Goal: Task Accomplishment & Management: Manage account settings

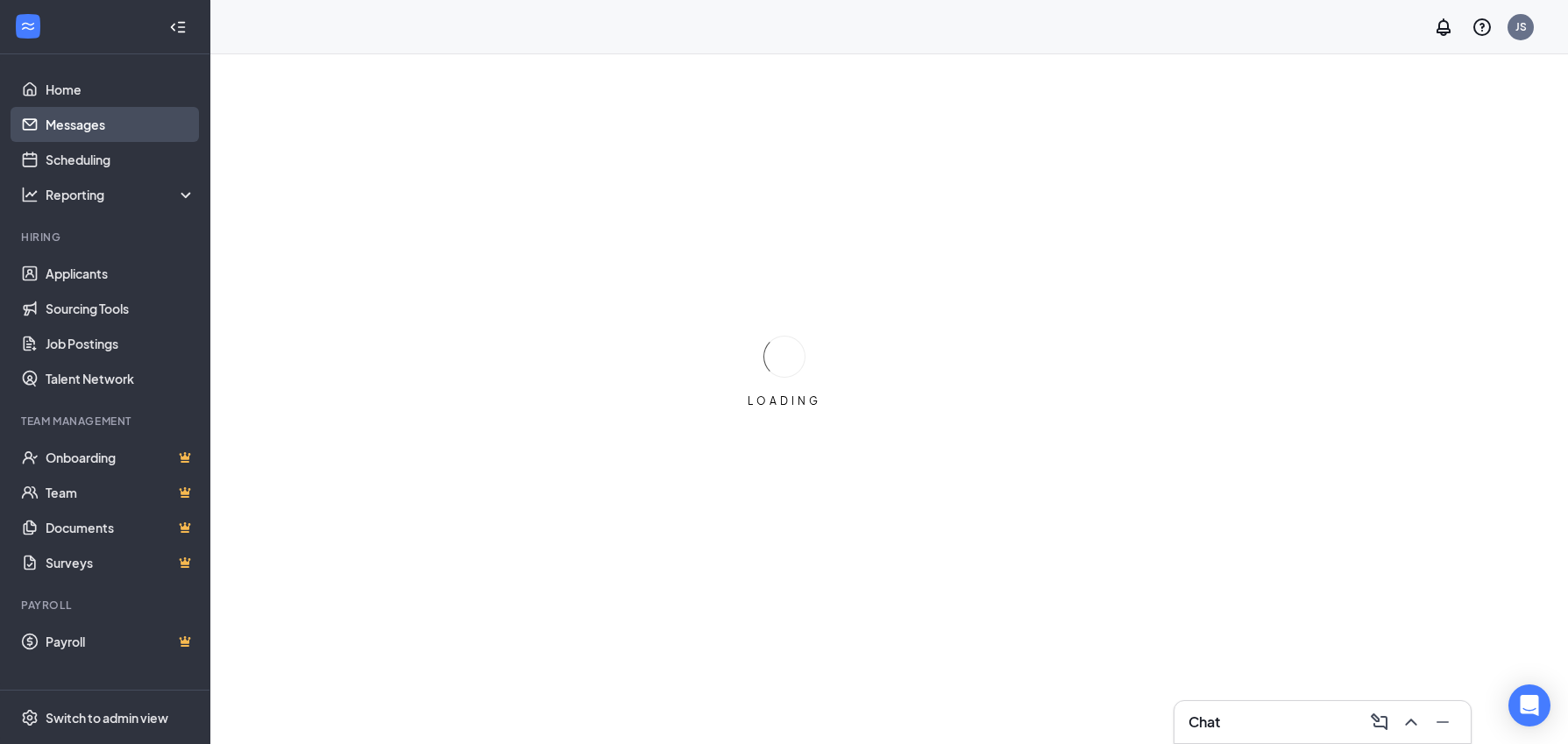
click at [66, 119] on link "Messages" at bounding box center [120, 124] width 150 height 35
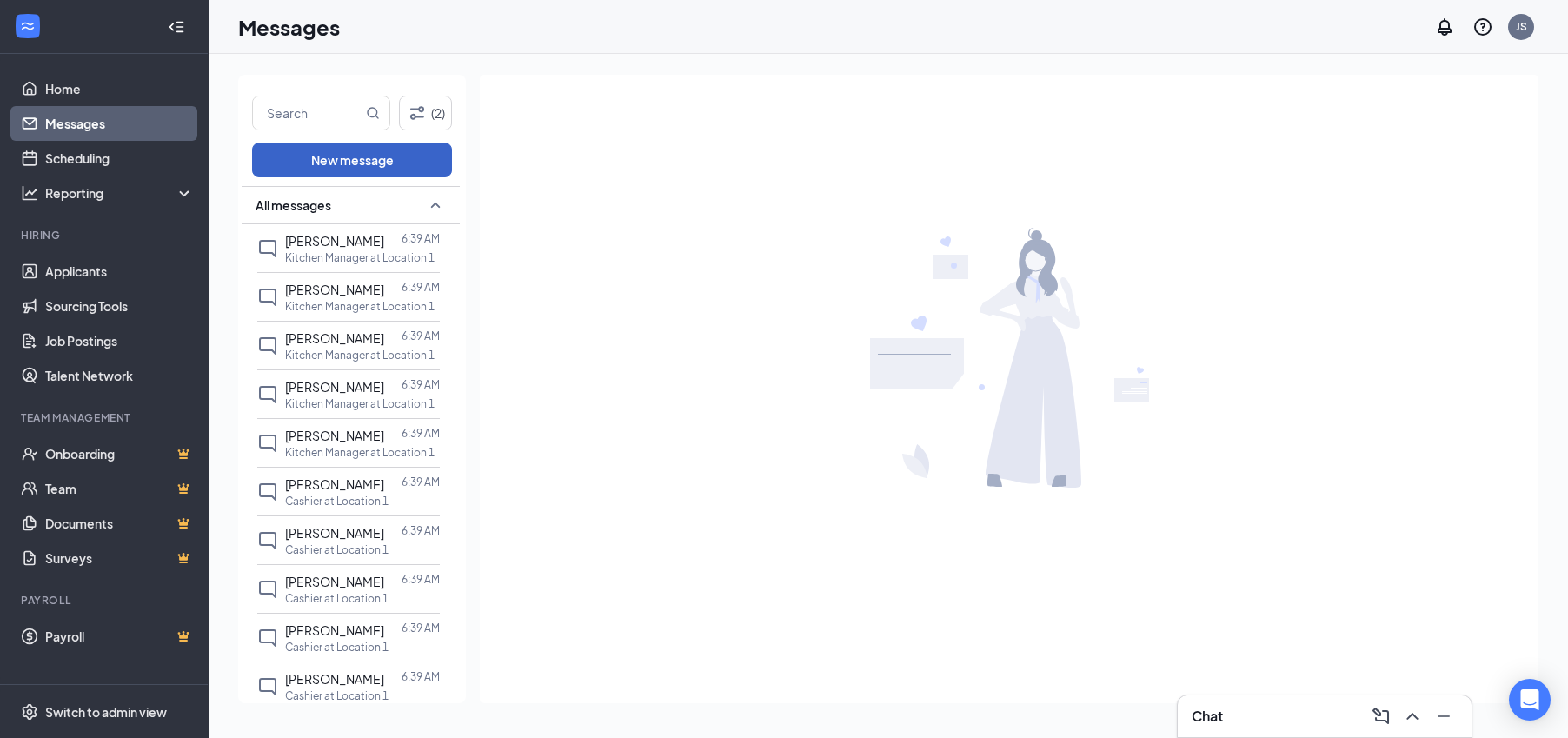
click at [340, 166] on button "New message" at bounding box center [352, 160] width 200 height 35
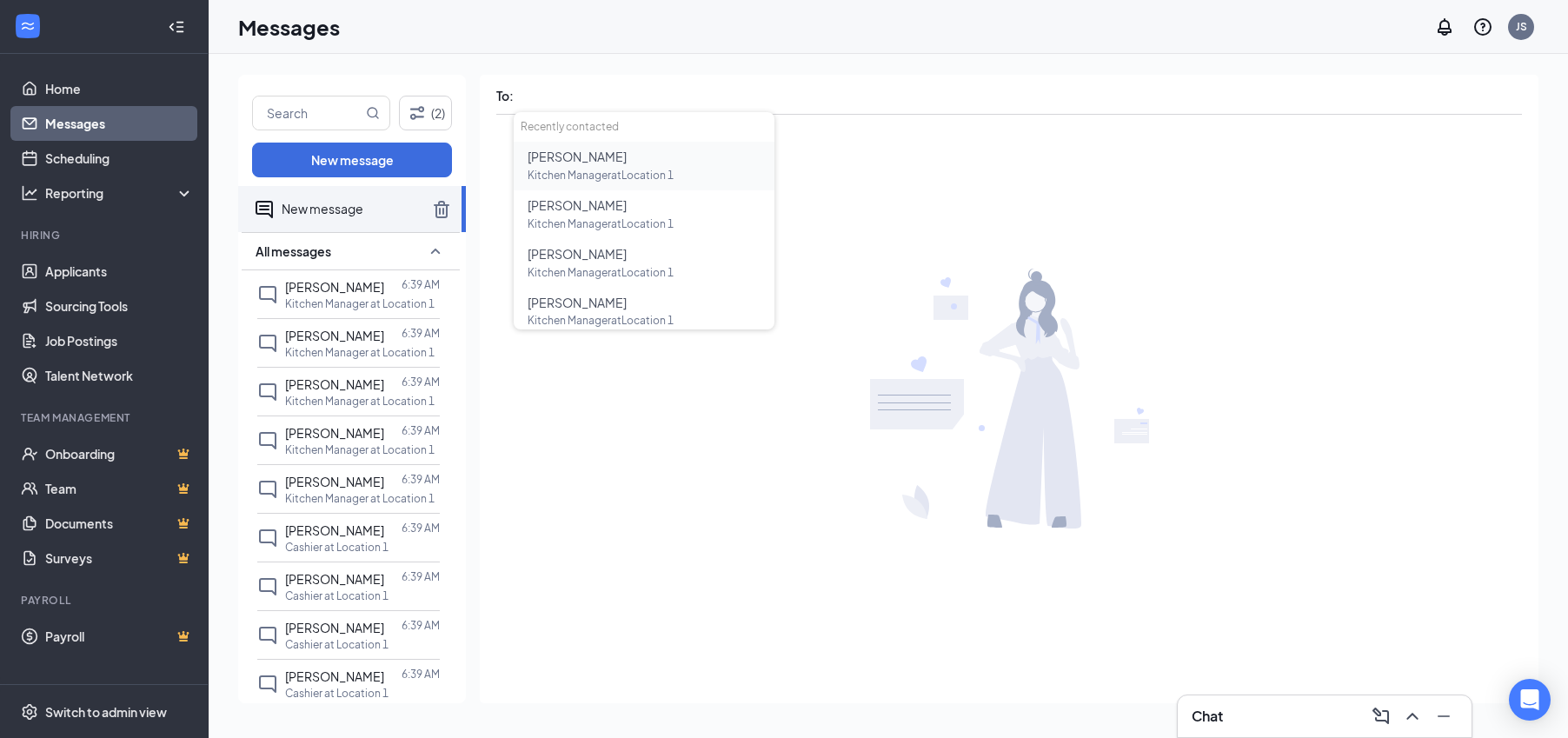
click at [575, 168] on span "Kitchen Manager at Location 1" at bounding box center [601, 174] width 146 height 13
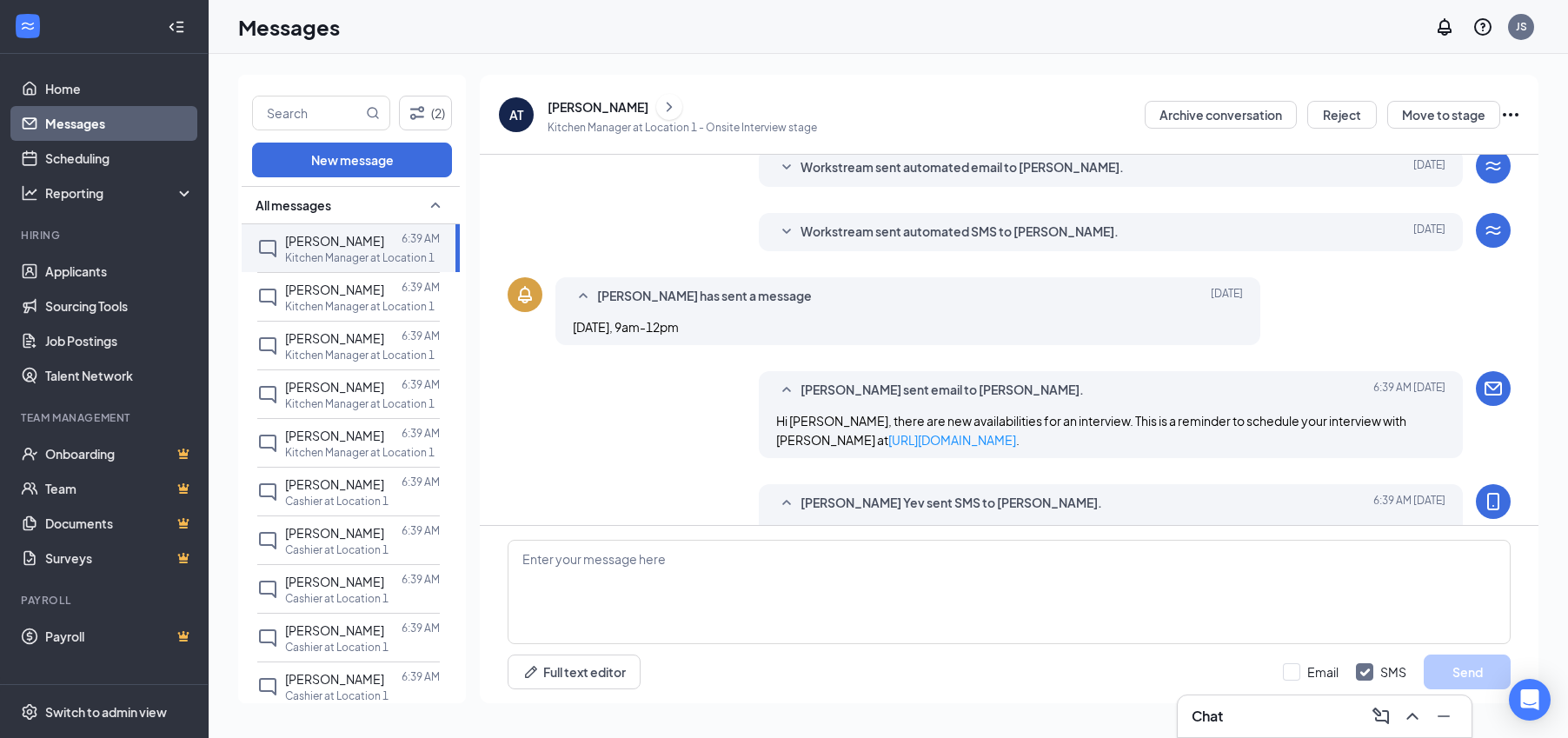
scroll to position [243, 0]
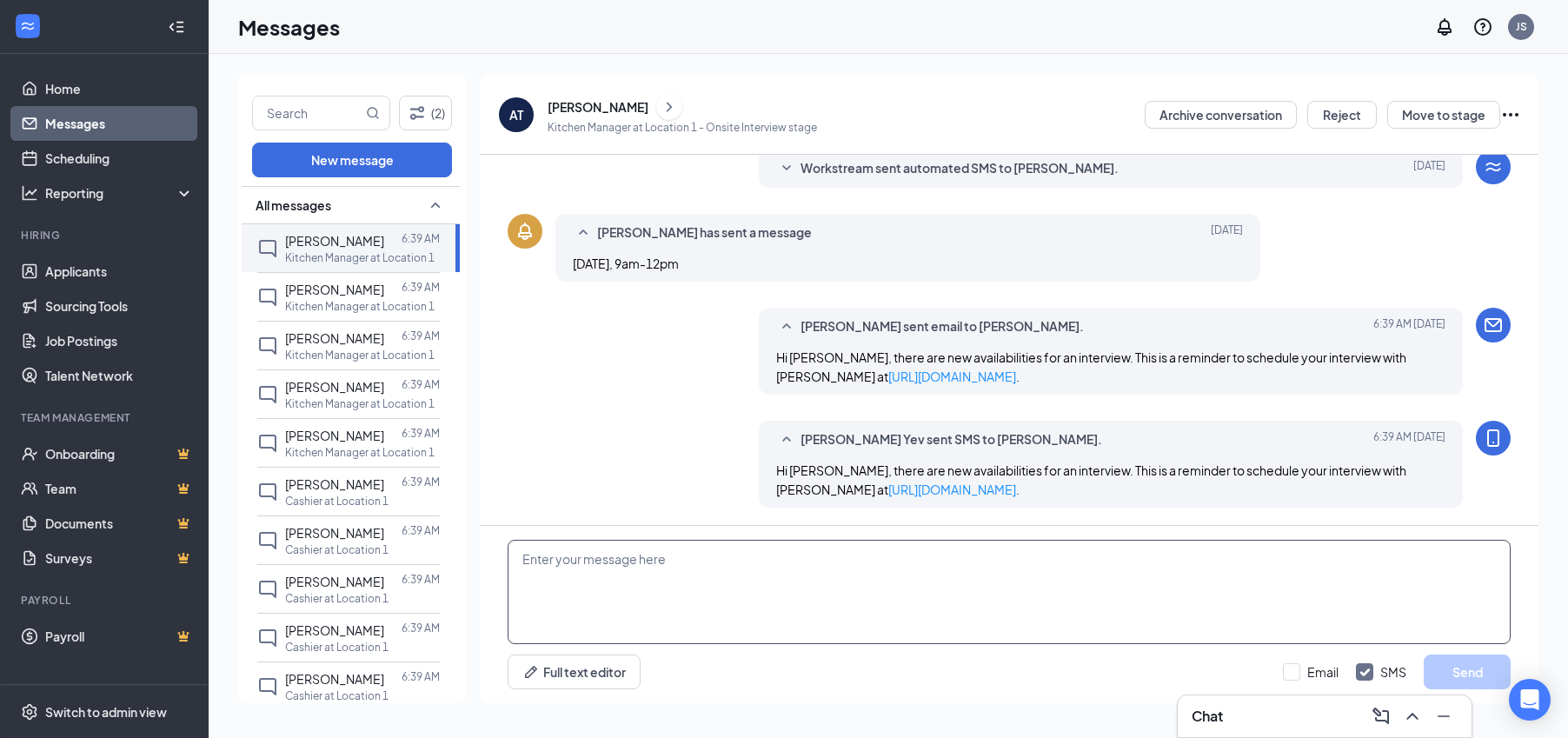
click at [718, 581] on textarea at bounding box center [1009, 591] width 1003 height 104
click at [595, 678] on button "Full text editor" at bounding box center [574, 672] width 133 height 35
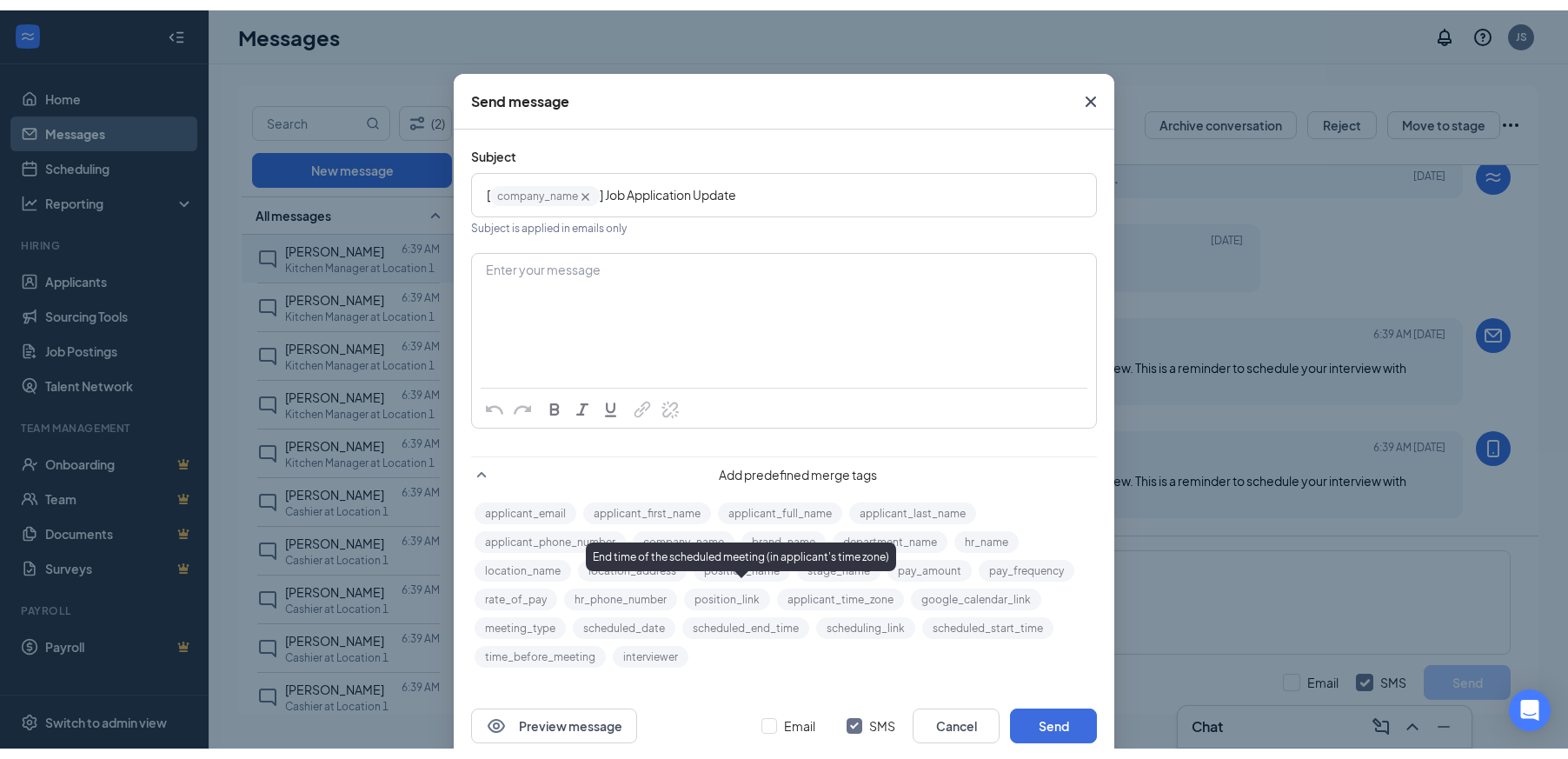
scroll to position [21, 0]
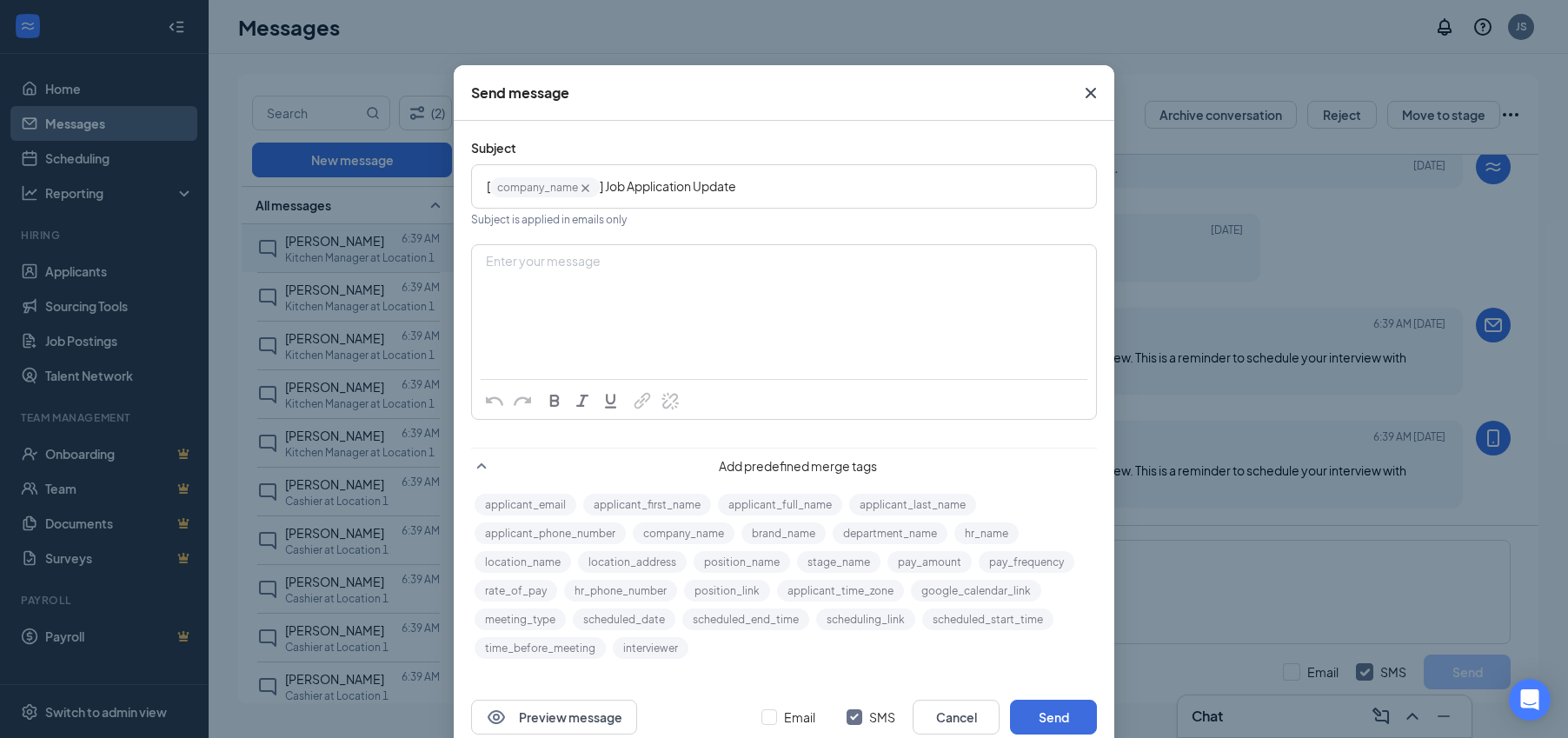
click at [603, 322] on div "Enter your message" at bounding box center [784, 289] width 623 height 87
click at [1087, 94] on icon "Cross" at bounding box center [1090, 92] width 11 height 11
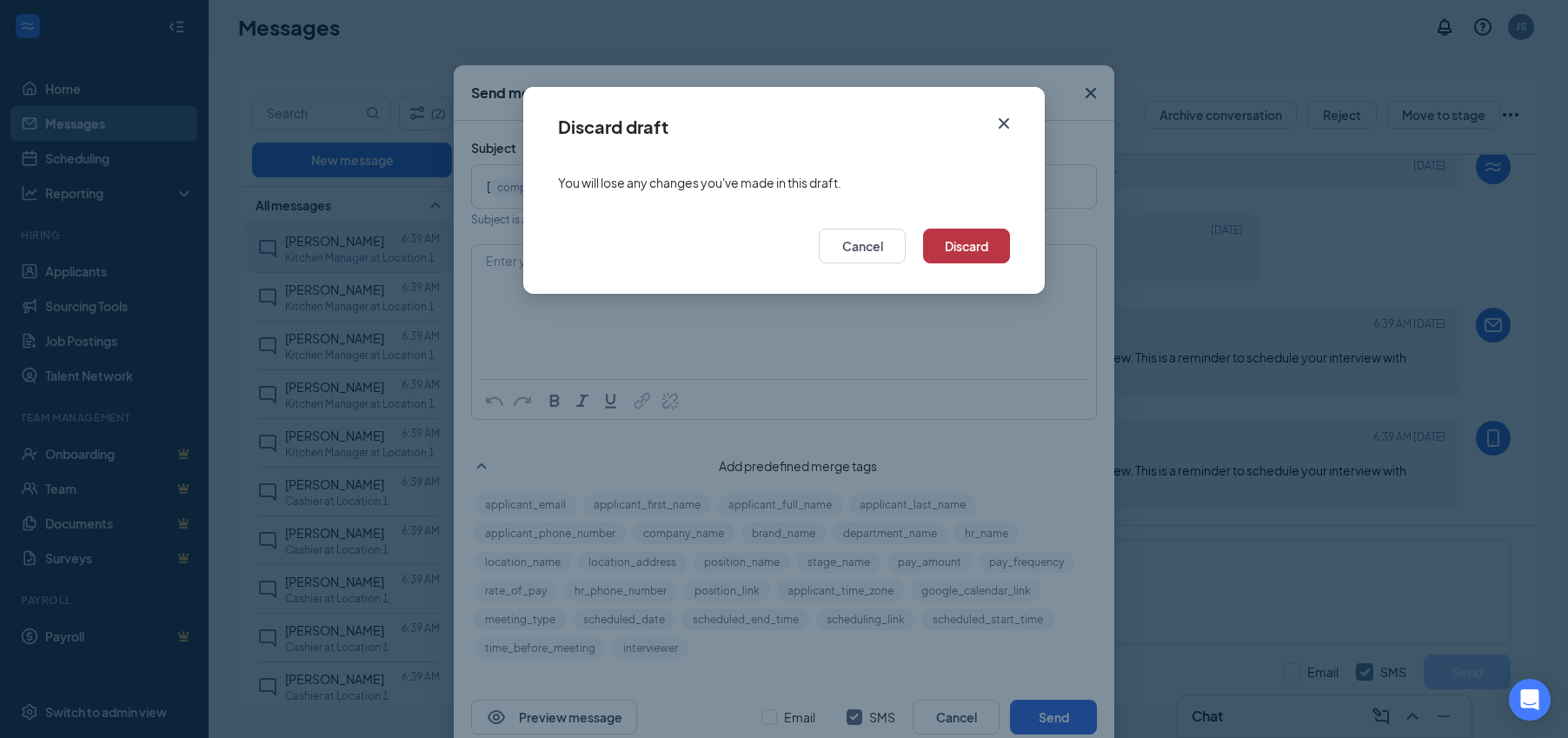
click at [975, 248] on button "Discard" at bounding box center [966, 246] width 87 height 35
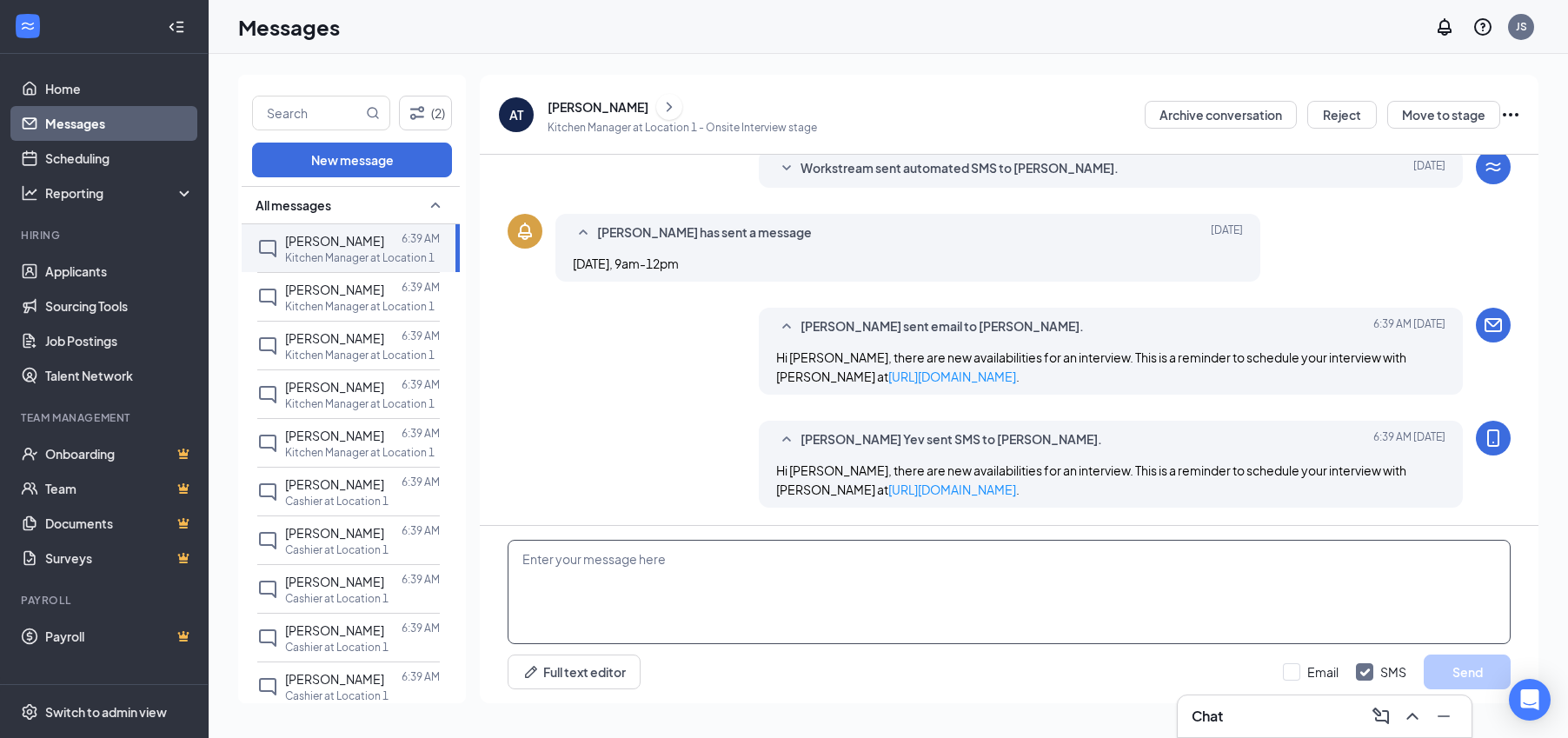
click at [821, 578] on textarea at bounding box center [1009, 591] width 1003 height 104
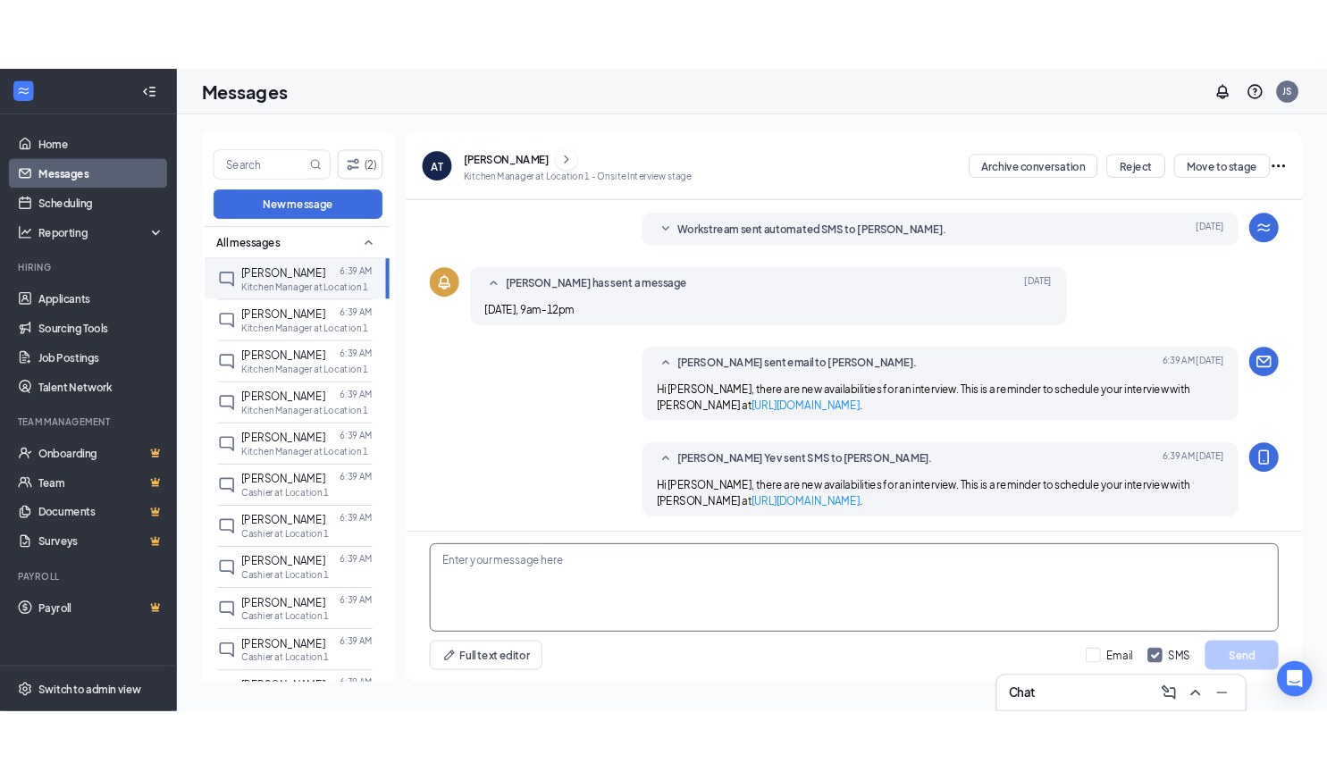
scroll to position [229, 0]
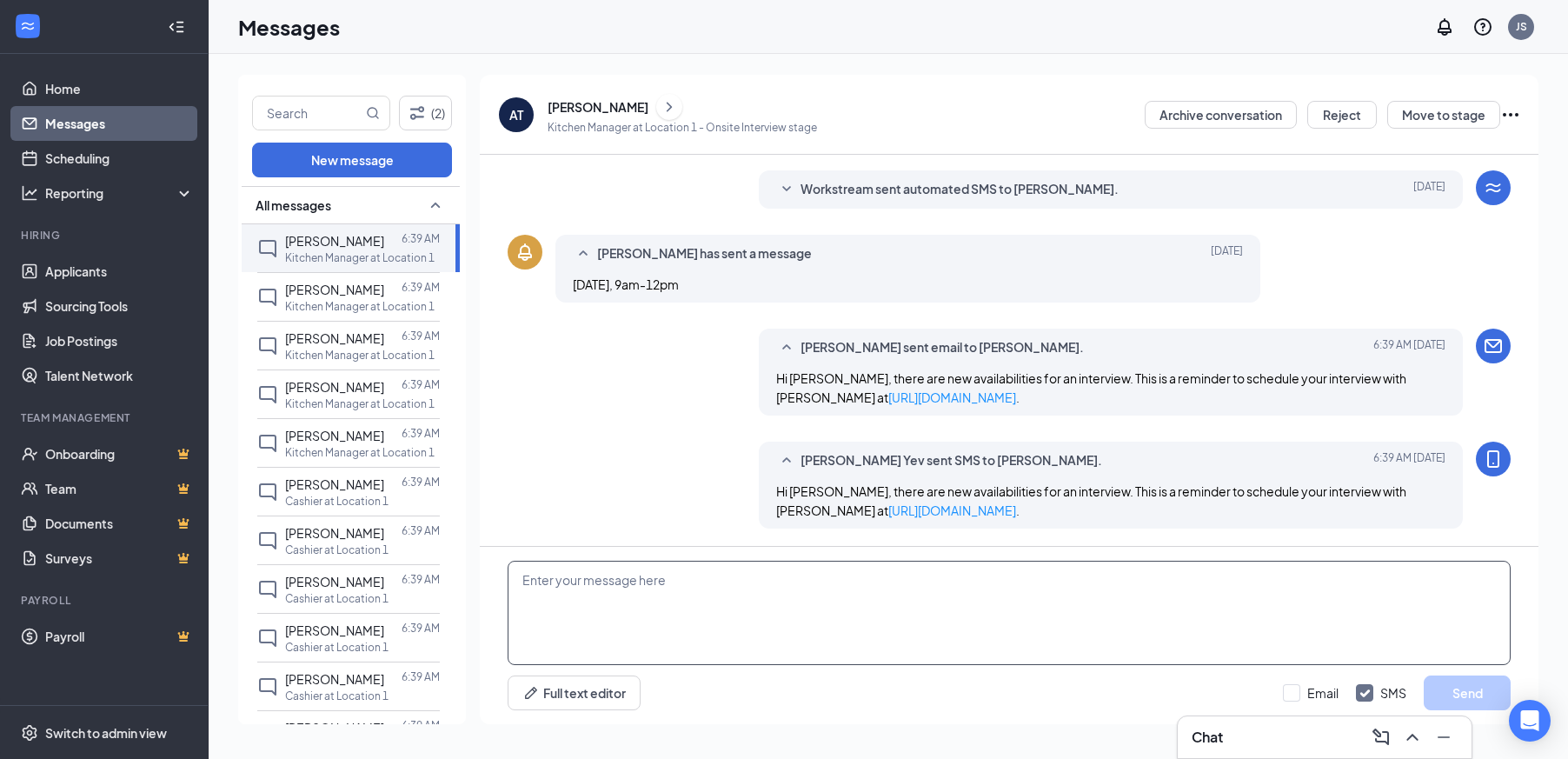
click at [625, 591] on textarea at bounding box center [1009, 613] width 1003 height 104
click at [599, 687] on button "Full text editor" at bounding box center [574, 694] width 133 height 35
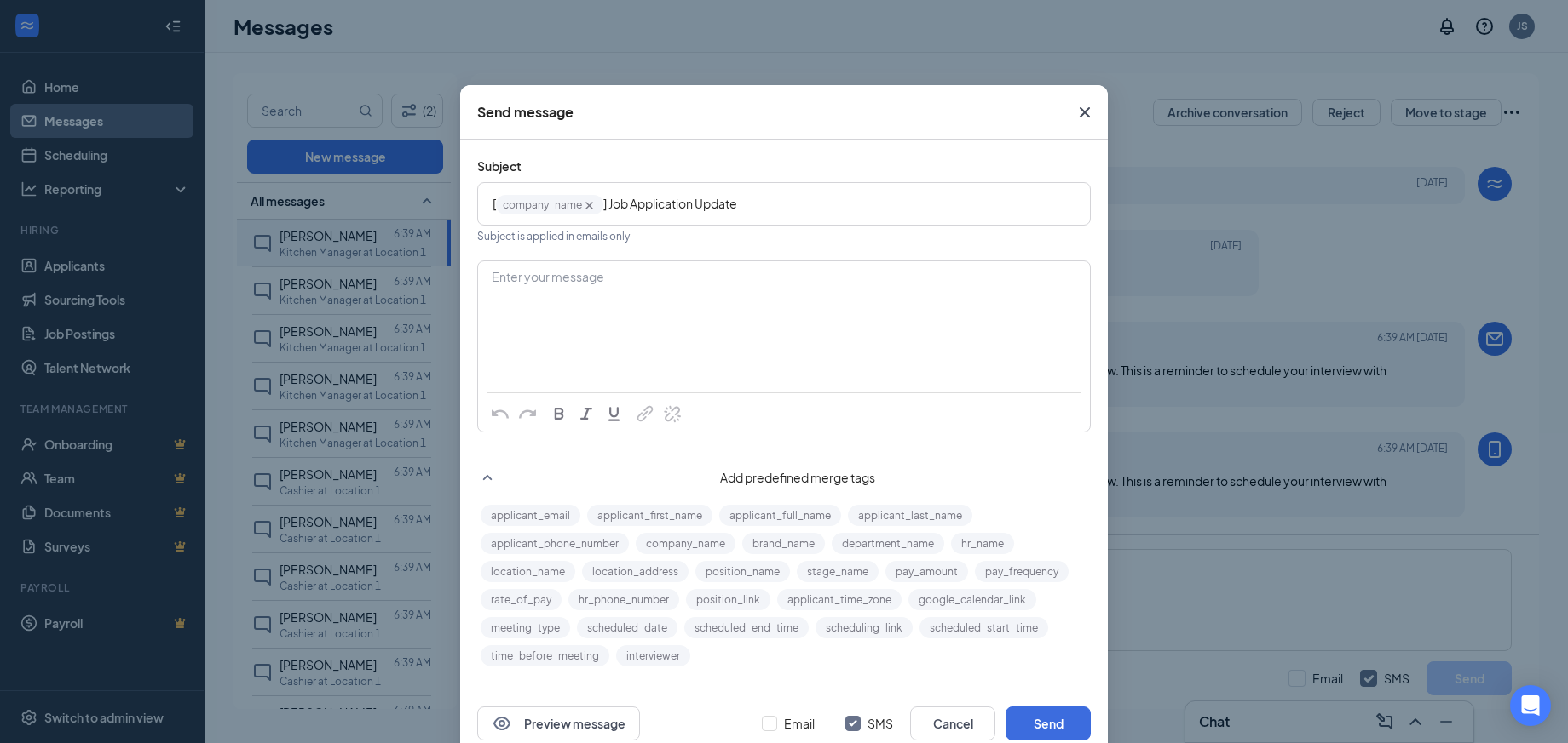
click at [1081, 116] on icon "Cross" at bounding box center [1084, 111] width 20 height 20
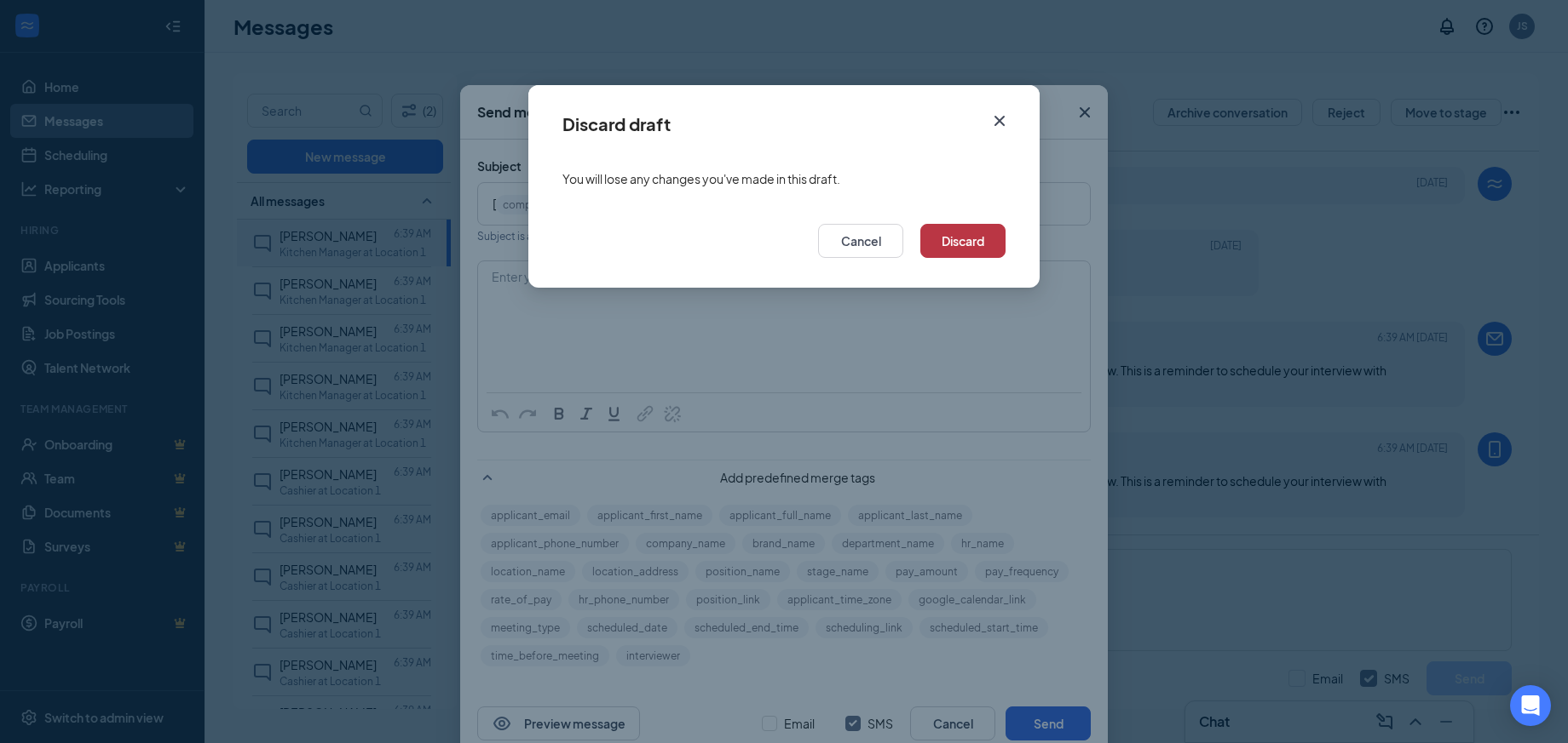
click at [968, 245] on button "Discard" at bounding box center [962, 241] width 85 height 34
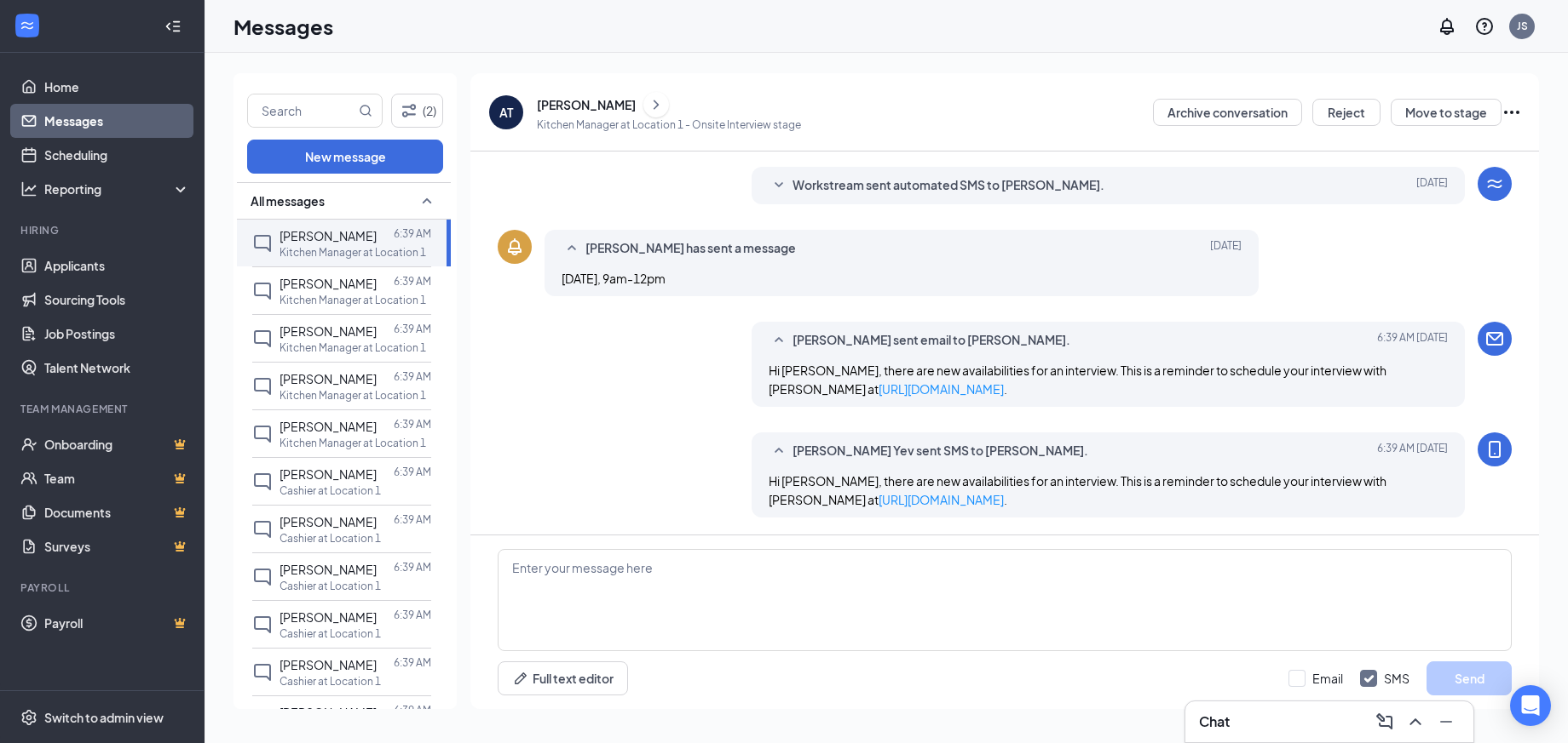
click at [104, 122] on link "Messages" at bounding box center [116, 121] width 146 height 34
click at [80, 97] on link "Home" at bounding box center [116, 87] width 146 height 34
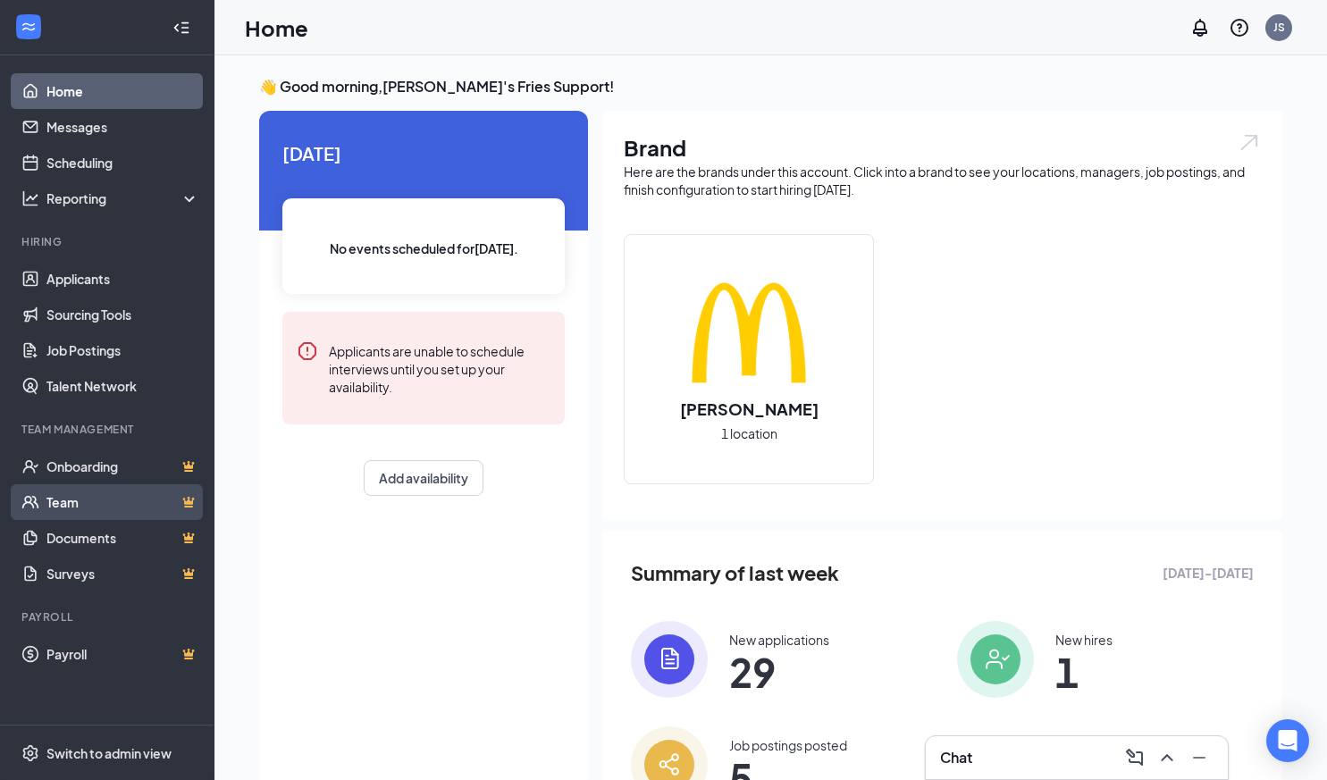
click at [127, 501] on link "Team" at bounding box center [122, 502] width 153 height 36
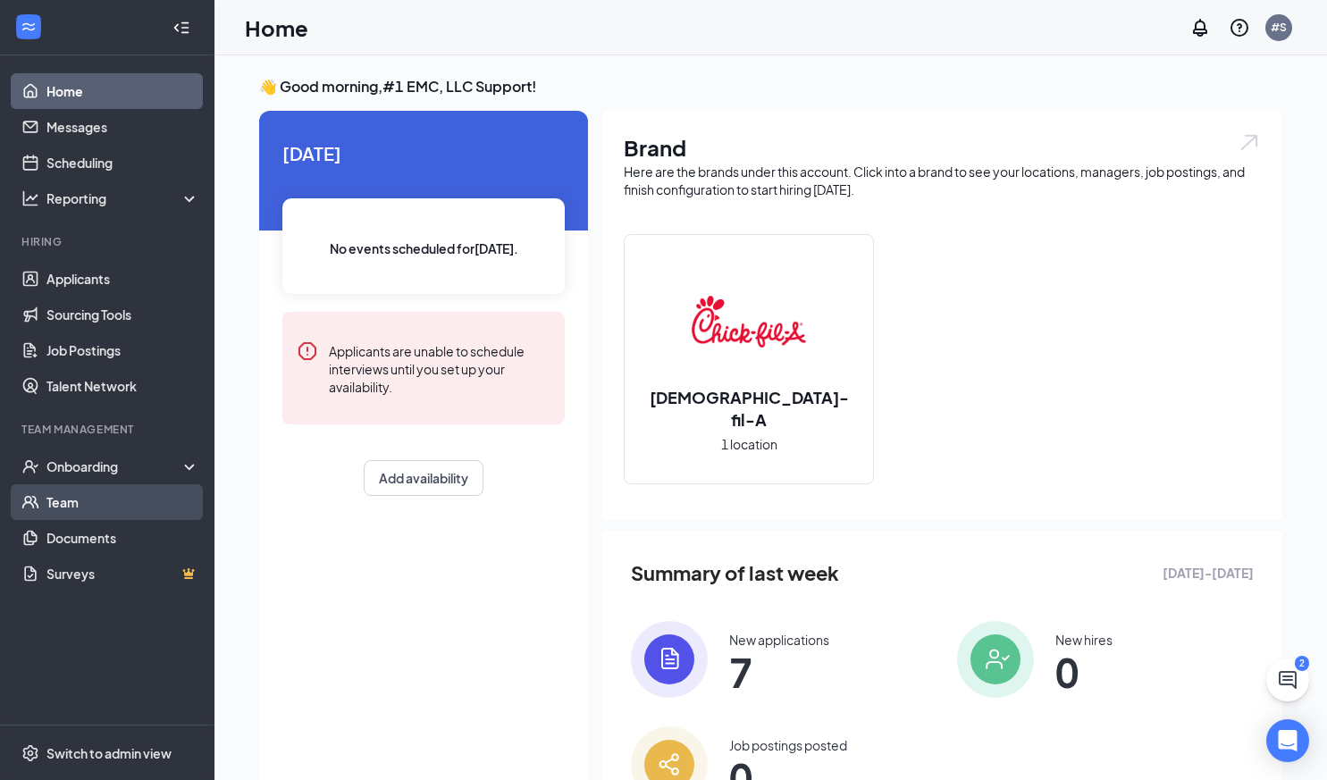
click at [87, 511] on link "Team" at bounding box center [122, 502] width 153 height 36
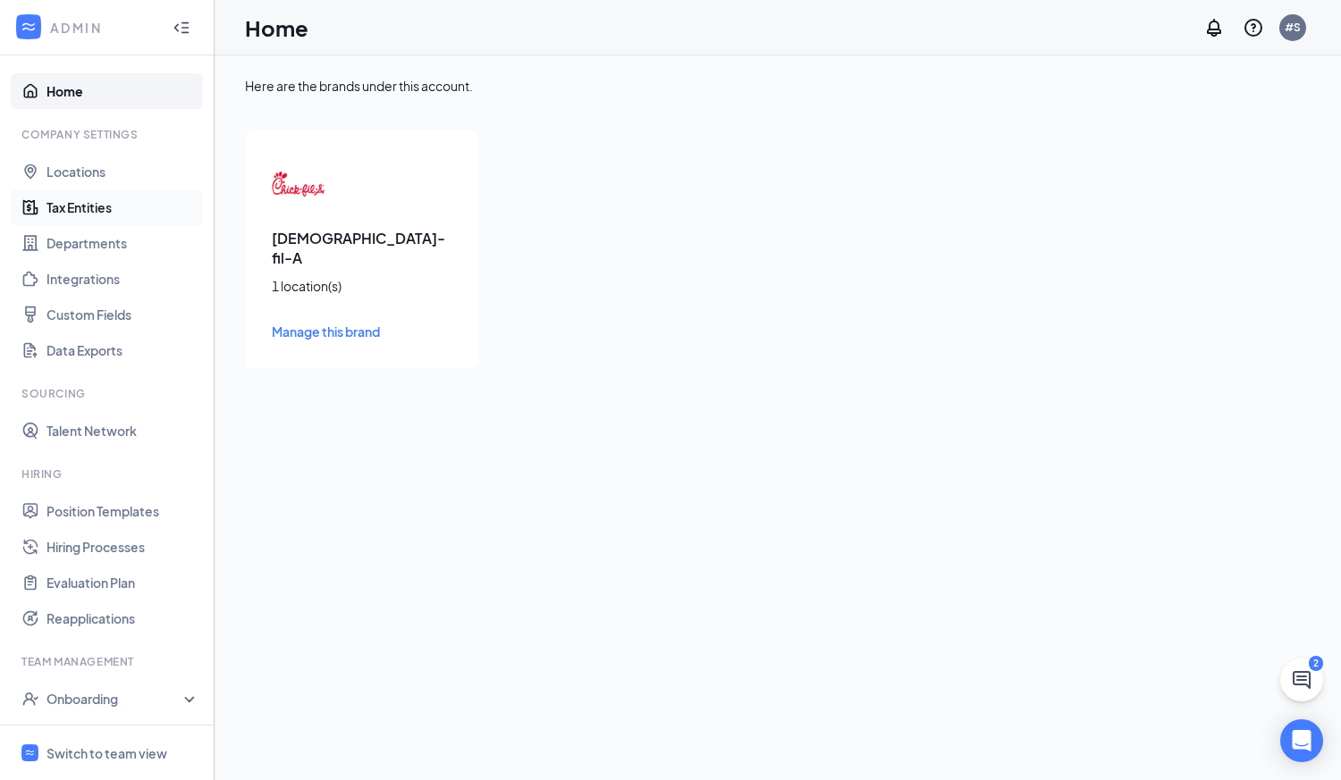
click at [72, 206] on link "Tax Entities" at bounding box center [122, 207] width 153 height 36
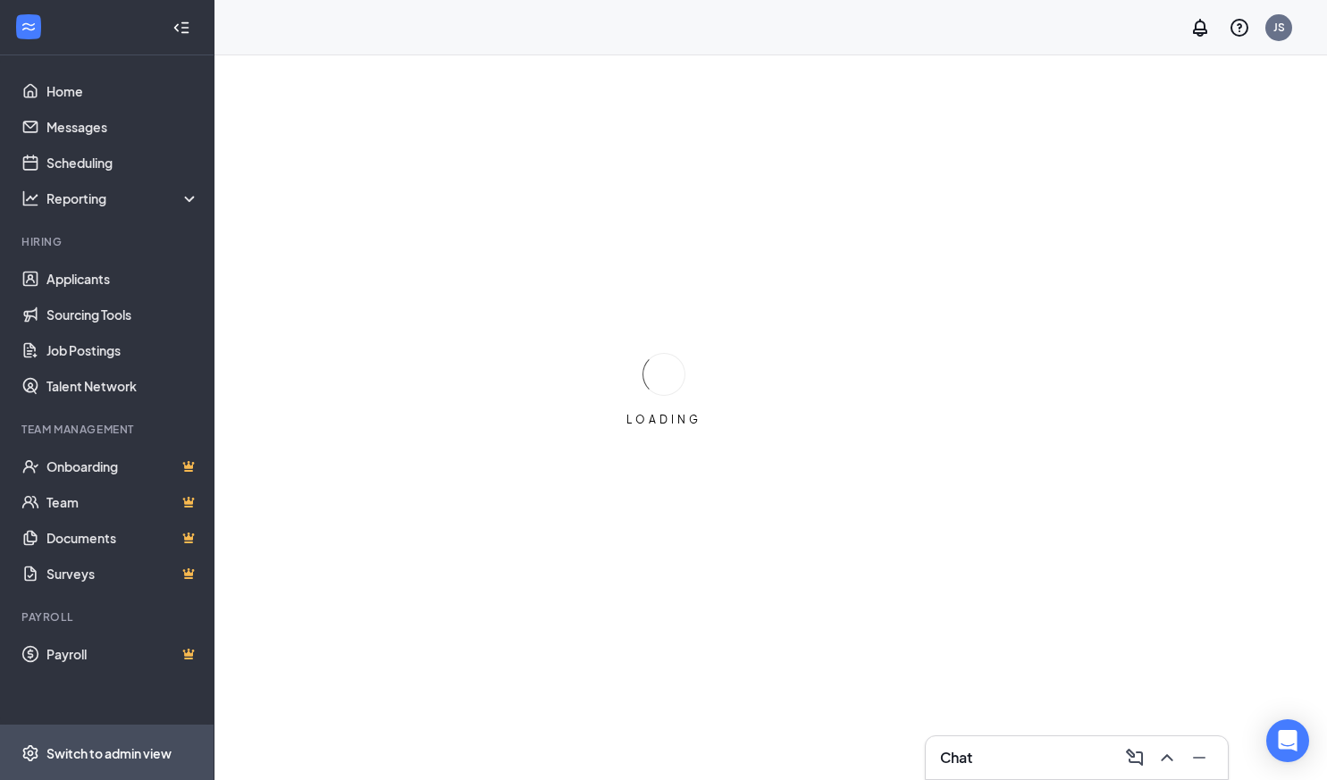
click at [104, 758] on div "Switch to admin view" at bounding box center [108, 754] width 125 height 18
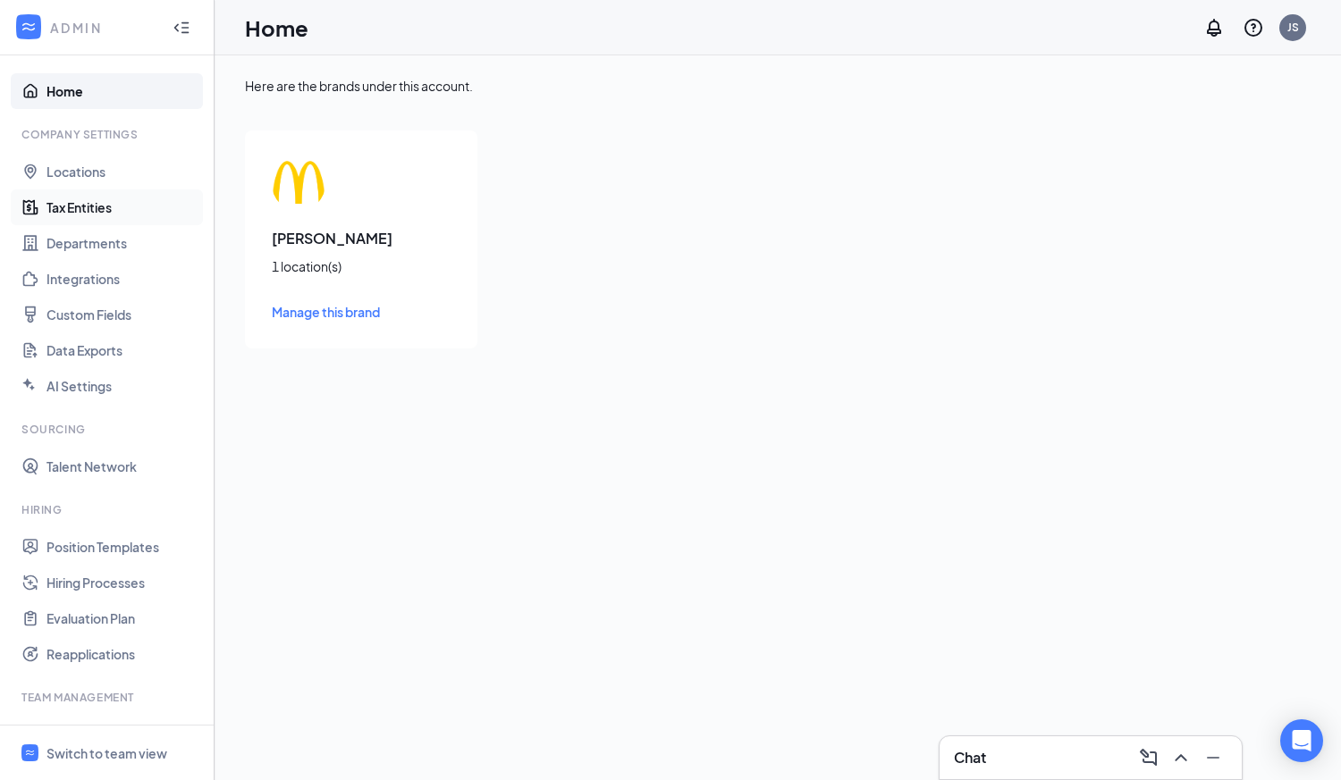
click at [108, 206] on link "Tax Entities" at bounding box center [122, 207] width 153 height 36
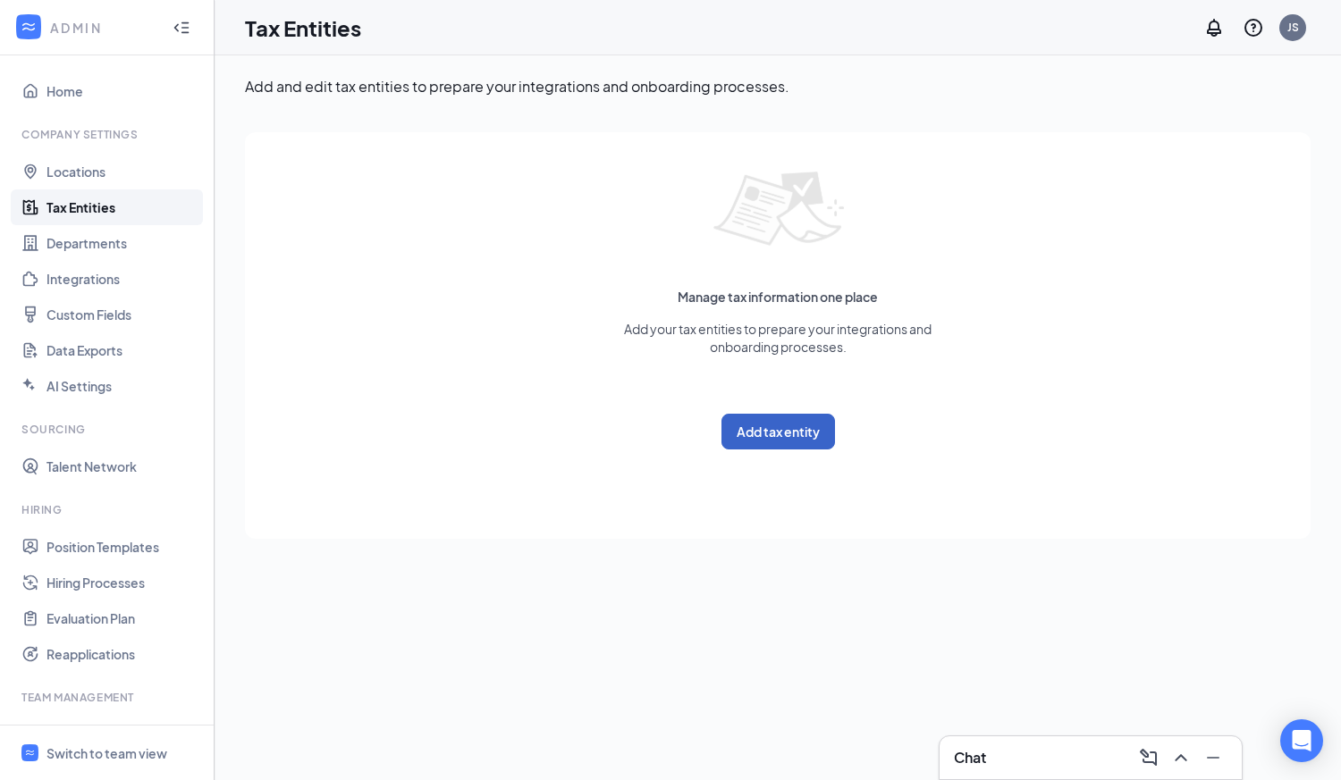
click at [766, 433] on button "Add tax entity" at bounding box center [778, 432] width 114 height 36
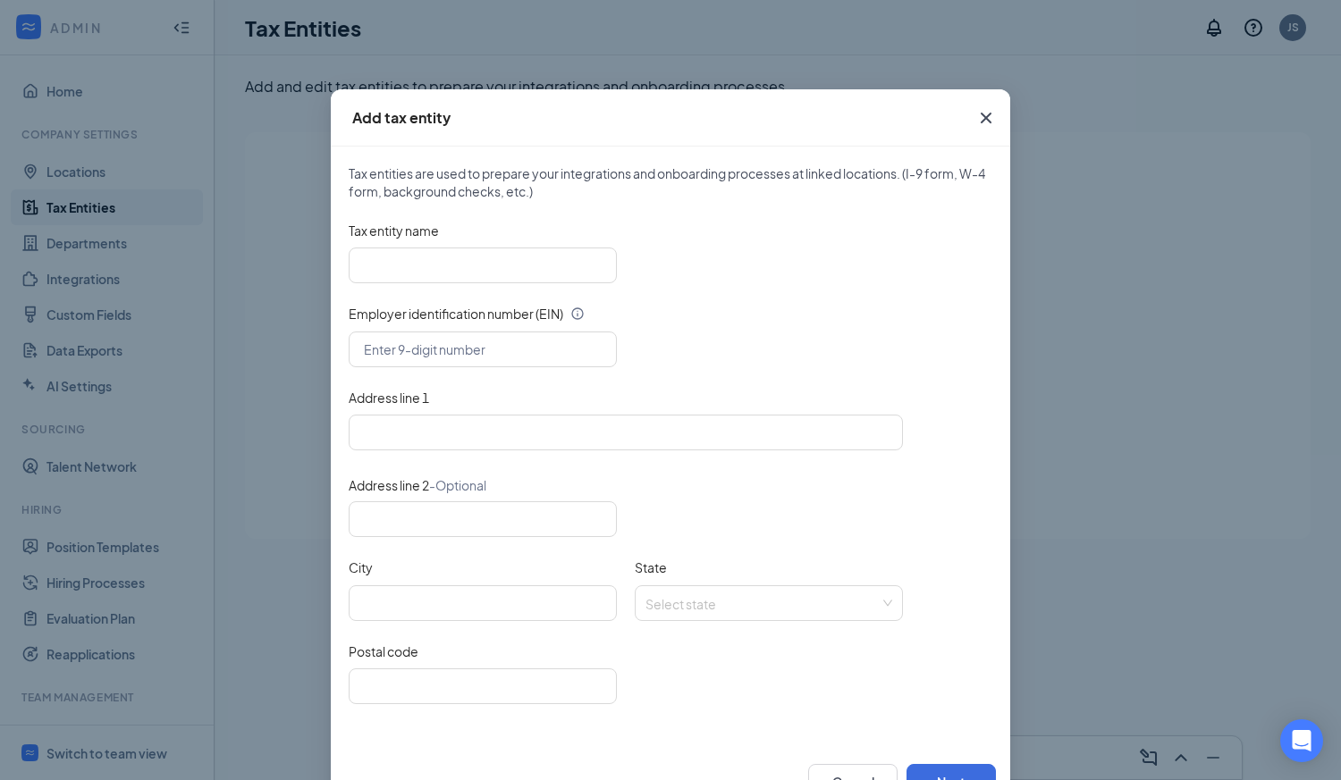
click at [981, 118] on icon "Cross" at bounding box center [986, 118] width 11 height 11
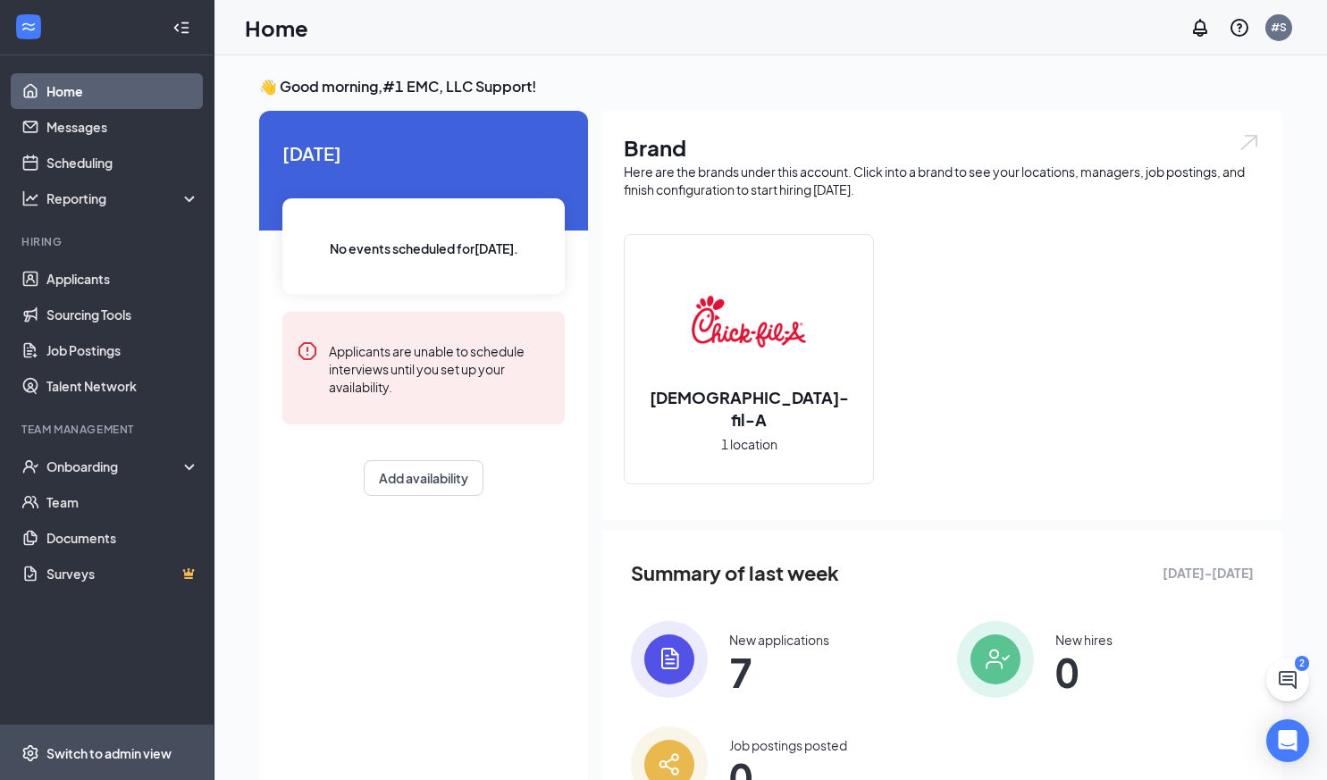
click at [102, 759] on div "Switch to admin view" at bounding box center [108, 754] width 125 height 18
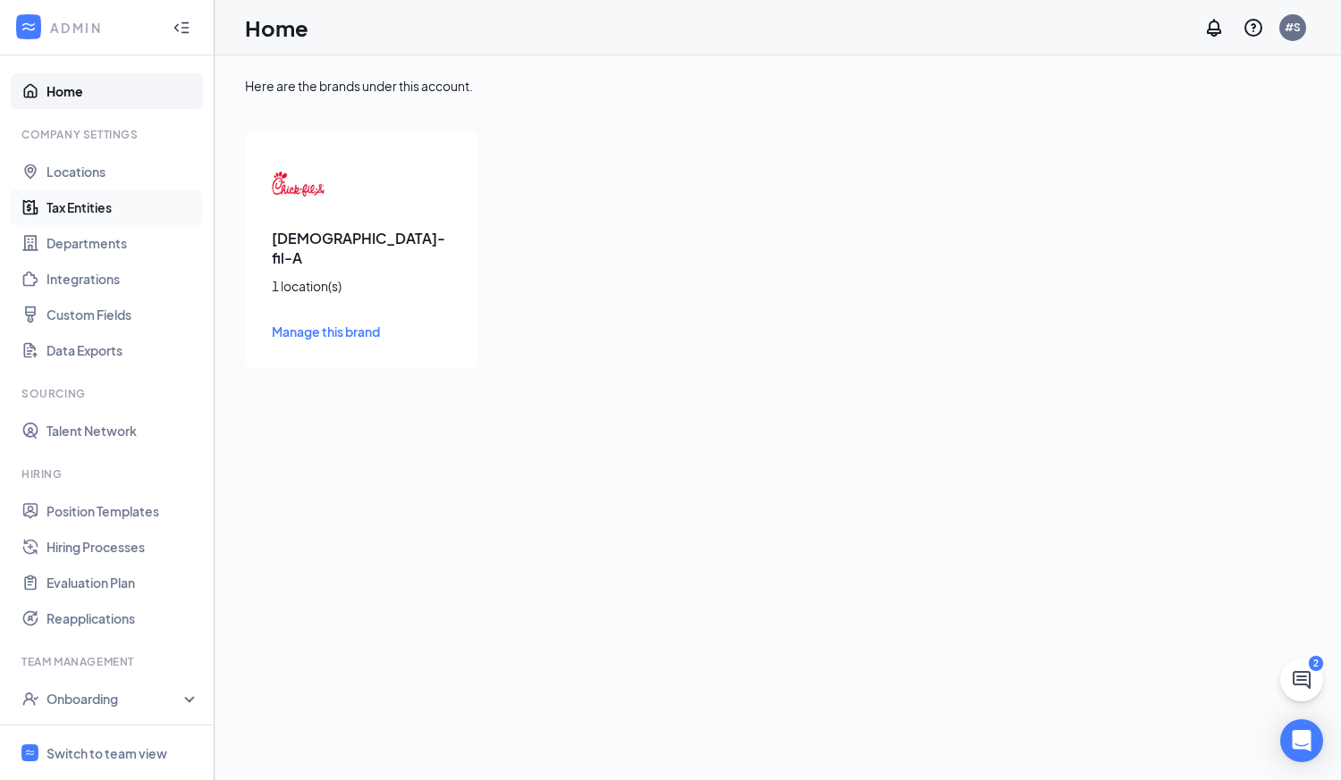
click at [93, 209] on link "Tax Entities" at bounding box center [122, 207] width 153 height 36
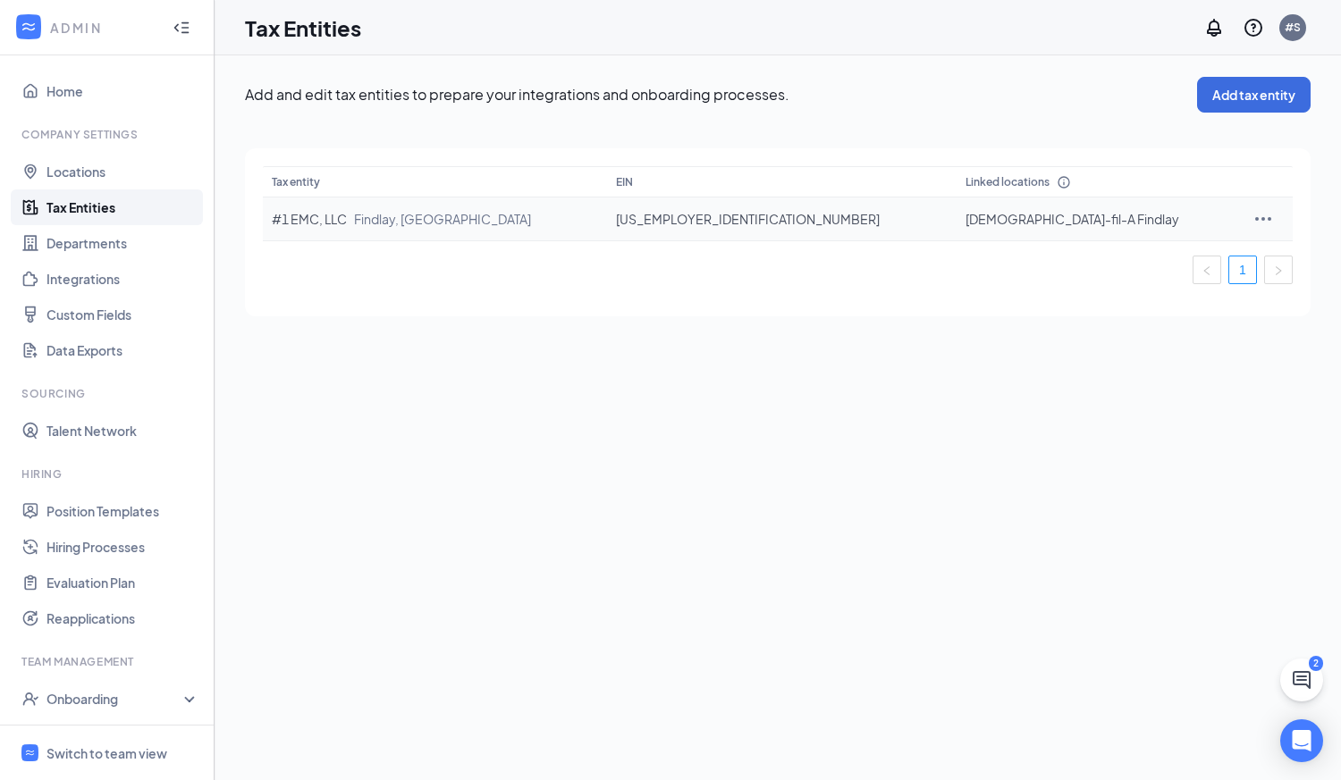
click at [1252, 219] on icon "Ellipses" at bounding box center [1262, 218] width 21 height 21
click at [1116, 262] on span "Edit entity details" at bounding box center [1125, 258] width 171 height 20
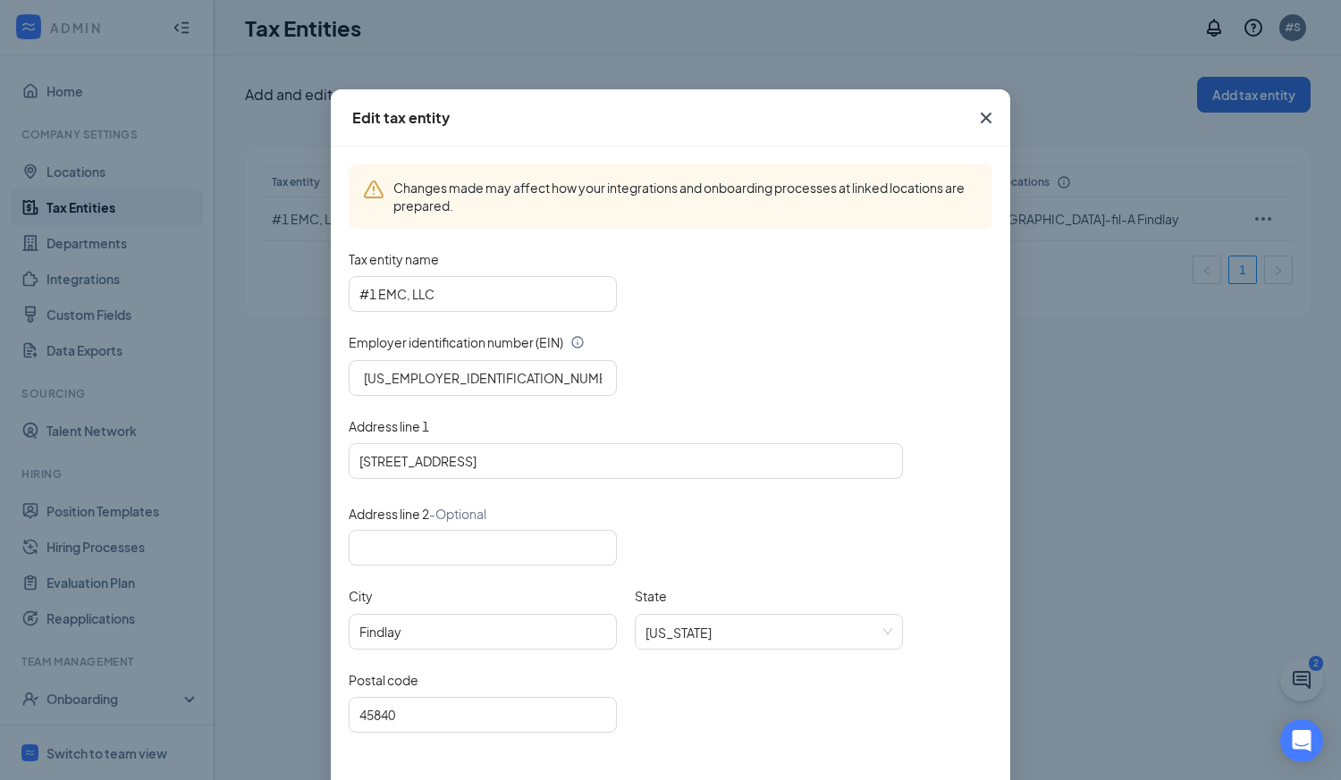
click at [981, 122] on icon "Cross" at bounding box center [986, 118] width 11 height 11
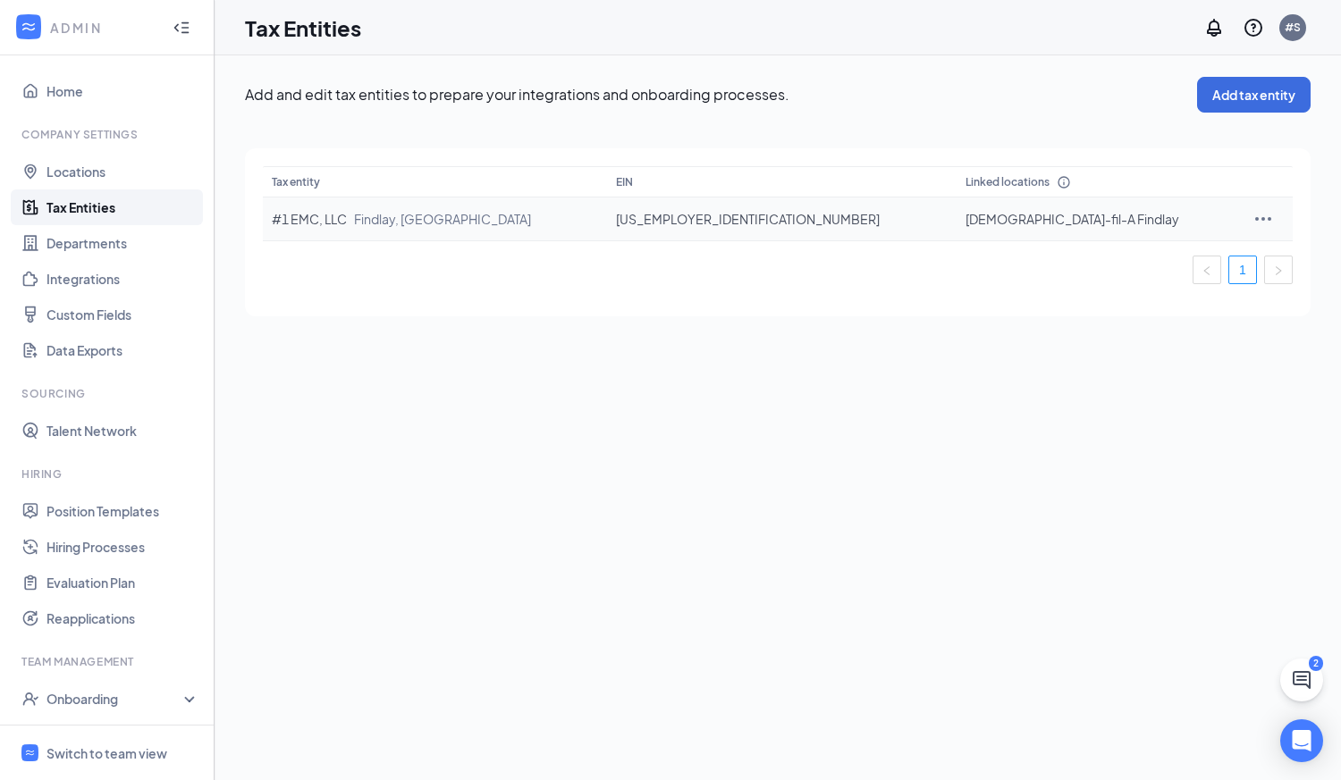
click at [1252, 215] on icon "Ellipses" at bounding box center [1262, 218] width 21 height 21
click at [1147, 299] on span "View and edit linked locations" at bounding box center [1125, 299] width 171 height 20
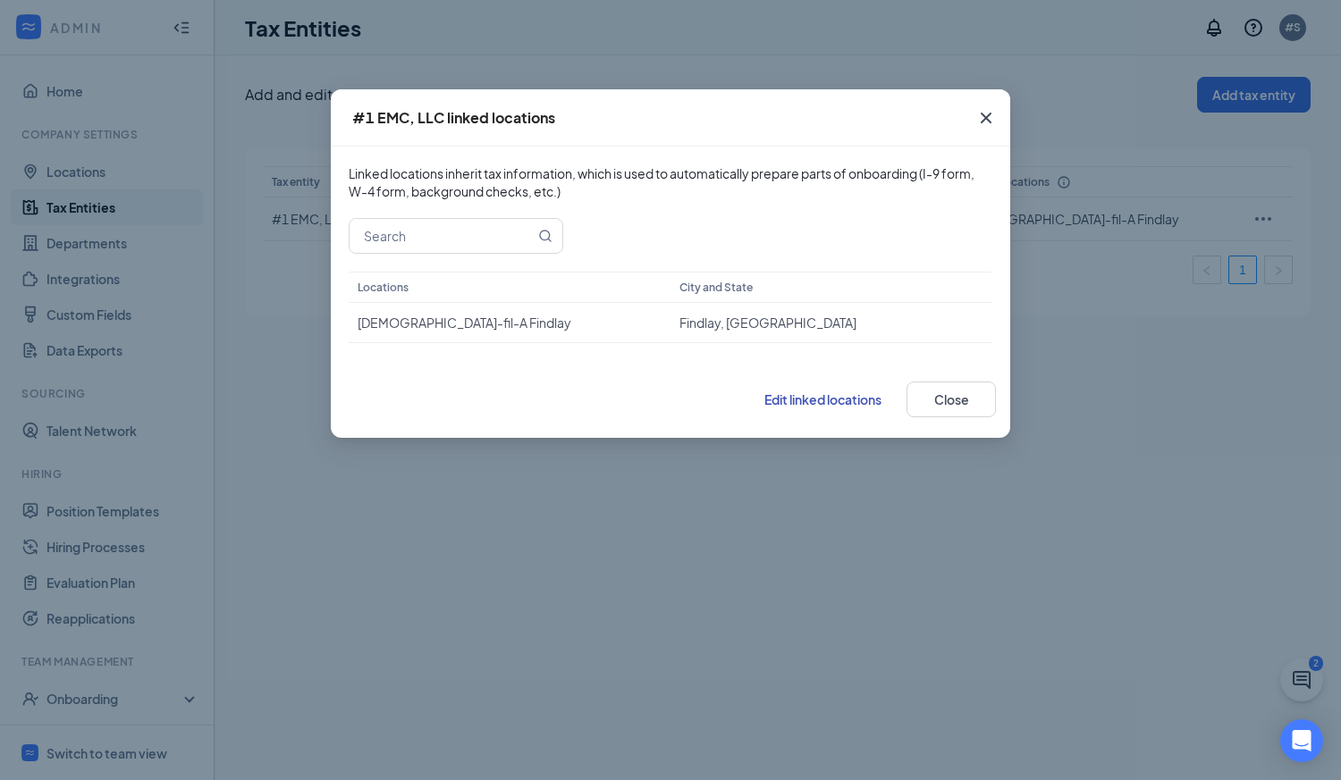
click at [807, 402] on span "Edit linked locations" at bounding box center [822, 399] width 117 height 16
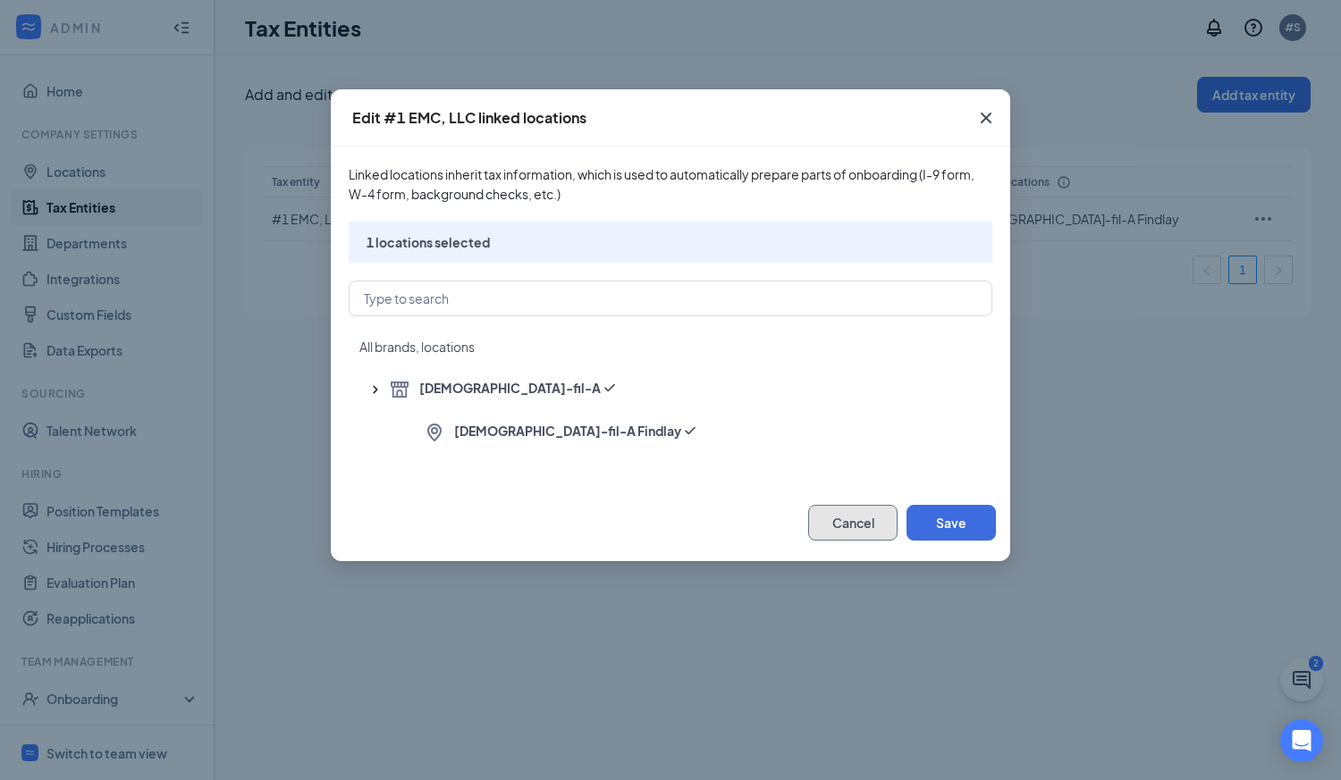
click at [843, 525] on button "Cancel" at bounding box center [852, 523] width 89 height 36
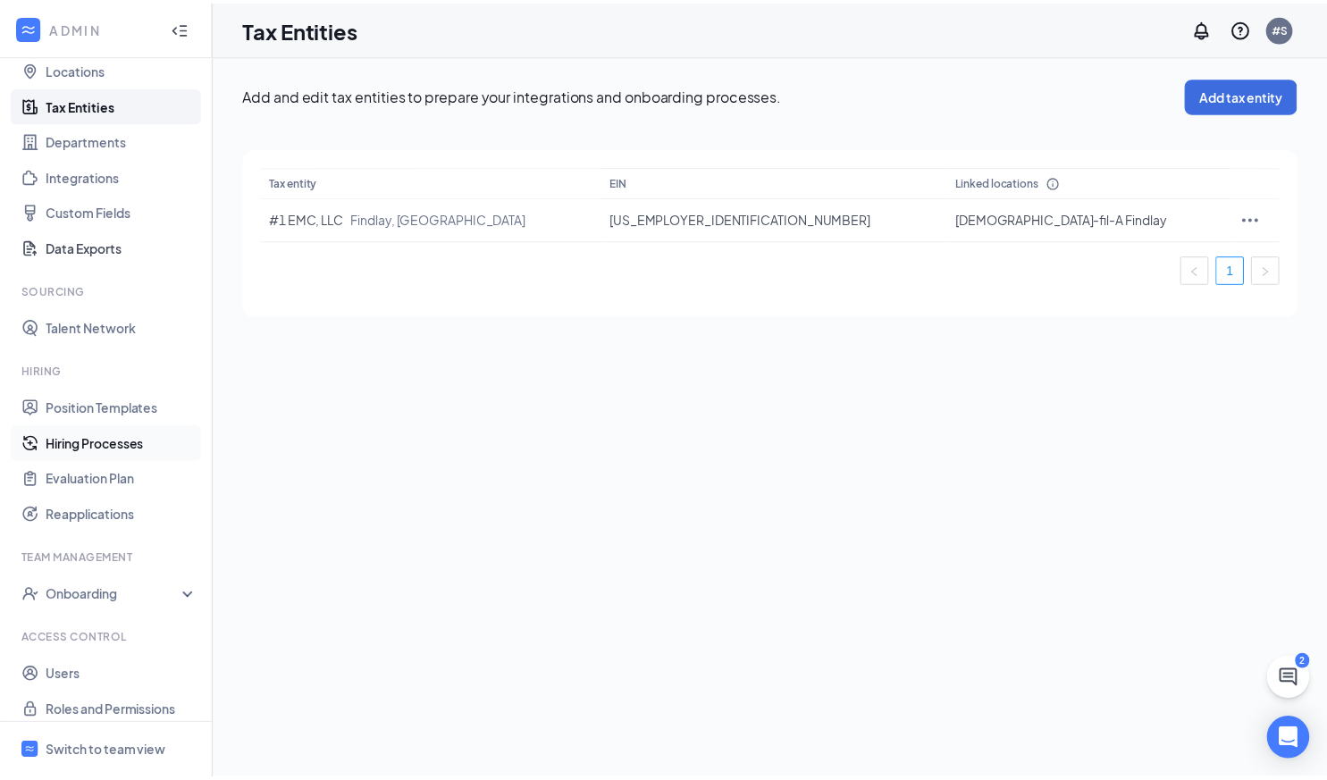
scroll to position [115, 0]
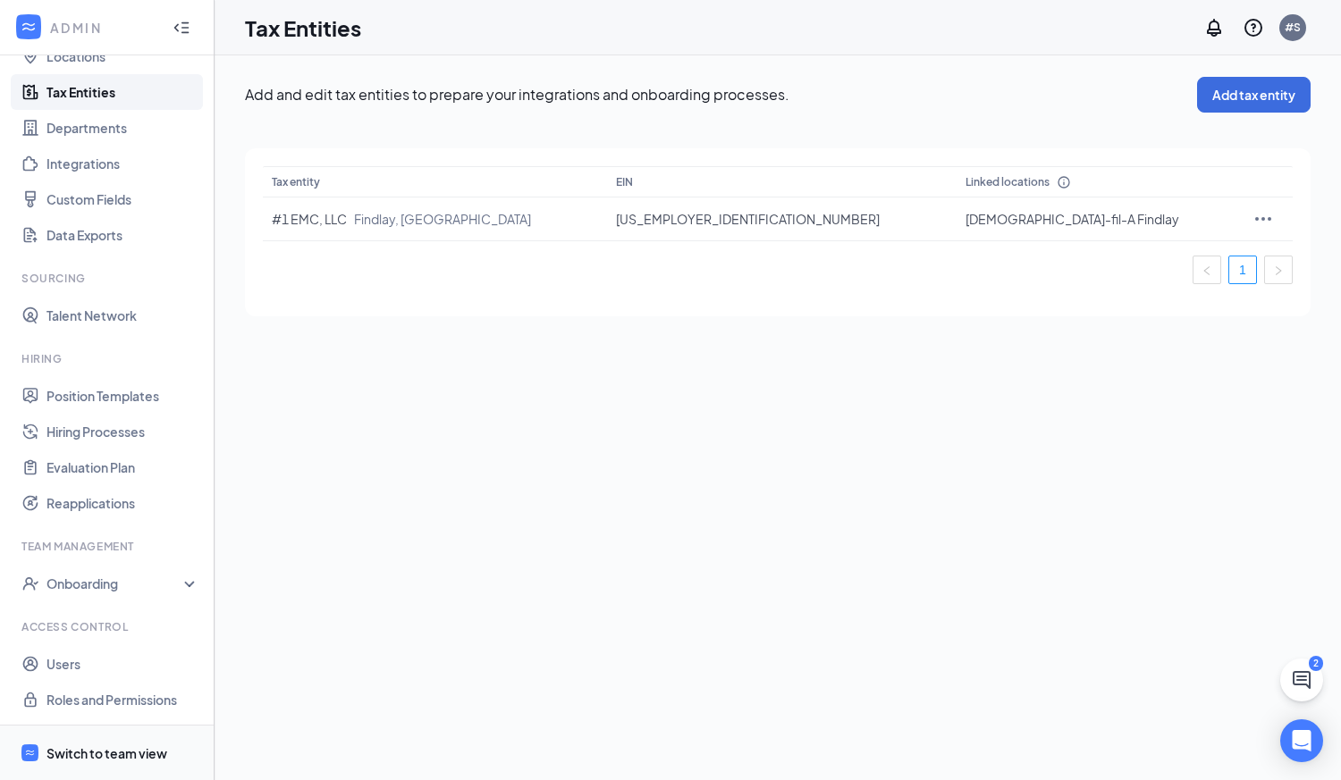
click at [80, 747] on div "Switch to team view" at bounding box center [106, 754] width 121 height 18
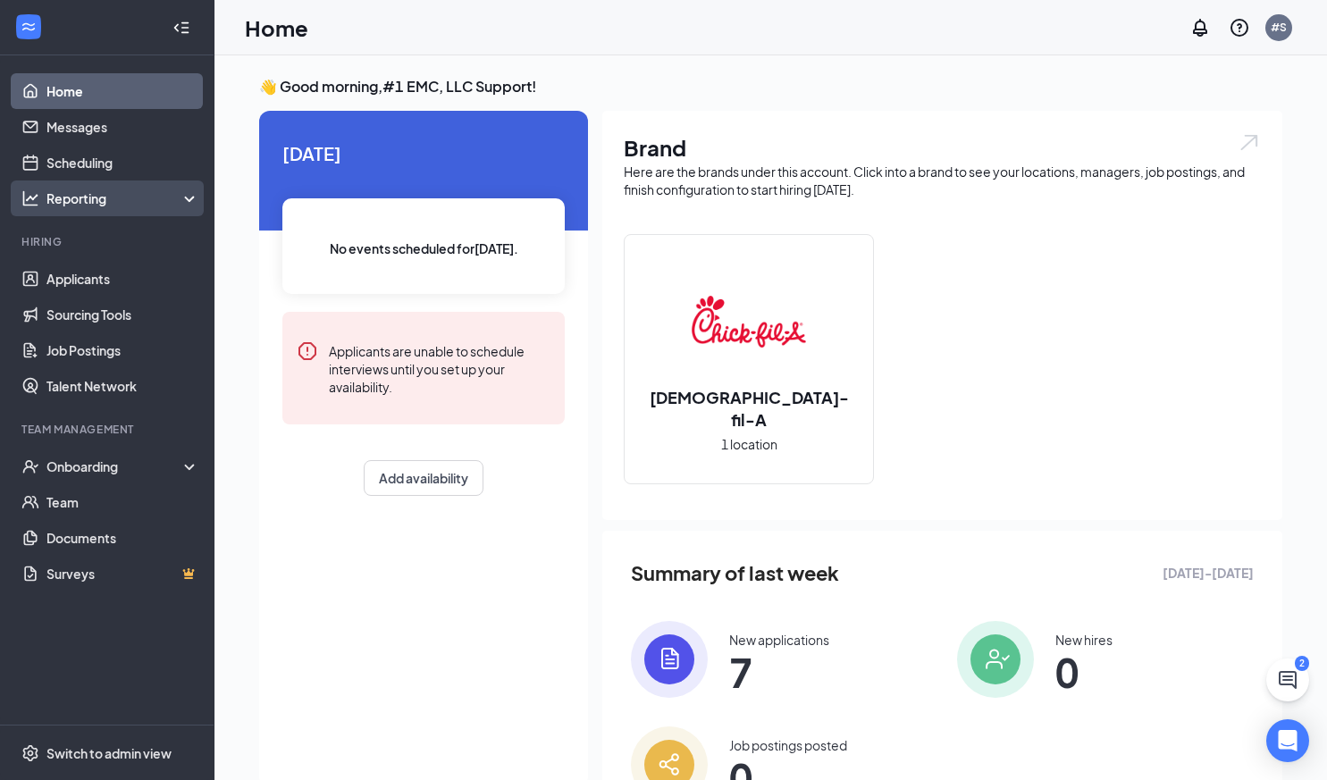
click at [155, 200] on div "Reporting" at bounding box center [123, 198] width 154 height 18
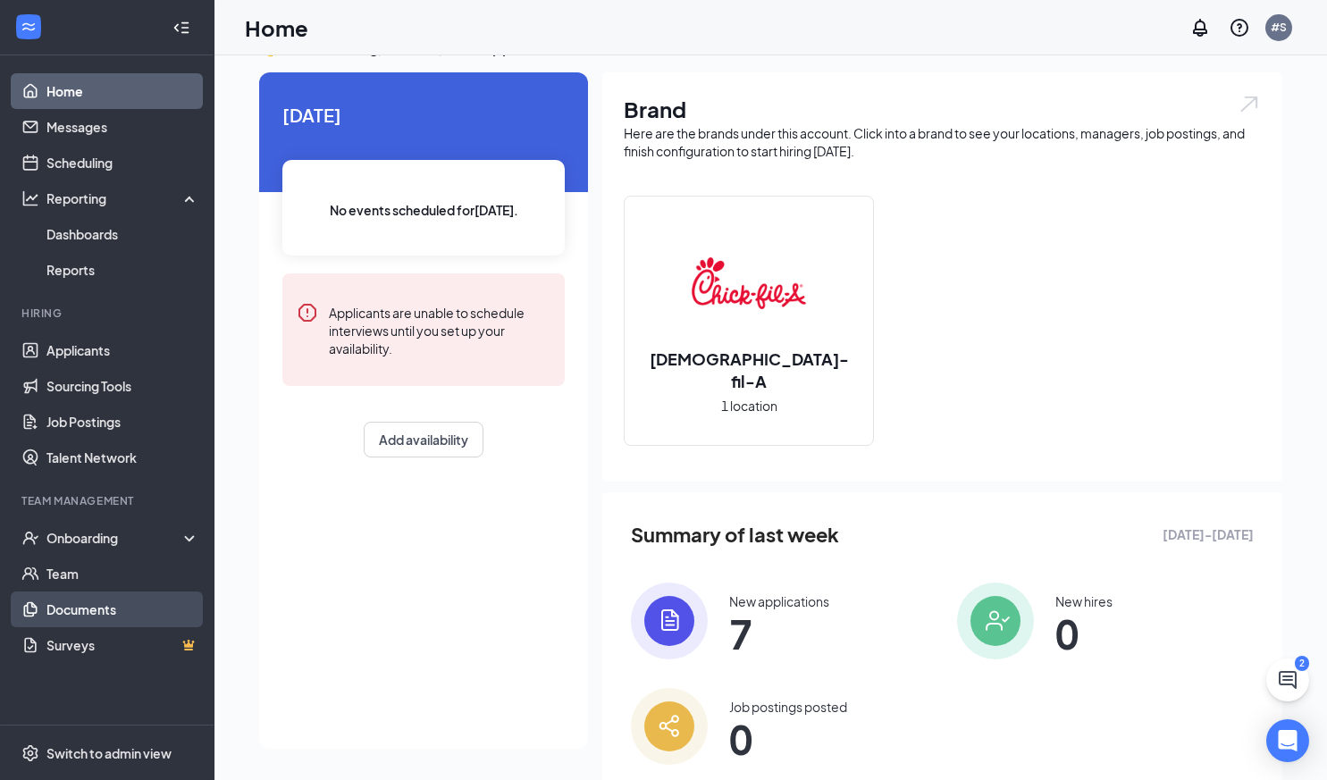
scroll to position [93, 0]
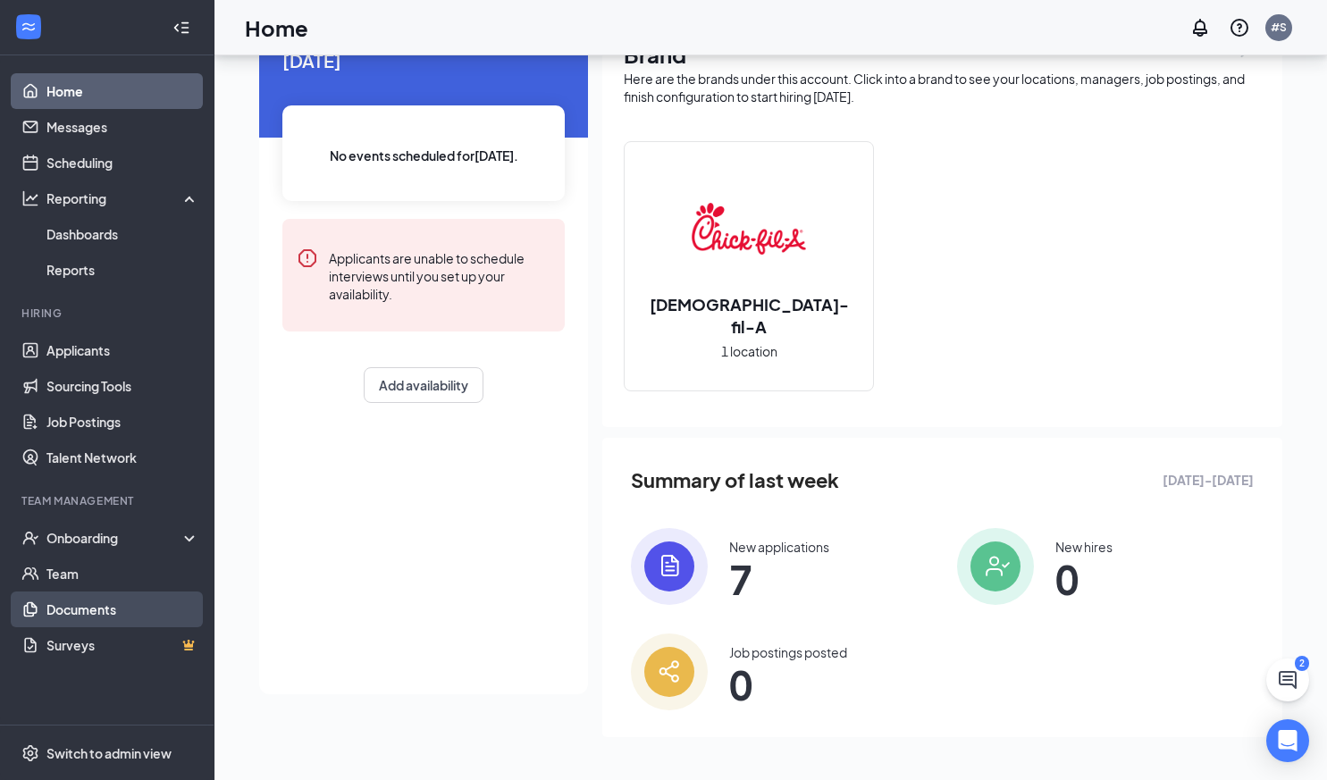
click at [96, 615] on link "Documents" at bounding box center [122, 610] width 153 height 36
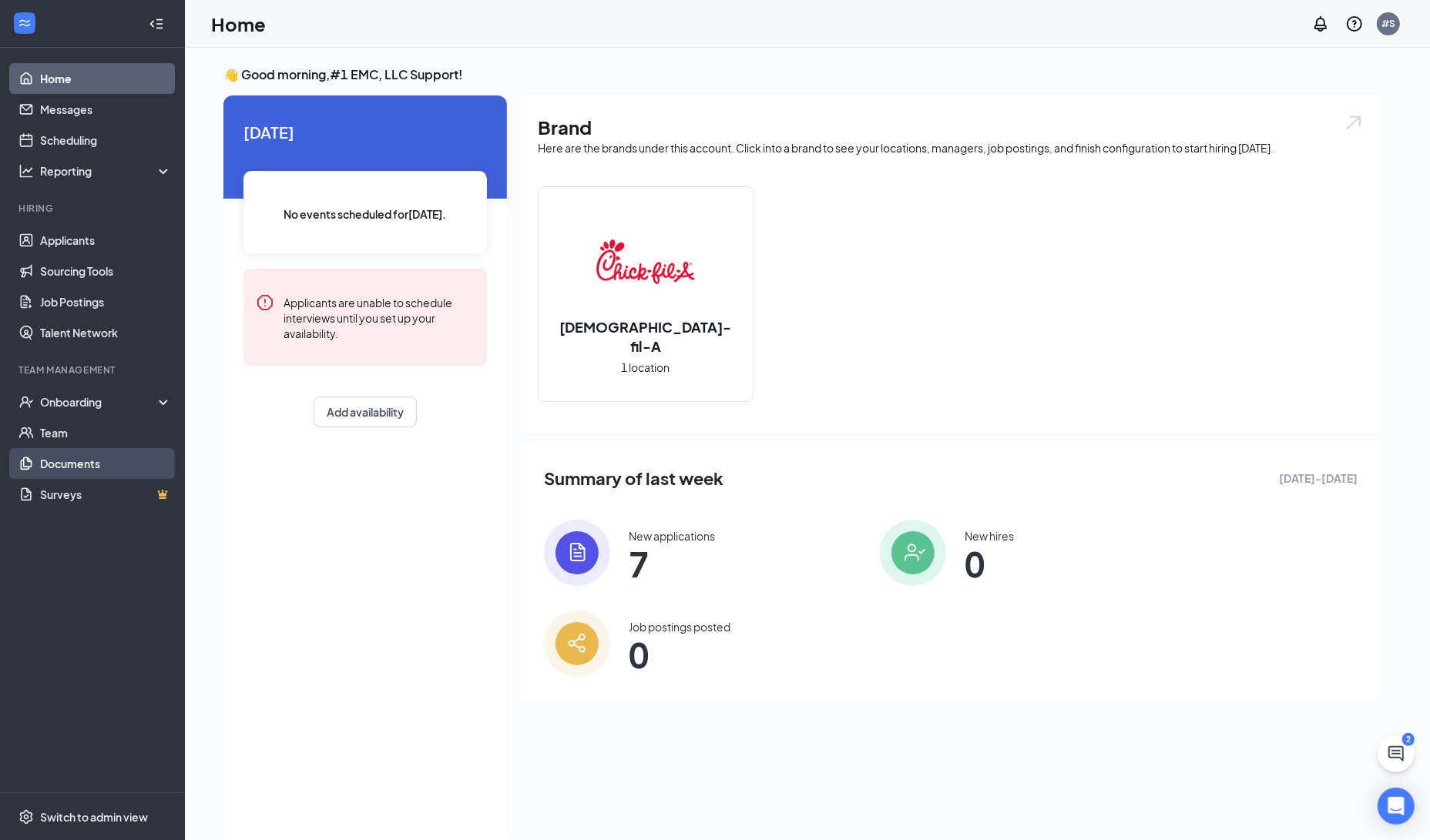
click at [76, 461] on link "Documents" at bounding box center [105, 464] width 132 height 31
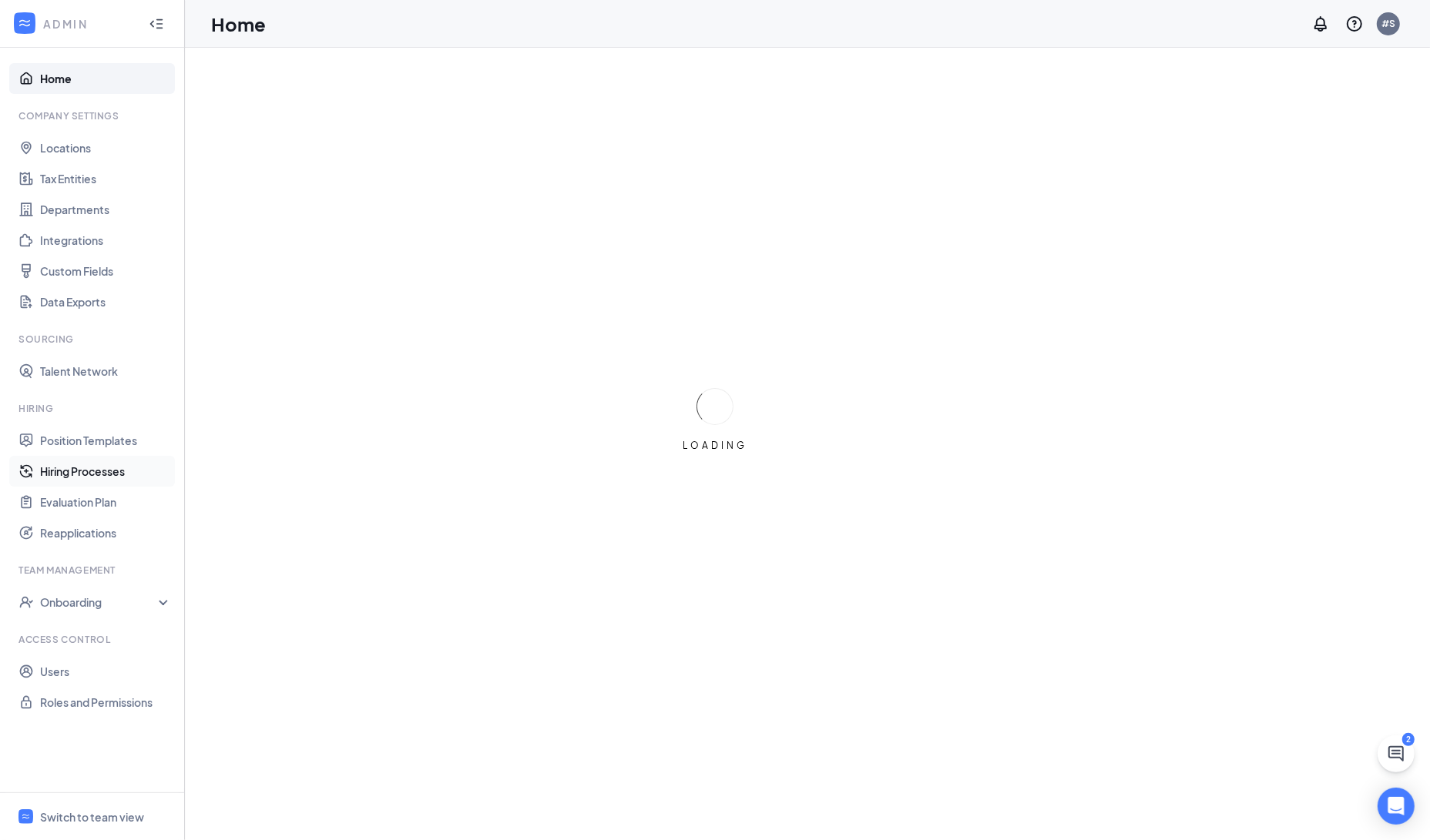
click at [73, 482] on link "Hiring Processes" at bounding box center [105, 471] width 132 height 31
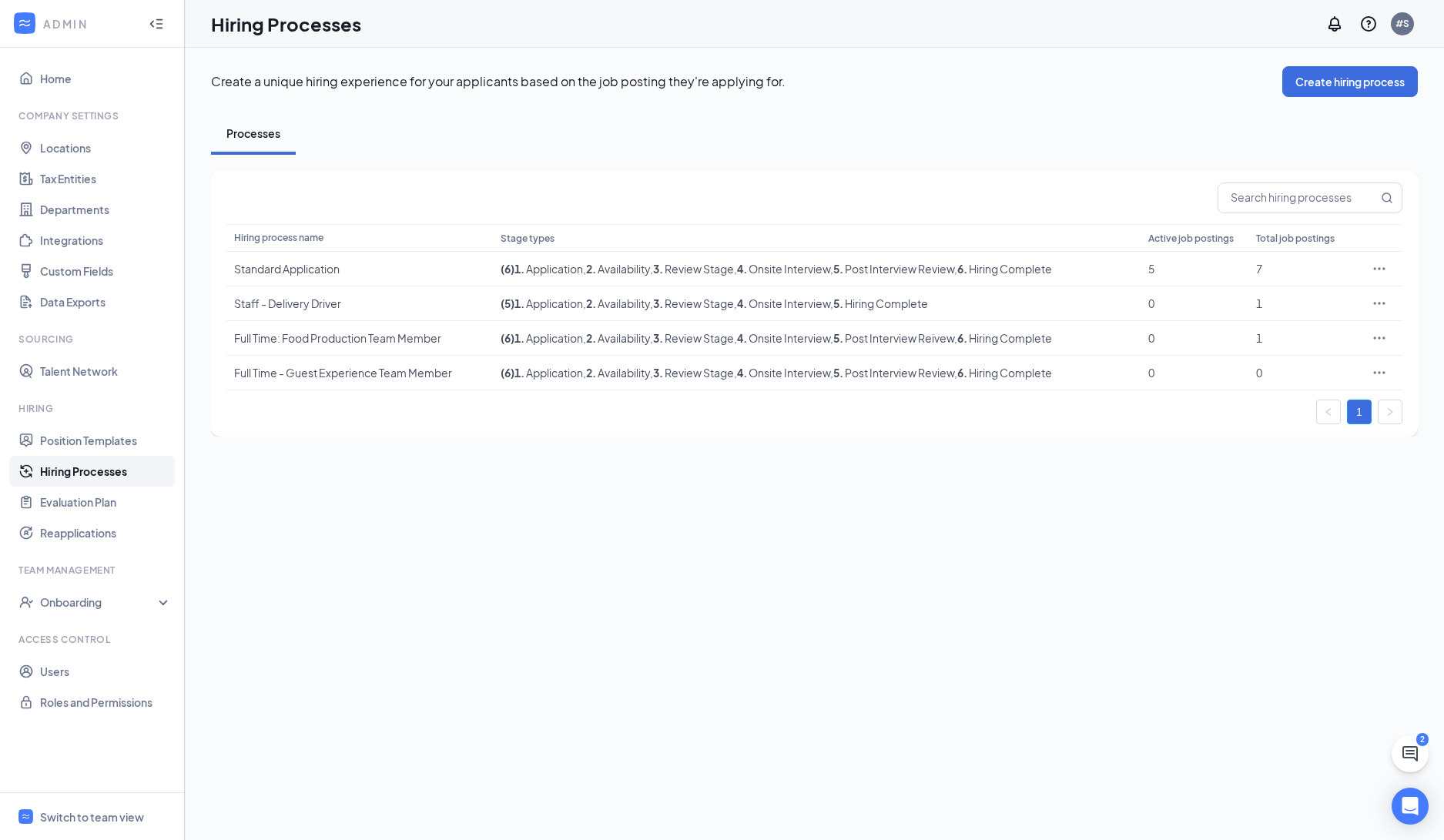
click at [73, 480] on link "Hiring Processes" at bounding box center [105, 471] width 132 height 31
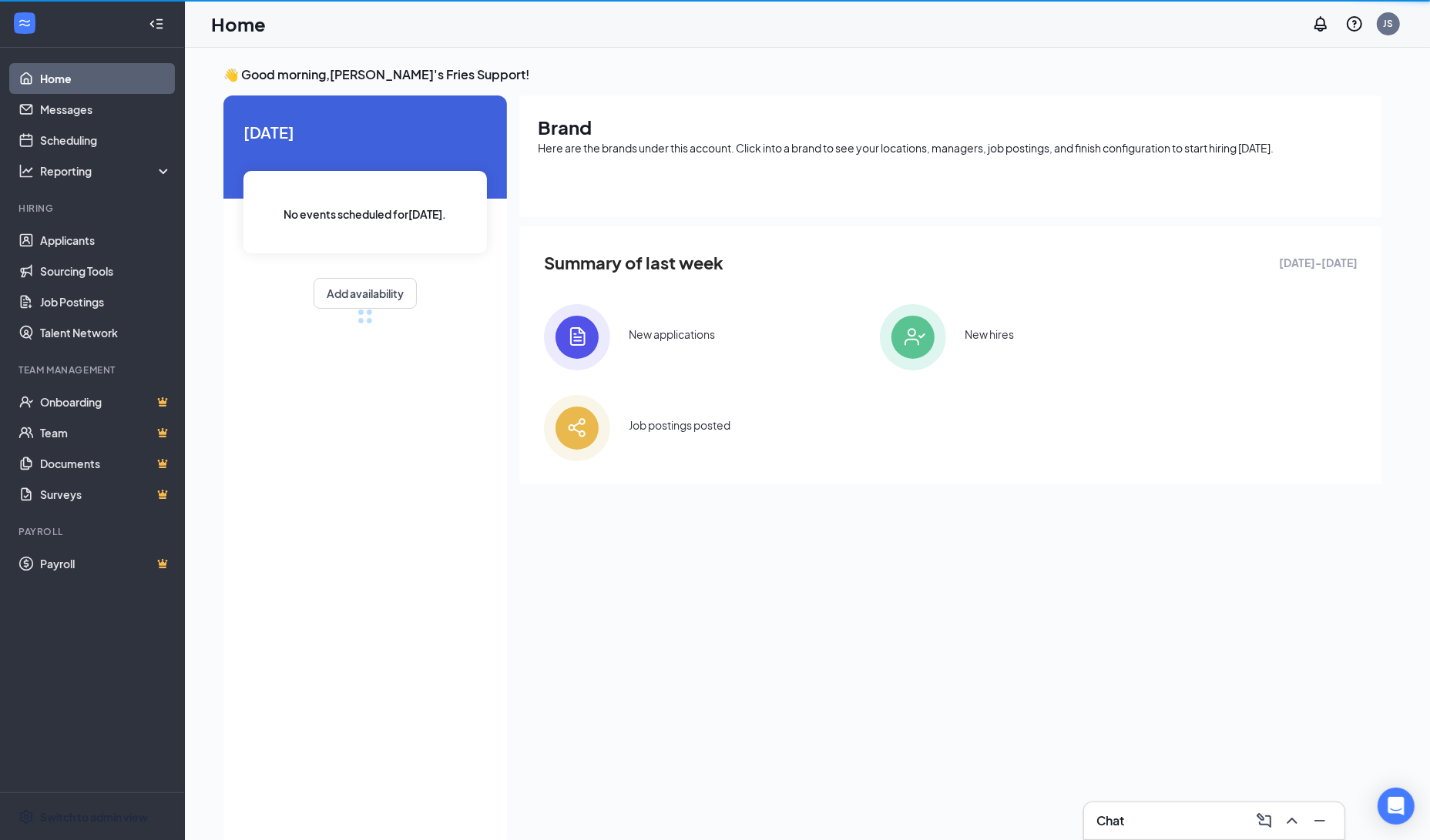
click at [88, 816] on div "Switch to admin view" at bounding box center [93, 817] width 108 height 16
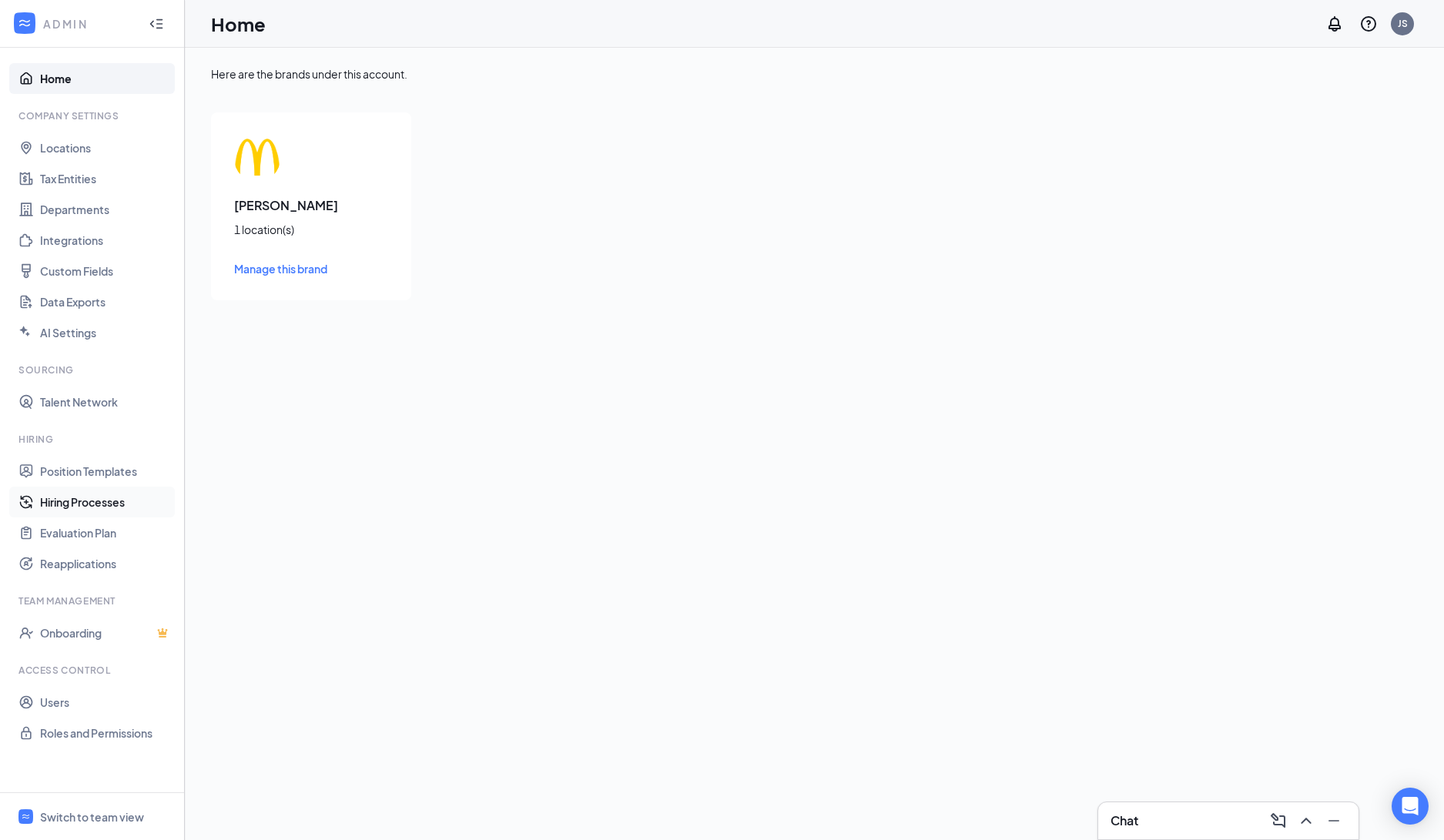
click at [89, 507] on link "Hiring Processes" at bounding box center [105, 502] width 132 height 31
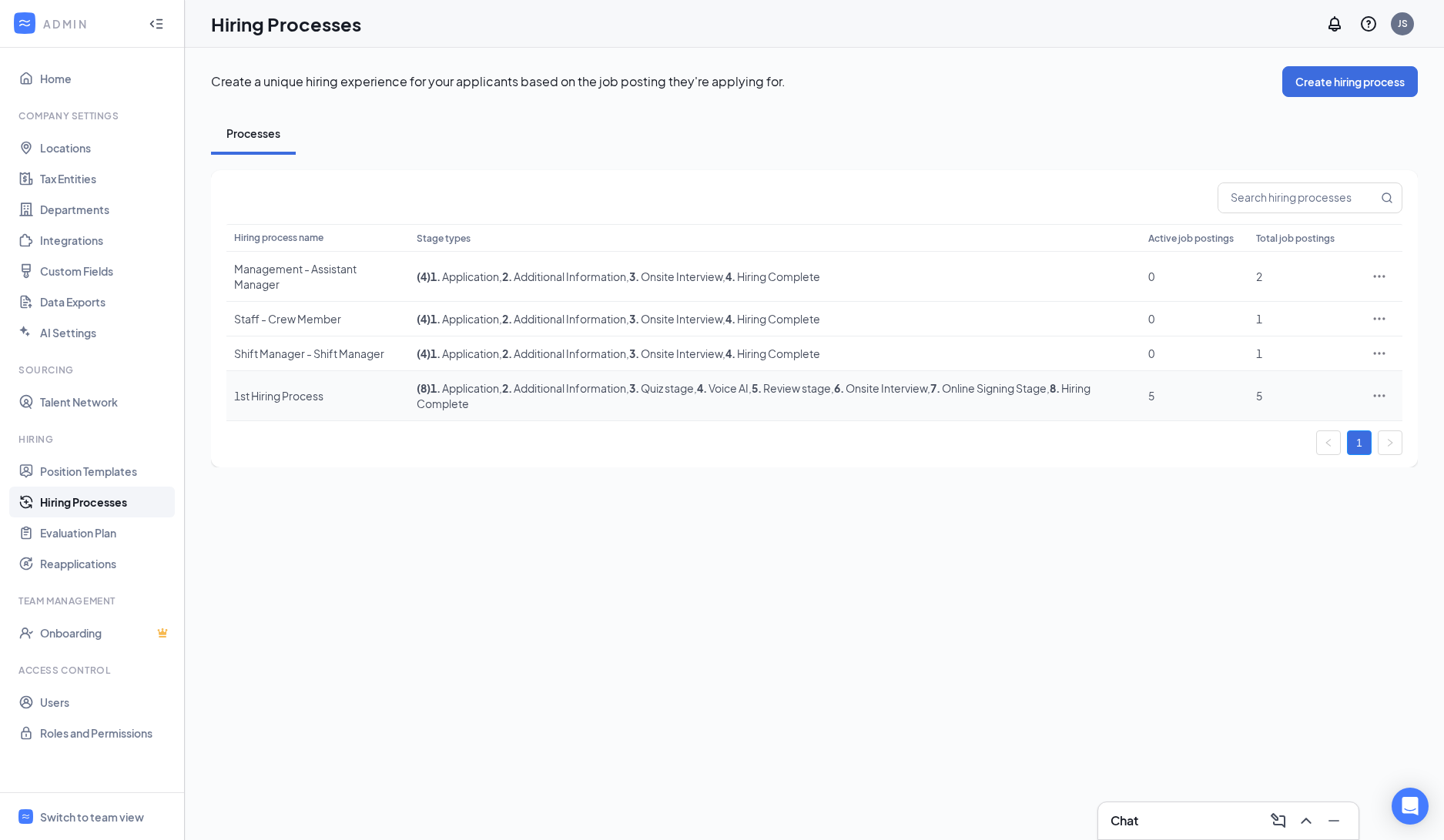
click at [276, 405] on td "1st Hiring Process" at bounding box center [318, 396] width 183 height 50
click at [277, 402] on div "1st Hiring Process" at bounding box center [318, 395] width 167 height 16
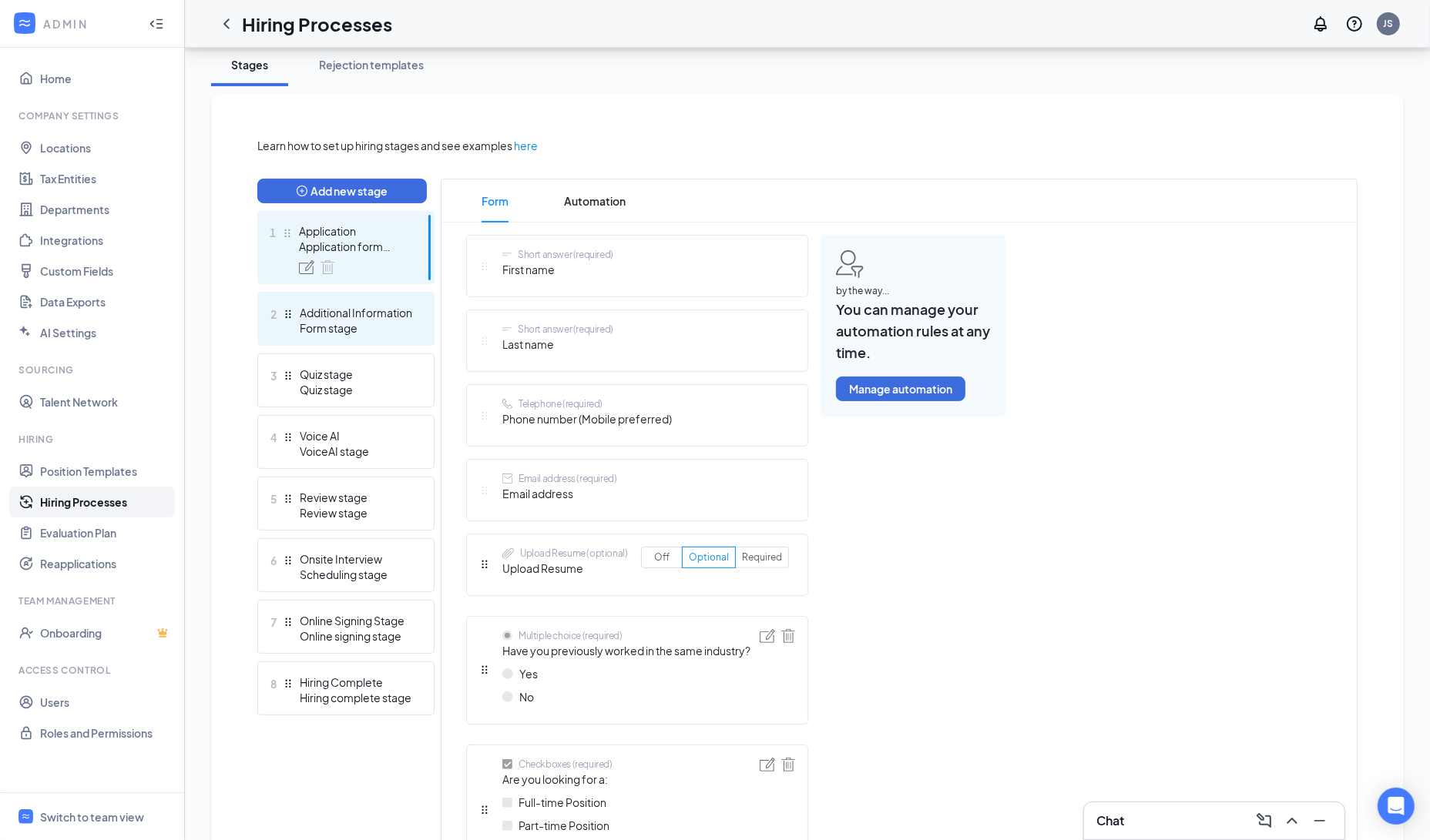
scroll to position [278, 0]
click at [353, 327] on div "Form stage" at bounding box center [356, 329] width 112 height 16
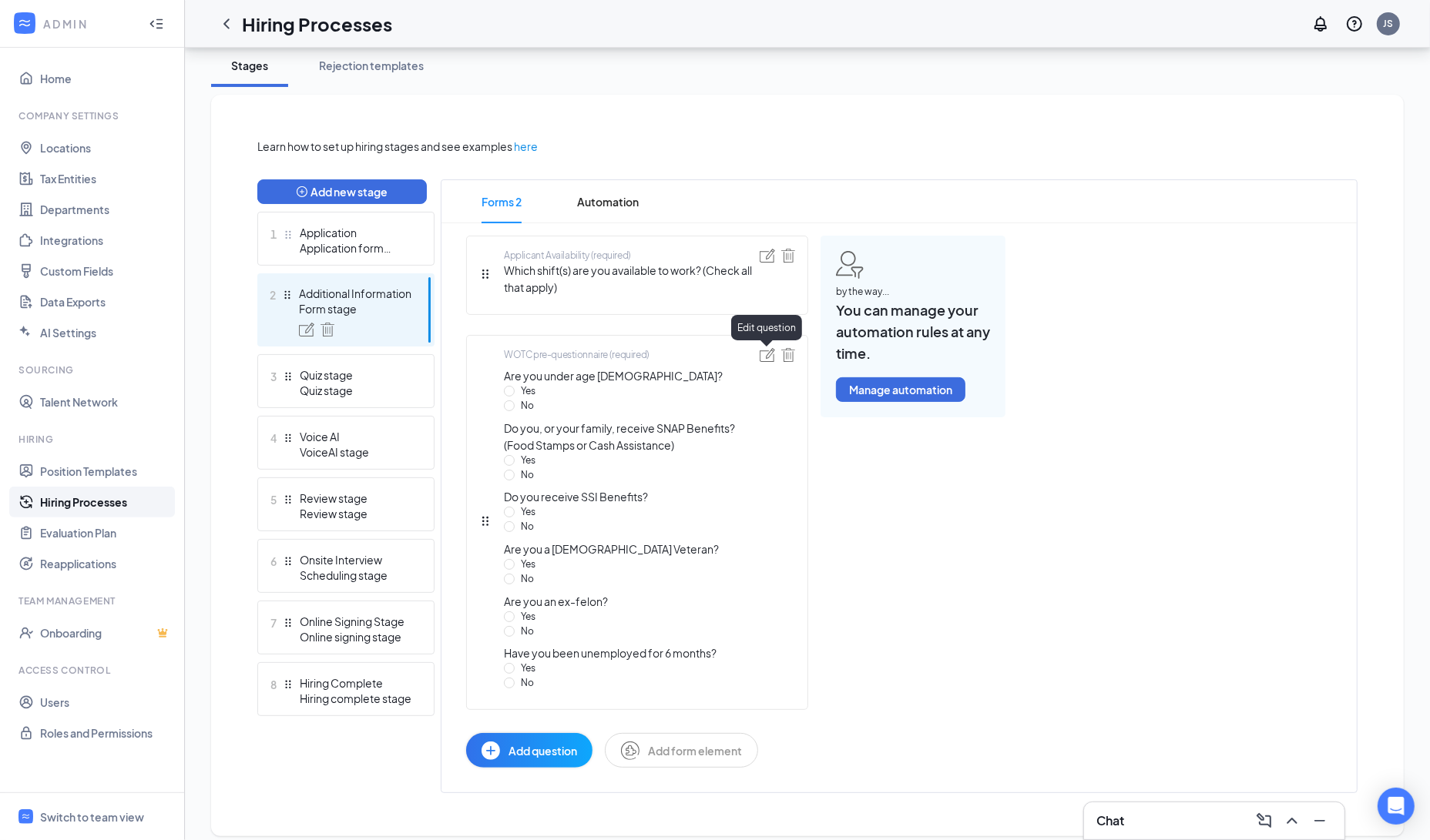
click at [770, 358] on img at bounding box center [767, 355] width 16 height 14
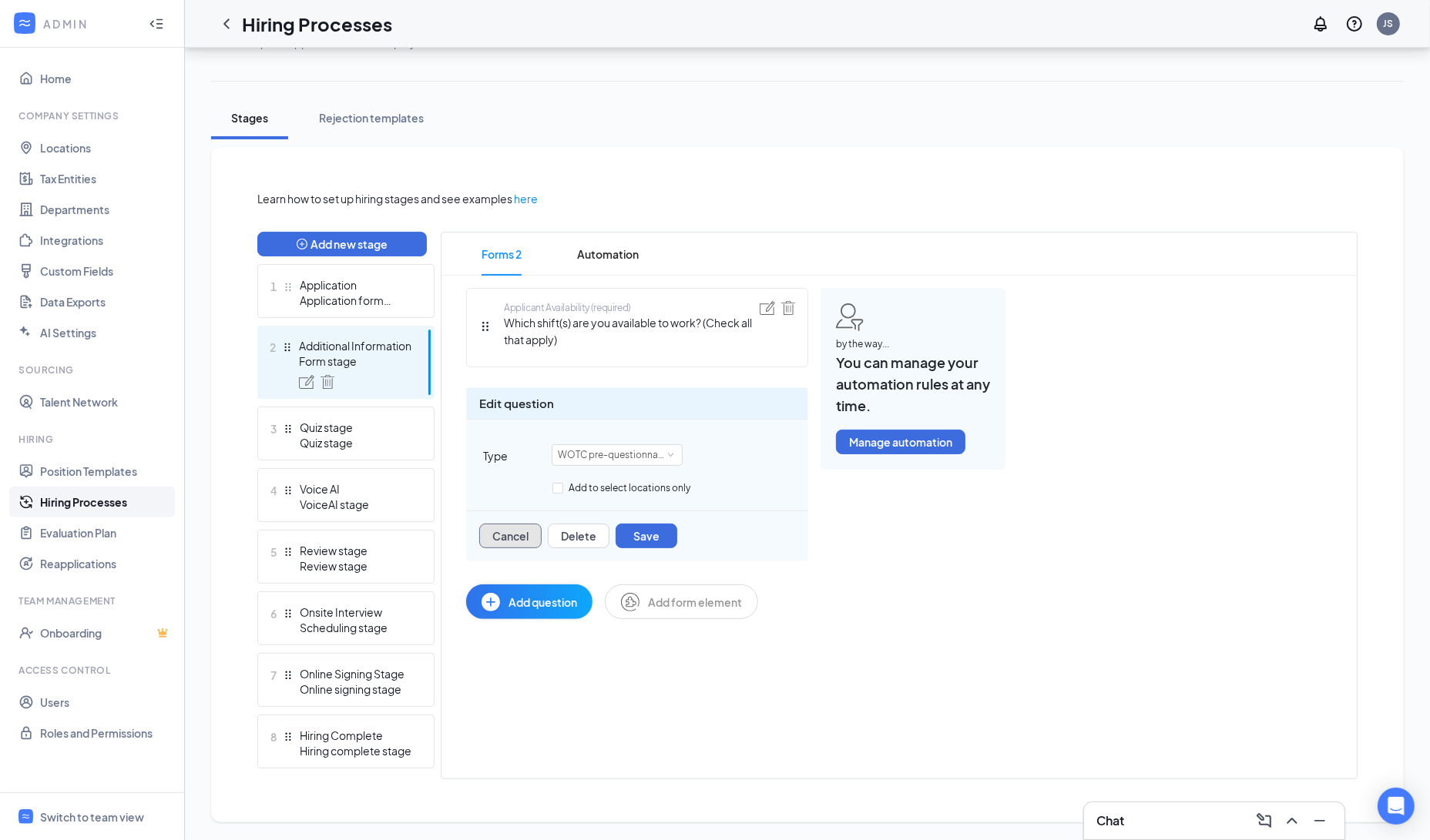
click at [511, 540] on button "Cancel" at bounding box center [510, 536] width 62 height 25
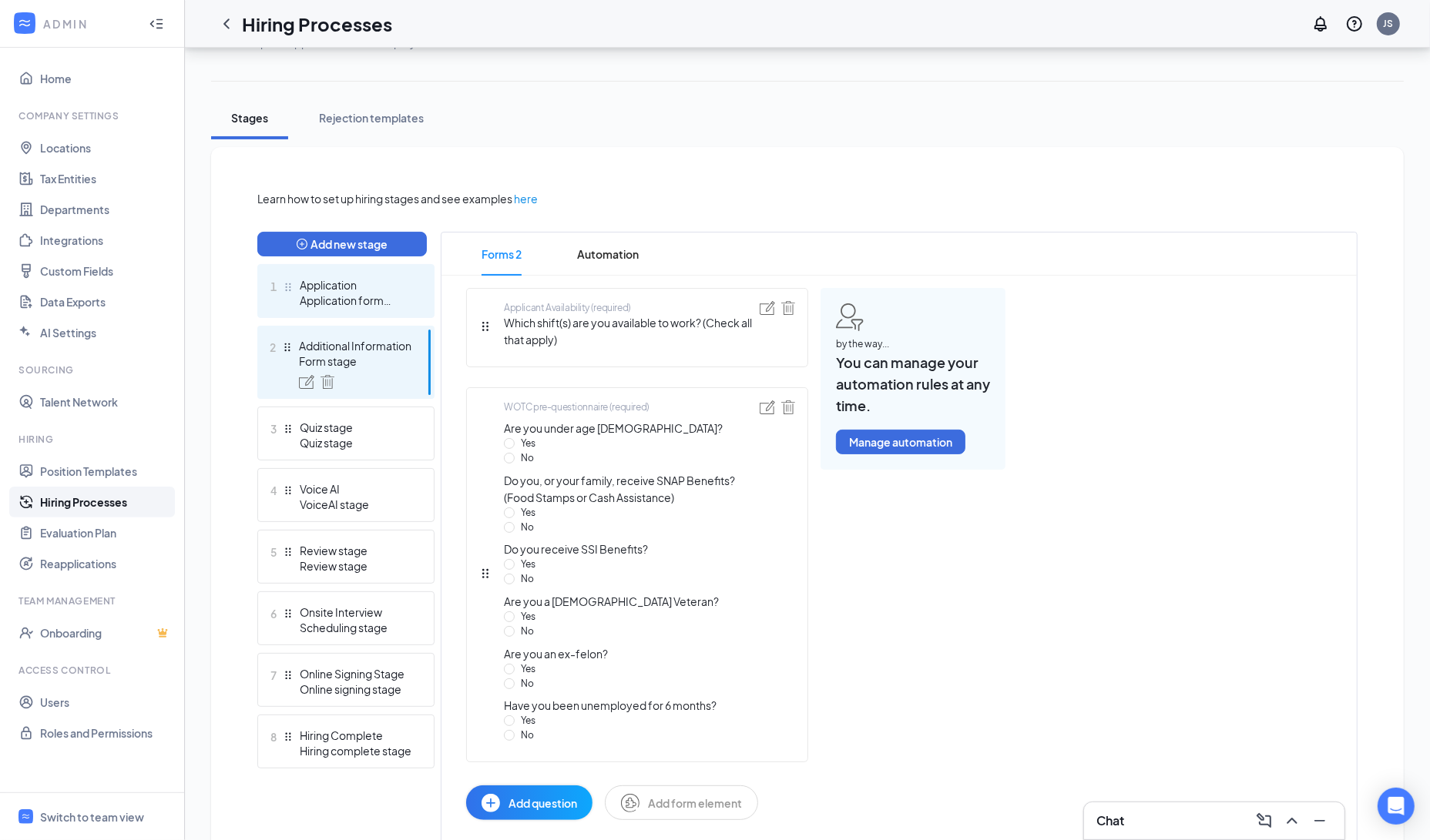
click at [319, 300] on div "Application form stage" at bounding box center [356, 301] width 112 height 16
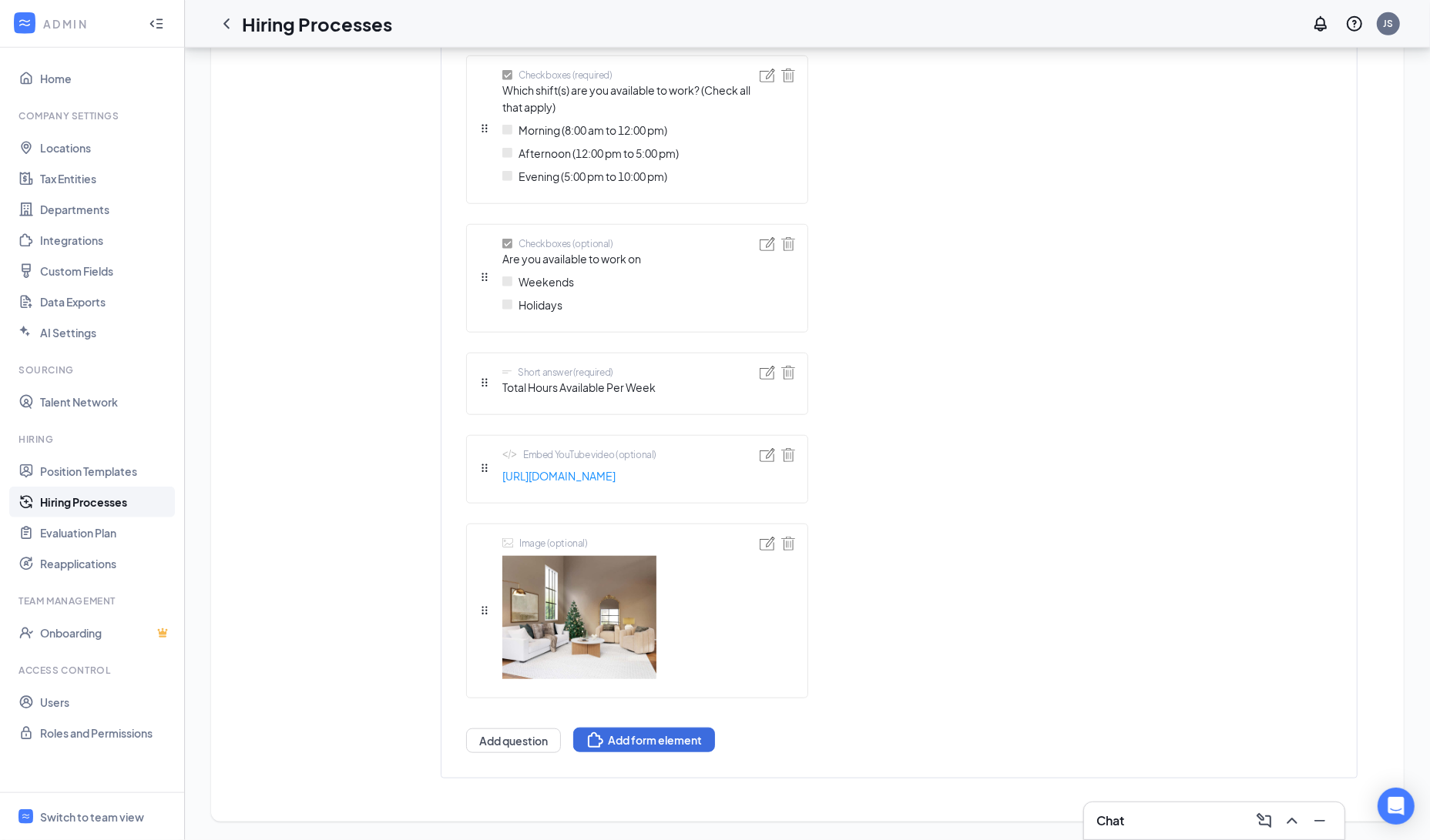
scroll to position [1280, 0]
click at [526, 744] on button "Add question" at bounding box center [514, 741] width 95 height 25
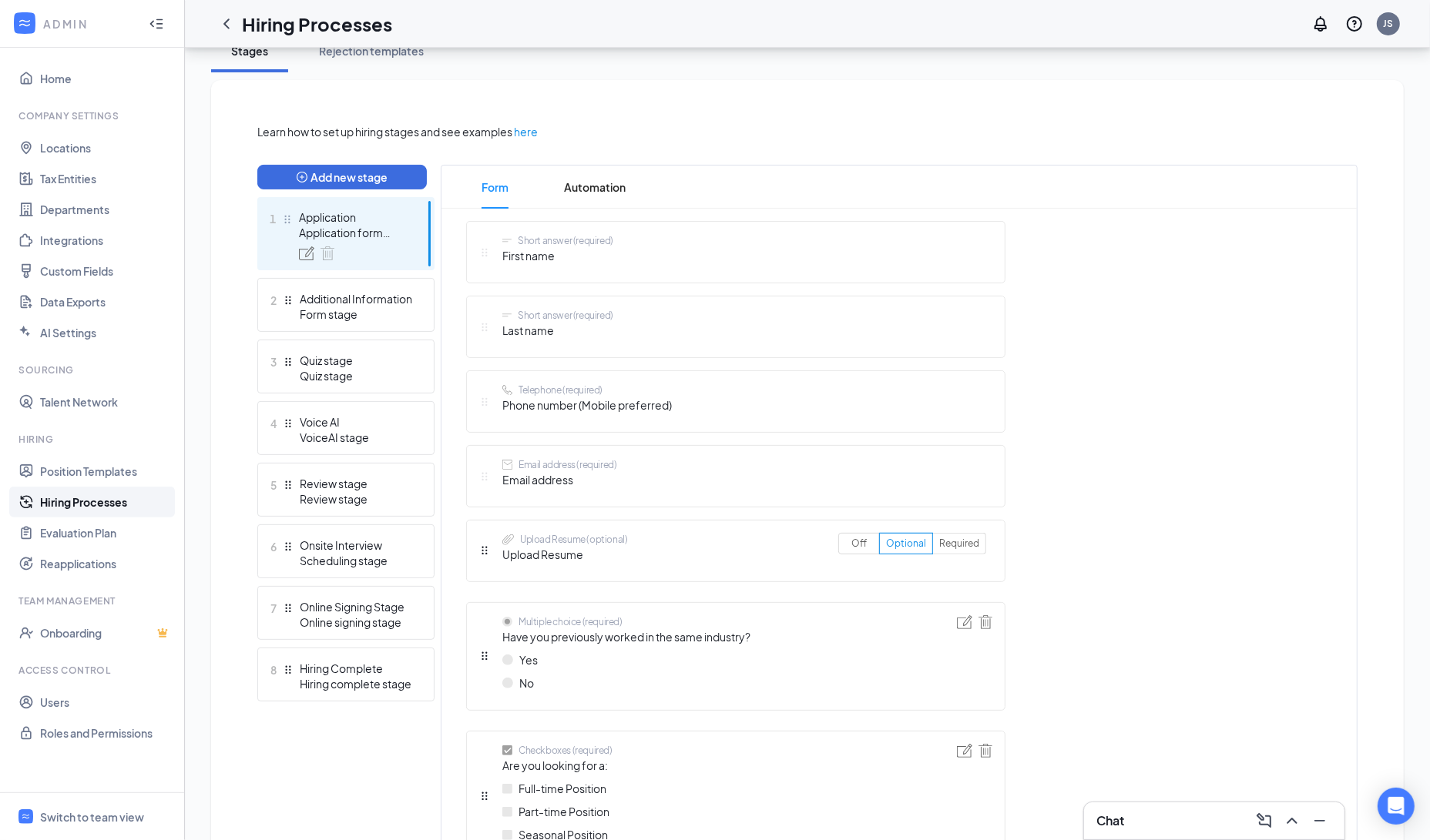
scroll to position [286, 0]
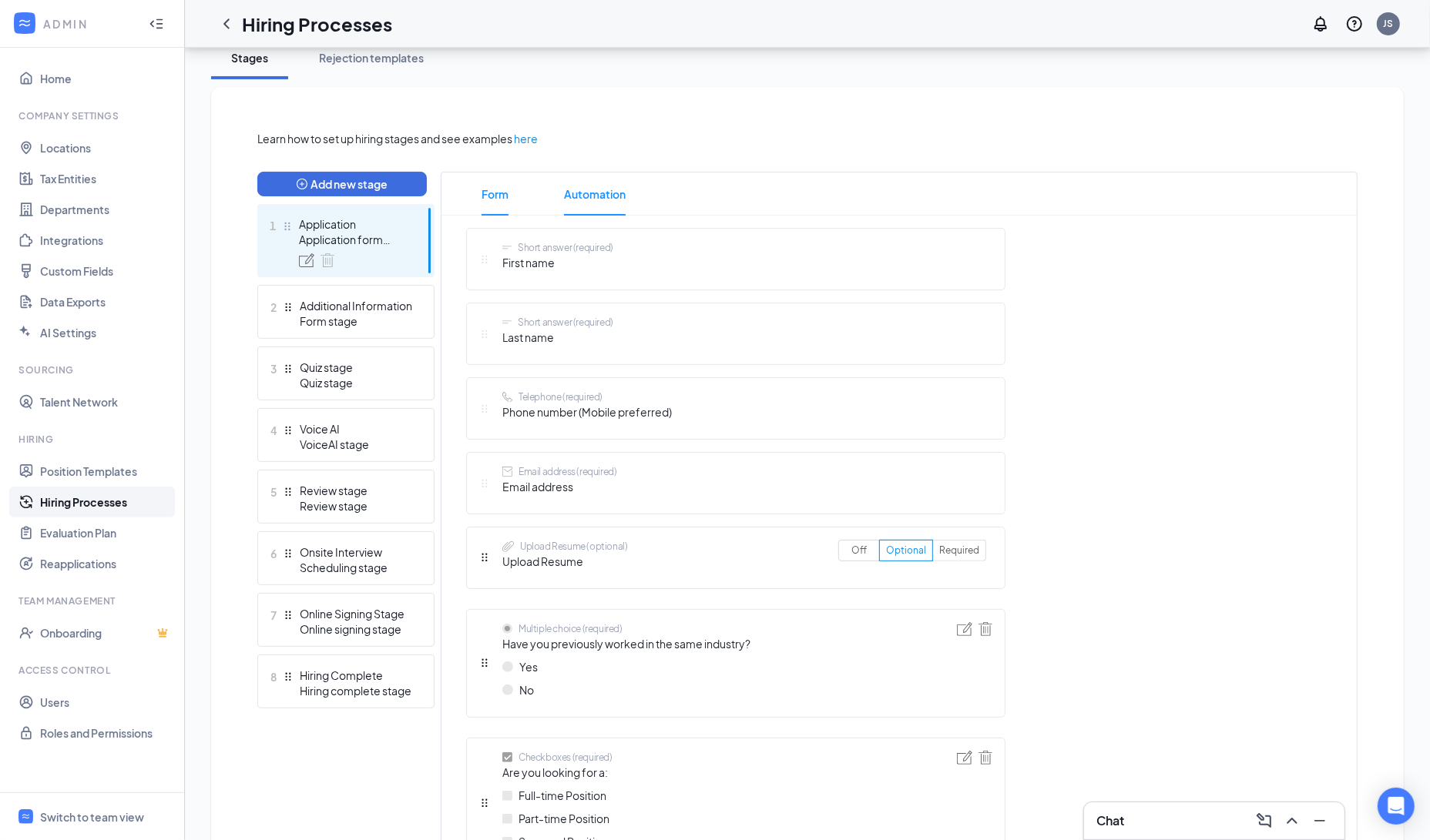
click at [585, 200] on span "Automation" at bounding box center [595, 194] width 62 height 43
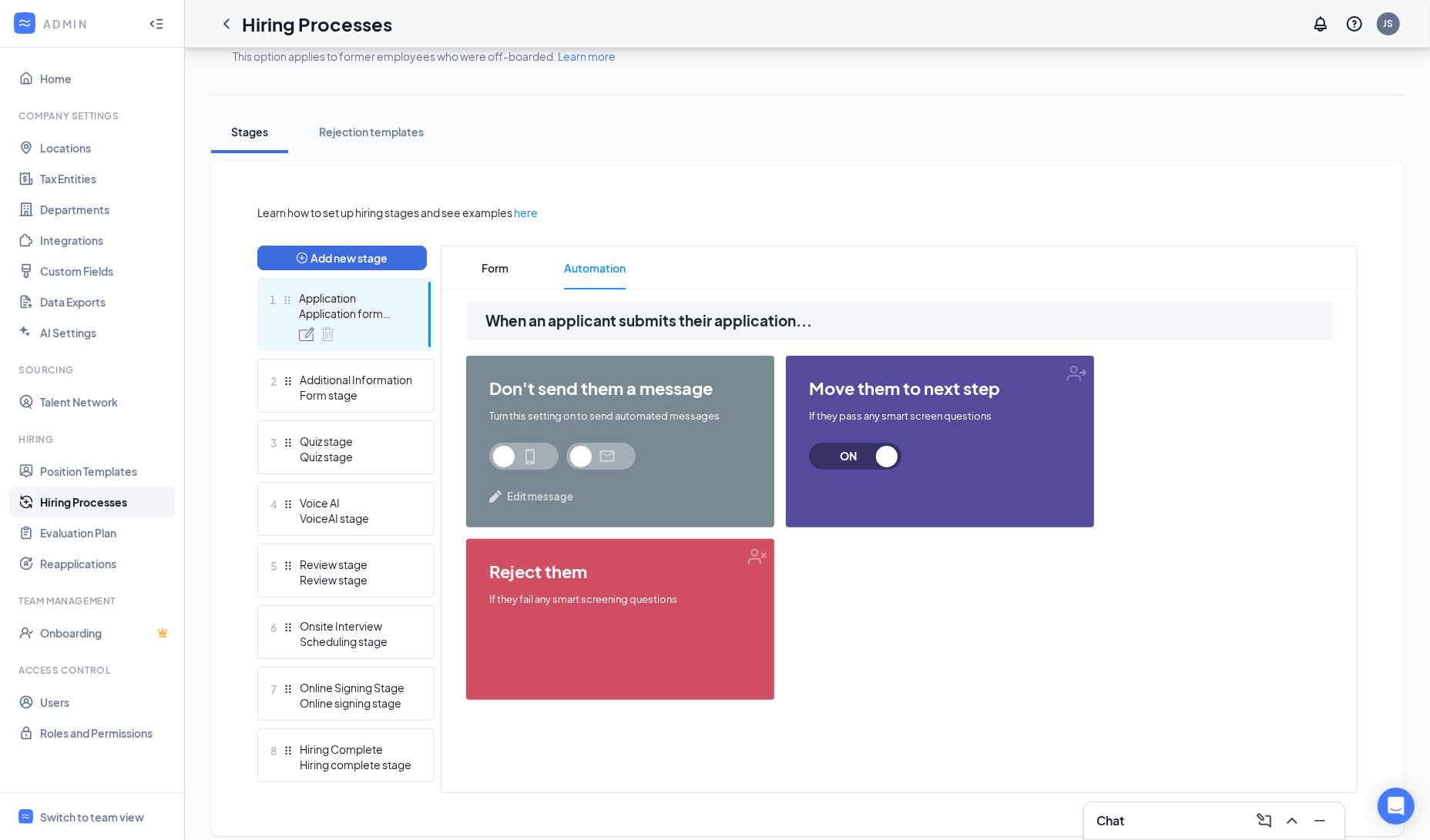
scroll to position [226, 0]
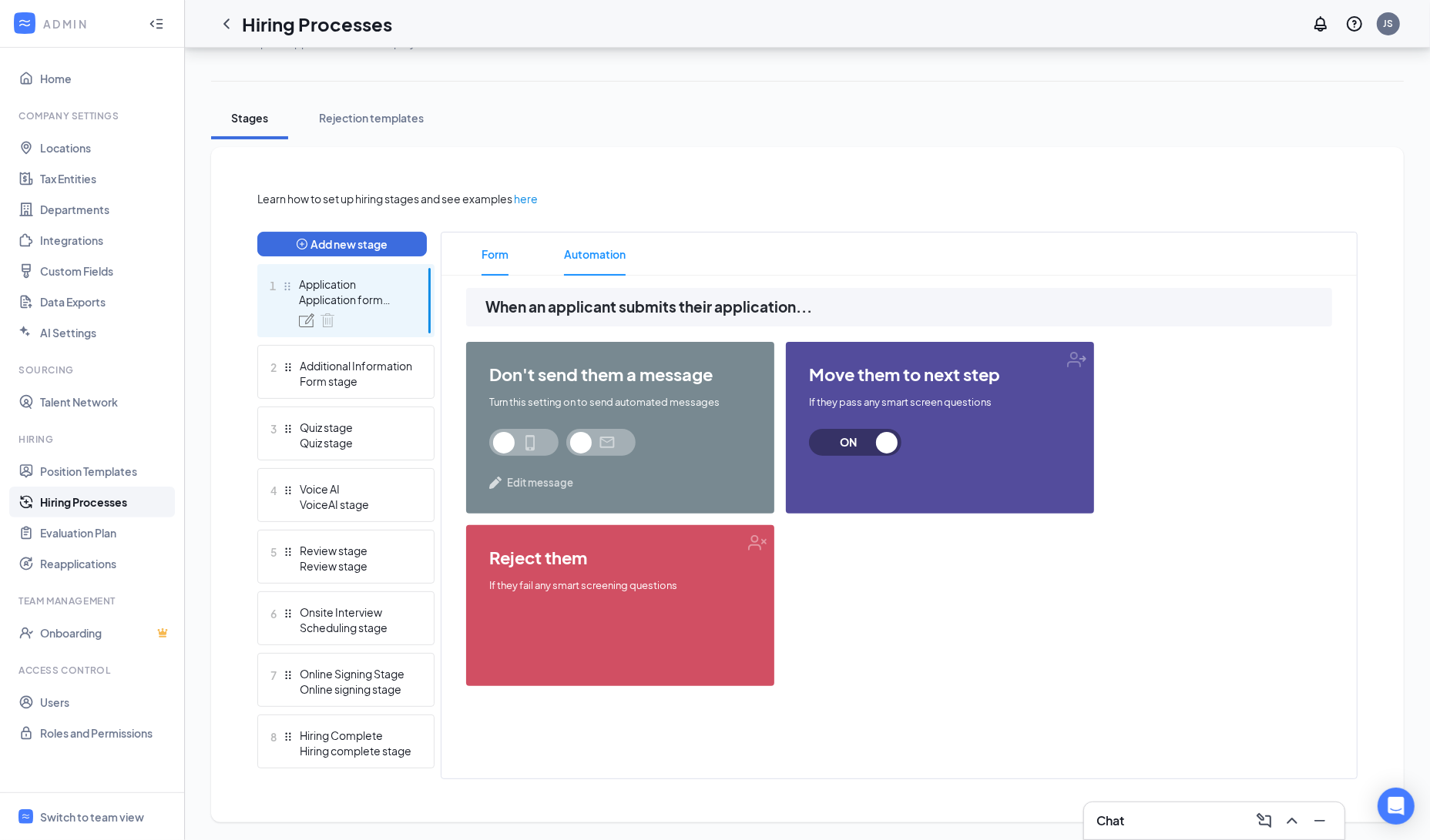
click at [487, 258] on span "Form" at bounding box center [495, 254] width 27 height 43
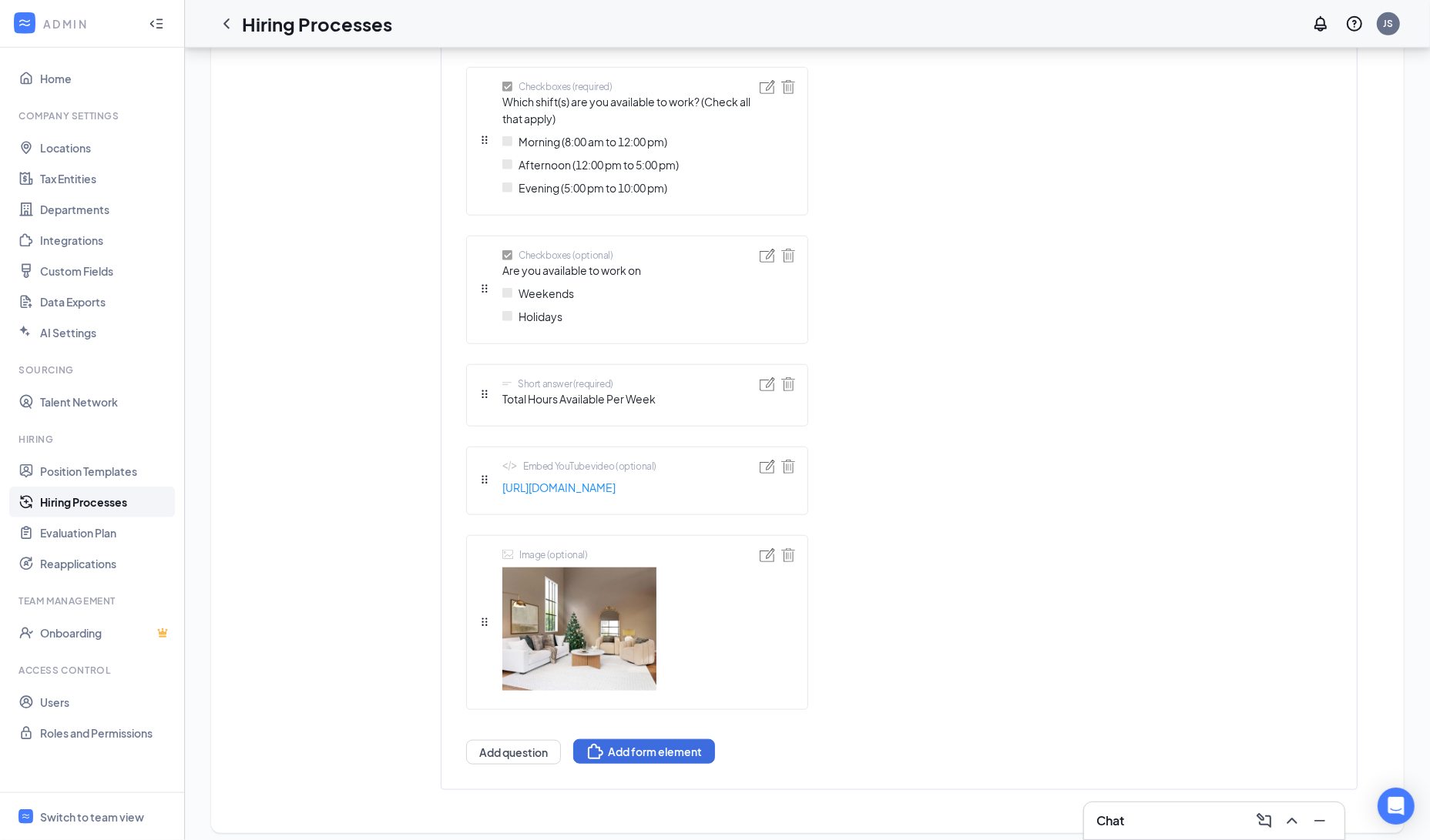
scroll to position [1225, 0]
click at [521, 764] on button "Add question" at bounding box center [514, 751] width 95 height 25
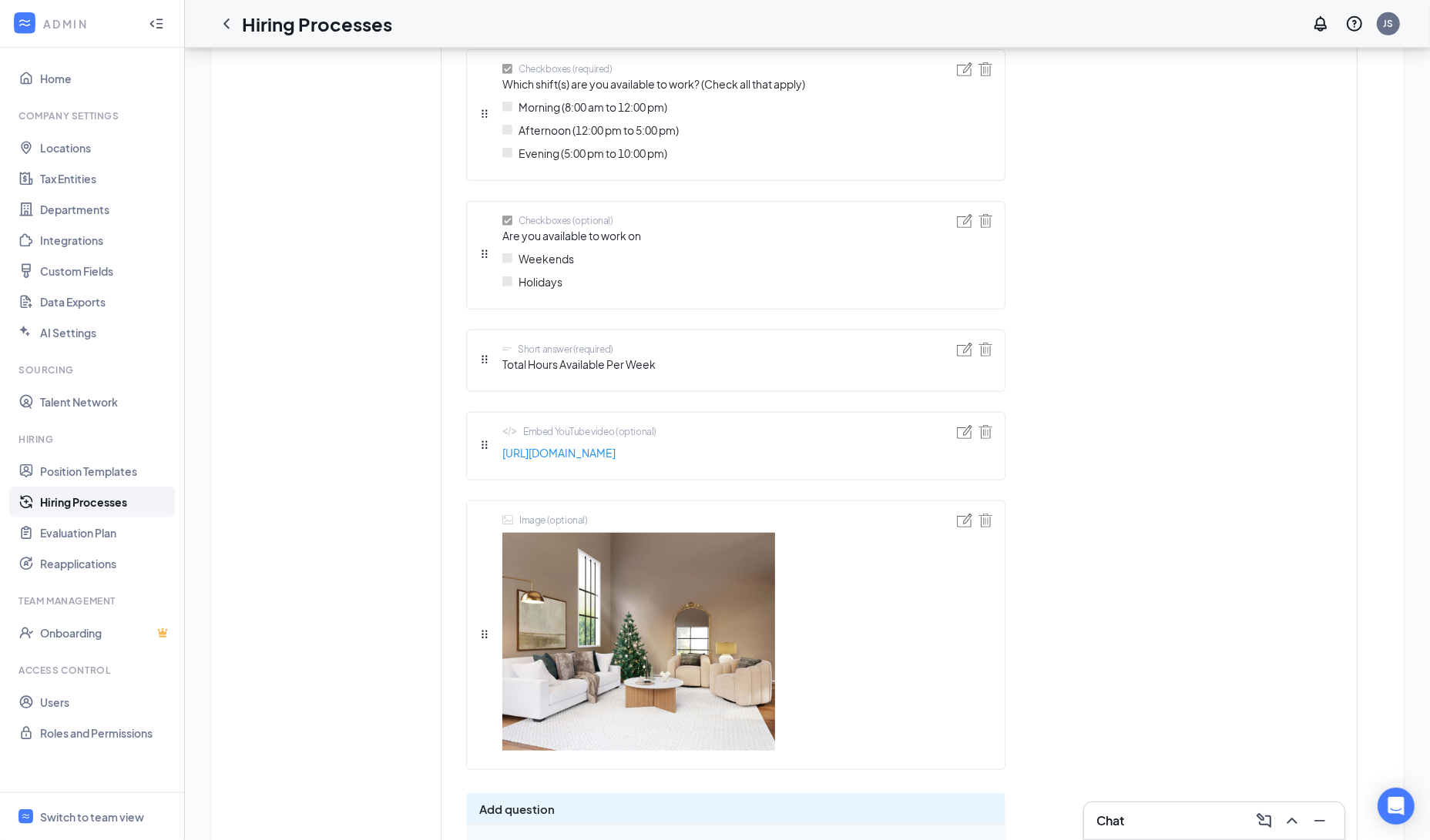
scroll to position [1556, 0]
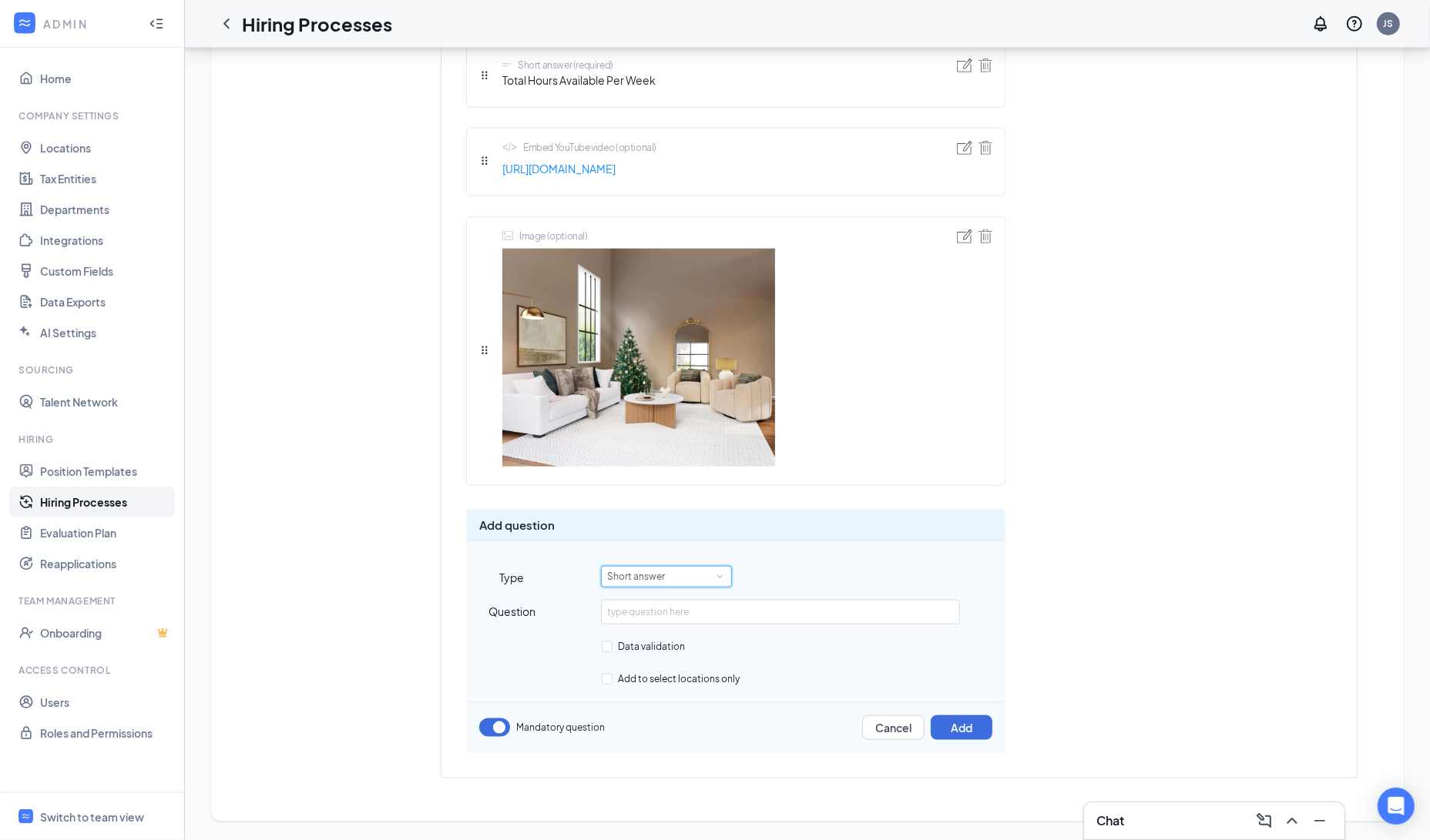
click at [682, 578] on div "Short answer" at bounding box center [666, 576] width 119 height 20
click at [676, 581] on div "Short answer" at bounding box center [666, 576] width 119 height 20
click at [663, 638] on li "Smart screening" at bounding box center [666, 650] width 131 height 25
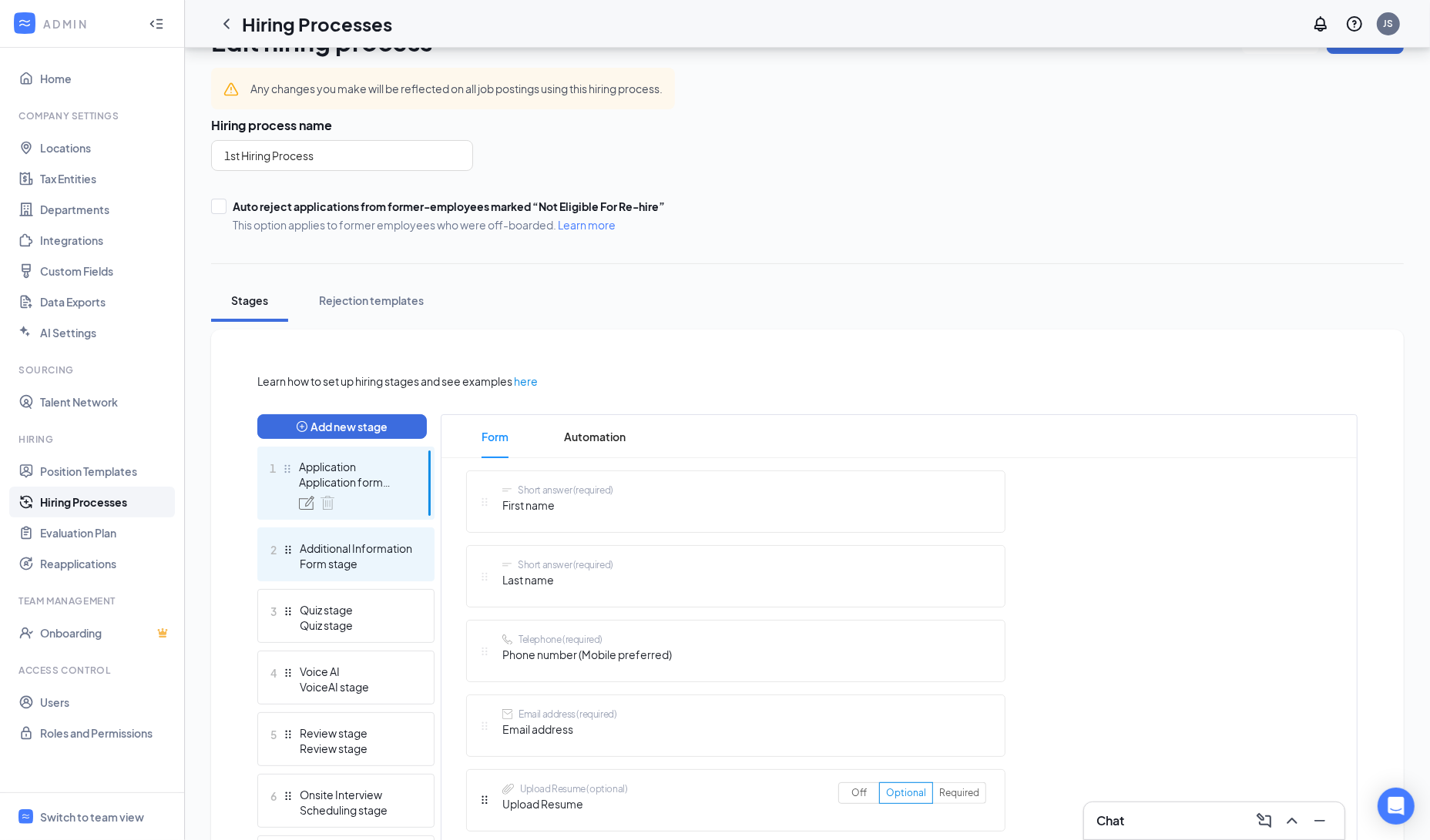
scroll to position [44, 0]
click at [340, 560] on div "Form stage" at bounding box center [356, 563] width 112 height 16
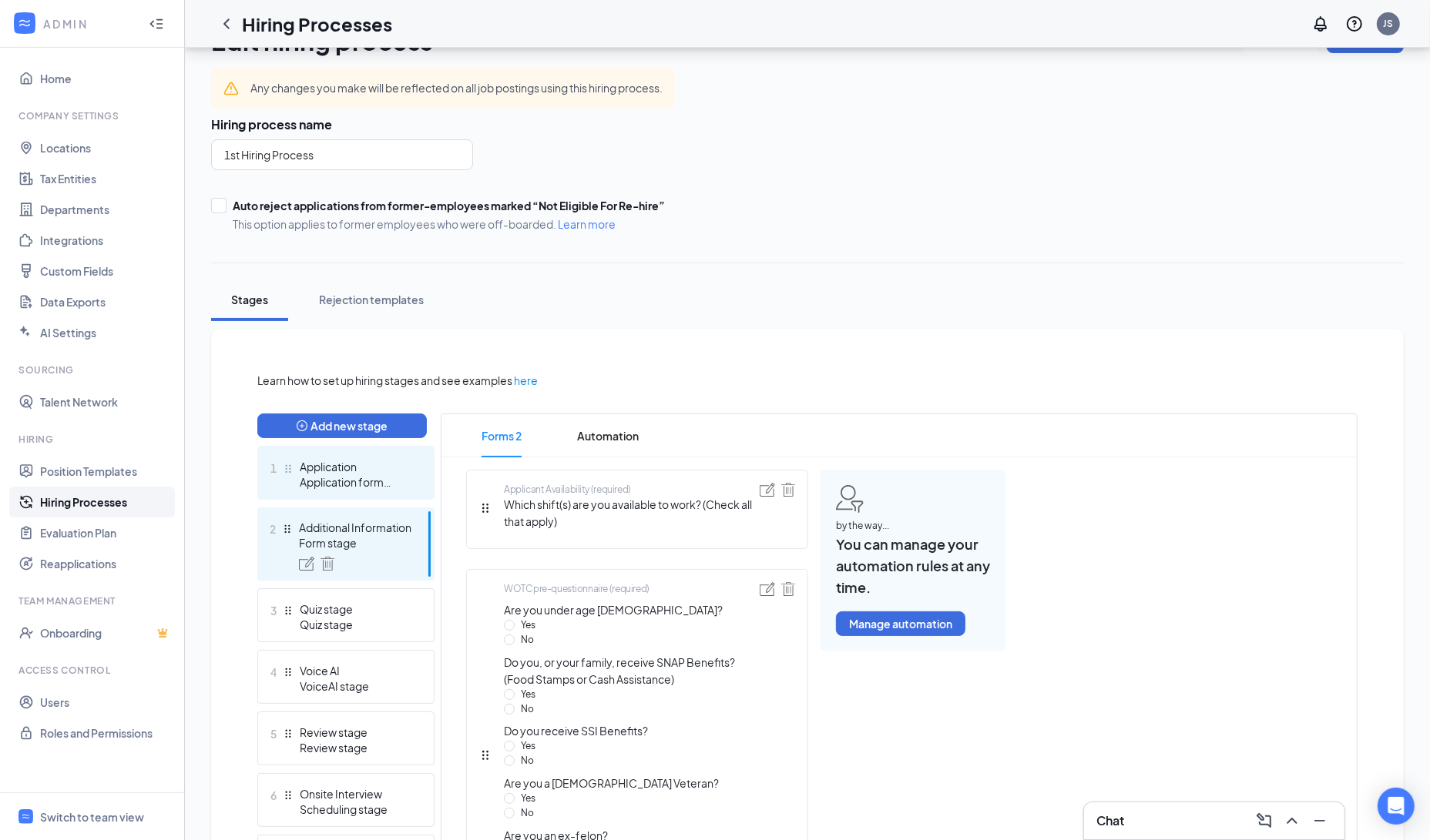
click at [339, 485] on div "Application form stage" at bounding box center [356, 482] width 112 height 16
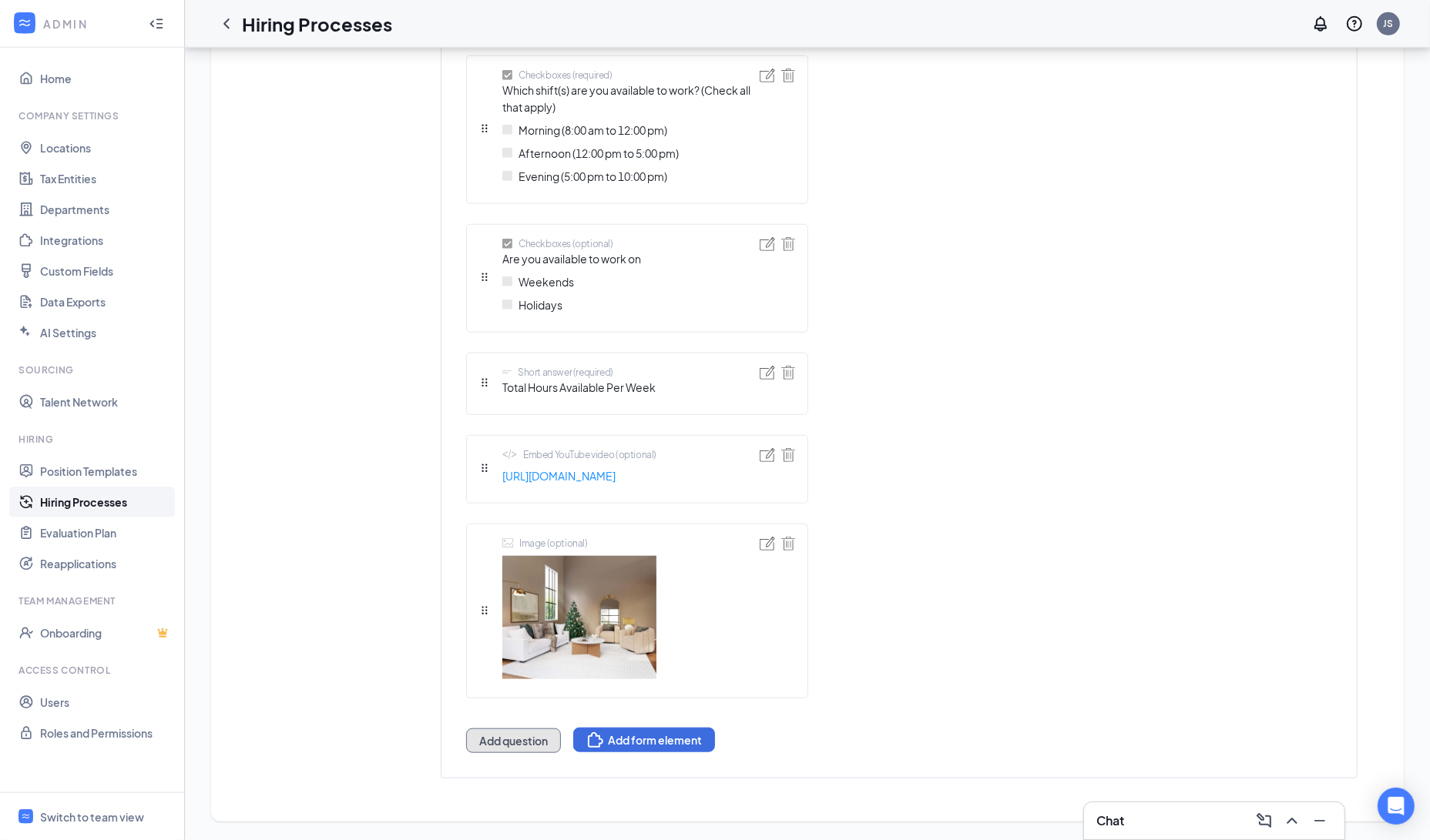
click at [522, 736] on button "Add question" at bounding box center [514, 741] width 95 height 25
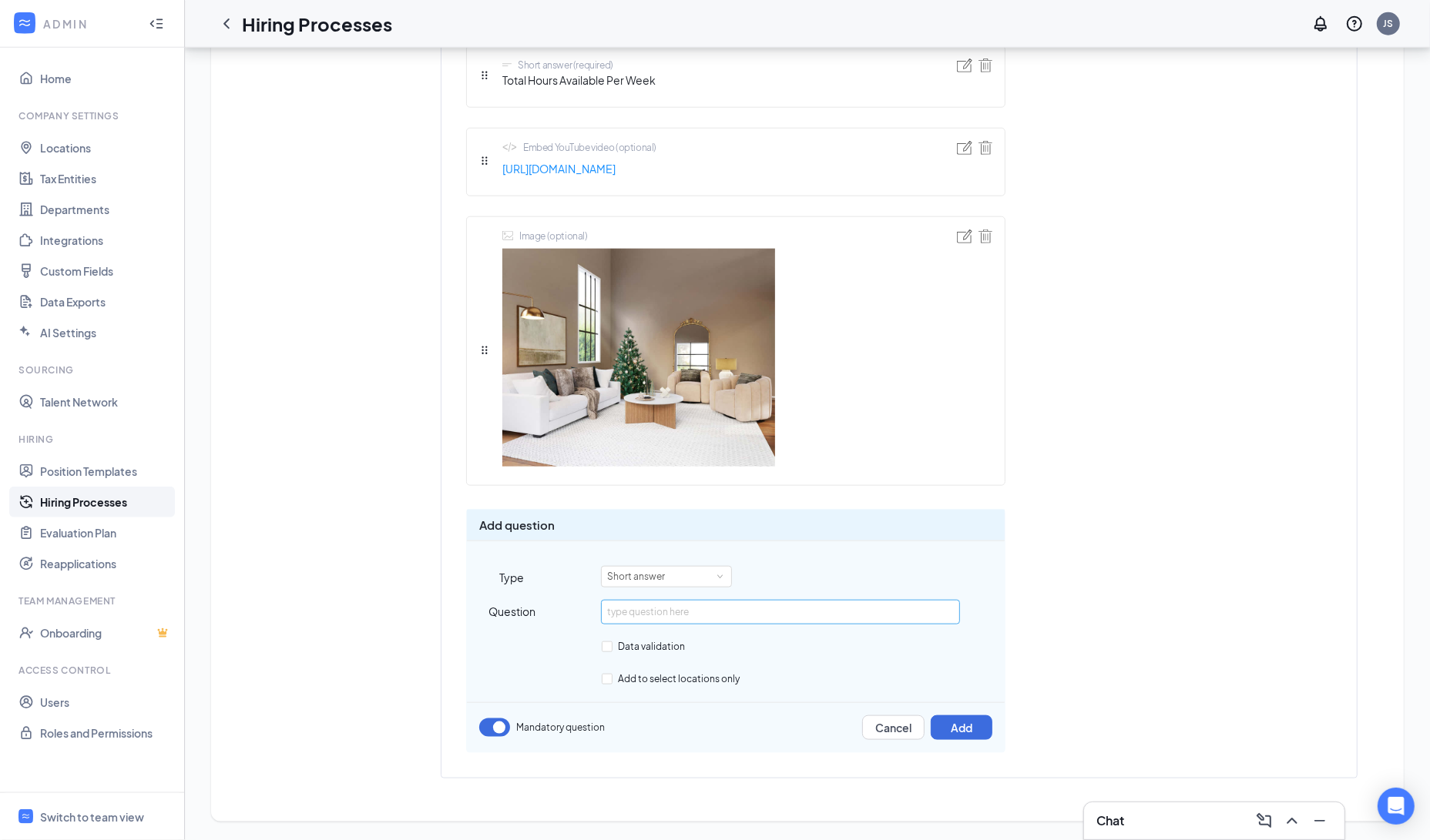
click at [638, 614] on input "text" at bounding box center [780, 612] width 359 height 25
click at [659, 582] on div "Short answer" at bounding box center [641, 576] width 69 height 20
click at [668, 638] on li "Smart screening" at bounding box center [666, 650] width 131 height 25
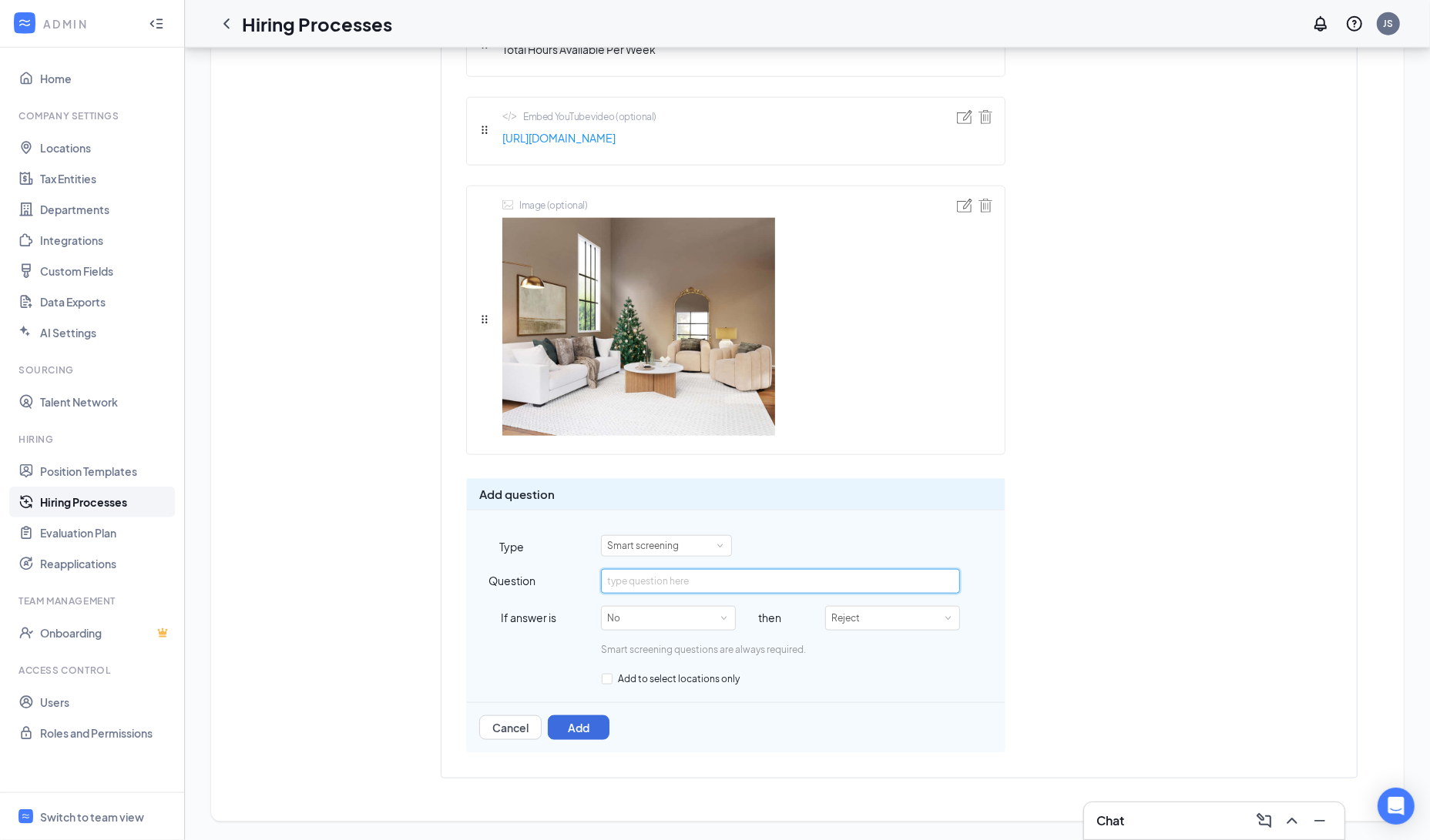
click at [669, 594] on input "text" at bounding box center [780, 582] width 359 height 25
click at [705, 630] on div "No" at bounding box center [668, 618] width 122 height 23
click at [666, 681] on li "Yes" at bounding box center [668, 693] width 134 height 25
click at [659, 594] on input "Are you under 18 years old?" at bounding box center [780, 582] width 359 height 25
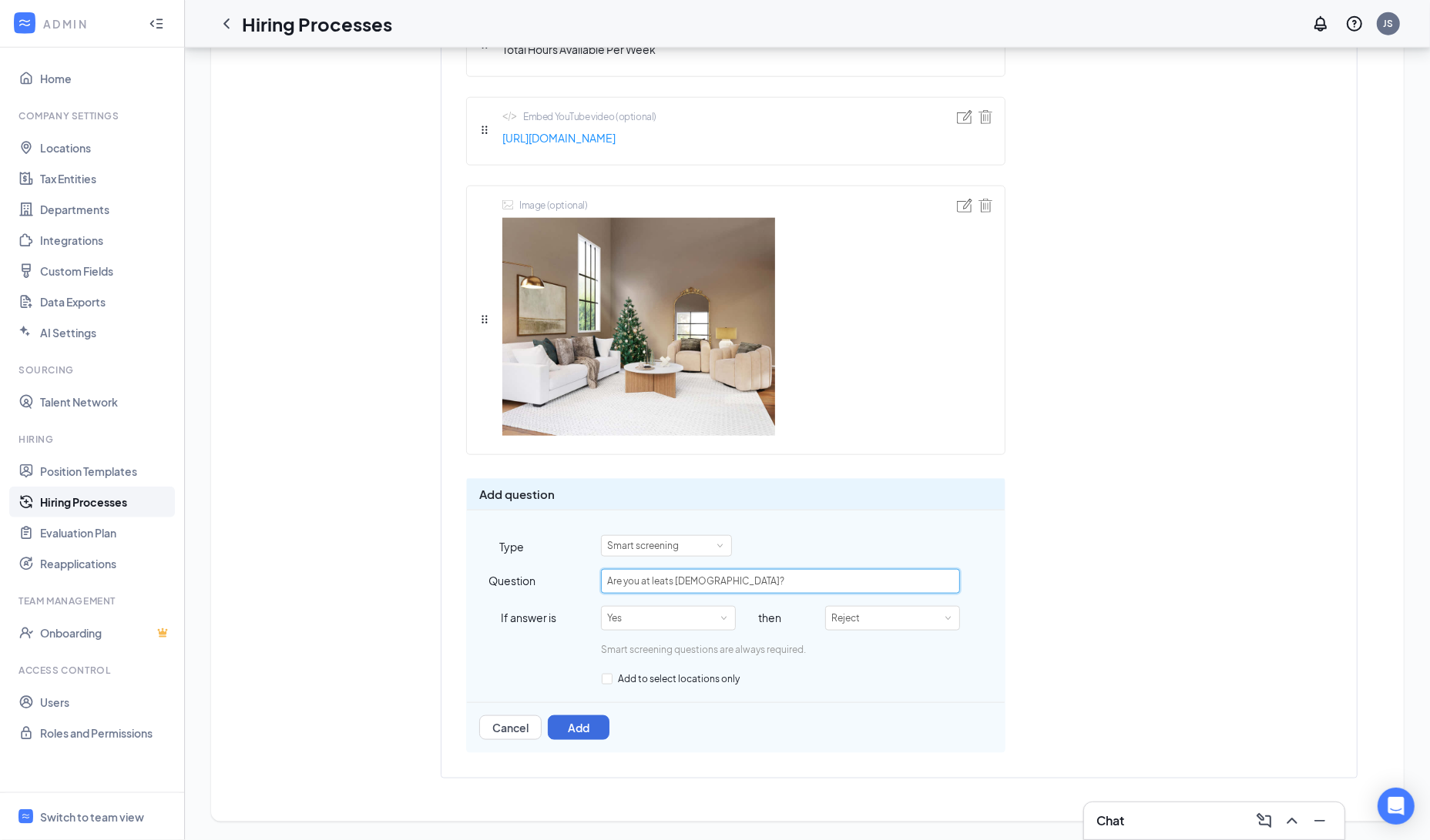
click at [675, 594] on input "Are you at leats 18 years old?" at bounding box center [780, 582] width 359 height 25
click at [666, 594] on input "Are you at leats 18 years old?" at bounding box center [780, 582] width 359 height 25
type input "Are you at least 18 years old?"
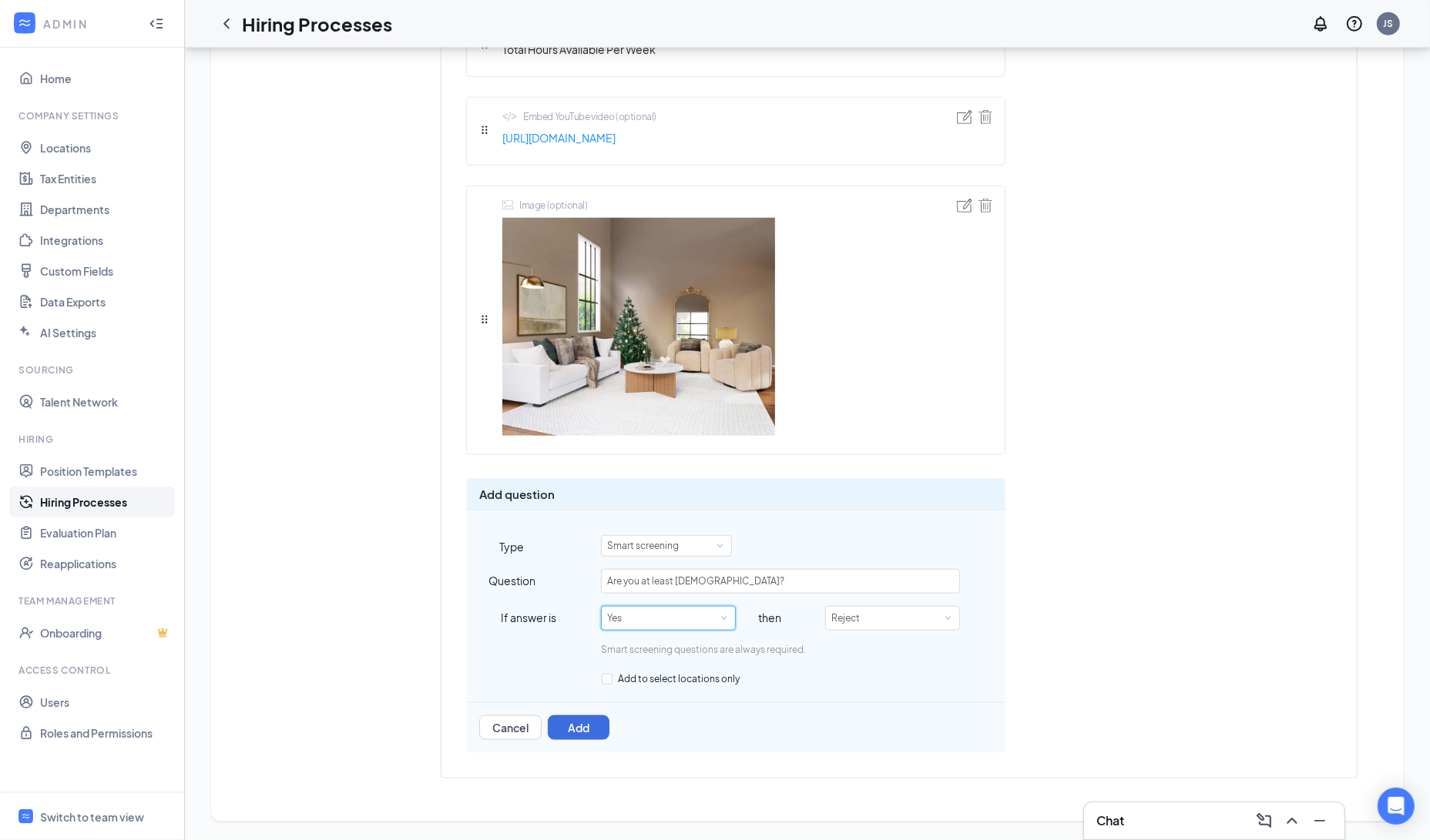
click at [673, 630] on div "Yes" at bounding box center [668, 618] width 122 height 23
click at [653, 706] on li "No" at bounding box center [668, 719] width 134 height 25
click at [511, 724] on button "Cancel" at bounding box center [510, 727] width 62 height 25
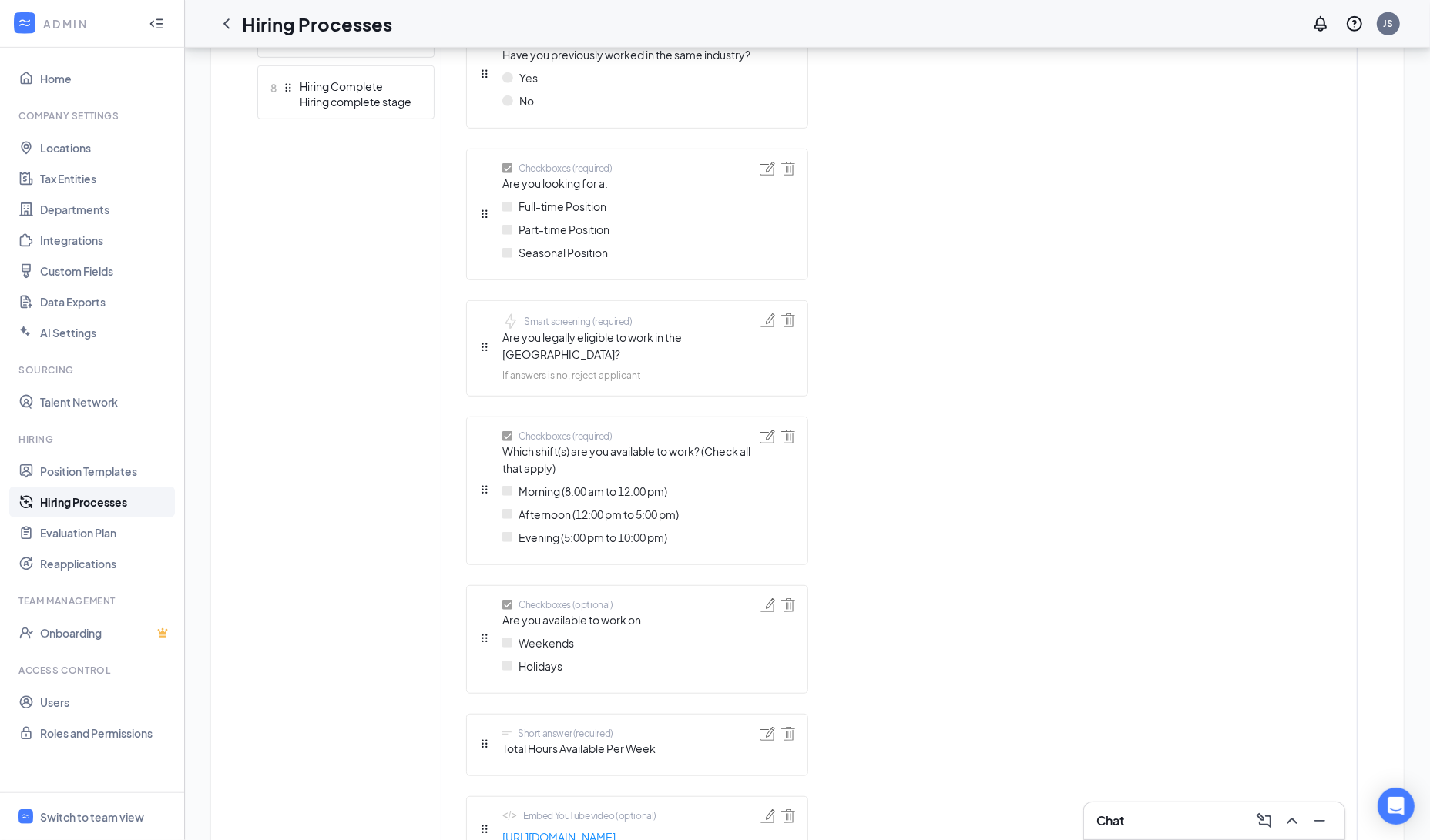
scroll to position [1280, 0]
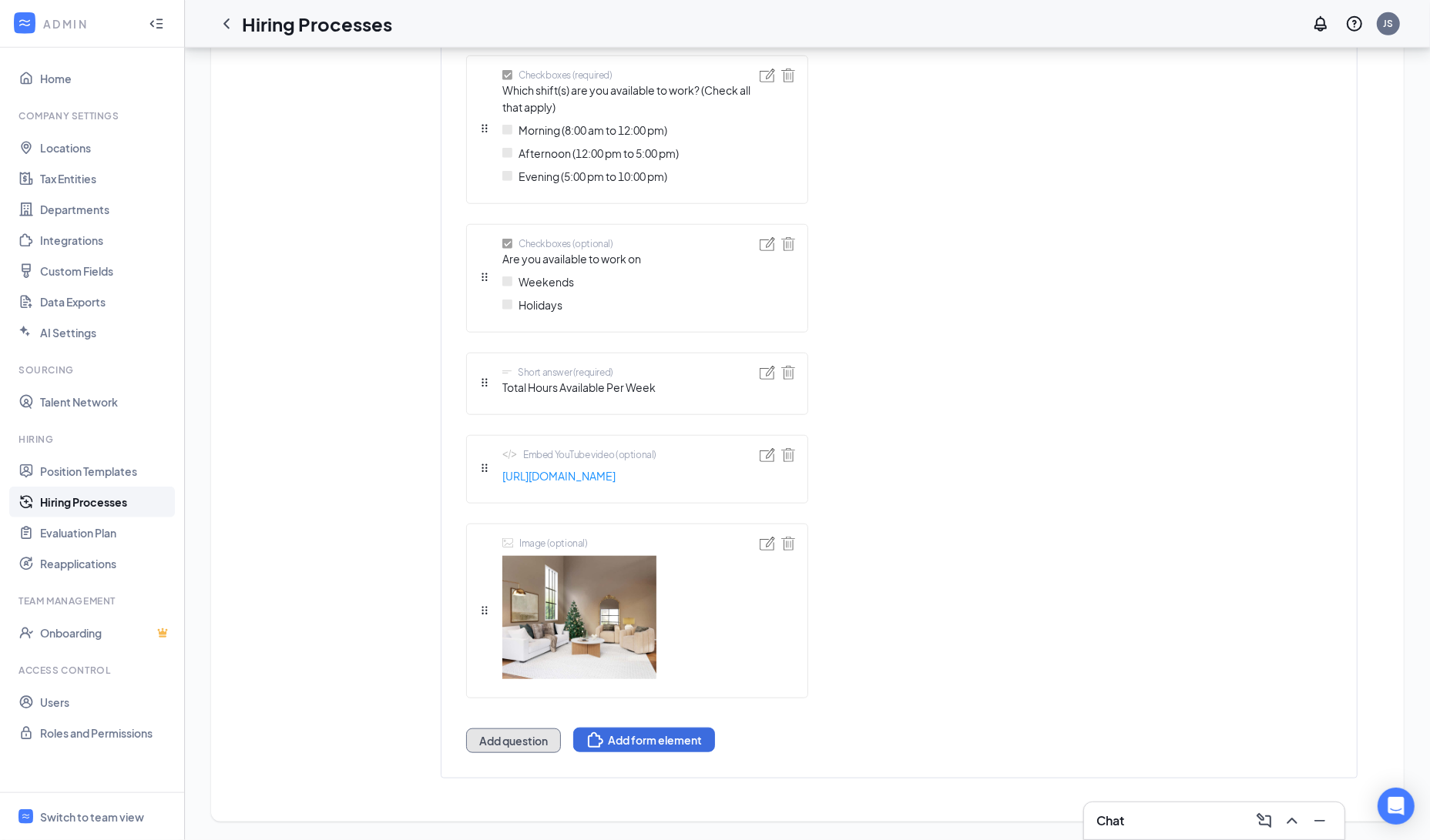
click at [524, 743] on button "Add question" at bounding box center [514, 741] width 95 height 25
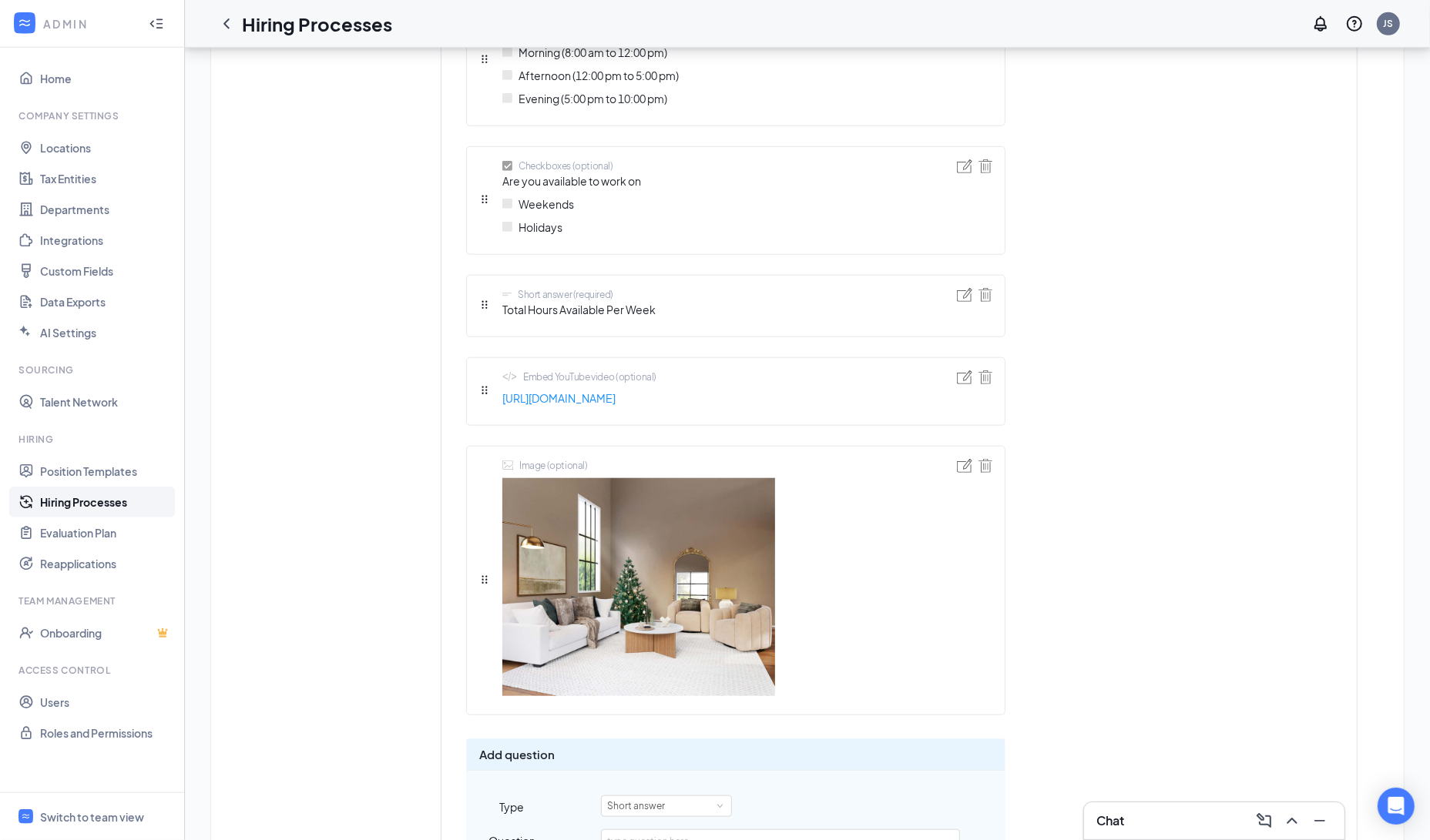
scroll to position [1556, 0]
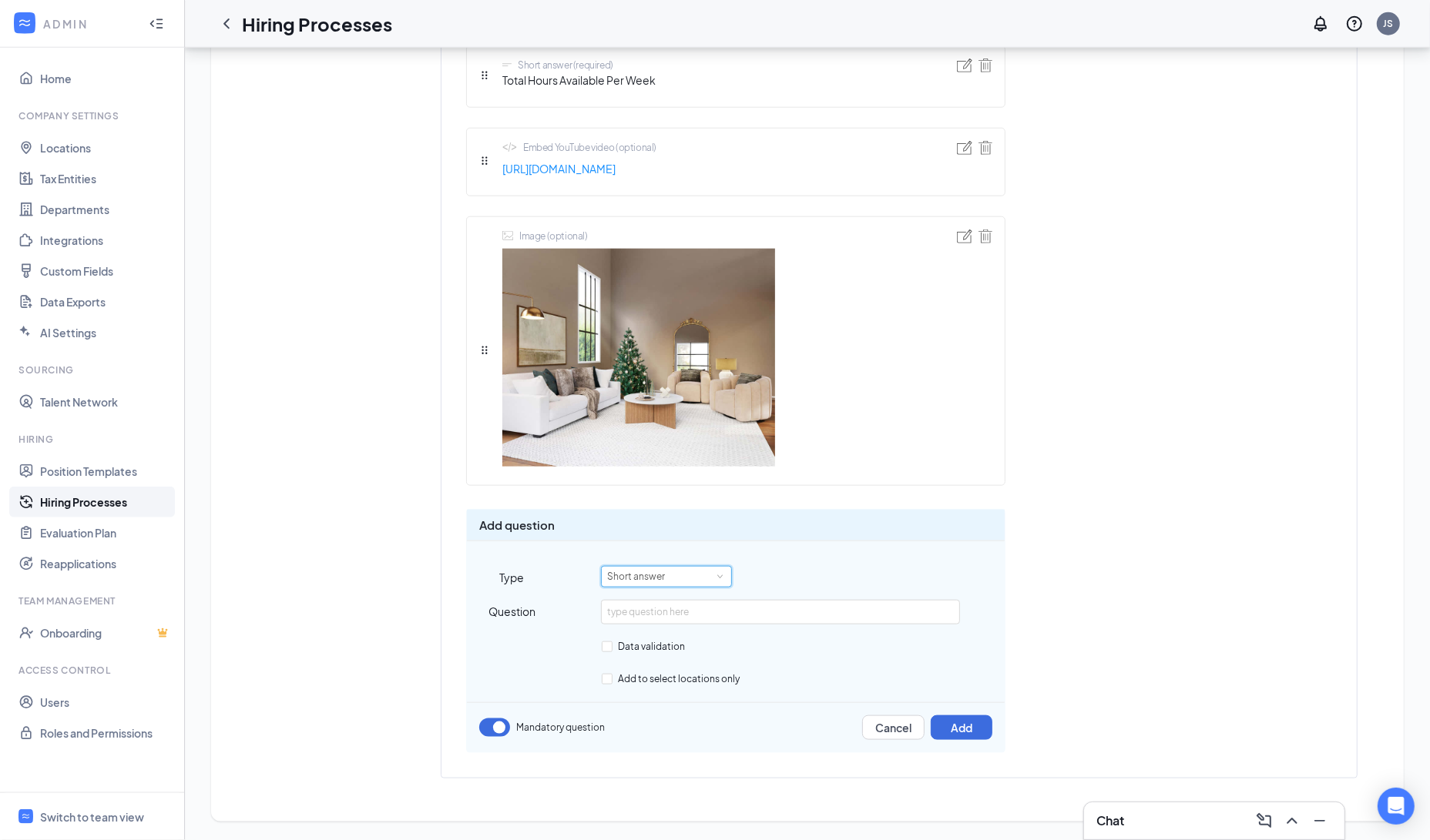
click at [658, 581] on div "Short answer" at bounding box center [641, 576] width 69 height 20
click at [661, 638] on li "Smart screening" at bounding box center [666, 650] width 131 height 25
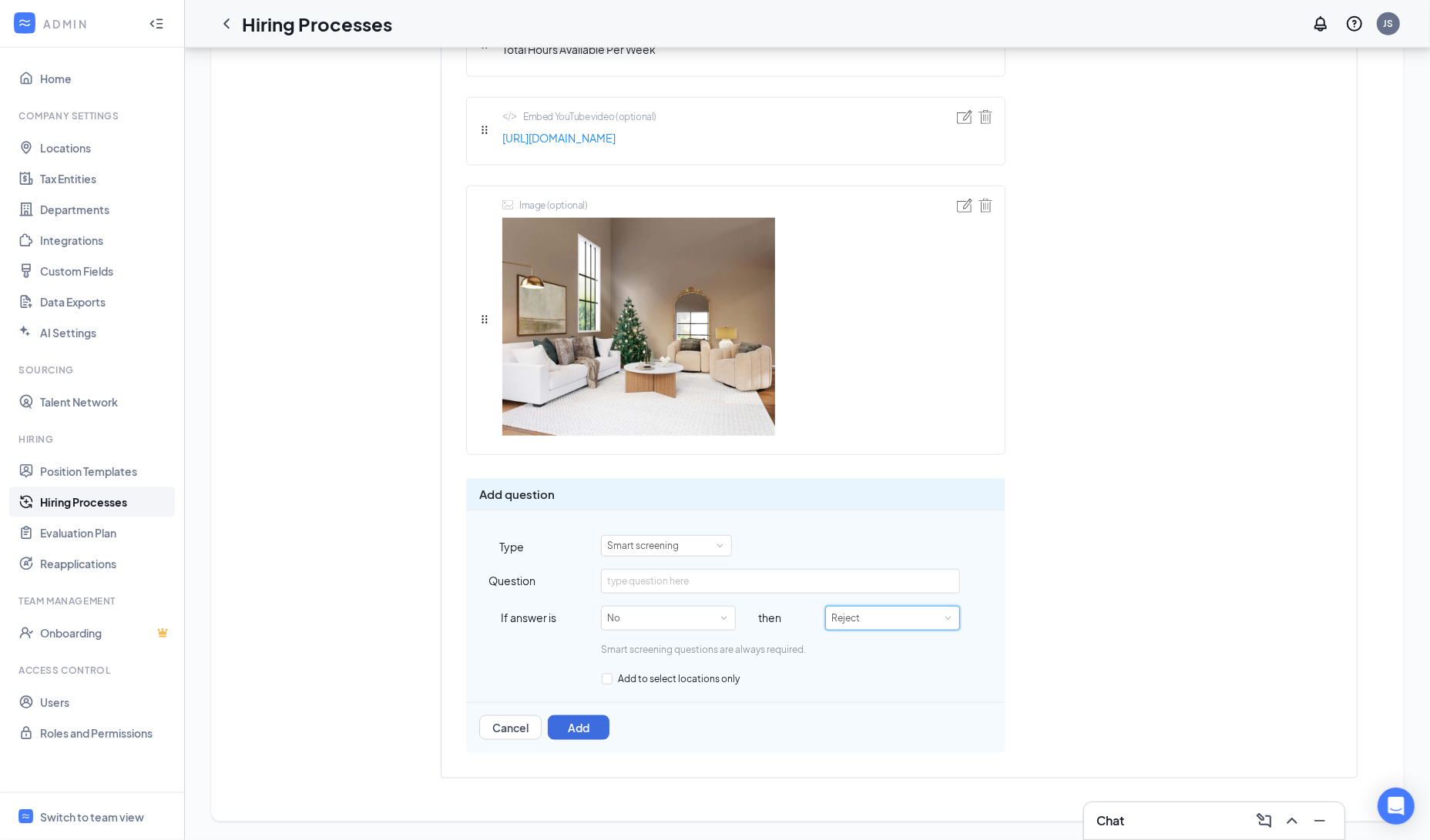
click at [874, 630] on div "Reject" at bounding box center [892, 618] width 122 height 23
click at [72, 706] on link "Users" at bounding box center [105, 702] width 132 height 31
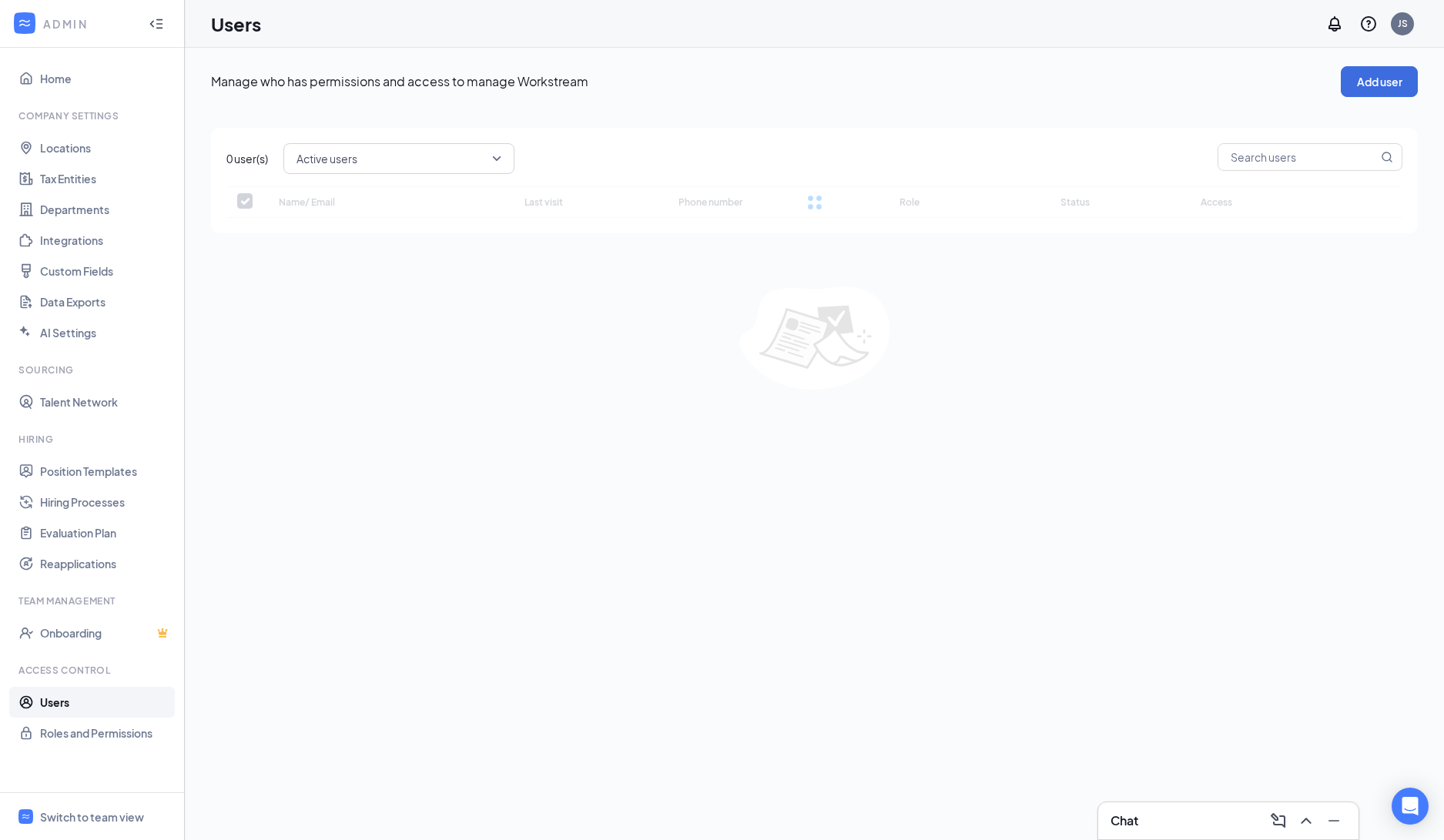
checkbox input "false"
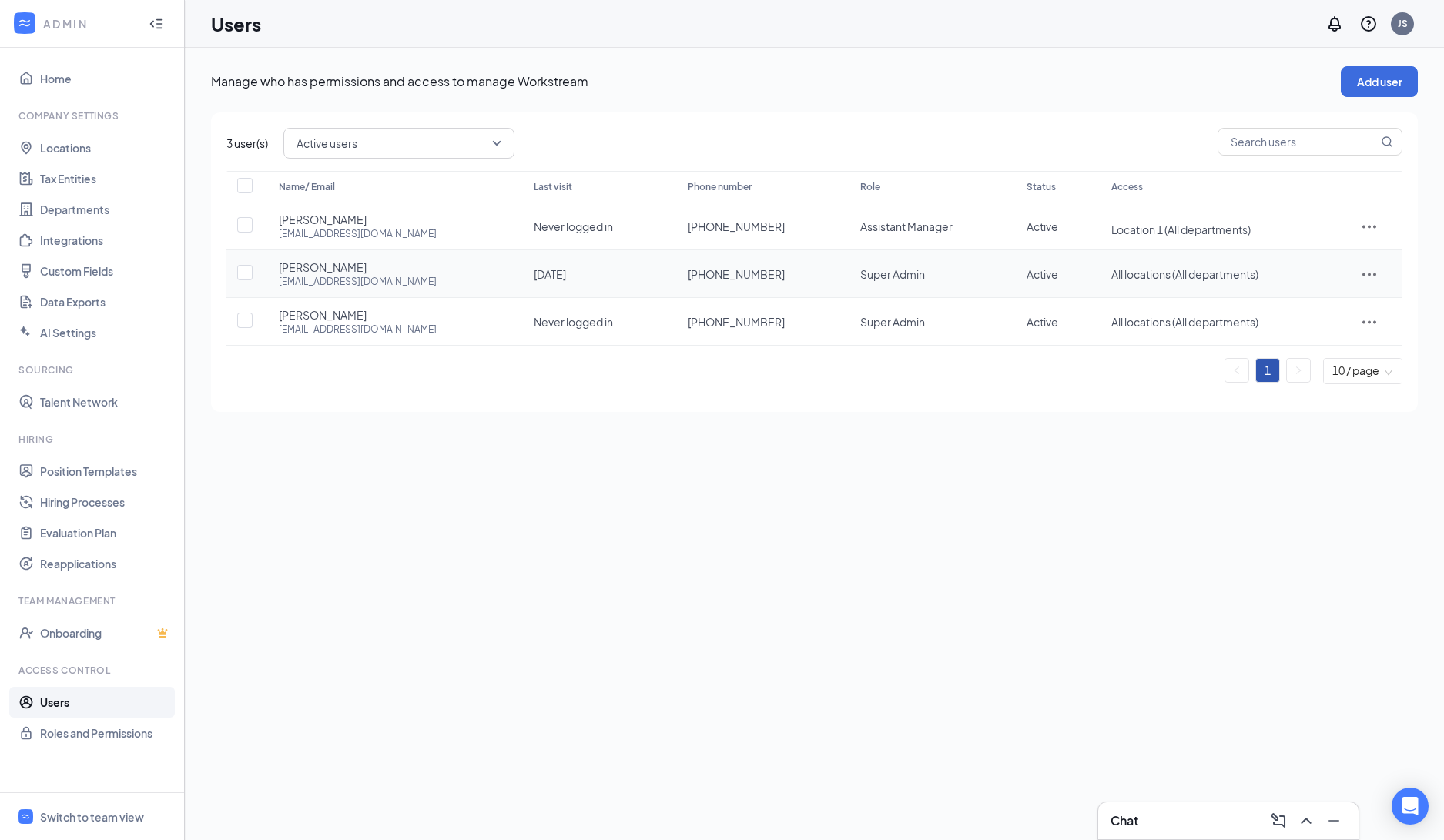
click at [298, 271] on span "Tish Yev" at bounding box center [323, 267] width 88 height 16
click at [1368, 277] on icon "ActionsIcon" at bounding box center [1368, 273] width 18 height 18
click at [1321, 302] on span "Edit user" at bounding box center [1301, 307] width 44 height 14
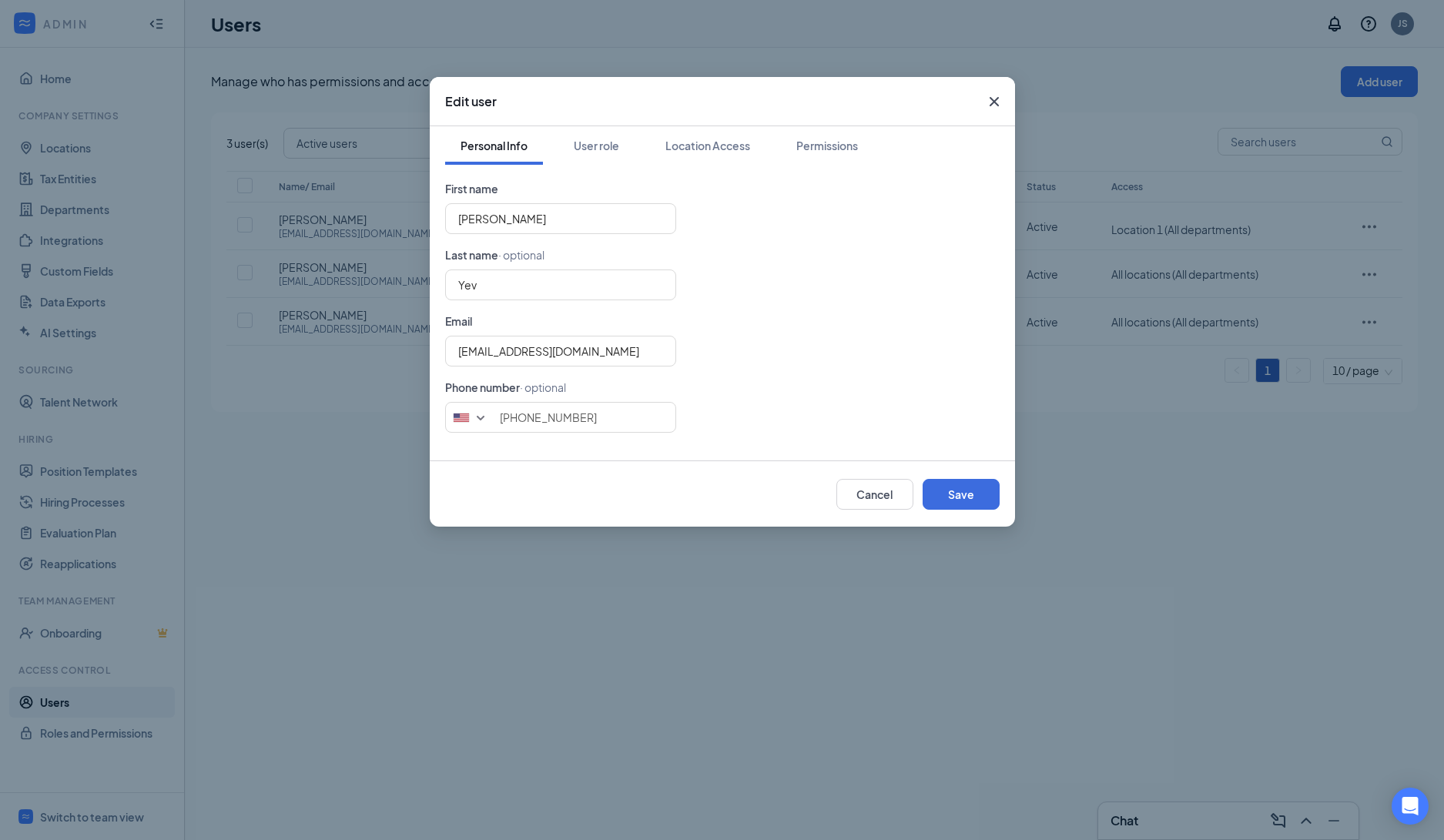
click at [993, 99] on icon "Cross" at bounding box center [993, 101] width 18 height 18
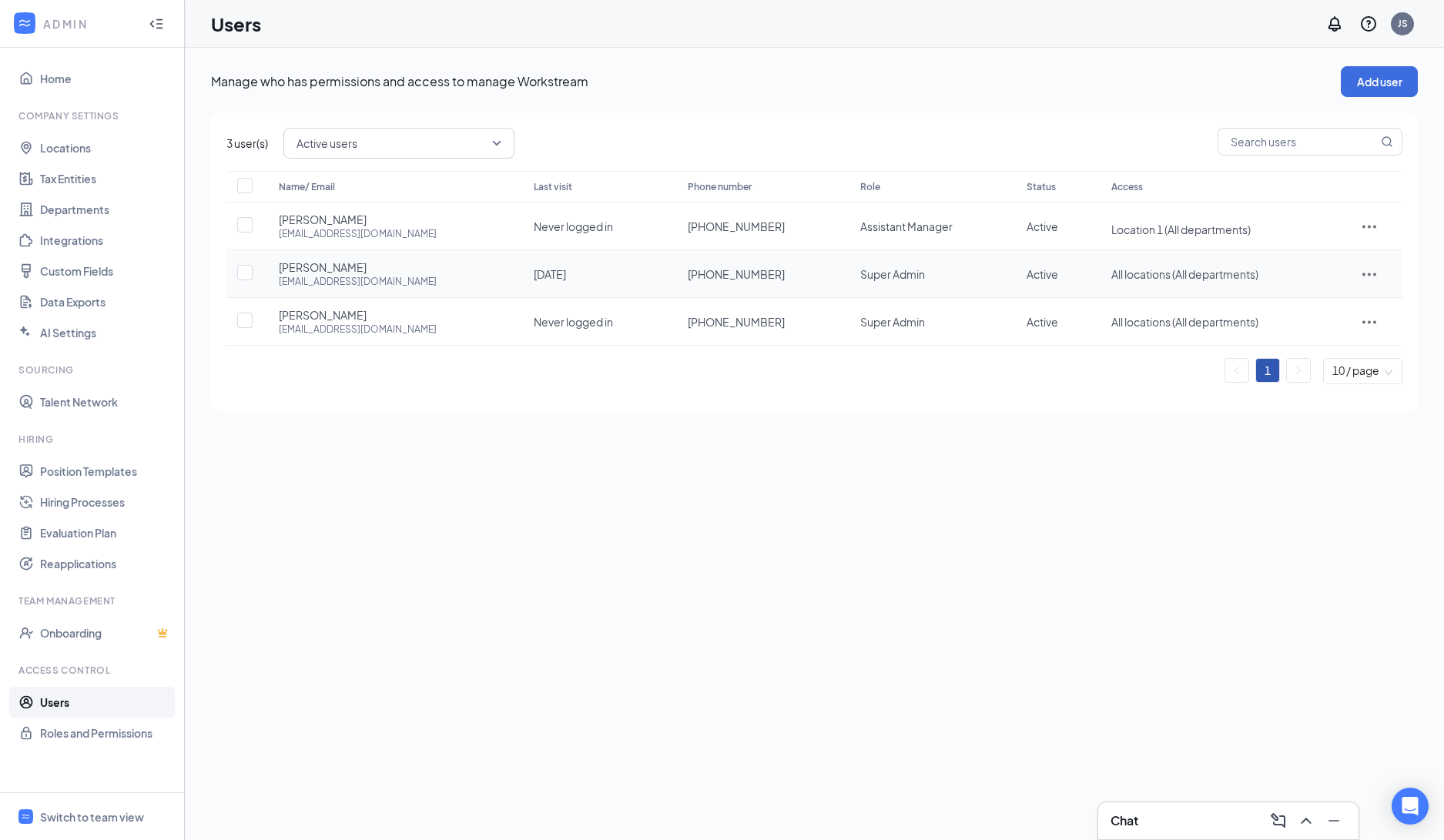
click at [1371, 277] on icon "ActionsIcon" at bounding box center [1368, 273] width 18 height 18
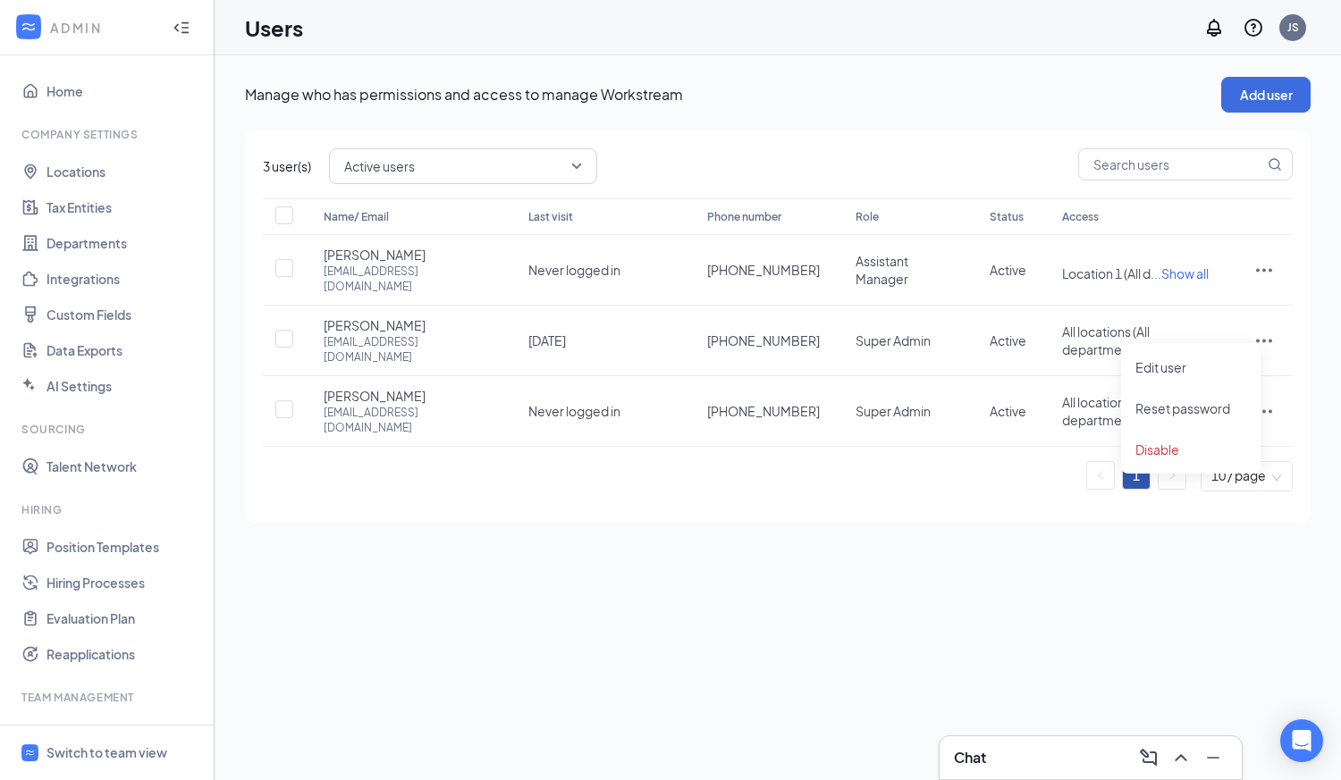
click at [1033, 534] on div "Manage who has permissions and access to manage Workstream Add user 3 user(s) A…" at bounding box center [778, 417] width 1126 height 725
click at [1191, 268] on span "Show all" at bounding box center [1184, 273] width 47 height 16
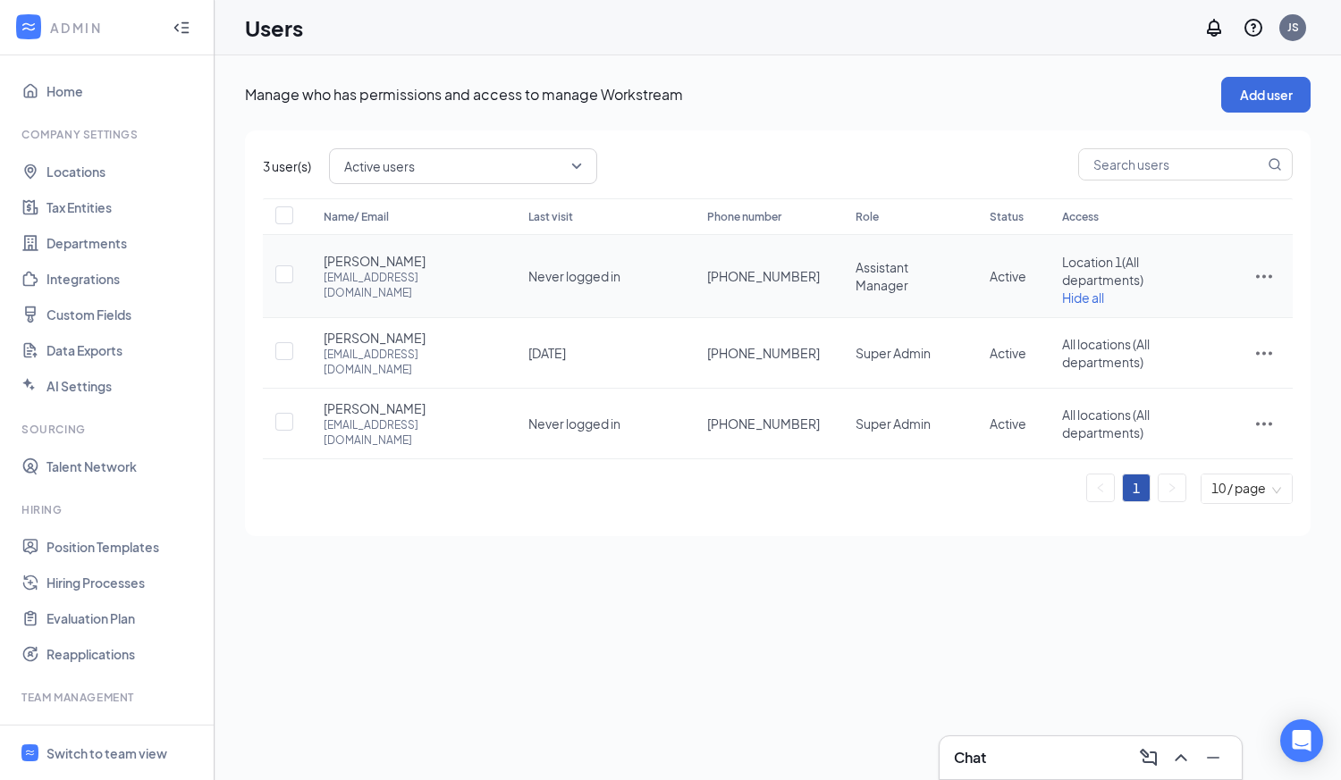
click at [1078, 299] on span "Hide all" at bounding box center [1083, 298] width 42 height 16
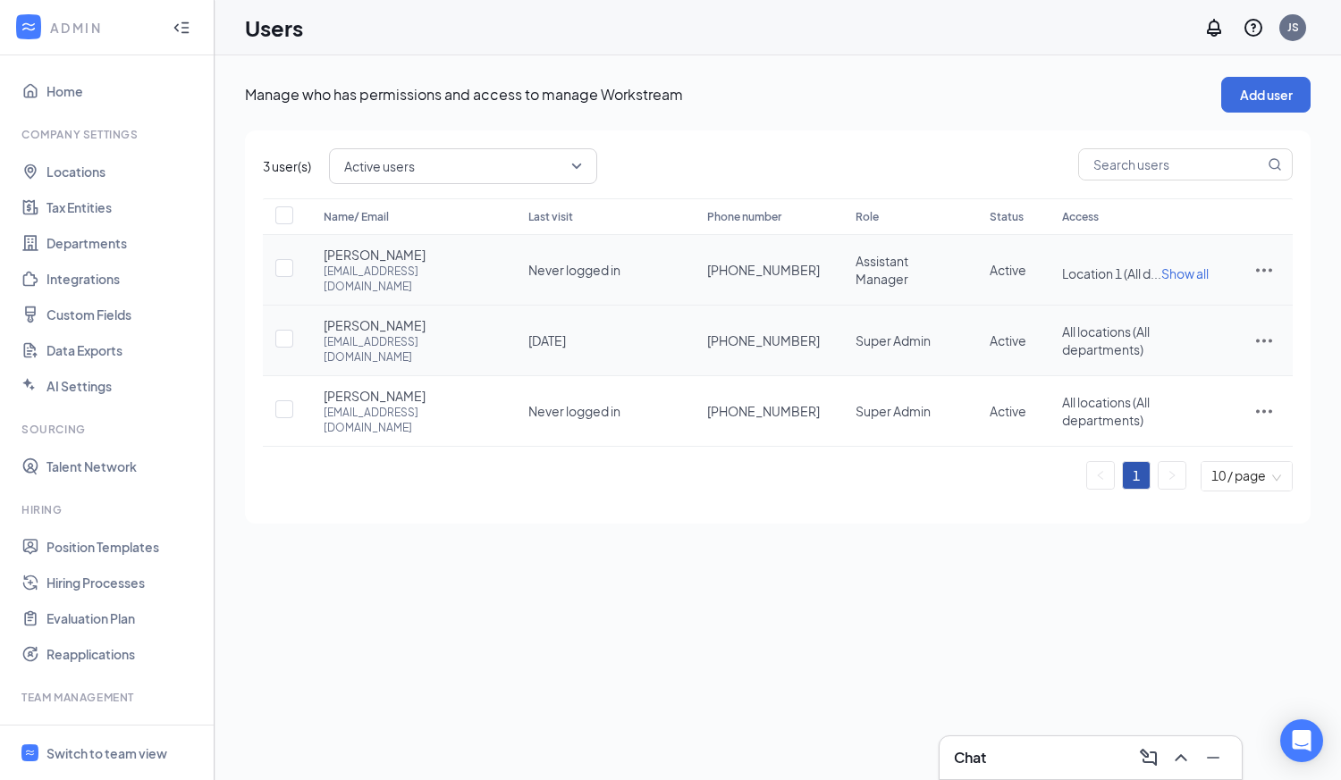
click at [1263, 340] on icon "ActionsIcon" at bounding box center [1264, 342] width 16 height 4
click at [89, 755] on div "Switch to team view" at bounding box center [106, 754] width 121 height 18
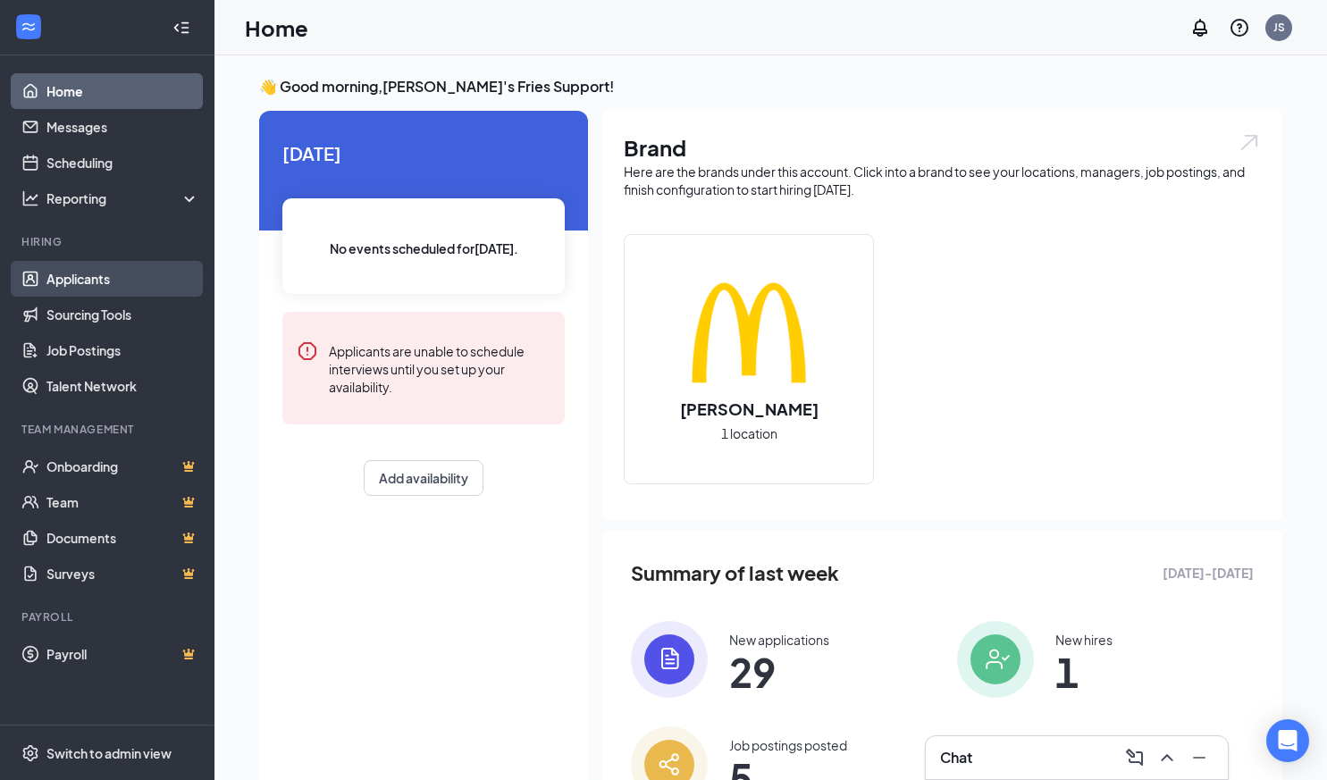
click at [82, 282] on link "Applicants" at bounding box center [122, 279] width 153 height 36
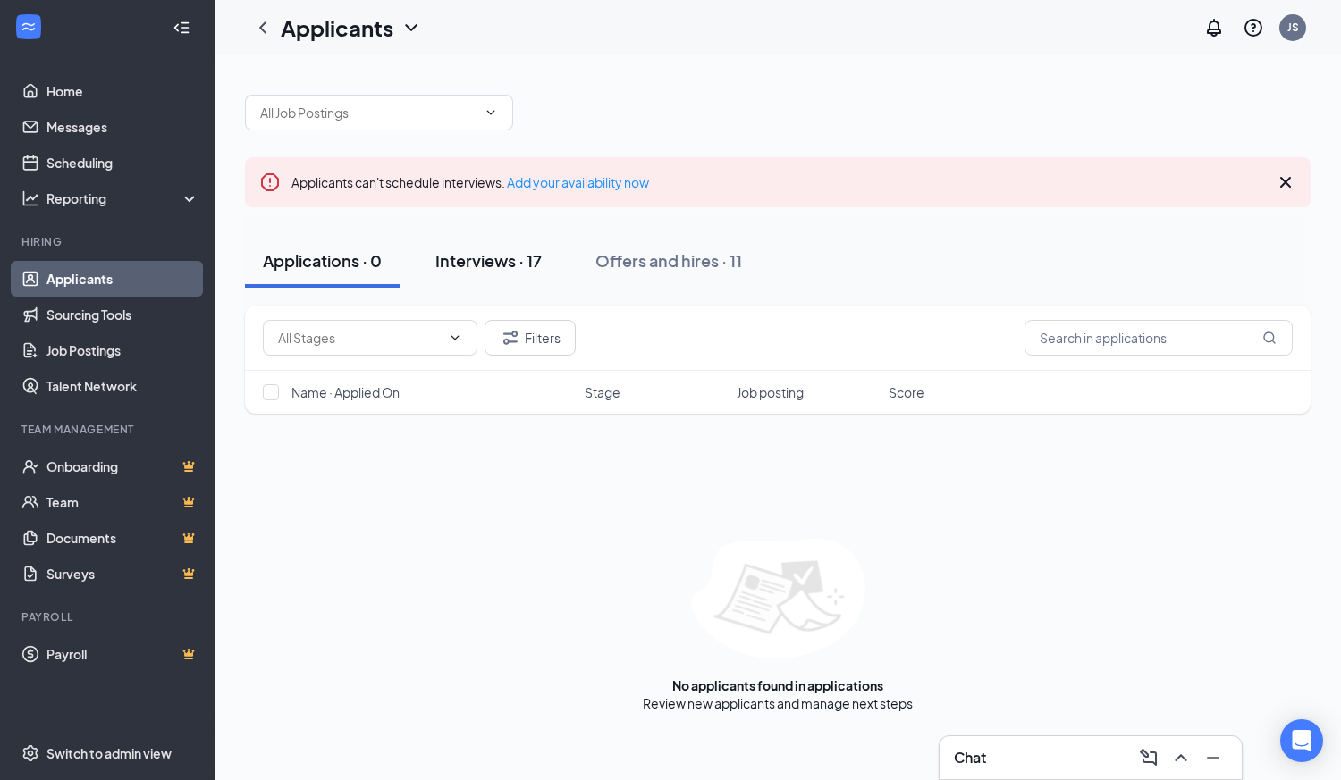
click at [466, 259] on div "Interviews · 17" at bounding box center [488, 260] width 106 height 22
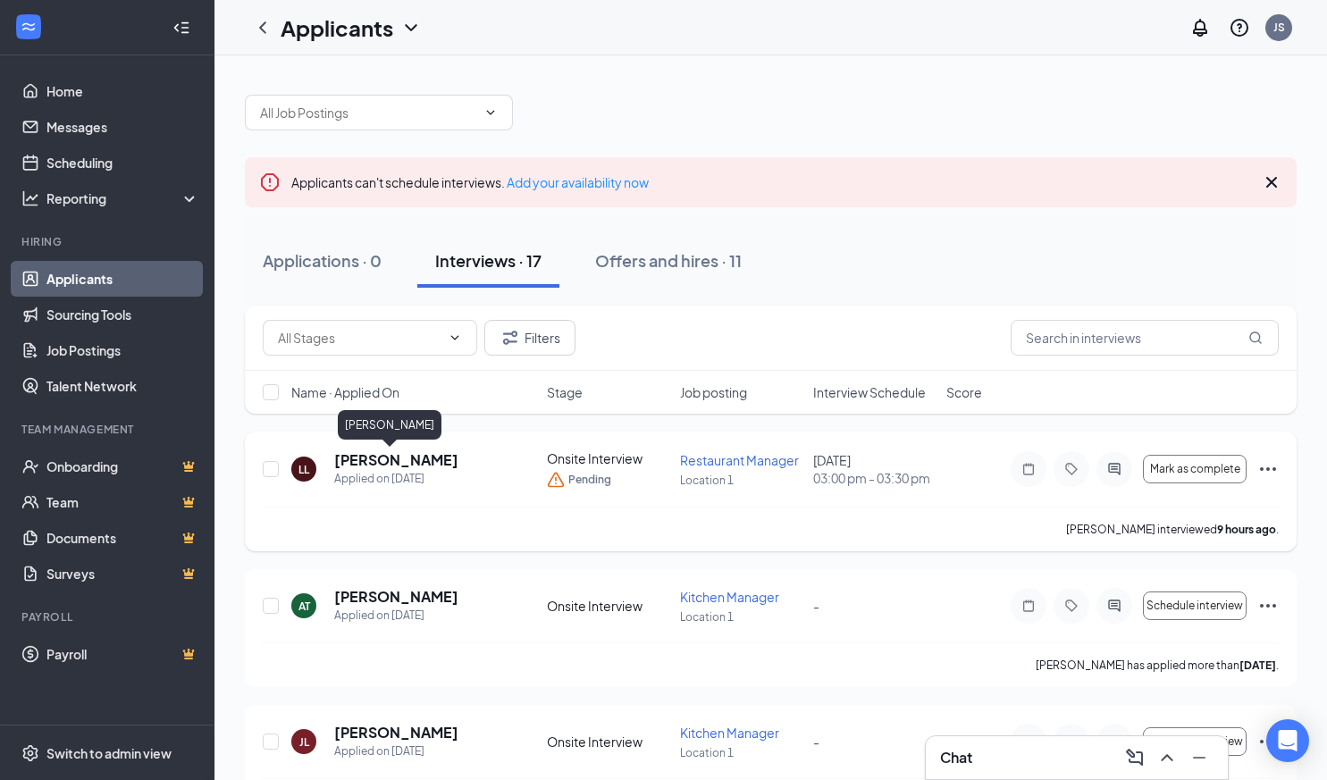
click at [364, 462] on h5 "Lei Lawliet" at bounding box center [396, 460] width 124 height 20
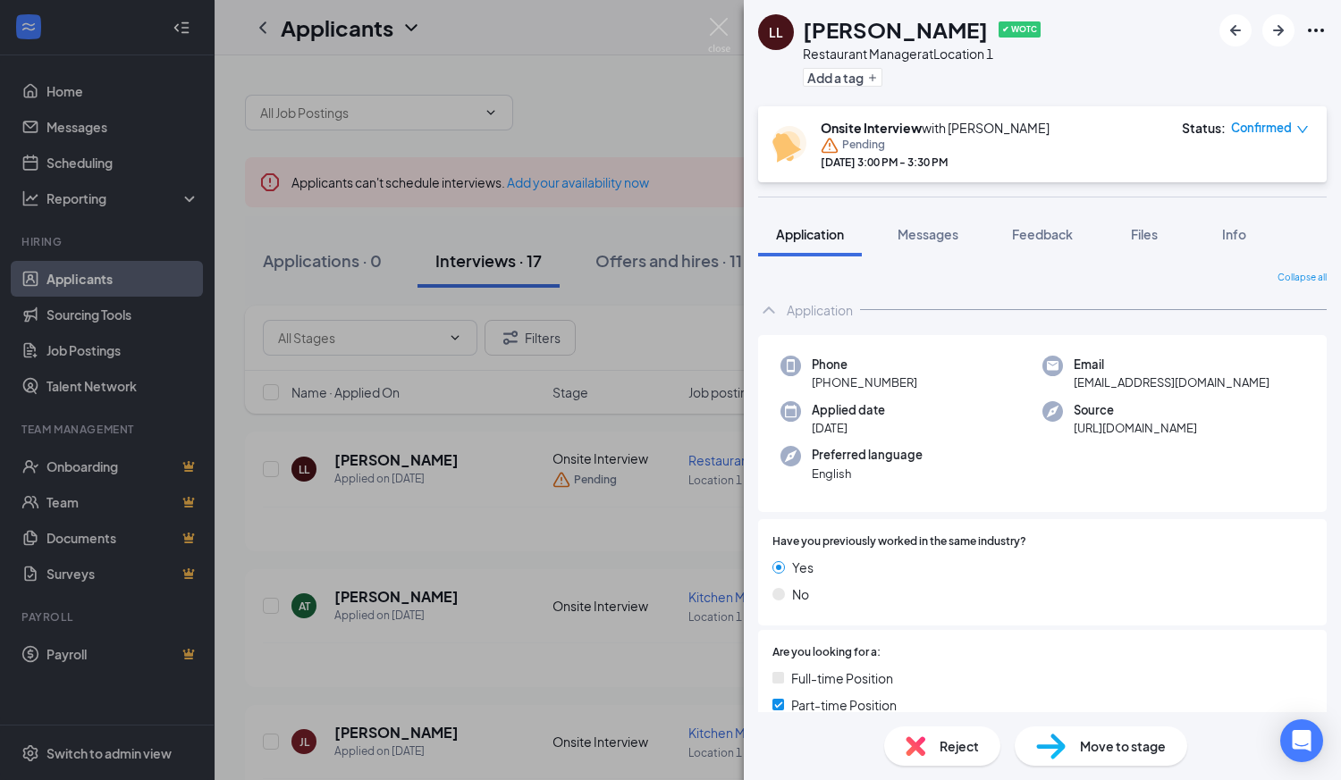
click at [1317, 31] on icon "Ellipses" at bounding box center [1315, 30] width 21 height 21
click at [1211, 72] on link "View full application" at bounding box center [1219, 72] width 193 height 18
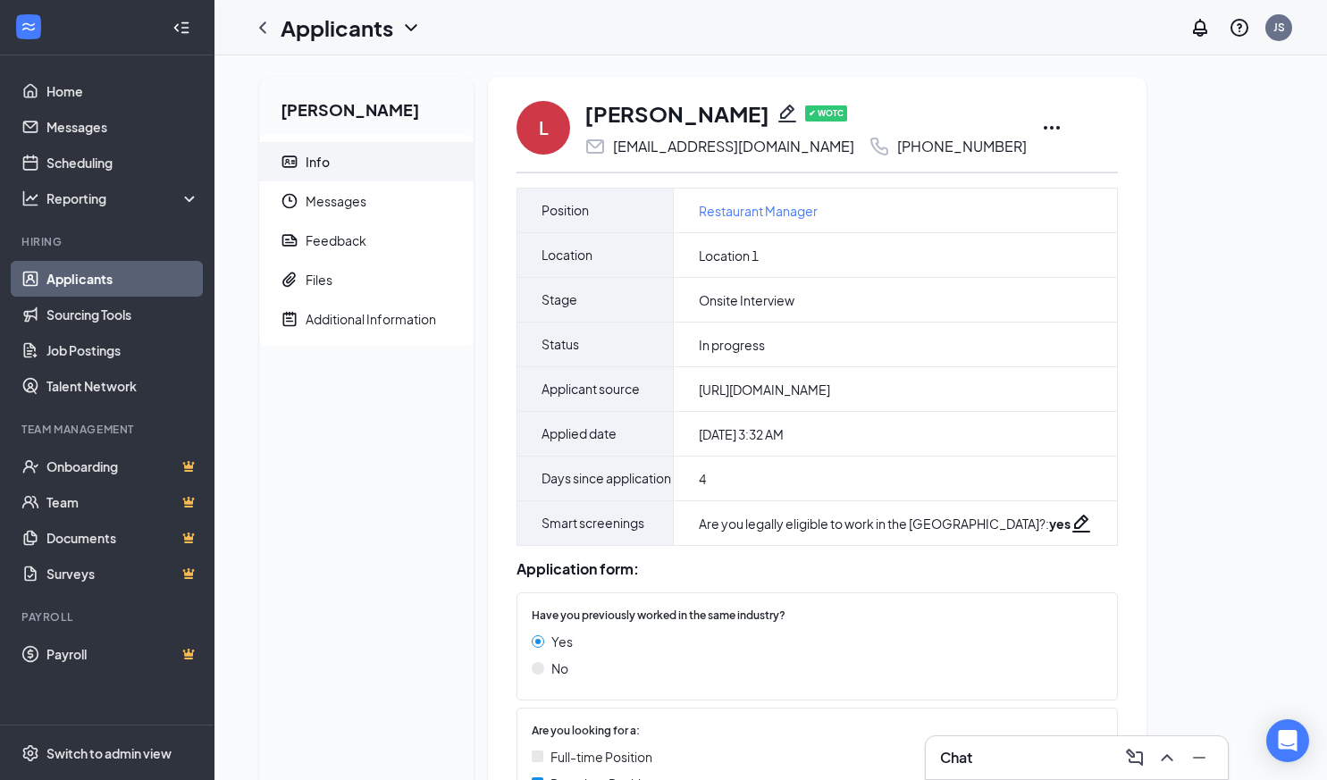
click at [779, 116] on icon "Pencil" at bounding box center [788, 114] width 18 height 18
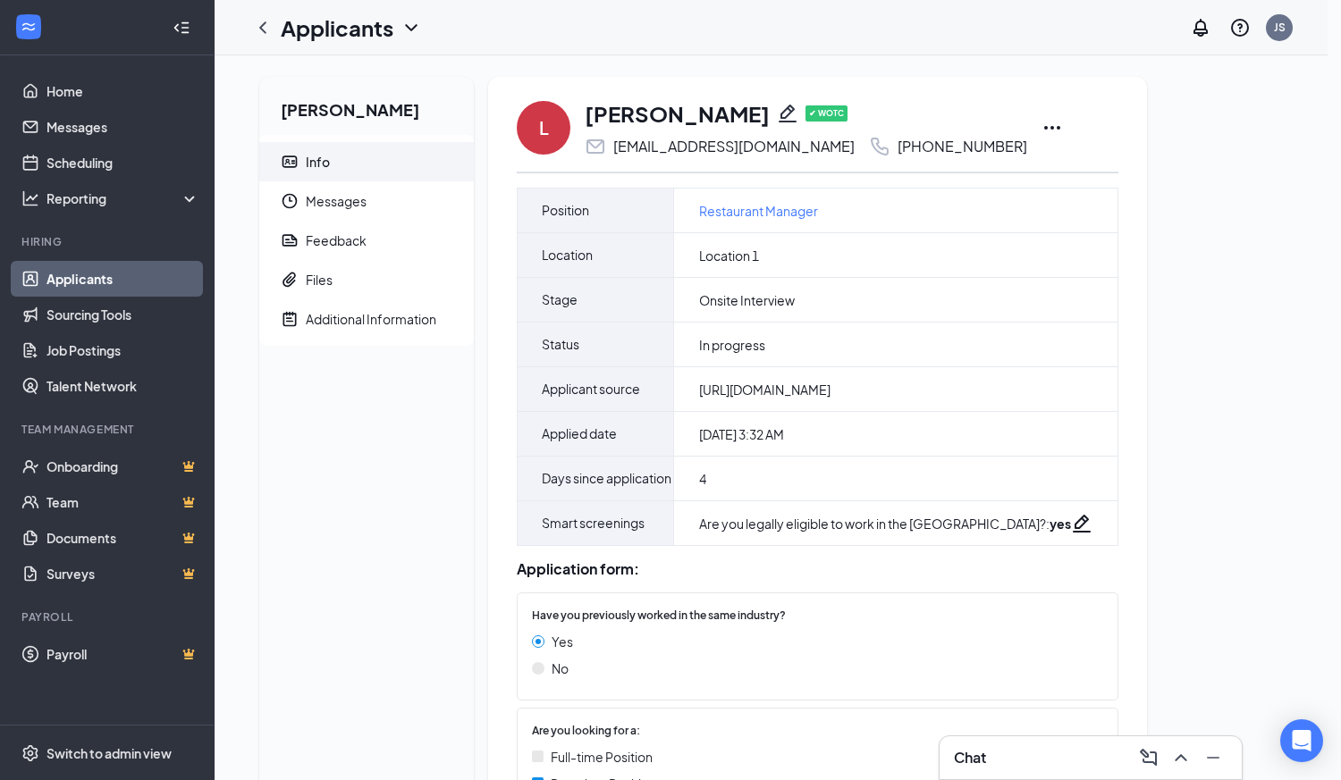
type input "(201) 555-7732"
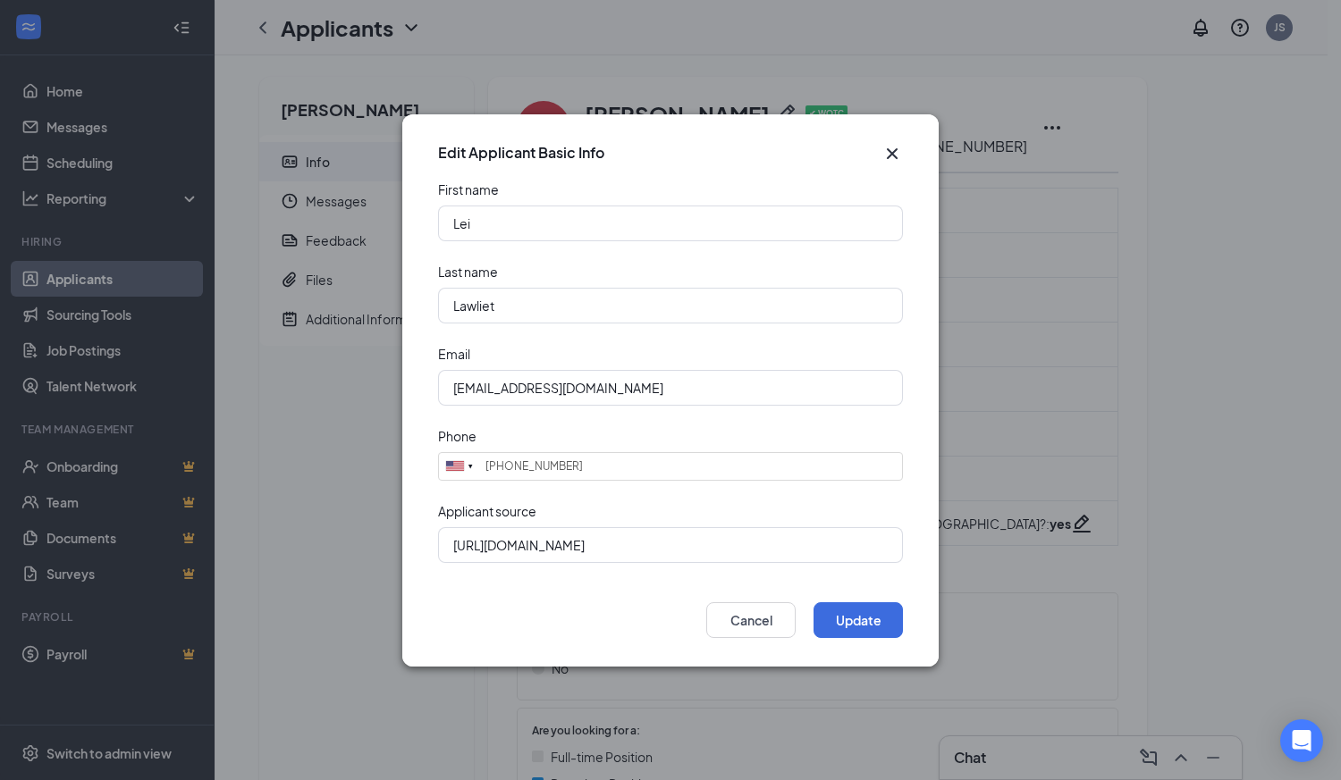
click at [891, 151] on icon "Cross" at bounding box center [892, 152] width 11 height 11
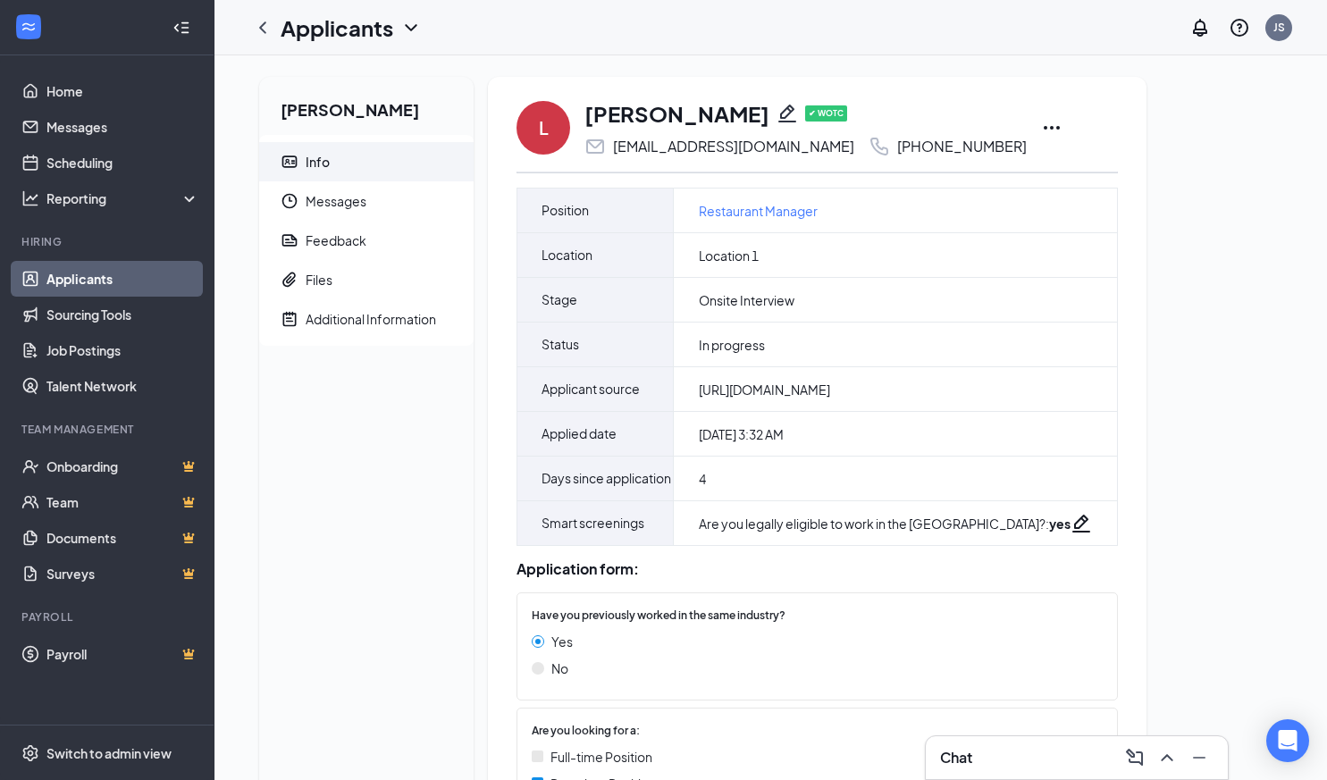
click at [1058, 121] on icon "Ellipses" at bounding box center [1051, 127] width 21 height 21
click at [1264, 114] on div "Lei Lawliet Info Messages Feedback Files Additional Information L Lei Lawliet ✔…" at bounding box center [771, 650] width 1052 height 1147
click at [777, 111] on icon "Pencil" at bounding box center [787, 113] width 21 height 21
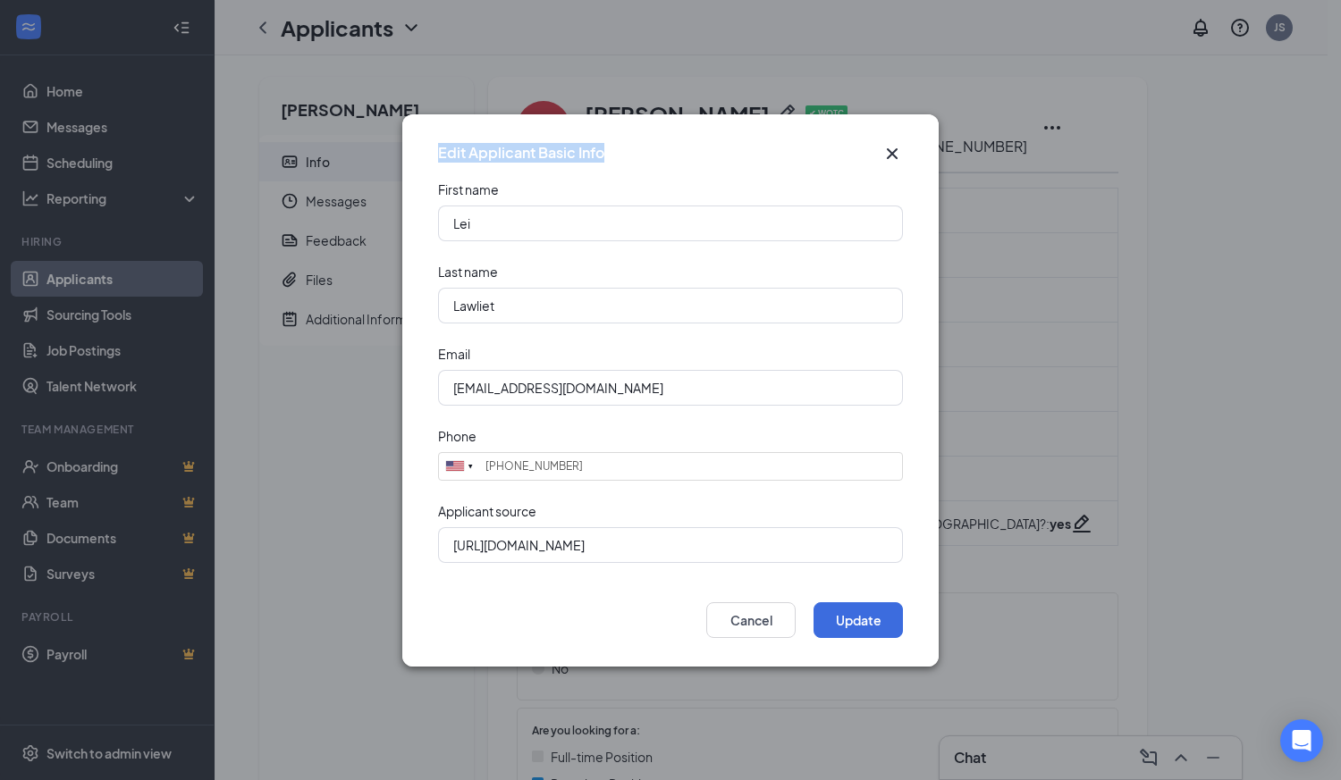
drag, startPoint x: 701, startPoint y: 127, endPoint x: 700, endPoint y: 155, distance: 27.7
click at [700, 155] on div "Edit Applicant Basic Info" at bounding box center [670, 147] width 536 height 66
click at [698, 149] on div "Edit Applicant Basic Info" at bounding box center [654, 153] width 433 height 20
click at [897, 154] on icon "Cross" at bounding box center [891, 153] width 21 height 21
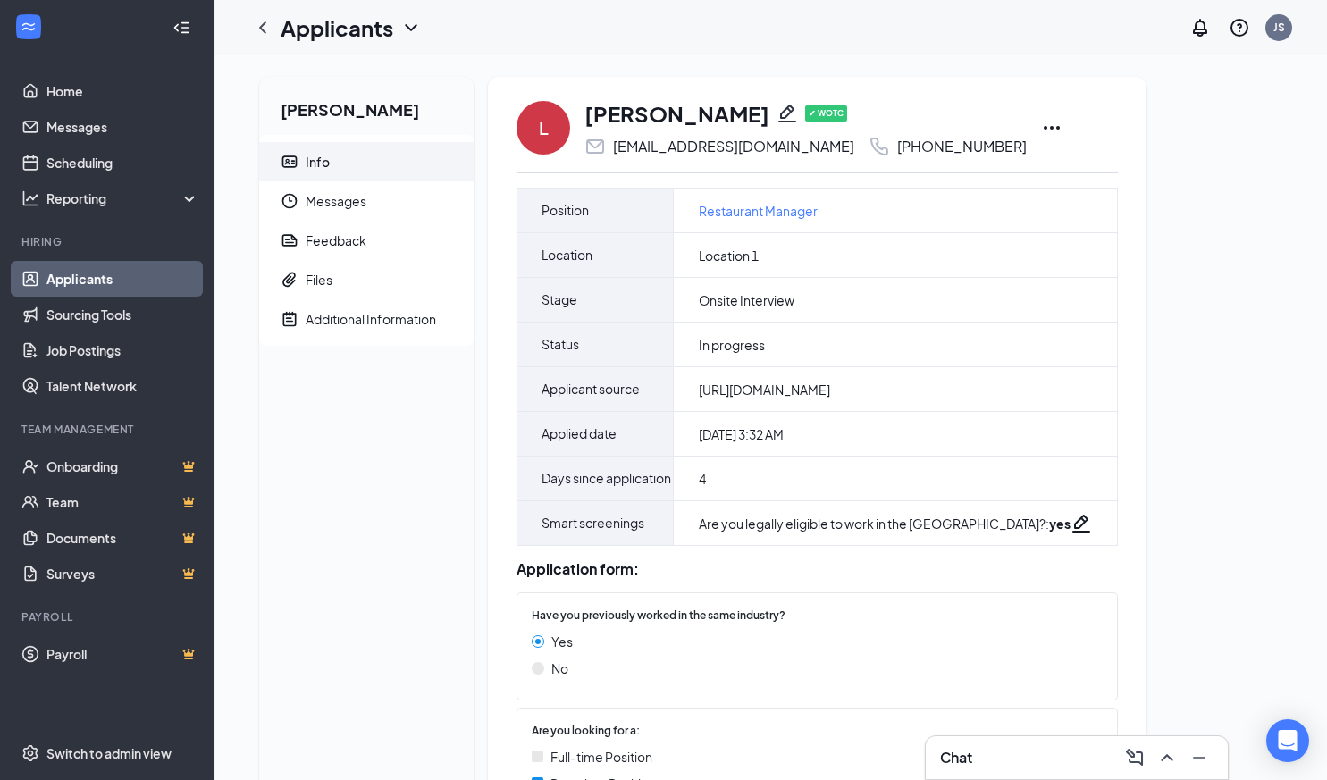
click at [99, 282] on link "Applicants" at bounding box center [122, 279] width 153 height 36
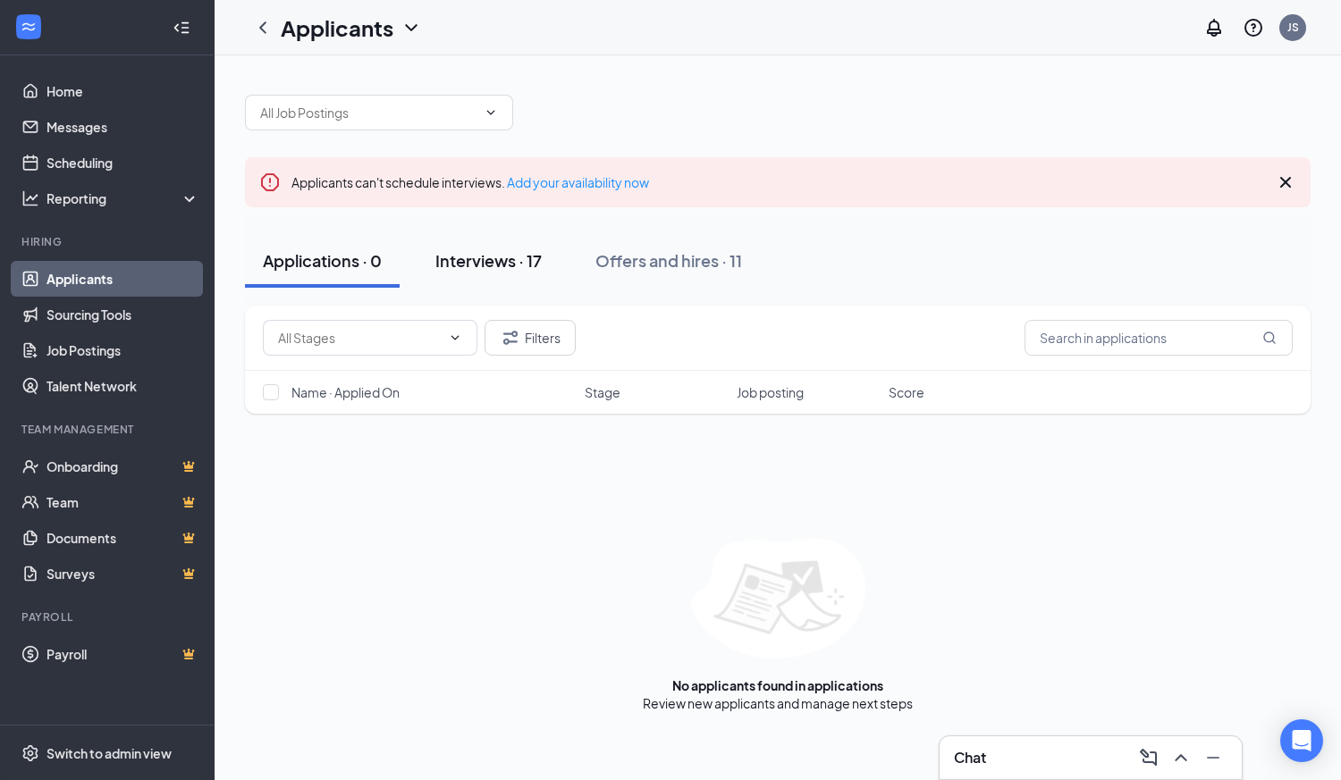
click at [476, 264] on div "Interviews · 17" at bounding box center [488, 260] width 106 height 22
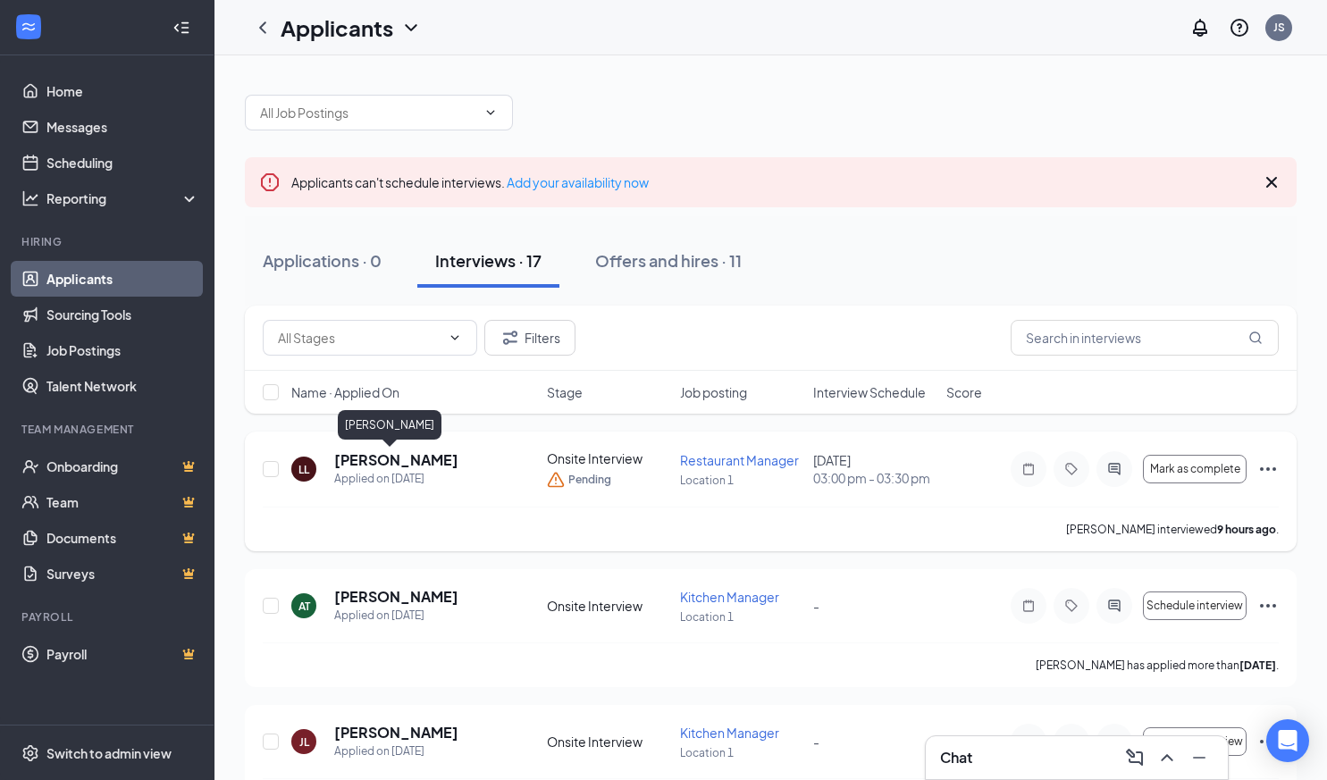
click at [364, 463] on h5 "[PERSON_NAME]" at bounding box center [396, 460] width 124 height 20
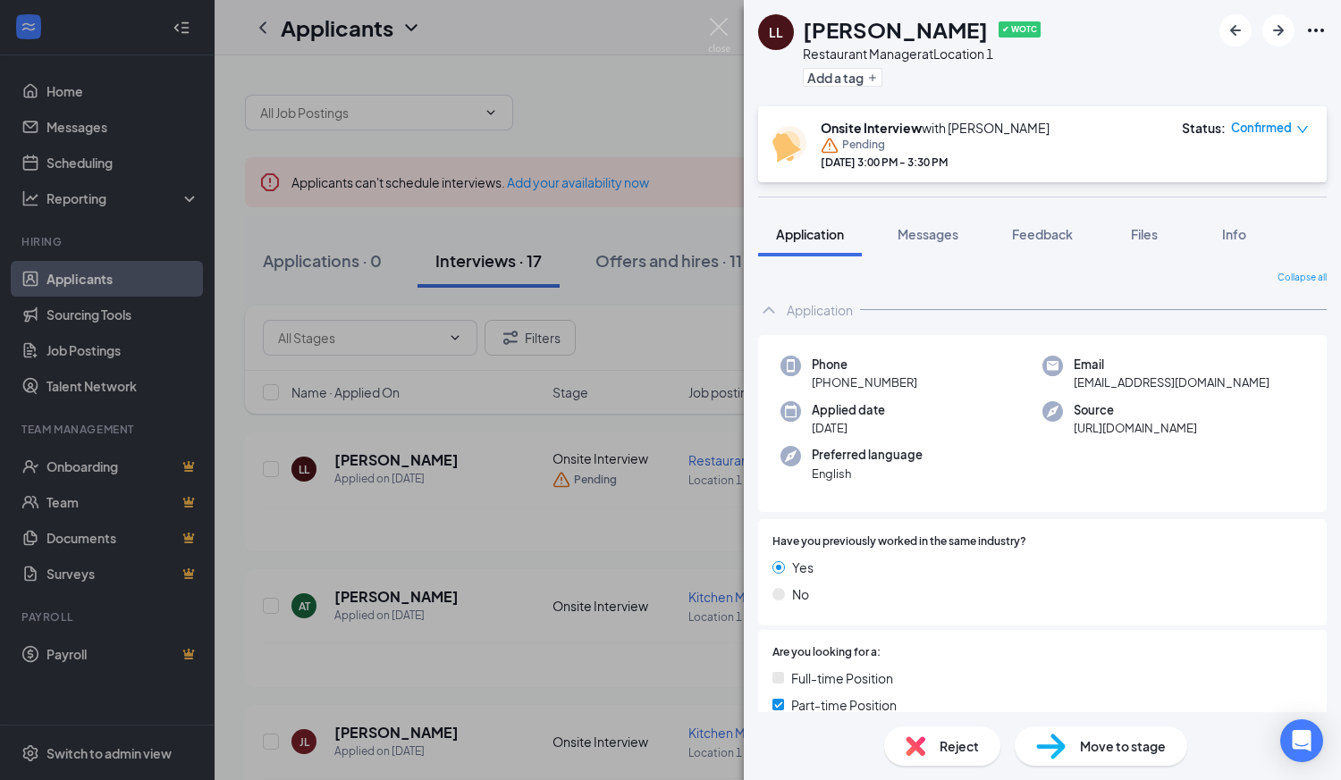
click at [1313, 28] on icon "Ellipses" at bounding box center [1315, 30] width 21 height 21
click at [1320, 30] on icon "Ellipses" at bounding box center [1316, 31] width 16 height 4
click at [1311, 35] on icon "Ellipses" at bounding box center [1315, 30] width 21 height 21
click at [1201, 77] on link "View full application" at bounding box center [1219, 72] width 193 height 18
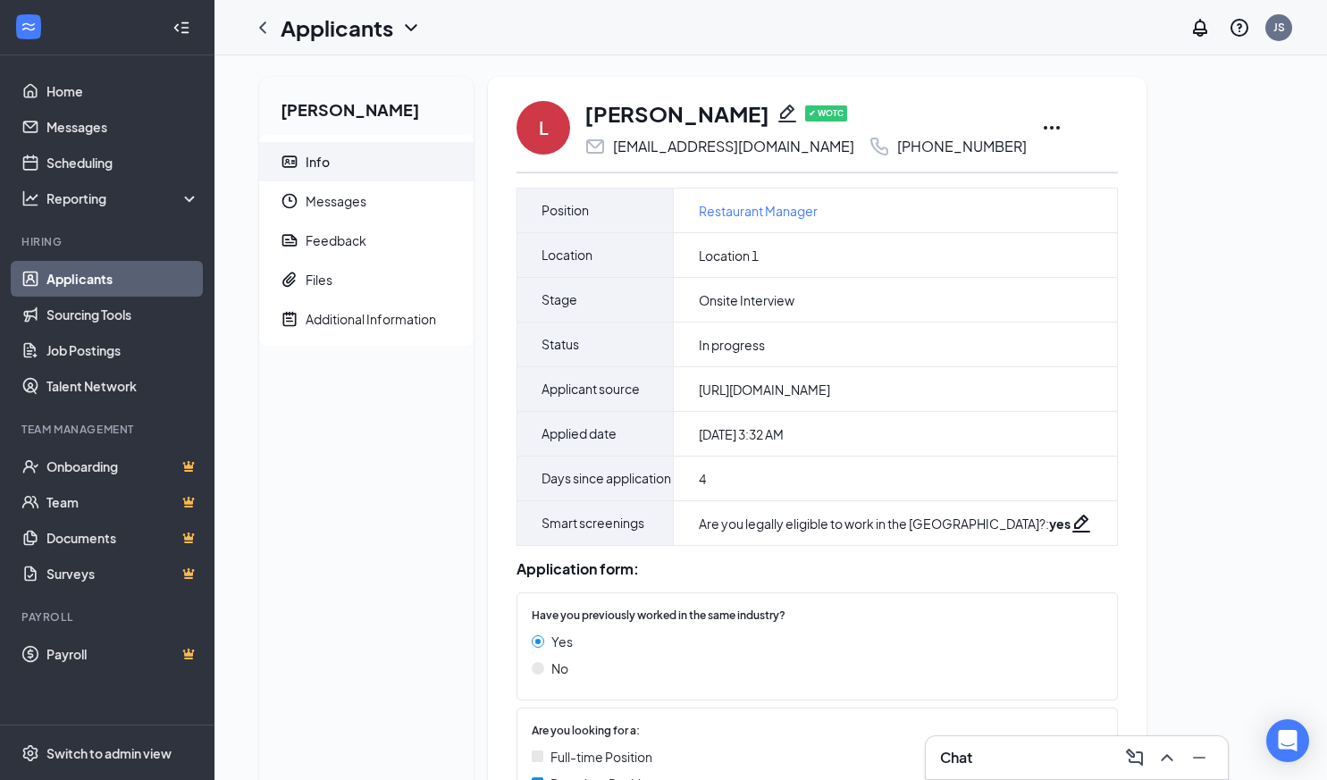
click at [777, 114] on icon "Pencil" at bounding box center [787, 113] width 21 height 21
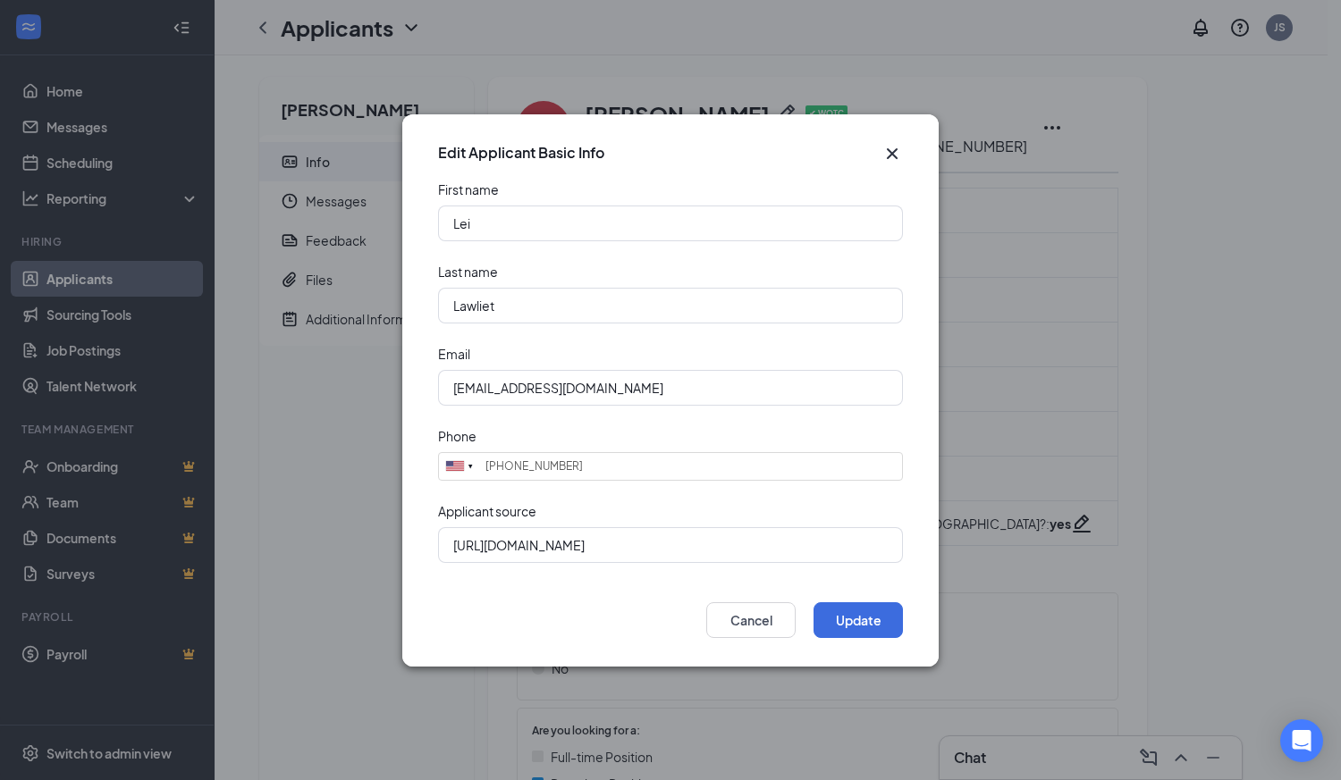
click at [895, 153] on icon "Cross" at bounding box center [891, 153] width 21 height 21
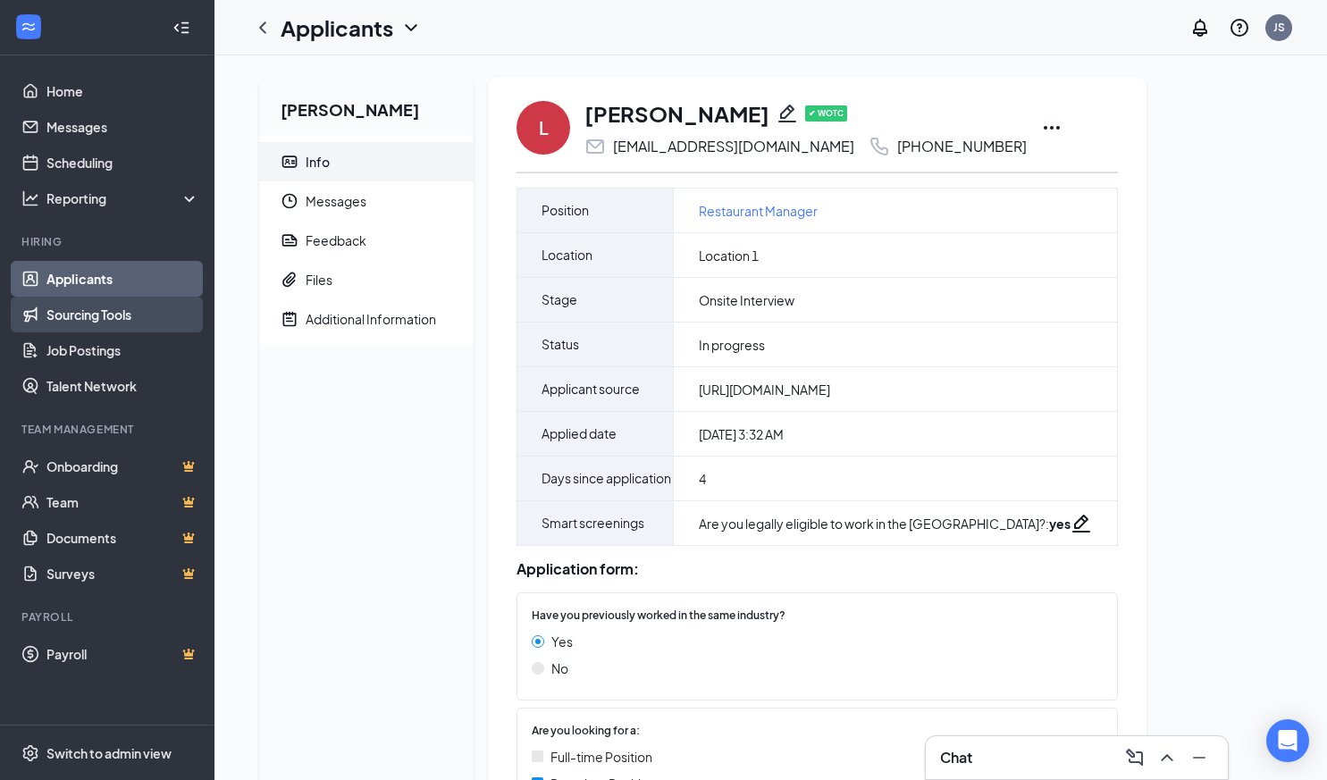
click at [114, 321] on link "Sourcing Tools" at bounding box center [122, 315] width 153 height 36
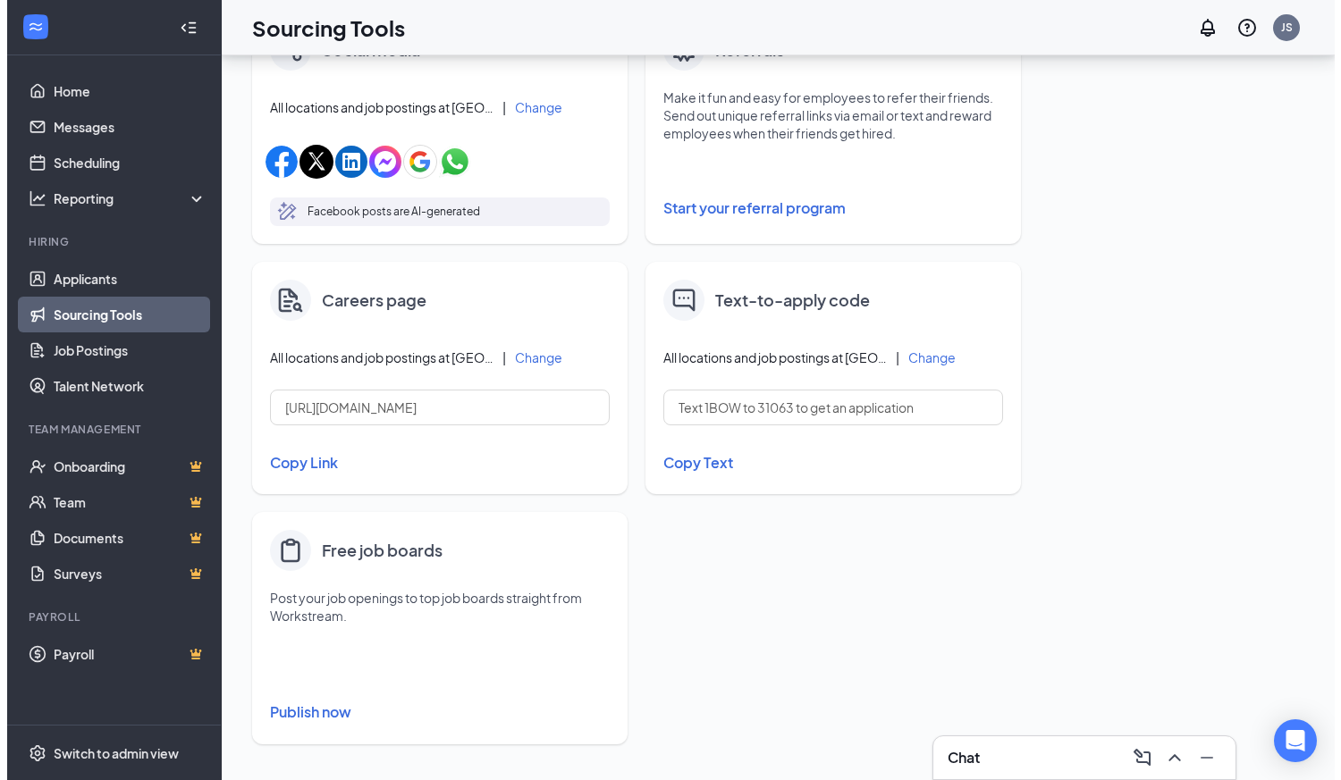
scroll to position [616, 0]
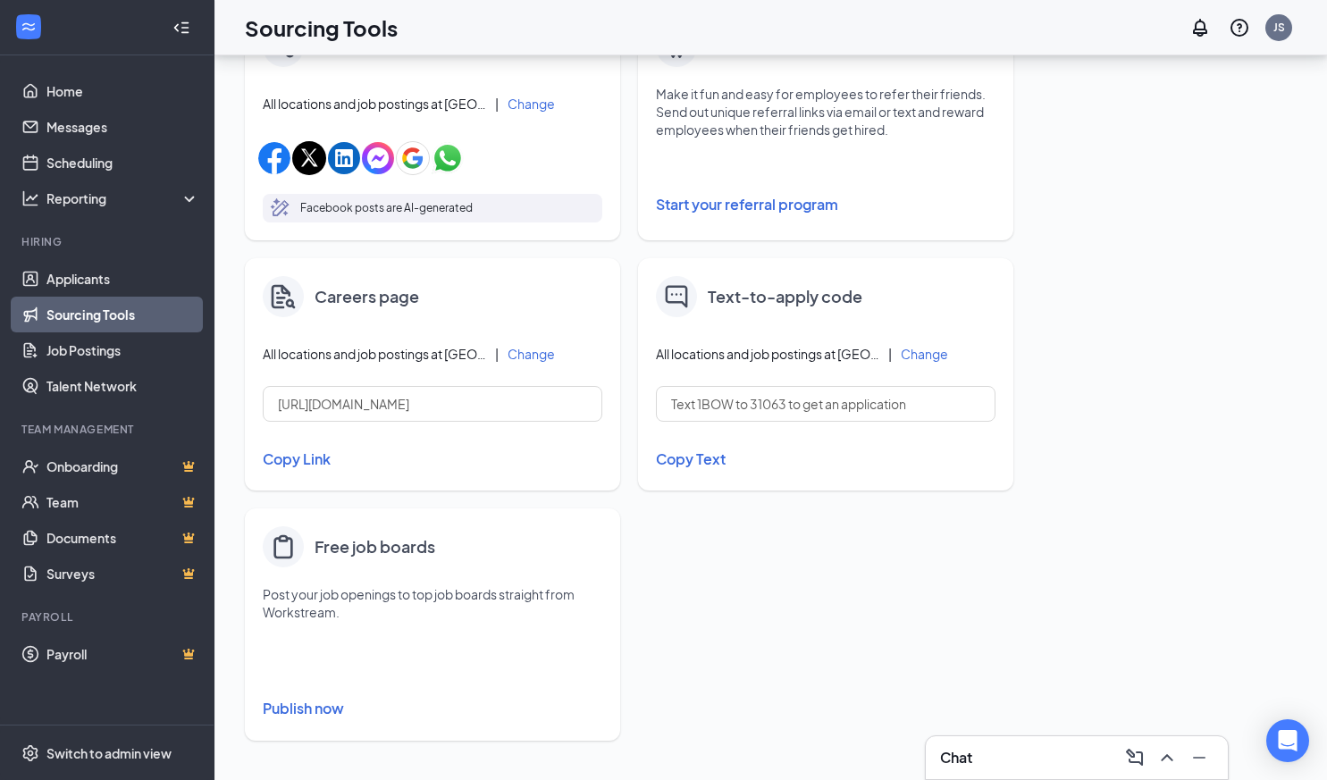
click at [298, 706] on button "Publish now" at bounding box center [433, 709] width 340 height 29
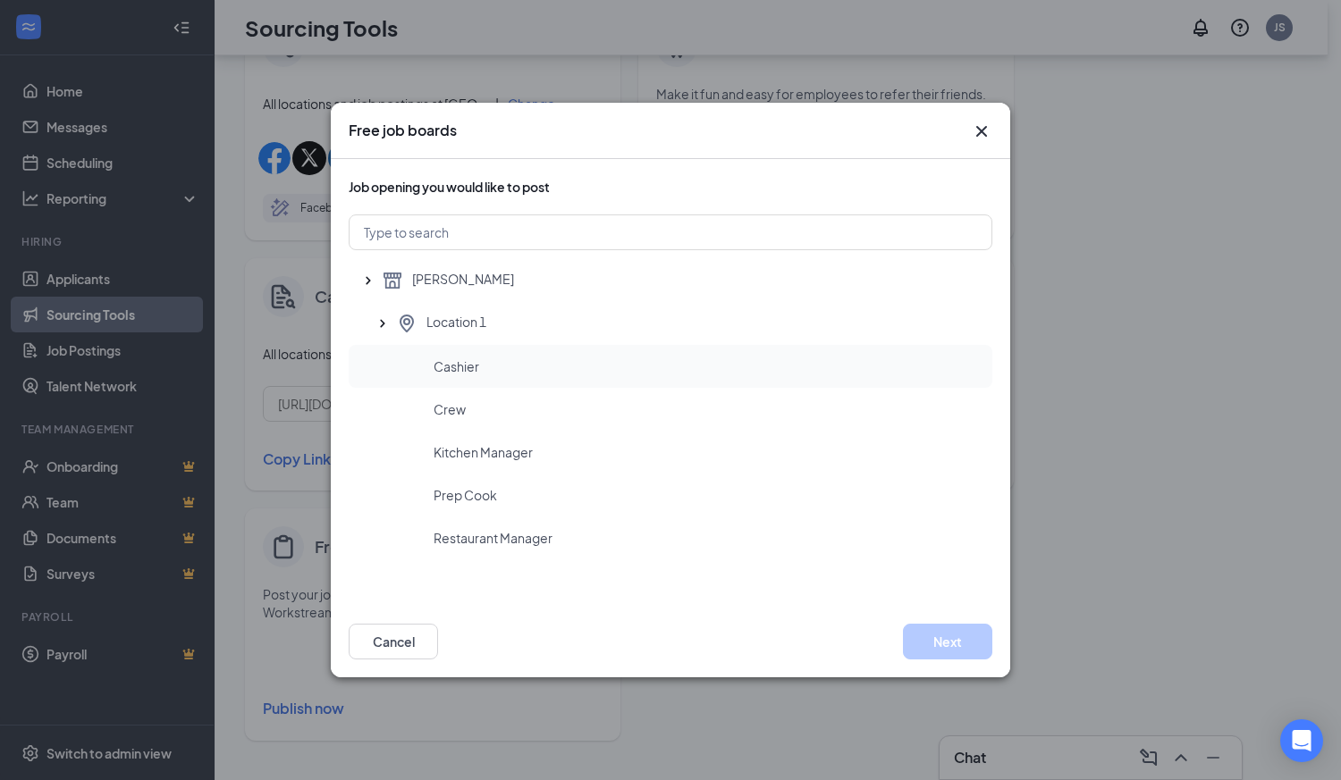
click at [453, 375] on div "Cashier" at bounding box center [671, 366] width 644 height 43
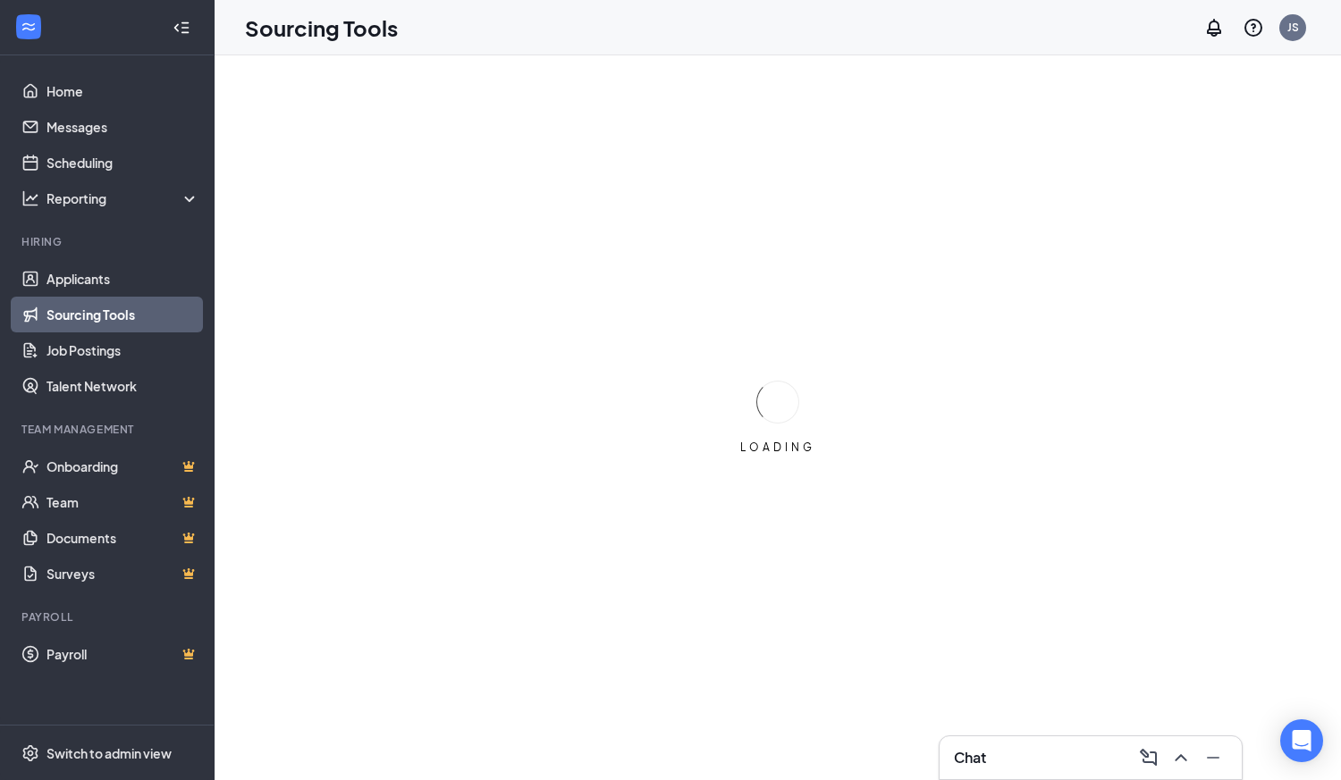
scroll to position [0, 0]
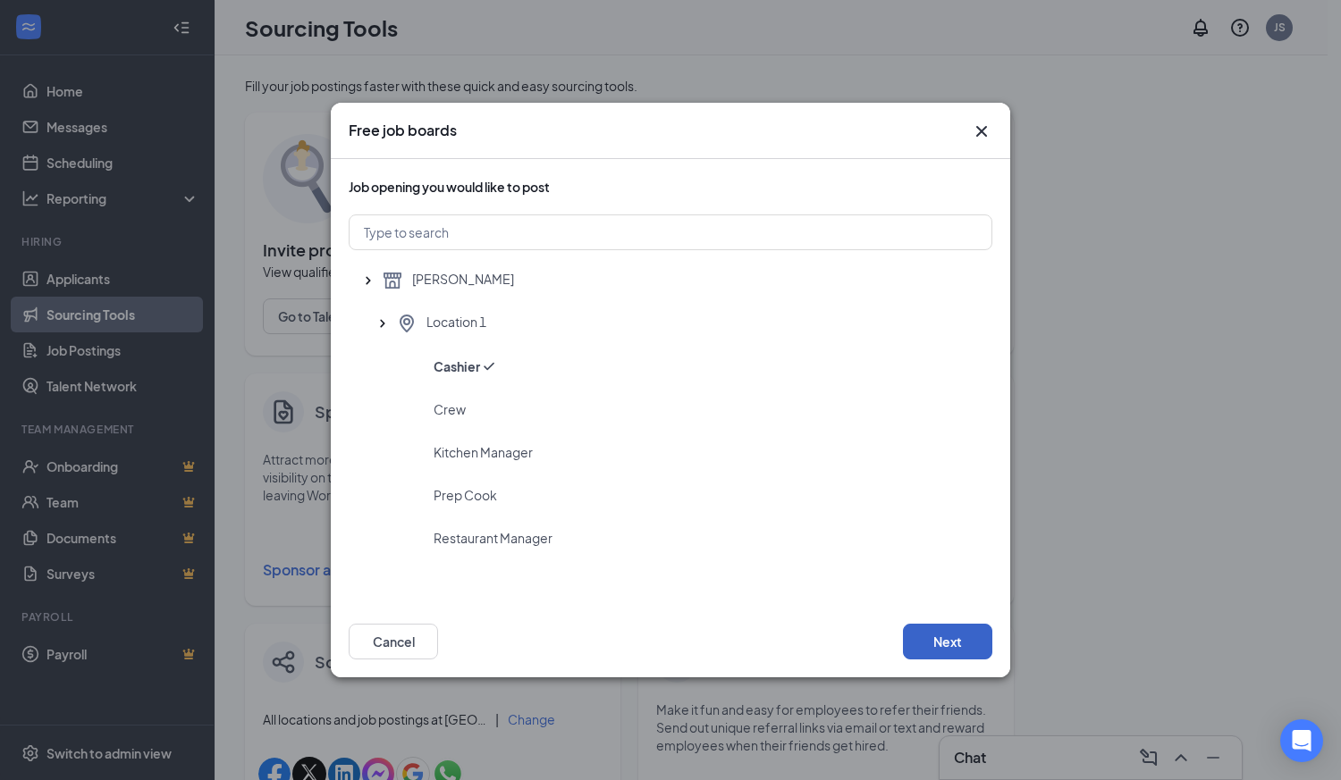
click at [937, 654] on button "Next" at bounding box center [947, 642] width 89 height 36
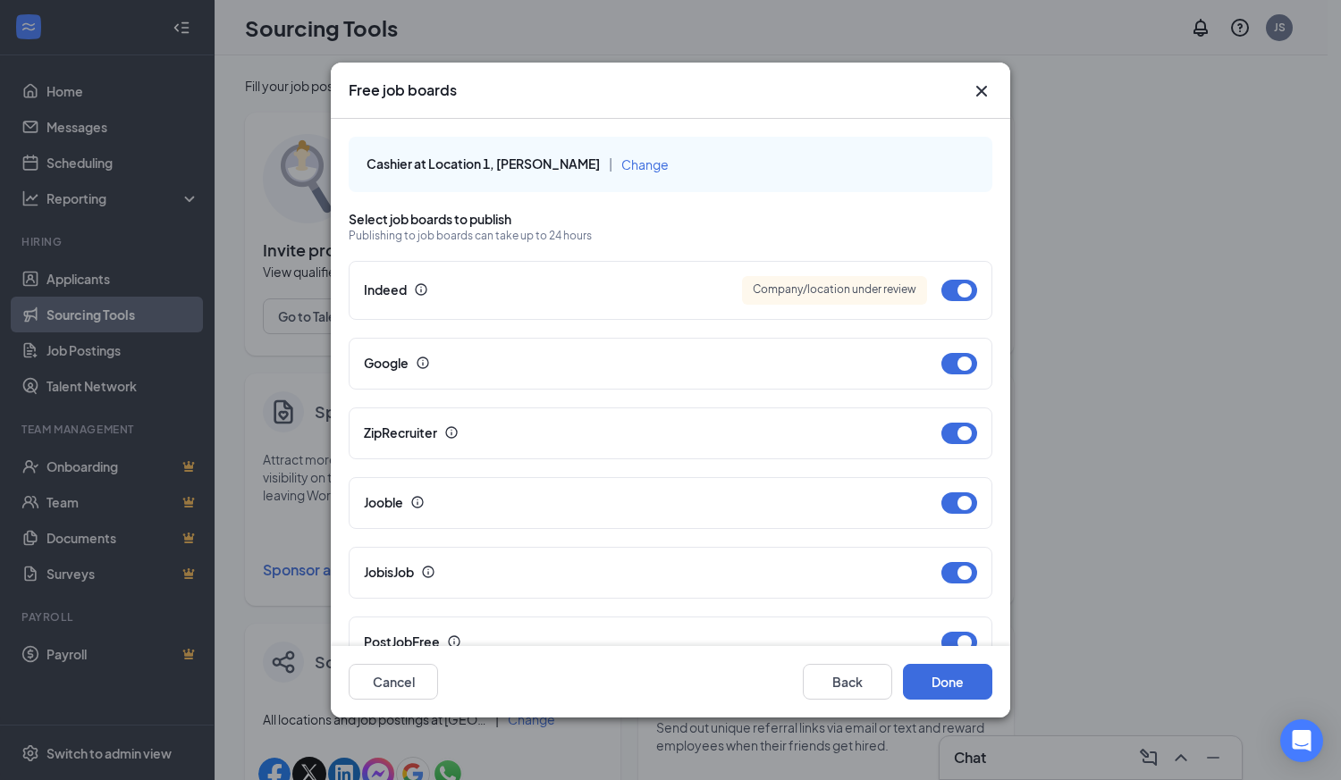
click at [982, 93] on icon "Cross" at bounding box center [981, 90] width 21 height 21
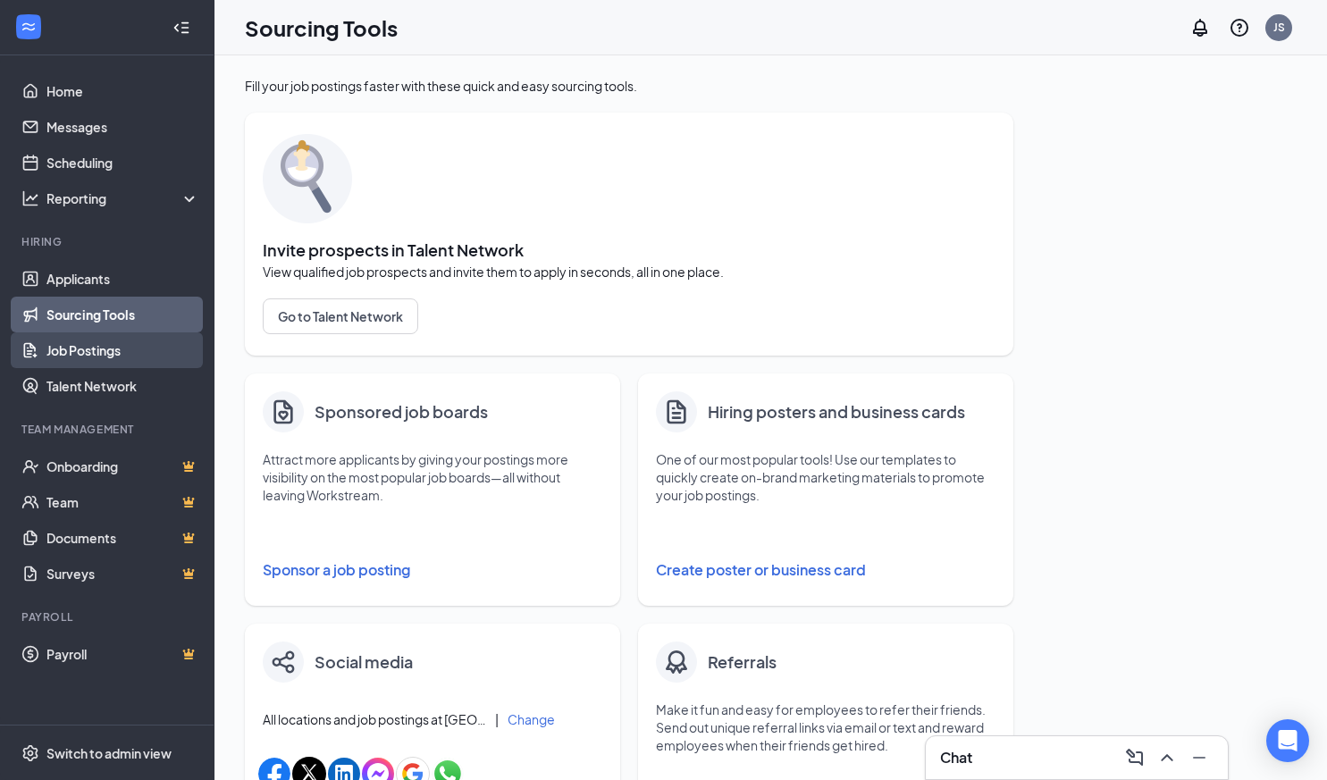
click at [108, 356] on link "Job Postings" at bounding box center [122, 351] width 153 height 36
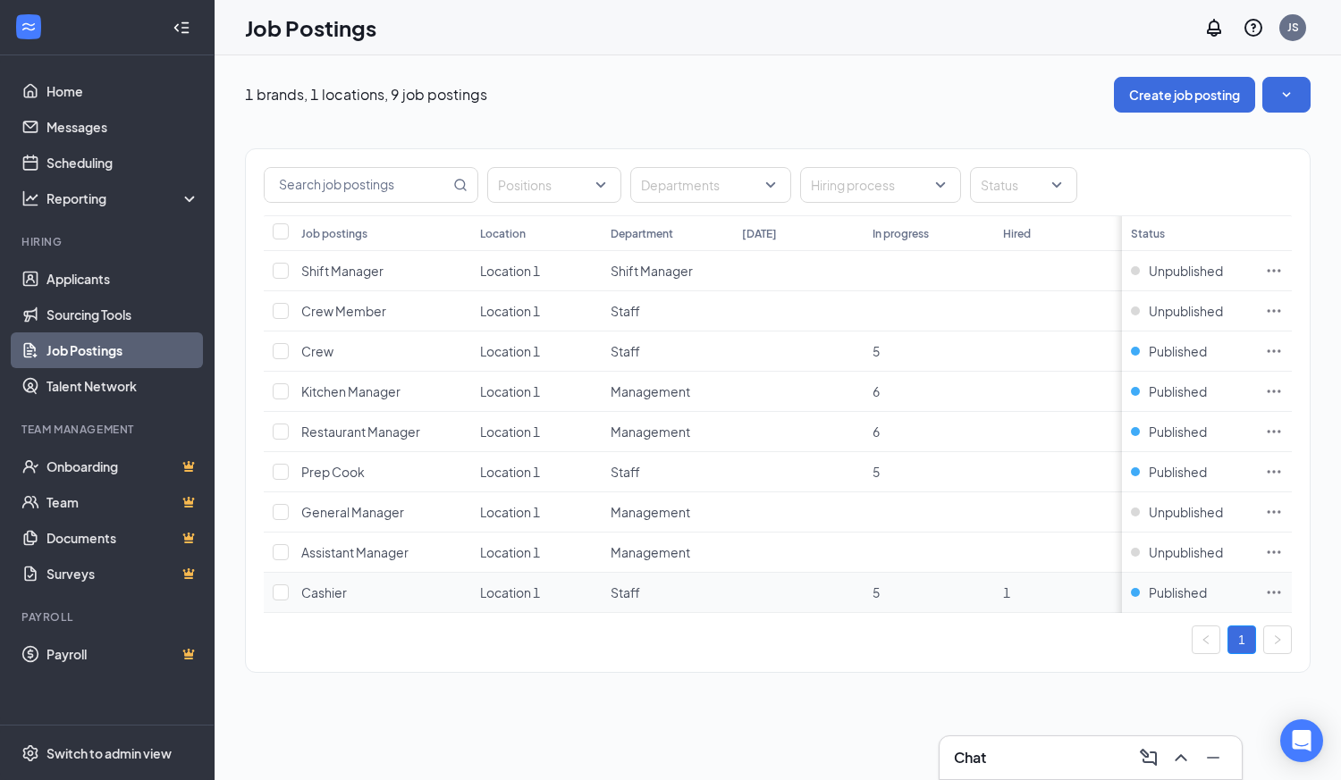
click at [423, 593] on td "Cashier" at bounding box center [381, 593] width 179 height 40
click at [1004, 670] on div "Positions Departments Hiring process Status Job postings Location Department To…" at bounding box center [777, 410] width 1065 height 525
click at [988, 652] on div "1" at bounding box center [778, 640] width 1028 height 29
click at [1276, 592] on icon "Ellipses" at bounding box center [1274, 593] width 18 height 18
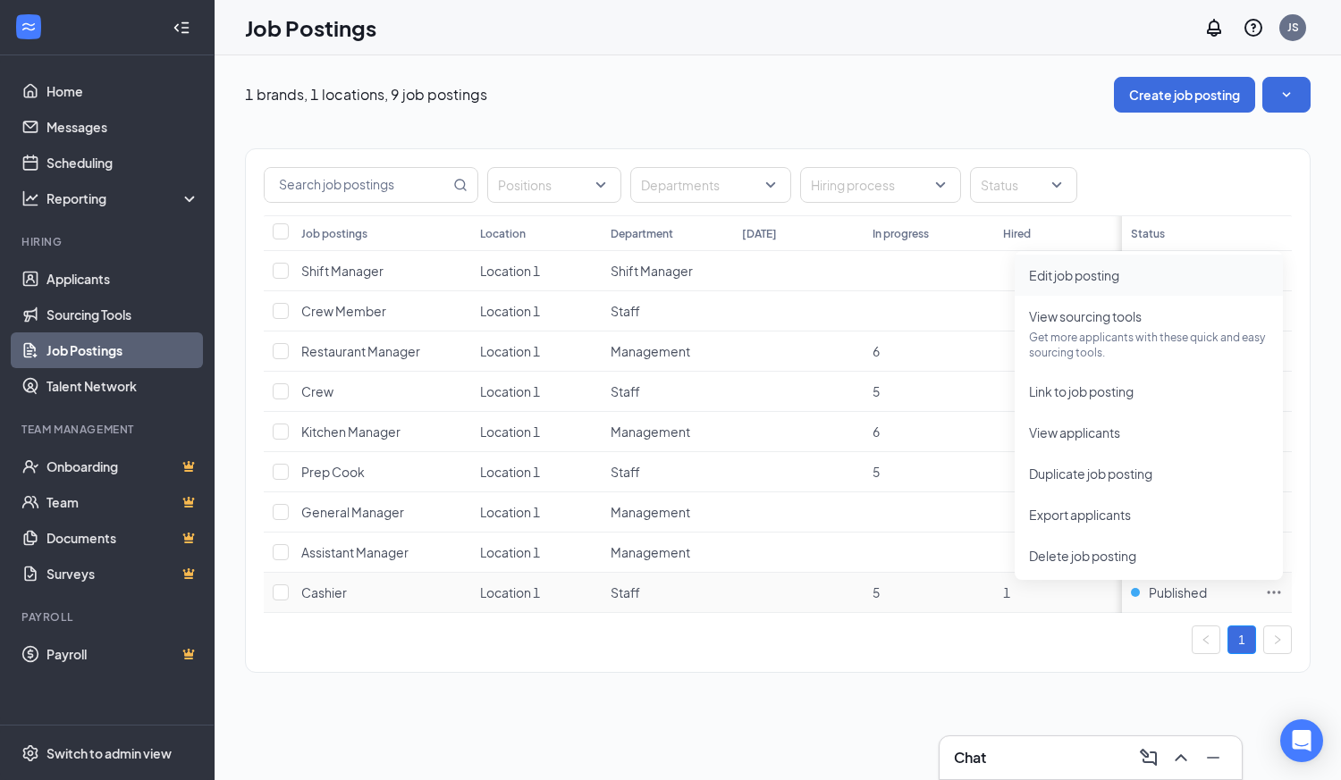
click at [1096, 282] on span "Edit job posting" at bounding box center [1074, 275] width 90 height 16
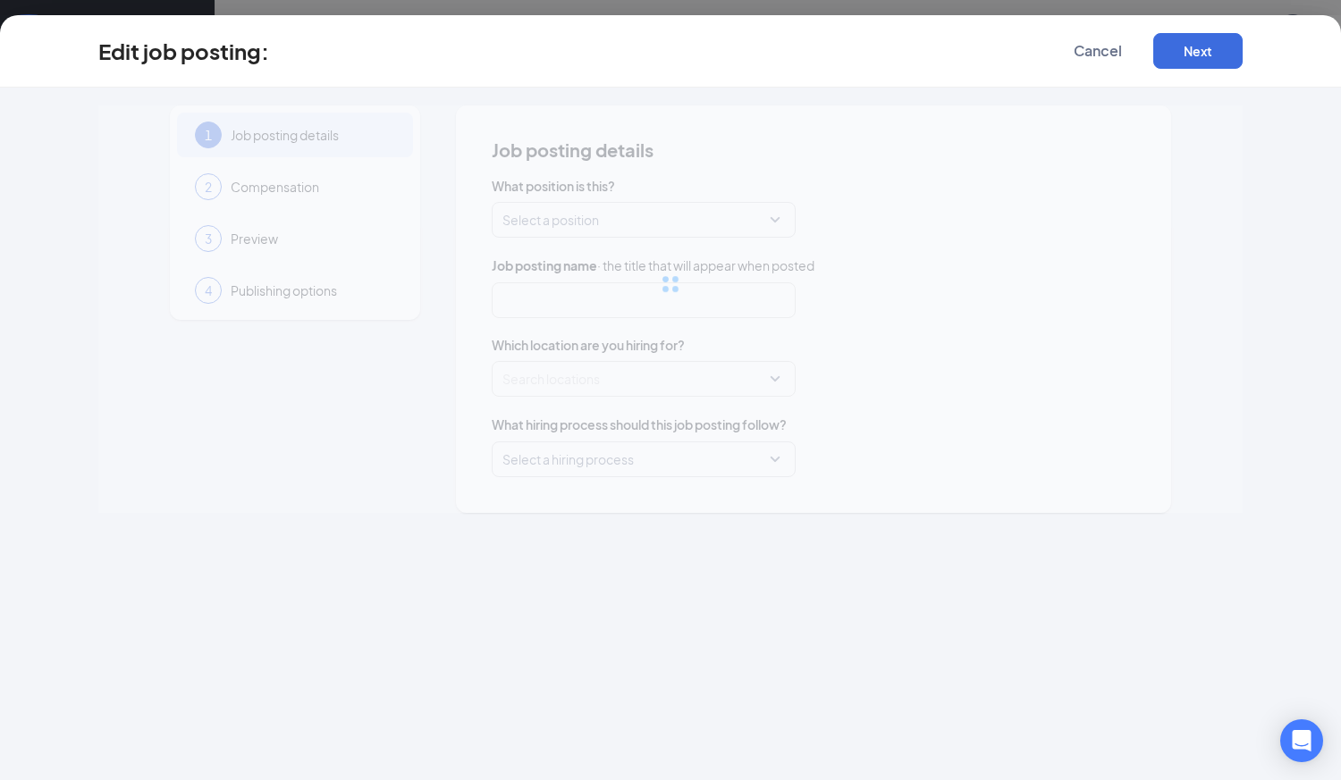
type input "Cashier"
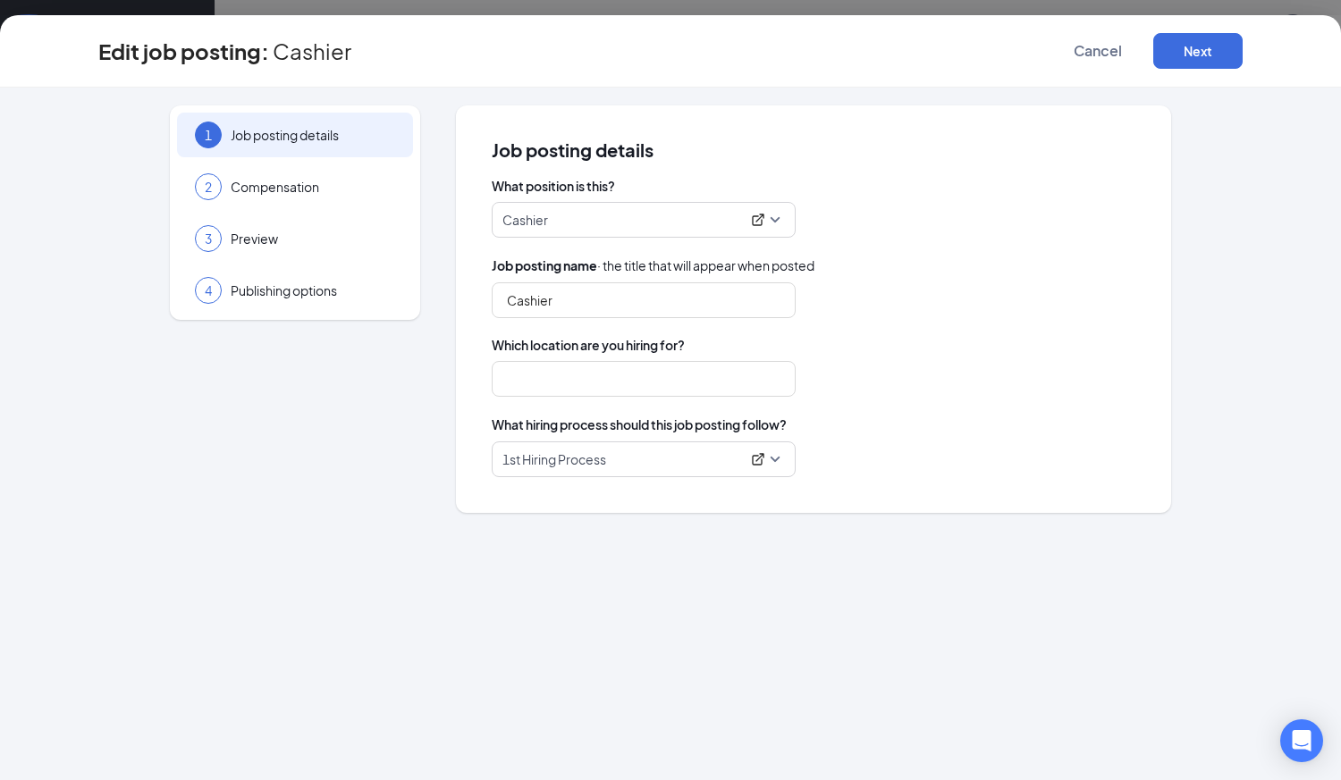
type input "Location 1"
click at [260, 293] on span "Publishing options" at bounding box center [313, 291] width 164 height 18
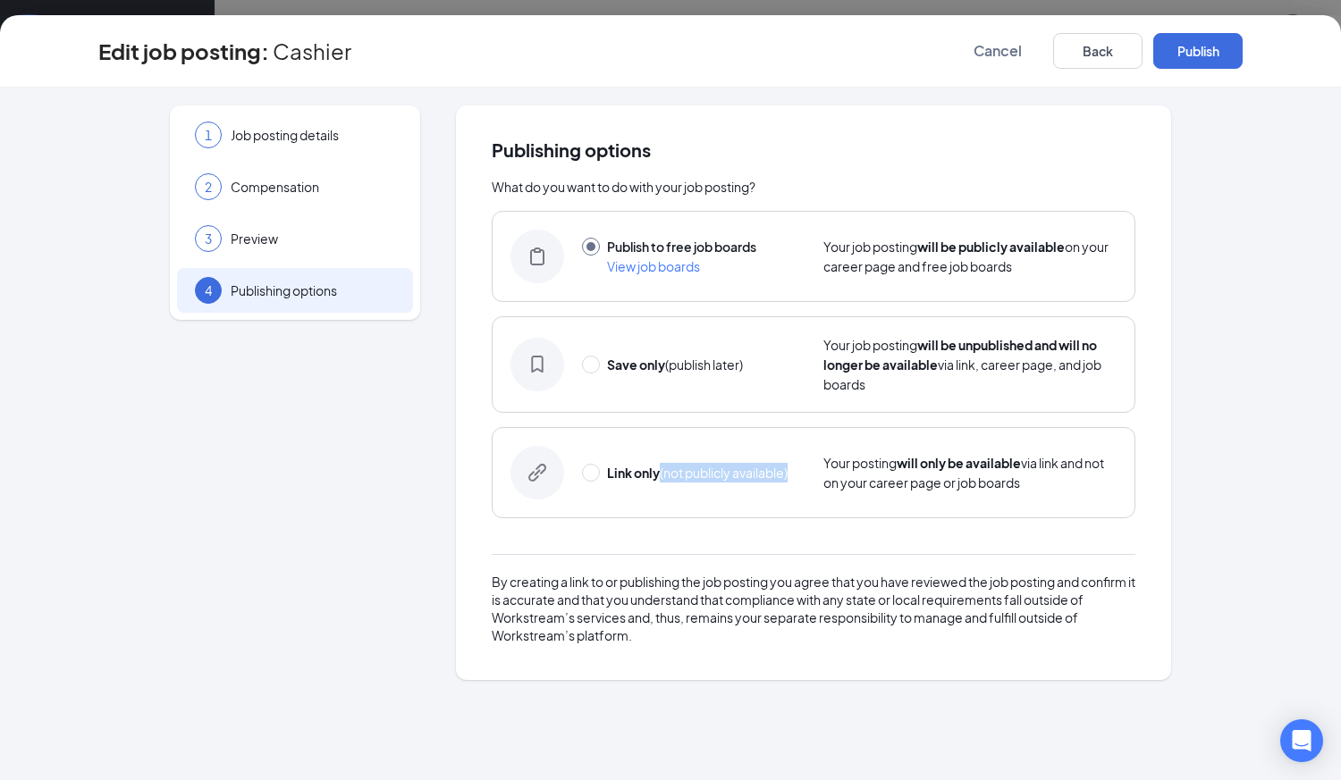
drag, startPoint x: 661, startPoint y: 475, endPoint x: 802, endPoint y: 475, distance: 140.3
click at [802, 475] on div "Link only (not publicly available)" at bounding box center [693, 473] width 223 height 20
radio input "false"
radio input "true"
copy span "(not publicly available)"
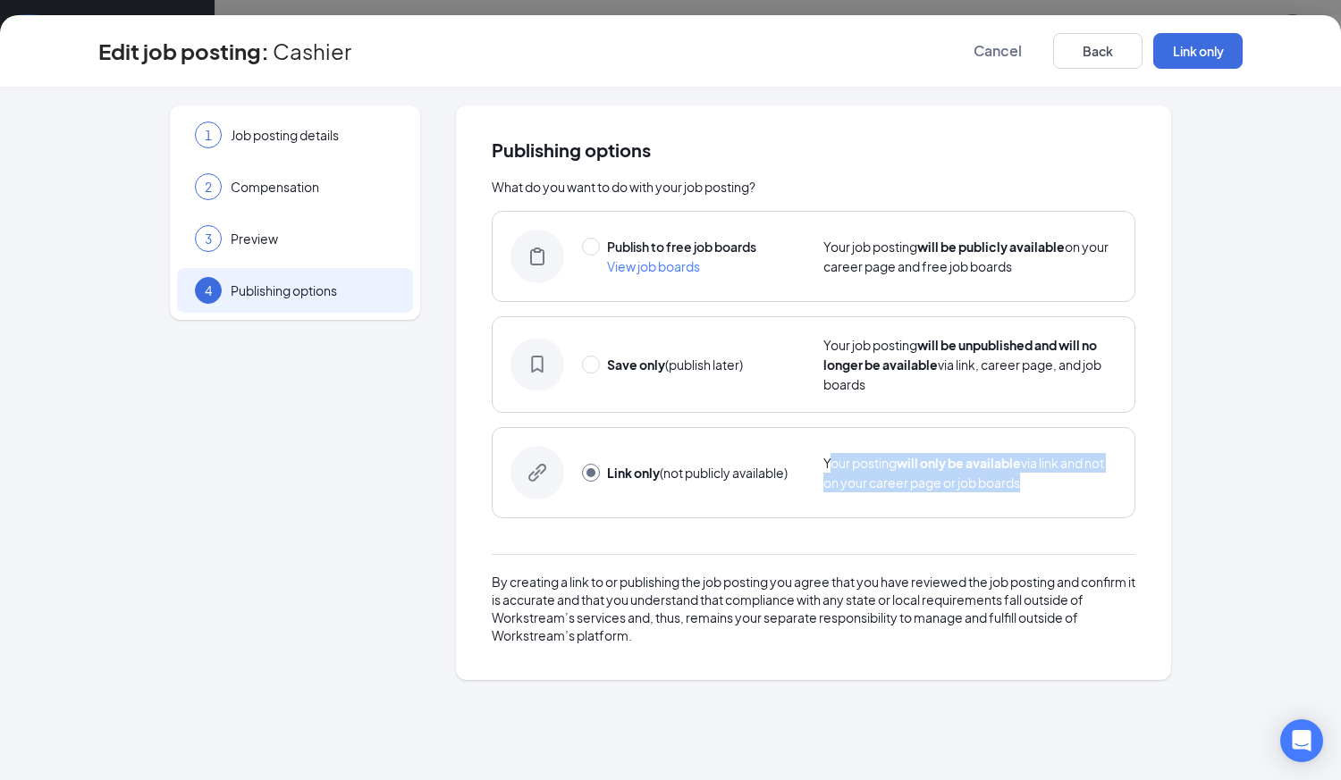
drag, startPoint x: 1045, startPoint y: 487, endPoint x: 827, endPoint y: 463, distance: 219.4
click at [827, 463] on div "Your posting will only be available via link and not on your career page or job…" at bounding box center [969, 472] width 293 height 39
click at [943, 149] on span "Publishing options" at bounding box center [814, 150] width 644 height 18
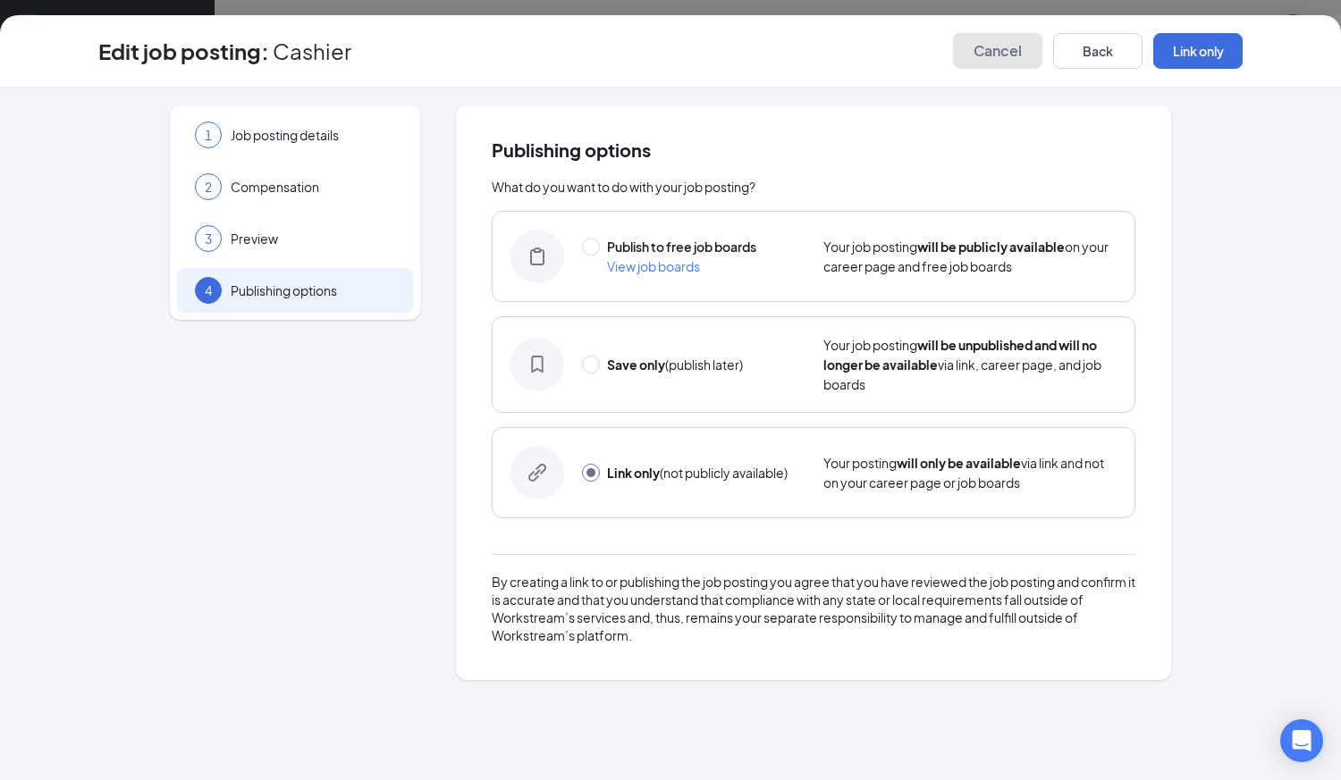
click at [998, 53] on span "Cancel" at bounding box center [997, 51] width 48 height 18
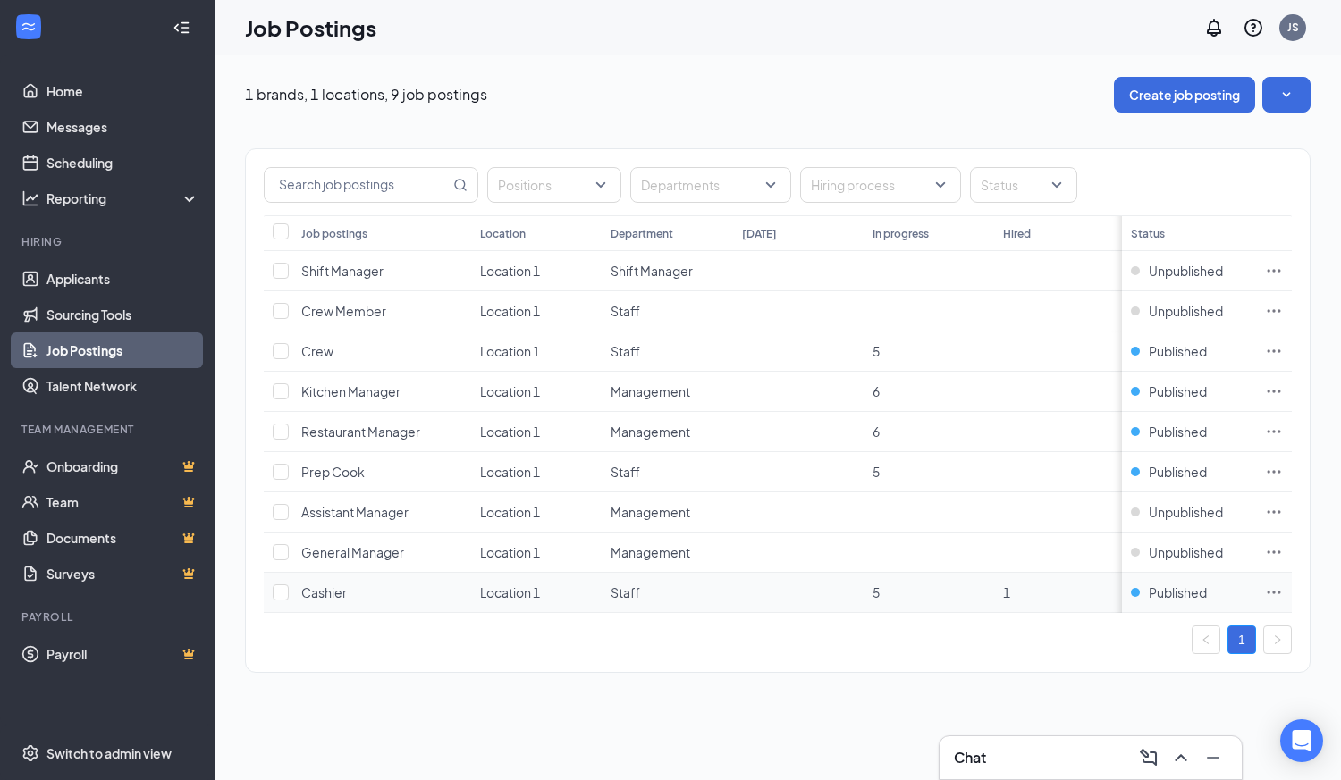
click at [1272, 592] on icon "Ellipses" at bounding box center [1274, 593] width 18 height 18
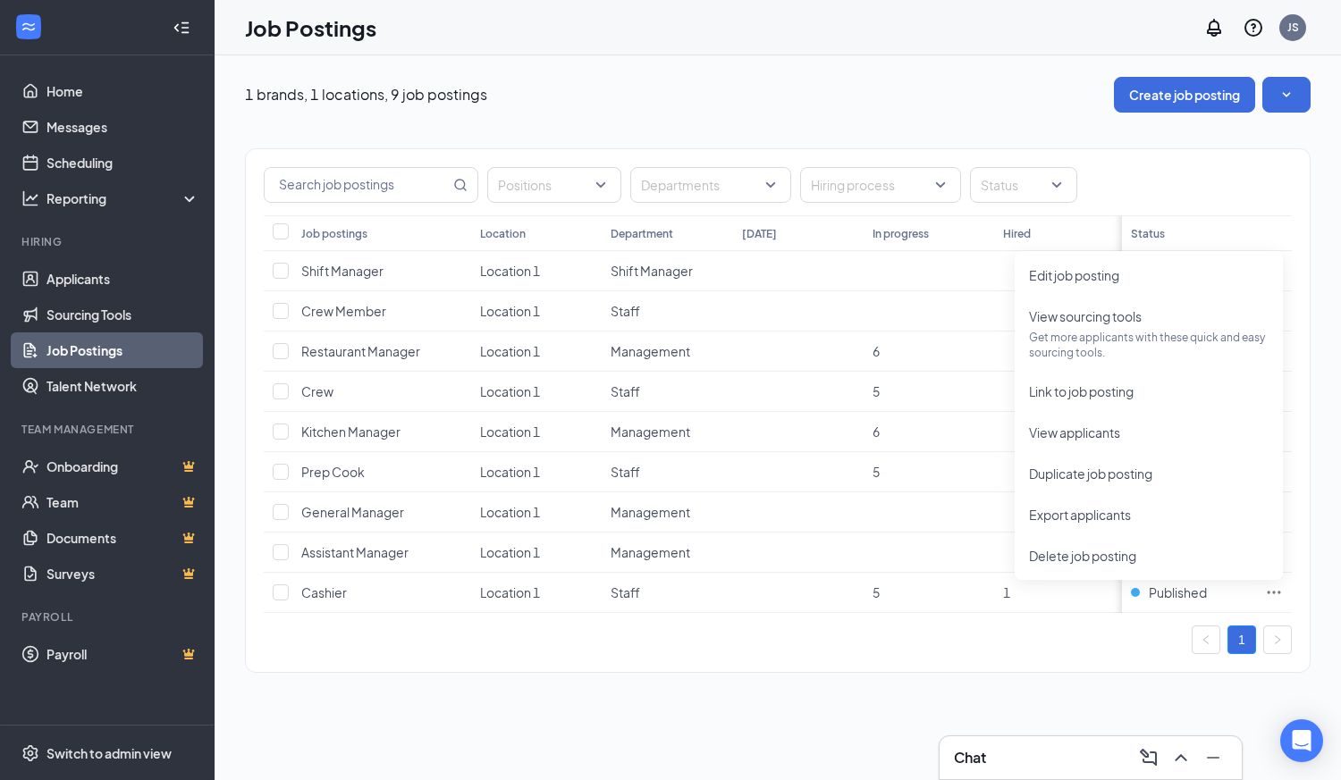
click at [995, 121] on div "Positions Departments Hiring process Status Job postings Location Department To…" at bounding box center [777, 402] width 1065 height 578
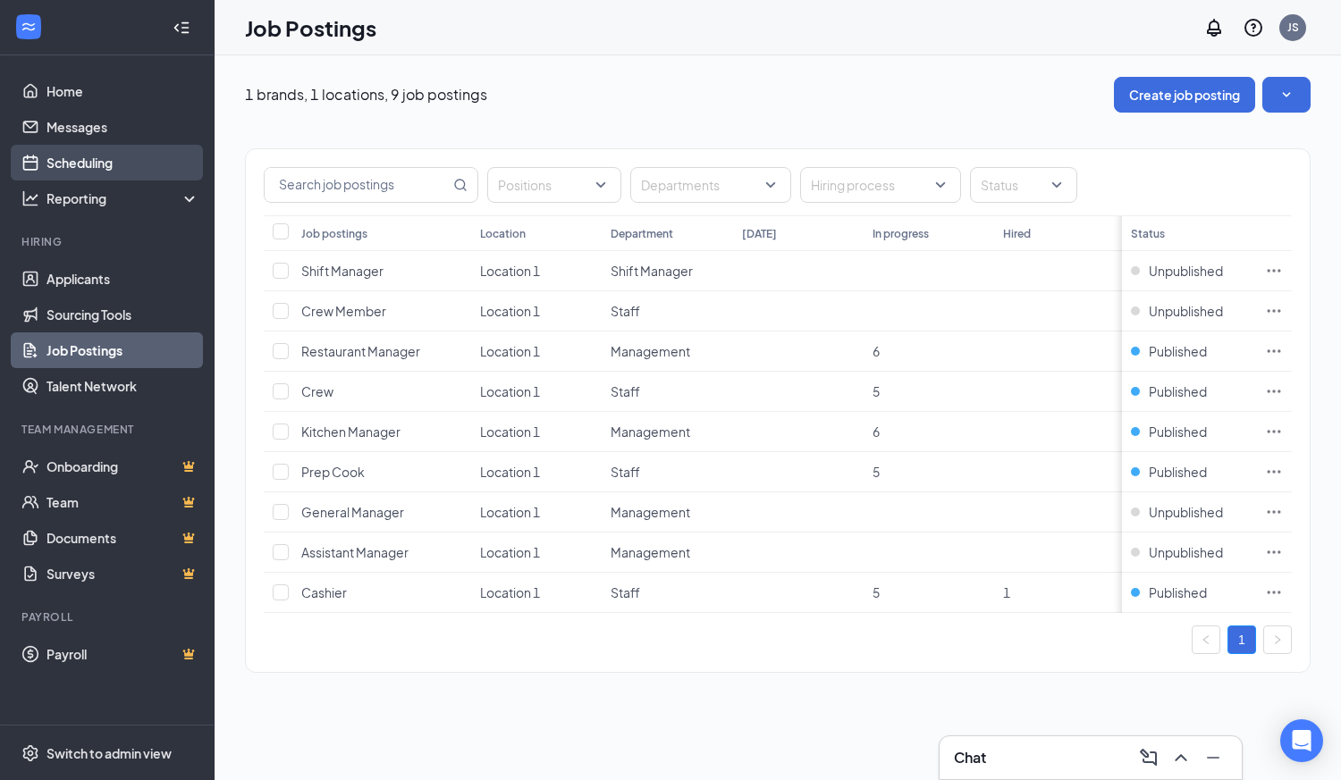
click at [95, 159] on link "Scheduling" at bounding box center [122, 163] width 153 height 36
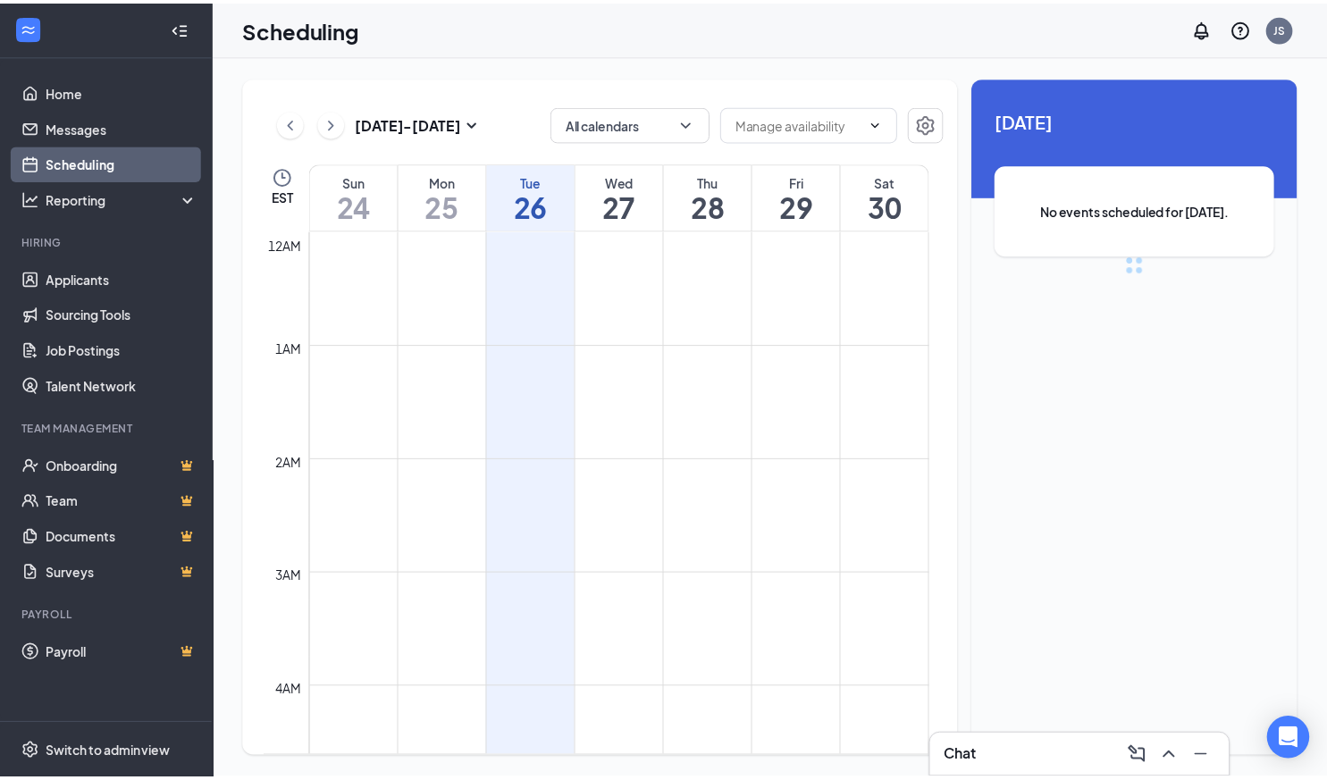
scroll to position [879, 0]
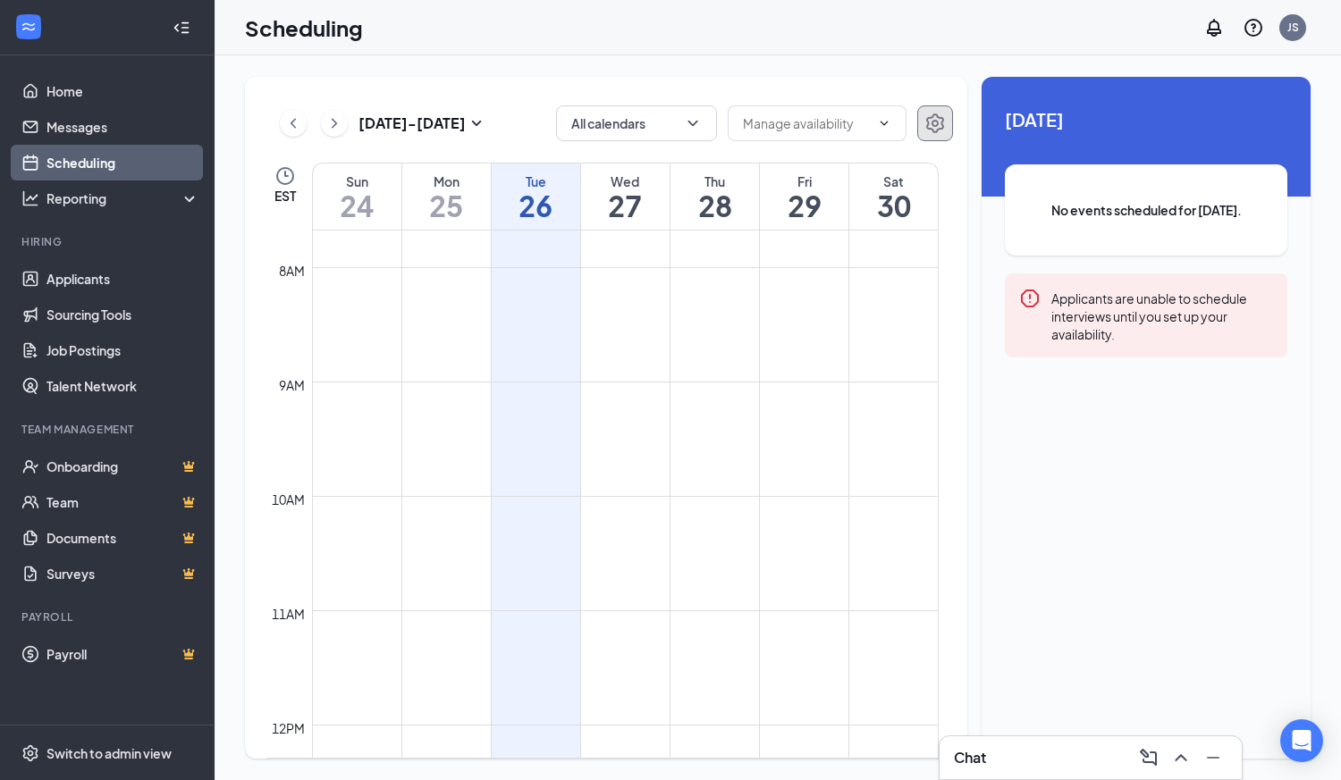
click at [935, 126] on icon "Settings" at bounding box center [935, 124] width 18 height 20
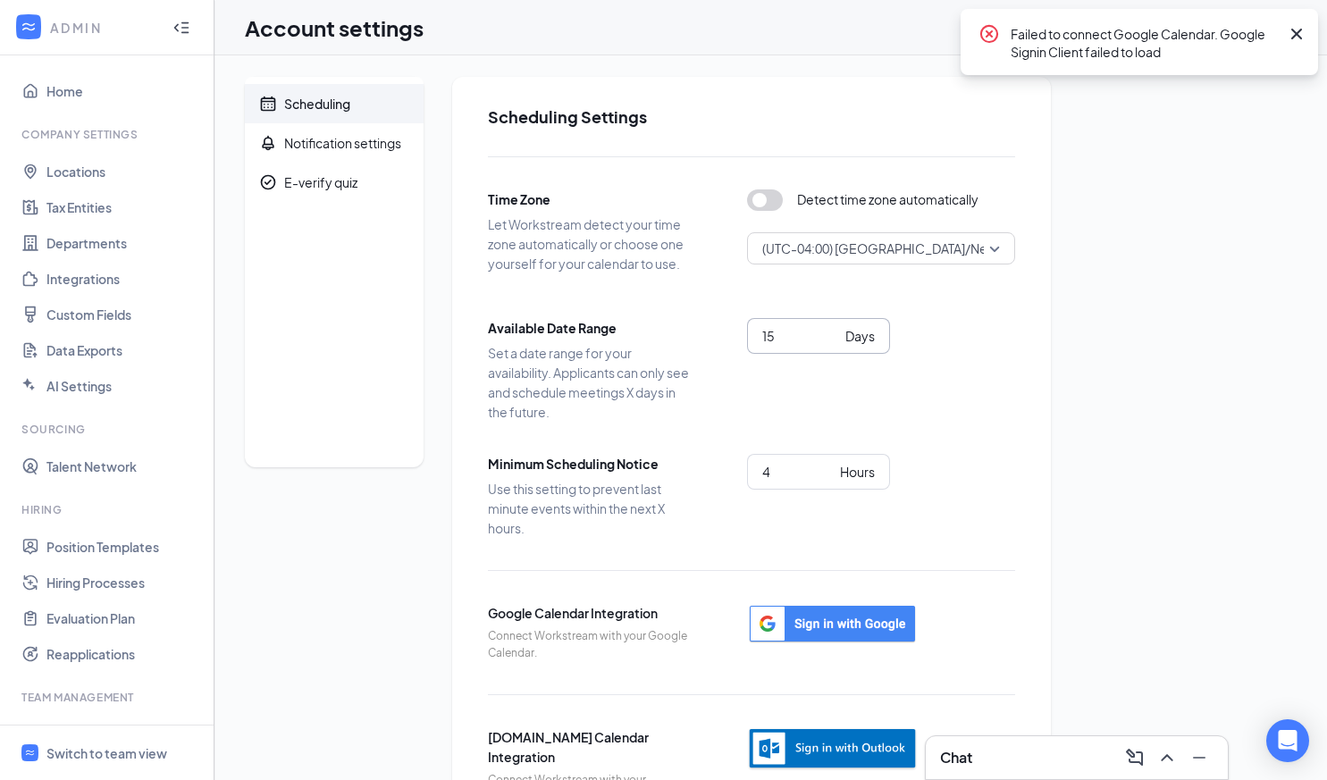
click at [831, 331] on input "15" at bounding box center [800, 336] width 76 height 20
click at [831, 331] on input "16" at bounding box center [800, 336] width 76 height 20
click at [831, 331] on input "17" at bounding box center [800, 336] width 76 height 20
click at [831, 331] on input "18" at bounding box center [800, 336] width 76 height 20
click at [831, 331] on input "19" at bounding box center [800, 336] width 76 height 20
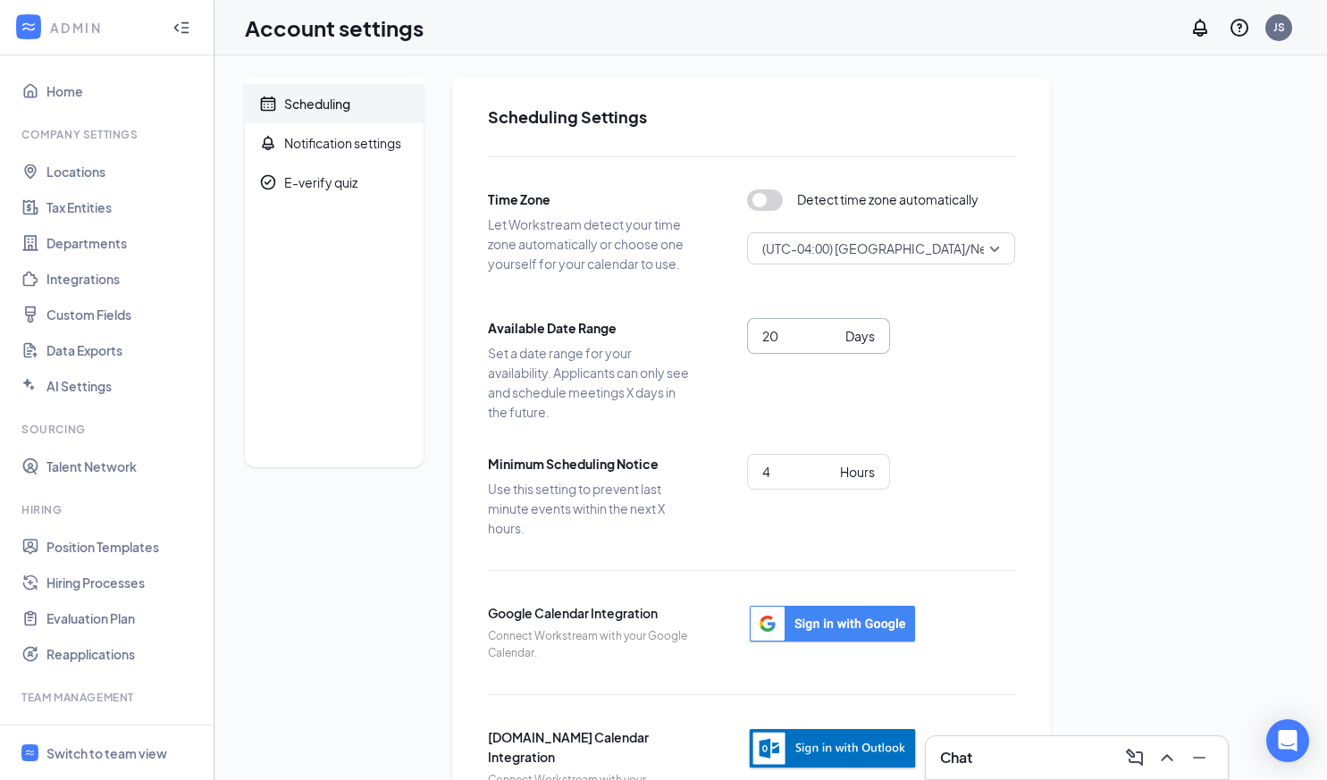
click at [831, 331] on input "20" at bounding box center [800, 336] width 76 height 20
click at [831, 331] on input "21" at bounding box center [800, 336] width 76 height 20
click at [831, 331] on input "22" at bounding box center [800, 336] width 76 height 20
click at [831, 331] on input "23" at bounding box center [800, 336] width 76 height 20
click at [831, 331] on input "24" at bounding box center [800, 336] width 76 height 20
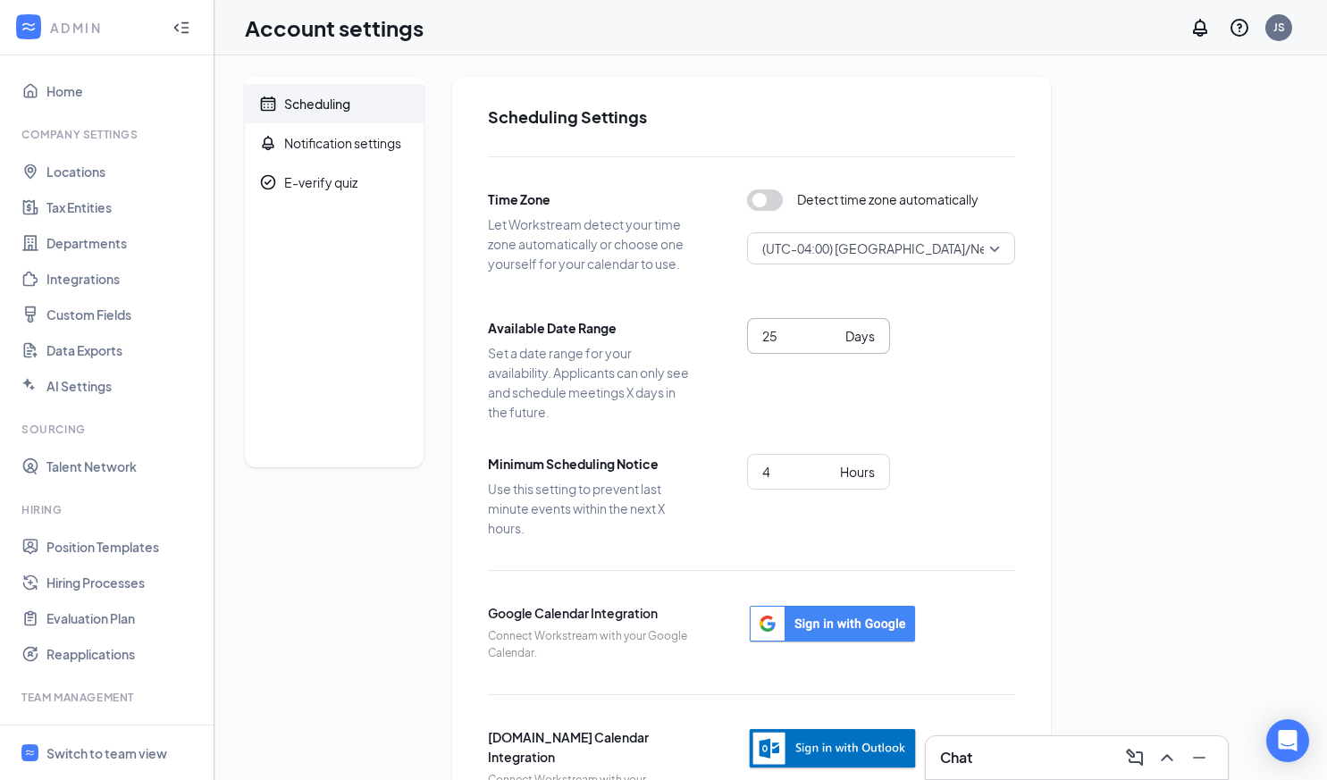
click at [831, 331] on input "25" at bounding box center [800, 336] width 76 height 20
click at [831, 331] on input "26" at bounding box center [800, 336] width 76 height 20
click at [831, 331] on input "27" at bounding box center [800, 336] width 76 height 20
click at [831, 331] on input "28" at bounding box center [800, 336] width 76 height 20
click at [831, 331] on input "29" at bounding box center [800, 336] width 76 height 20
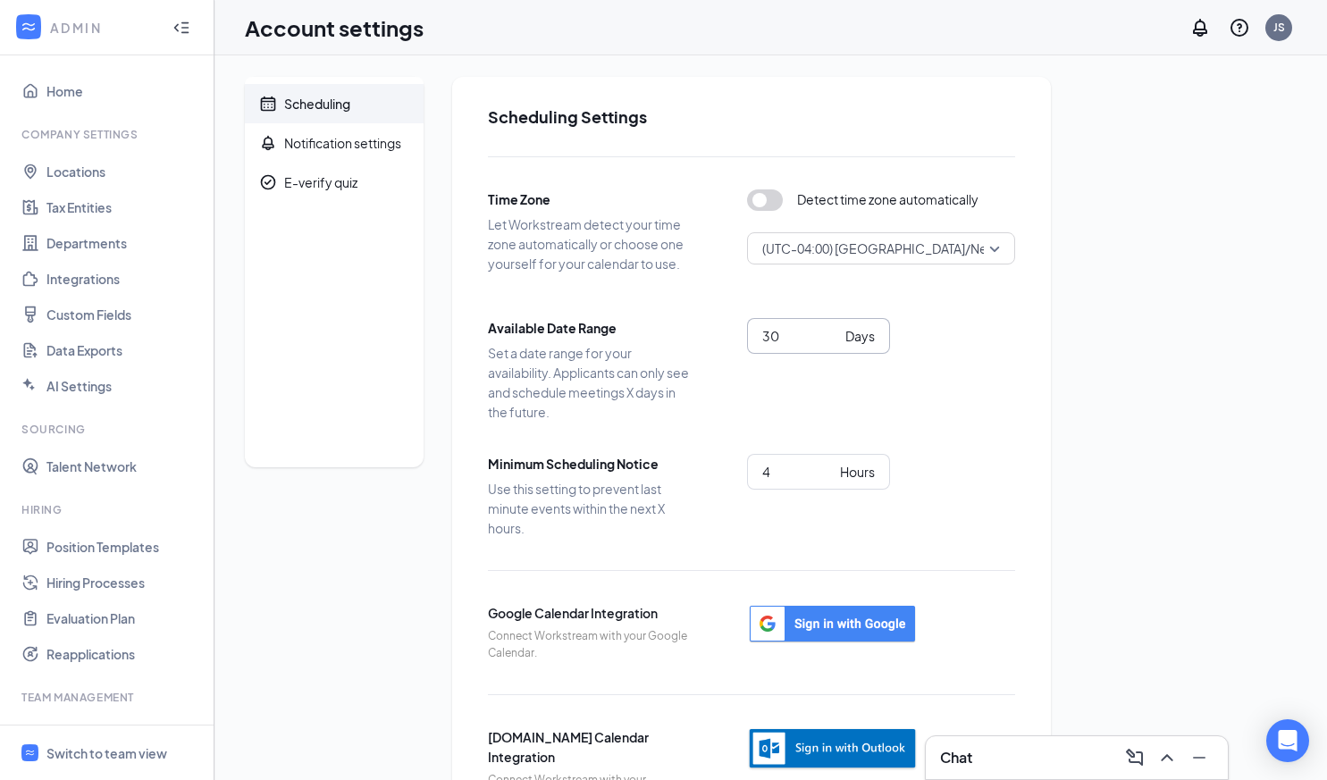
click at [831, 331] on input "30" at bounding box center [800, 336] width 76 height 20
click at [831, 331] on input "31" at bounding box center [800, 336] width 76 height 20
click at [831, 331] on input "32" at bounding box center [800, 336] width 76 height 20
click at [833, 341] on input "31" at bounding box center [800, 336] width 76 height 20
click at [833, 341] on input "30" at bounding box center [800, 336] width 76 height 20
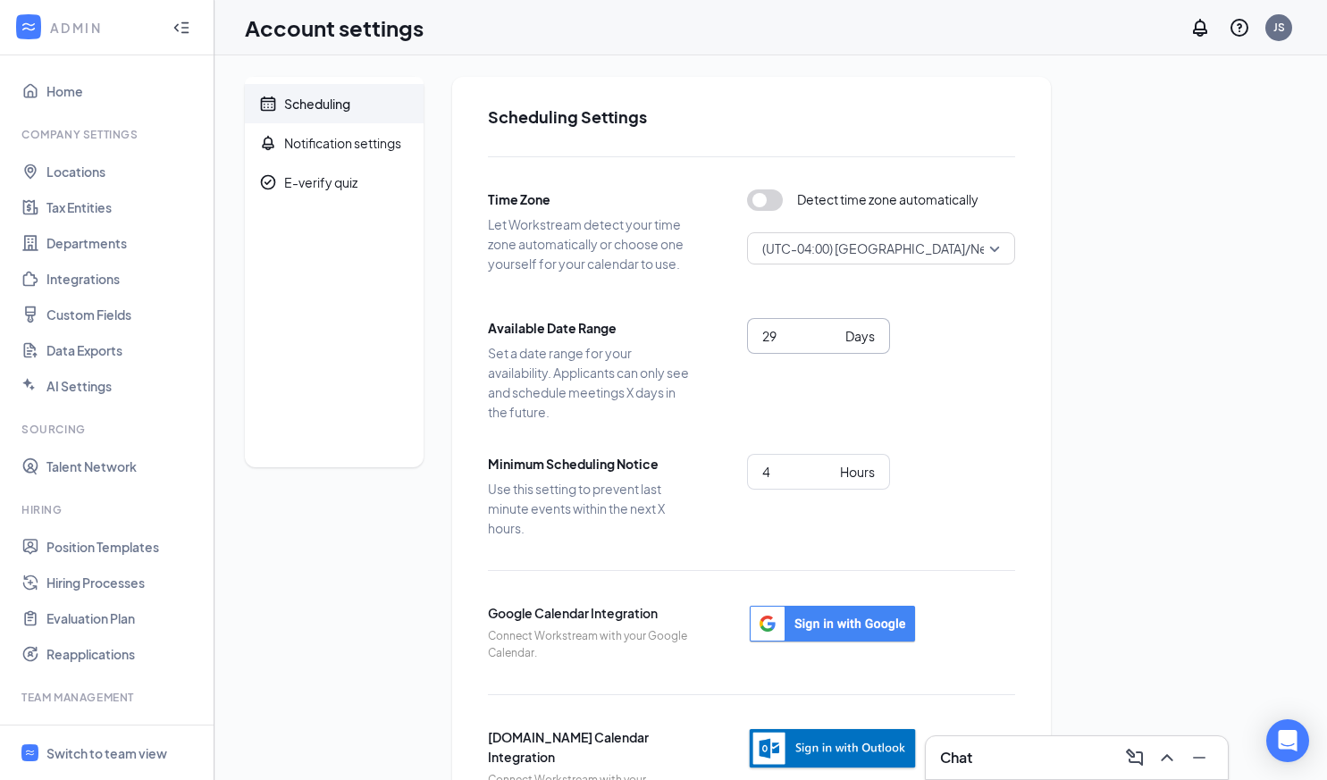
click at [833, 341] on input "29" at bounding box center [800, 336] width 76 height 20
click at [833, 341] on input "28" at bounding box center [800, 336] width 76 height 20
click at [833, 341] on input "27" at bounding box center [800, 336] width 76 height 20
click at [833, 341] on input "26" at bounding box center [800, 336] width 76 height 20
click at [833, 341] on input "25" at bounding box center [800, 336] width 76 height 20
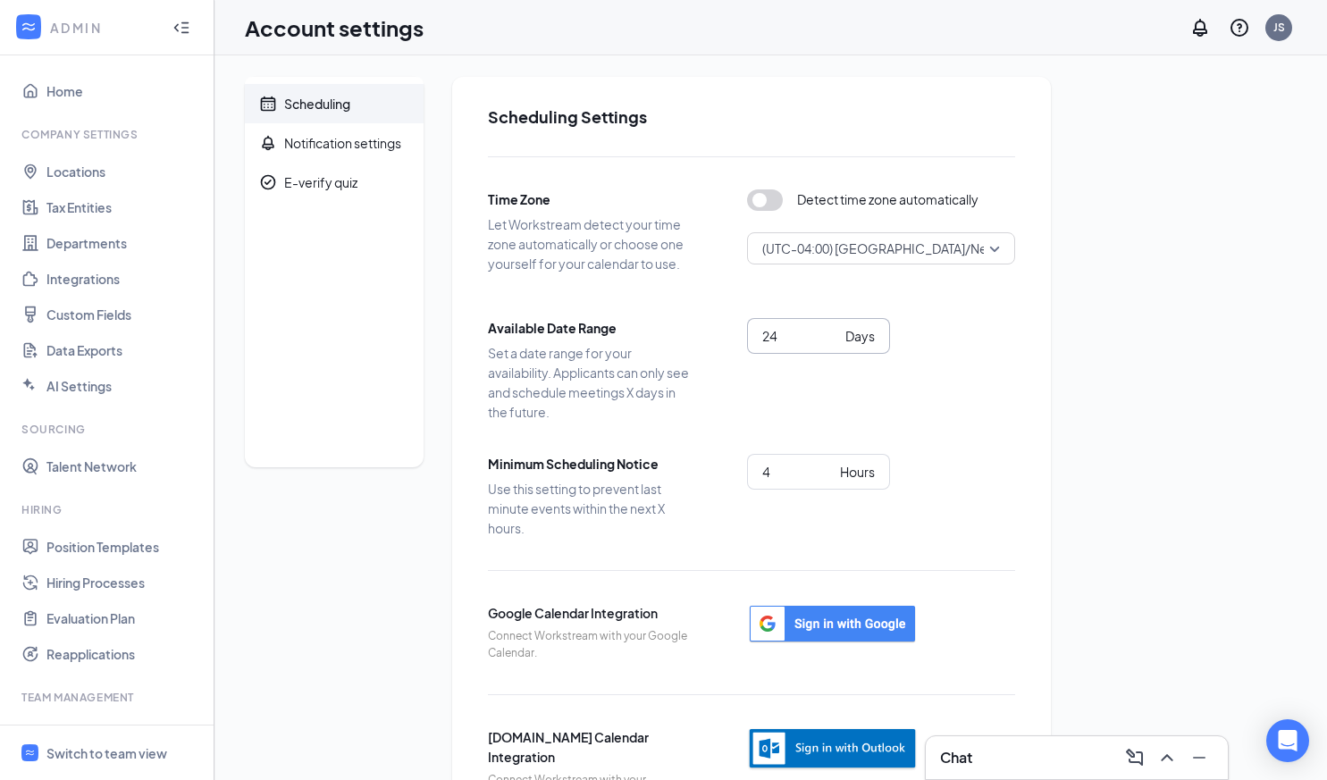
click at [833, 341] on input "24" at bounding box center [800, 336] width 76 height 20
click at [833, 341] on input "23" at bounding box center [800, 336] width 76 height 20
click at [833, 341] on input "22" at bounding box center [800, 336] width 76 height 20
click at [833, 341] on input "21" at bounding box center [800, 336] width 76 height 20
click at [833, 341] on input "20" at bounding box center [800, 336] width 76 height 20
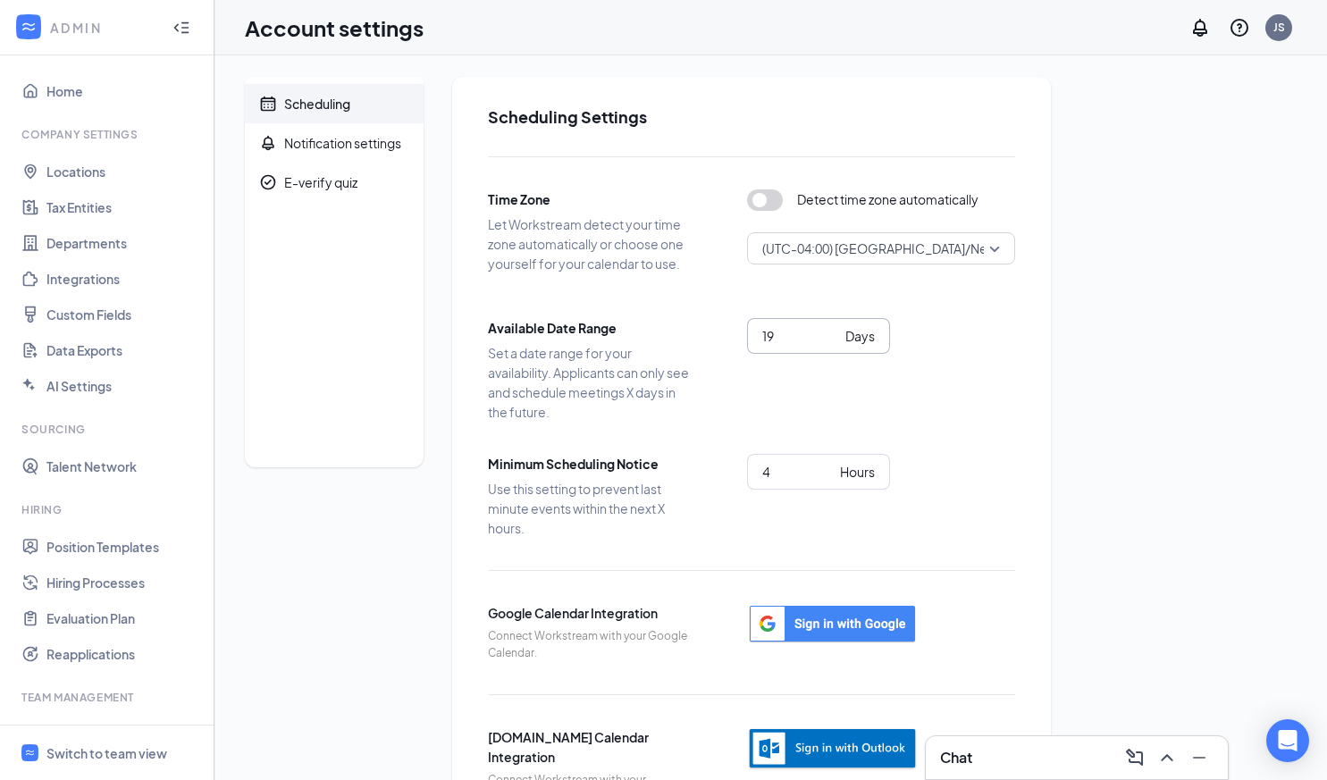
click at [833, 341] on input "19" at bounding box center [800, 336] width 76 height 20
click at [833, 341] on input "18" at bounding box center [800, 336] width 76 height 20
click at [833, 341] on input "17" at bounding box center [800, 336] width 76 height 20
click at [833, 341] on input "16" at bounding box center [800, 336] width 76 height 20
click at [833, 341] on input "15" at bounding box center [800, 336] width 76 height 20
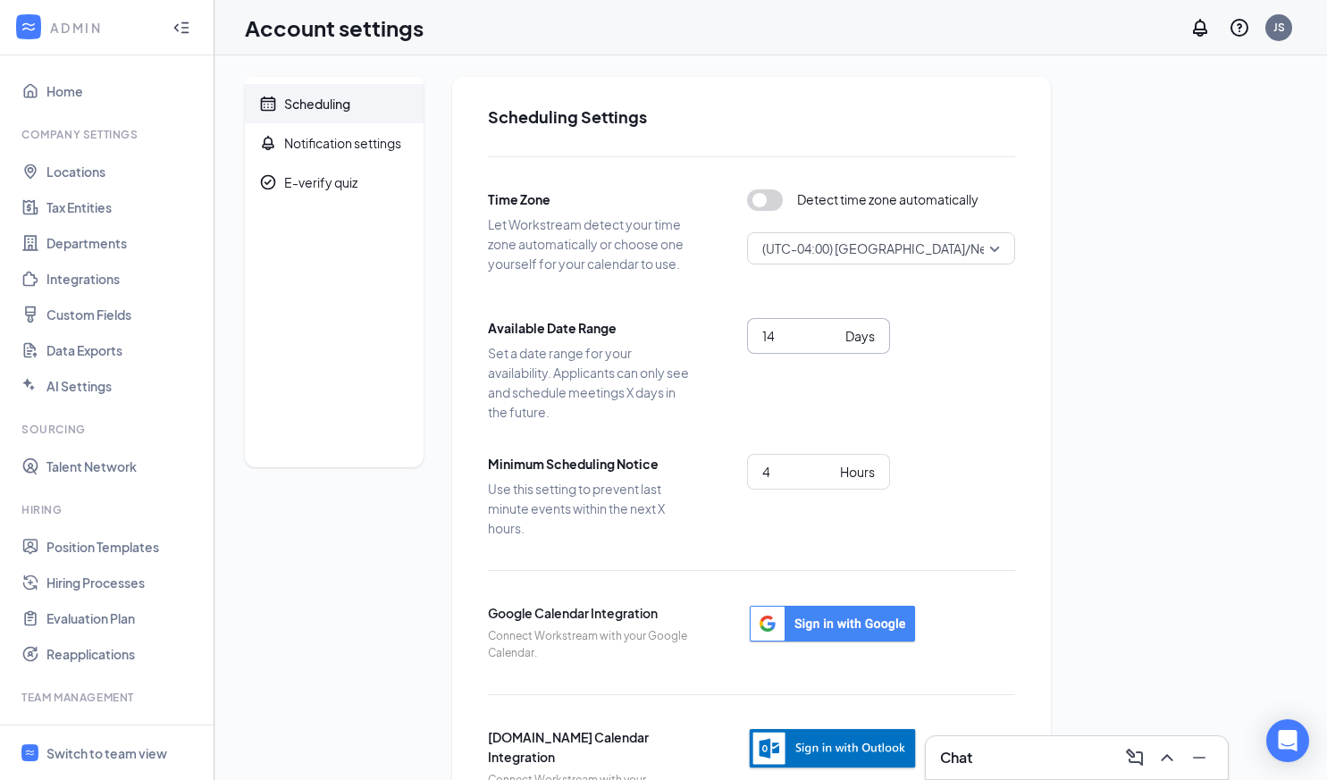
type input "14"
click at [833, 341] on input "14" at bounding box center [800, 336] width 76 height 20
click at [926, 360] on div "14 Days" at bounding box center [881, 359] width 268 height 82
click at [97, 746] on div "Switch to team view" at bounding box center [106, 754] width 121 height 18
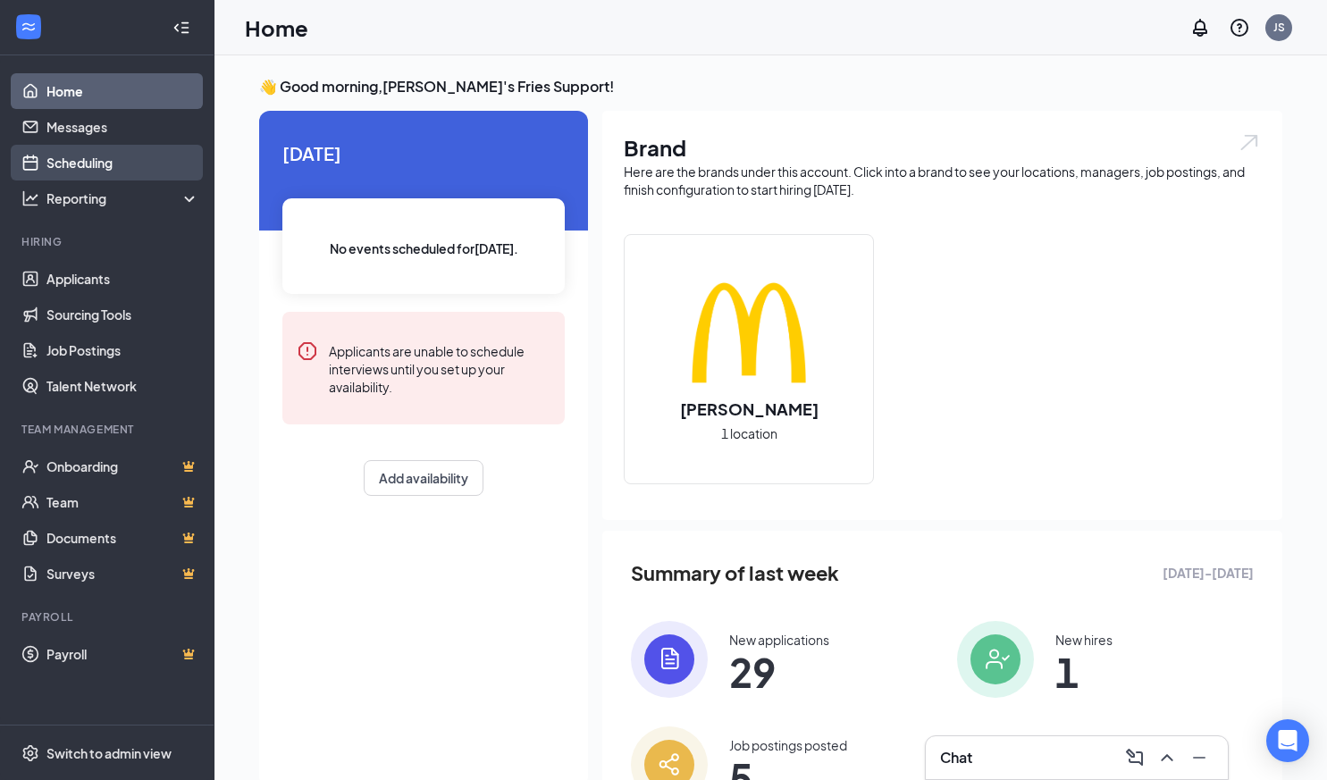
click at [128, 162] on link "Scheduling" at bounding box center [122, 163] width 153 height 36
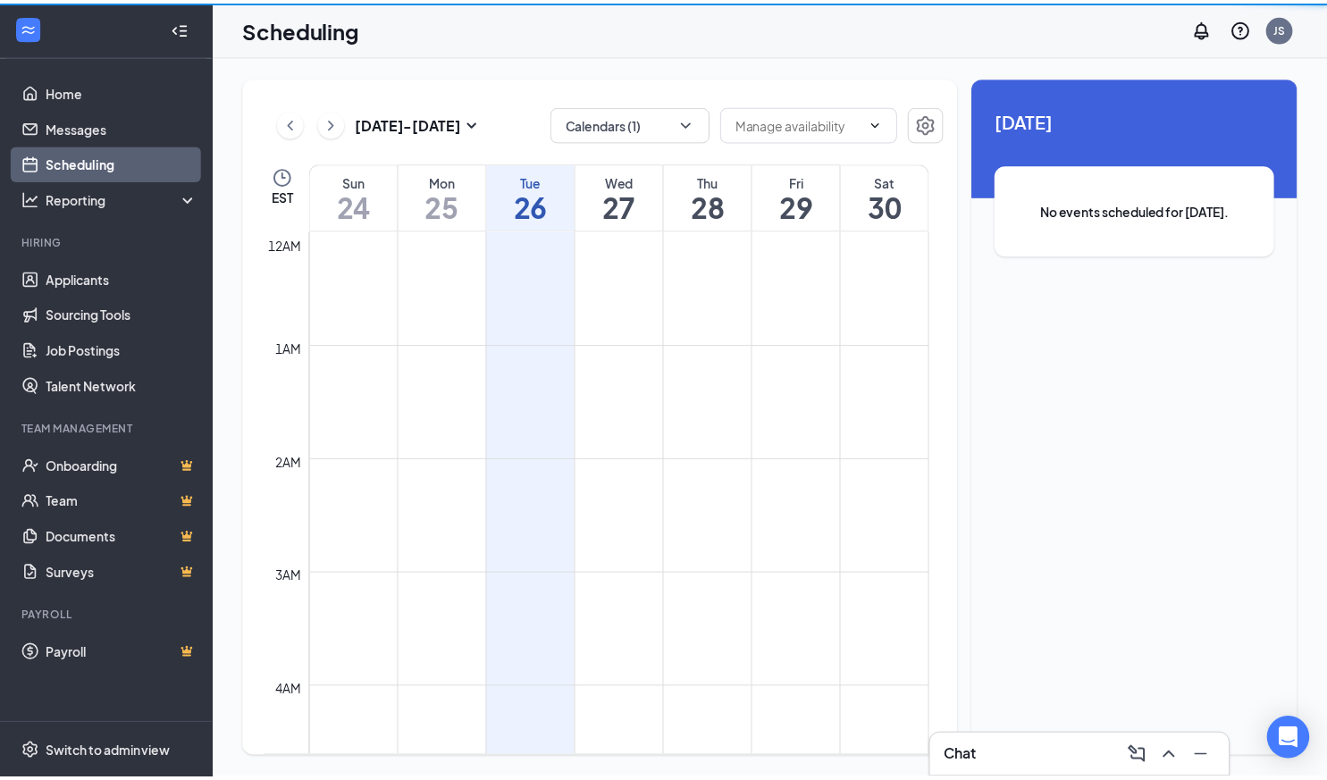
scroll to position [879, 0]
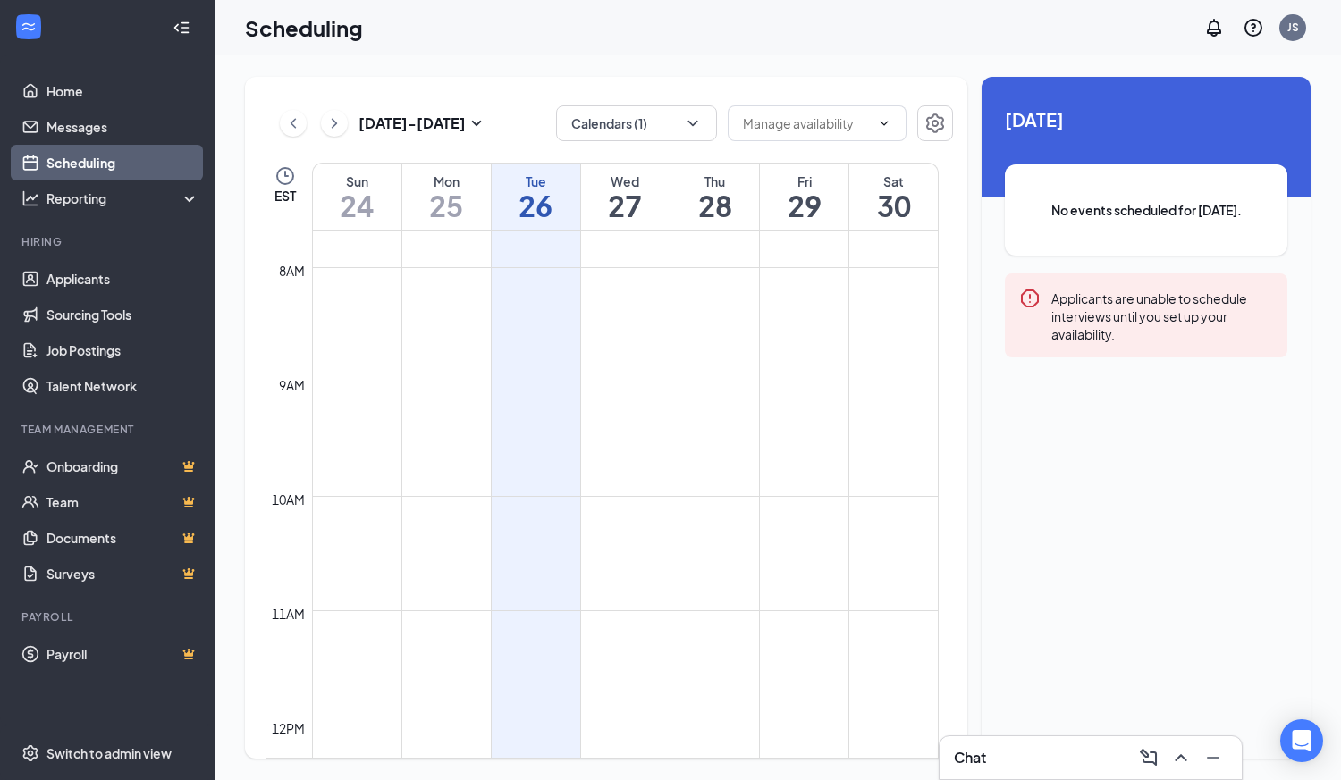
click at [98, 164] on link "Scheduling" at bounding box center [122, 163] width 153 height 36
click at [933, 129] on icon "Settings" at bounding box center [934, 123] width 21 height 21
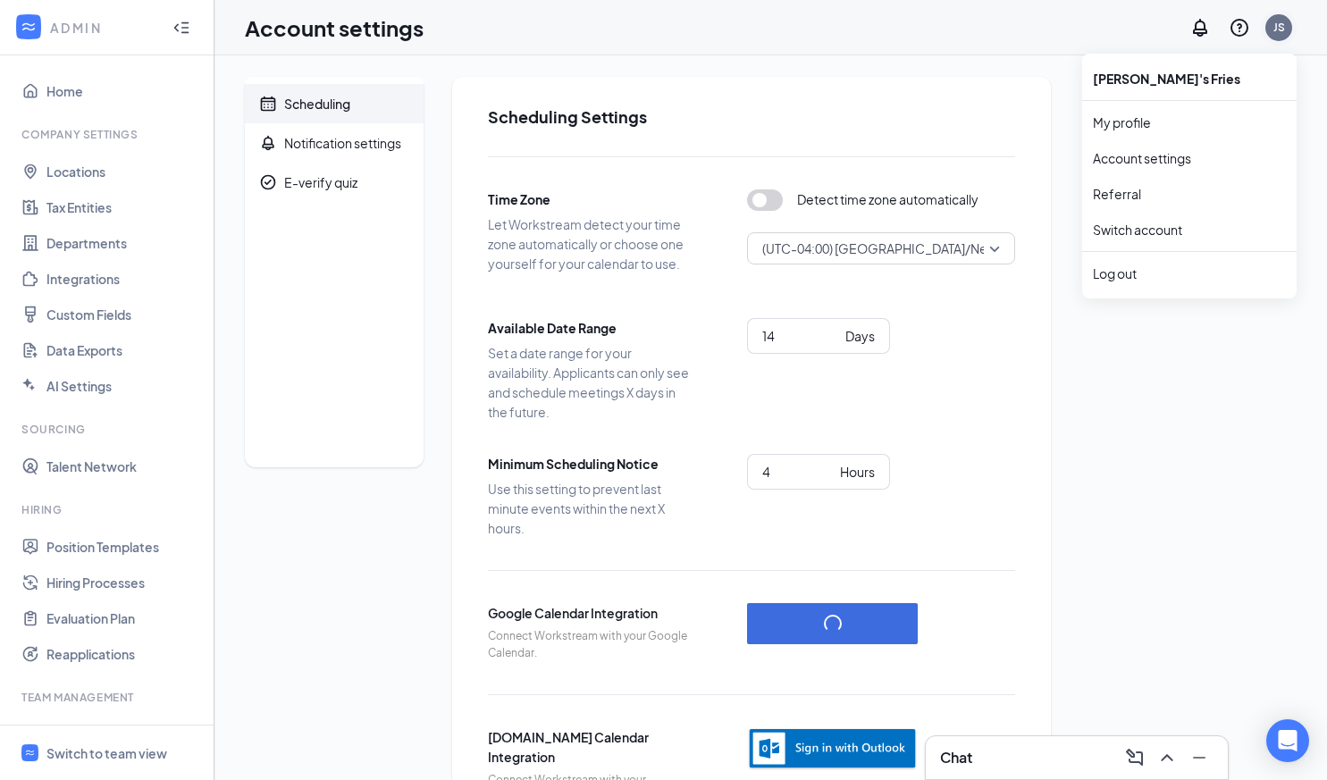
click at [1278, 26] on div "JS" at bounding box center [1280, 27] width 12 height 15
click at [1278, 28] on div "JS" at bounding box center [1280, 27] width 12 height 15
click at [1150, 161] on link "Account settings" at bounding box center [1189, 158] width 193 height 18
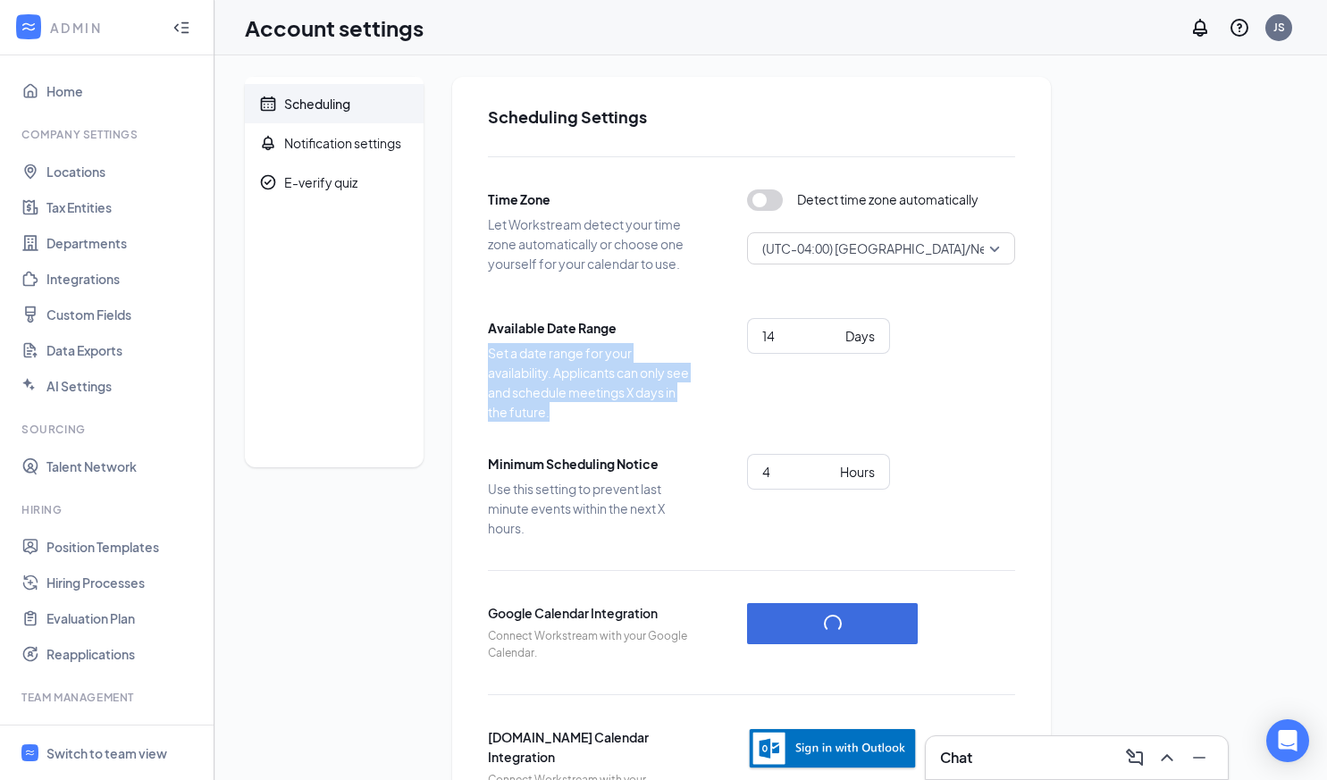
drag, startPoint x: 492, startPoint y: 352, endPoint x: 551, endPoint y: 408, distance: 81.6
click at [551, 408] on span "Set a date range for your availability. Applicants can only see and schedule me…" at bounding box center [591, 382] width 206 height 79
click at [981, 410] on div "Available Date Range Set a date range for your availability. Applicants can onl…" at bounding box center [751, 370] width 527 height 104
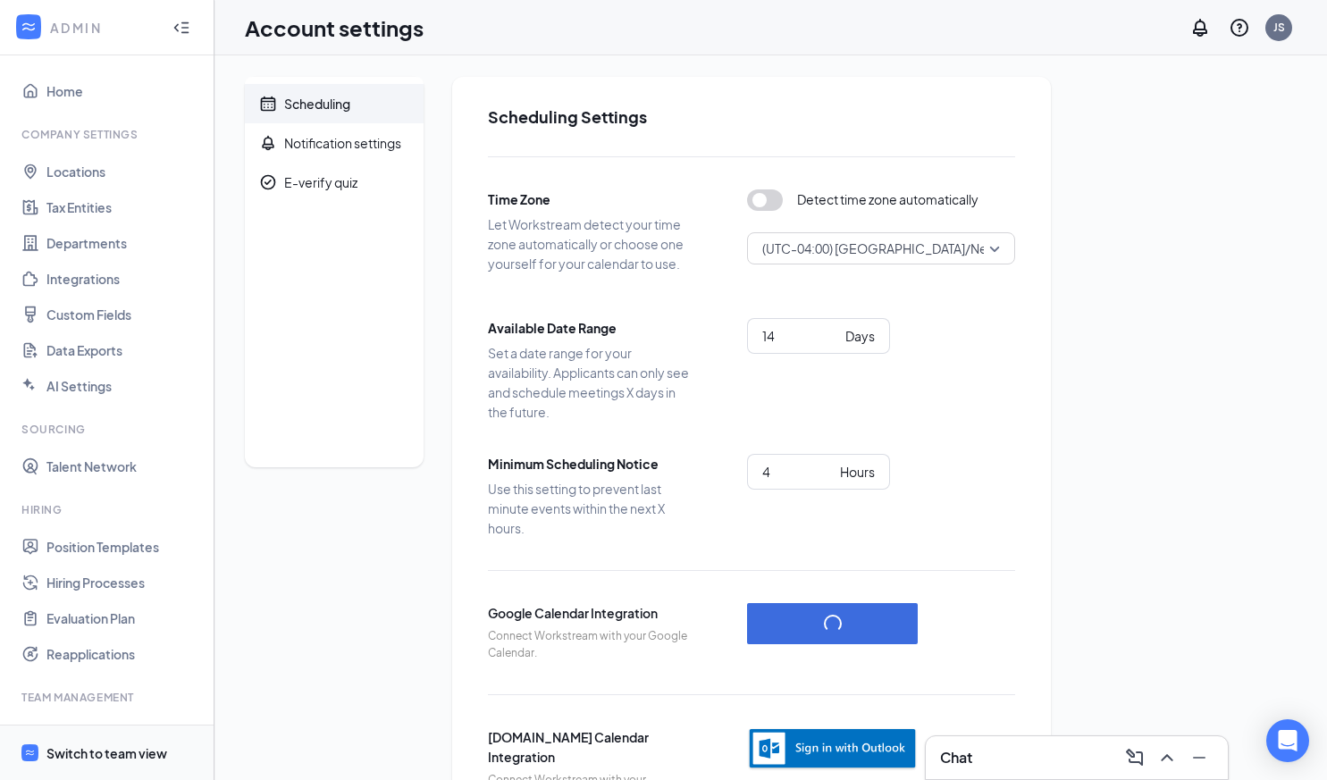
click at [96, 745] on div "Switch to team view" at bounding box center [106, 754] width 121 height 18
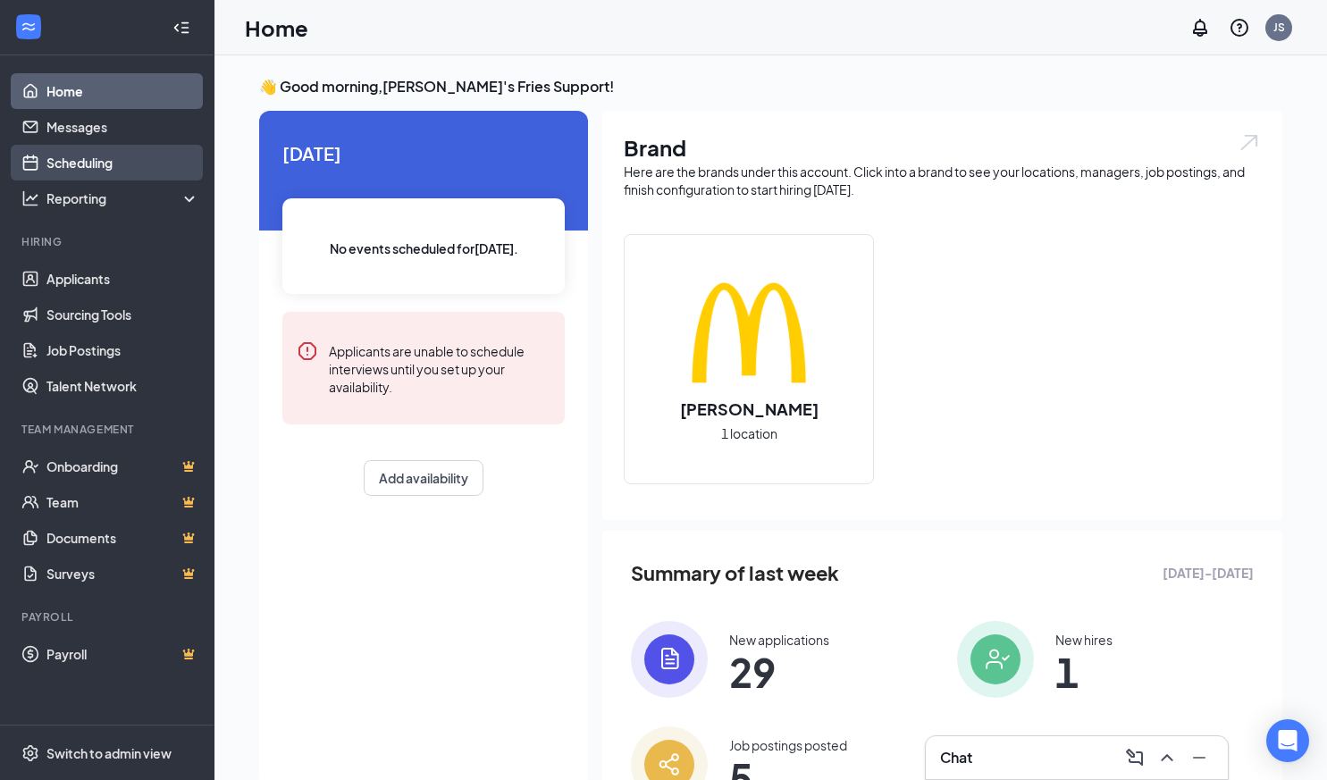
click at [97, 166] on link "Scheduling" at bounding box center [122, 163] width 153 height 36
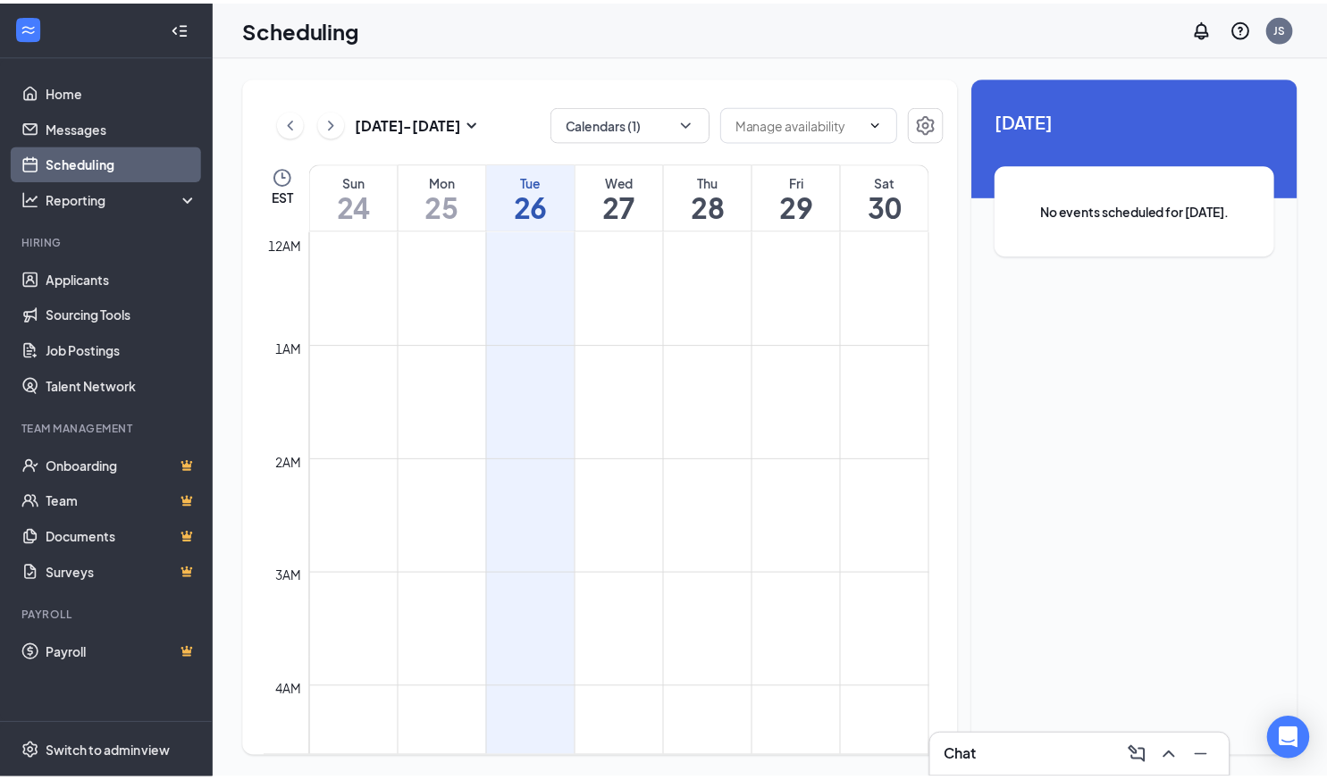
scroll to position [879, 0]
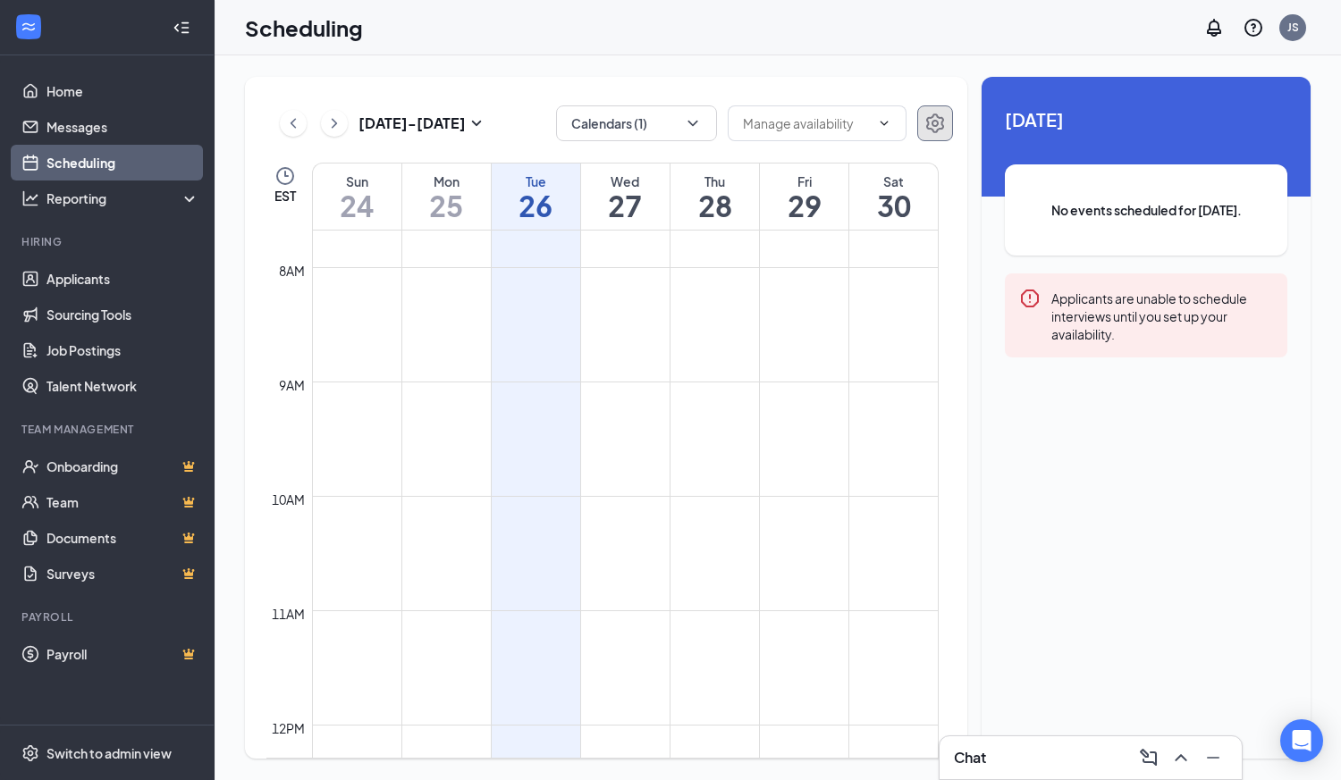
click at [936, 126] on icon "Settings" at bounding box center [935, 124] width 18 height 20
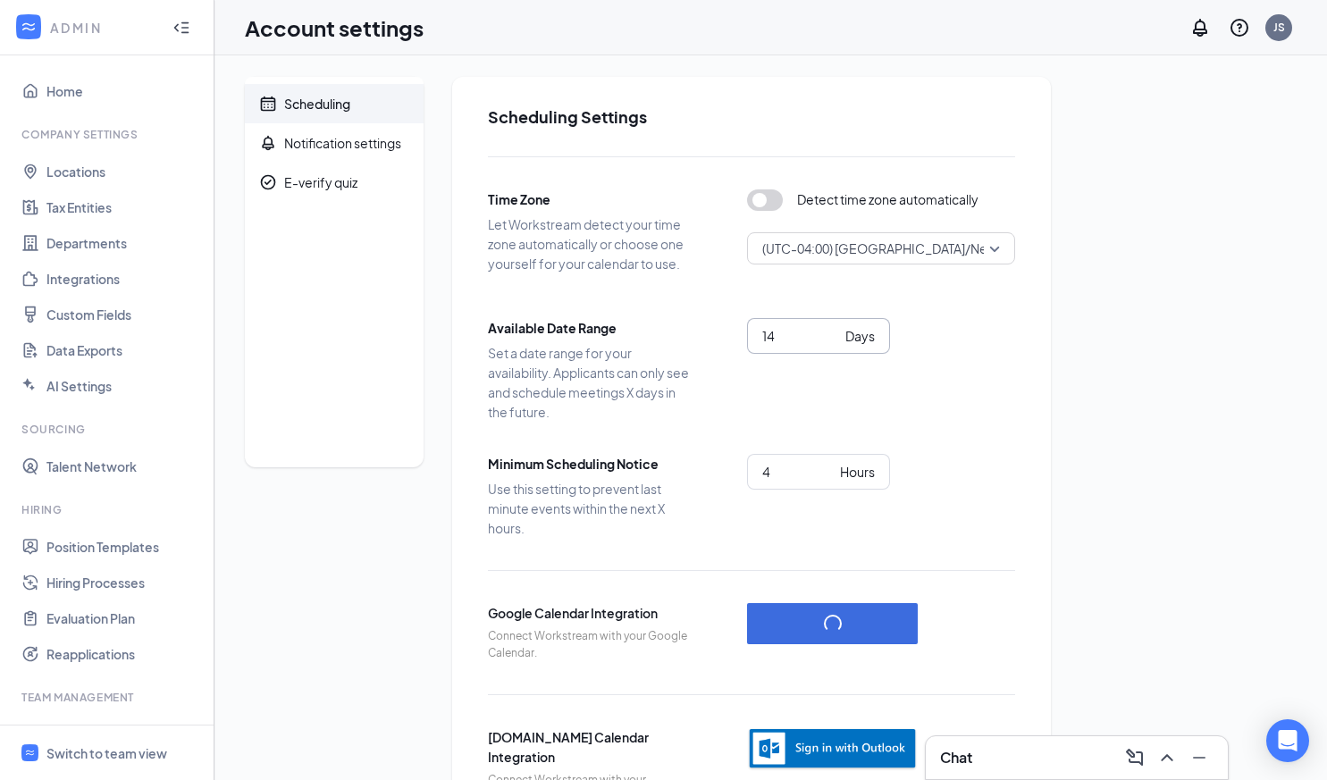
click at [768, 341] on input "14" at bounding box center [800, 336] width 76 height 20
type input "14"
click at [974, 397] on div "14 Days" at bounding box center [881, 359] width 268 height 82
click at [976, 386] on div "14 Days" at bounding box center [881, 359] width 268 height 82
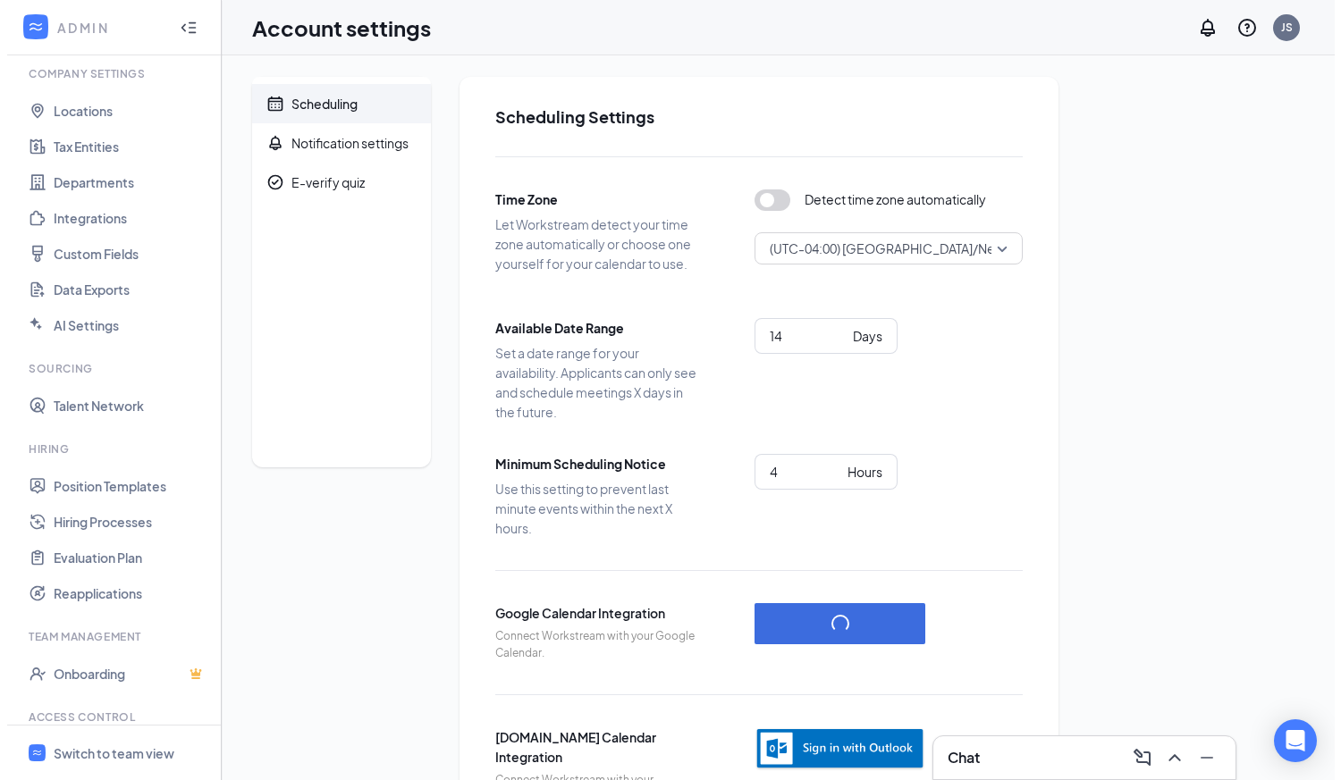
scroll to position [151, 0]
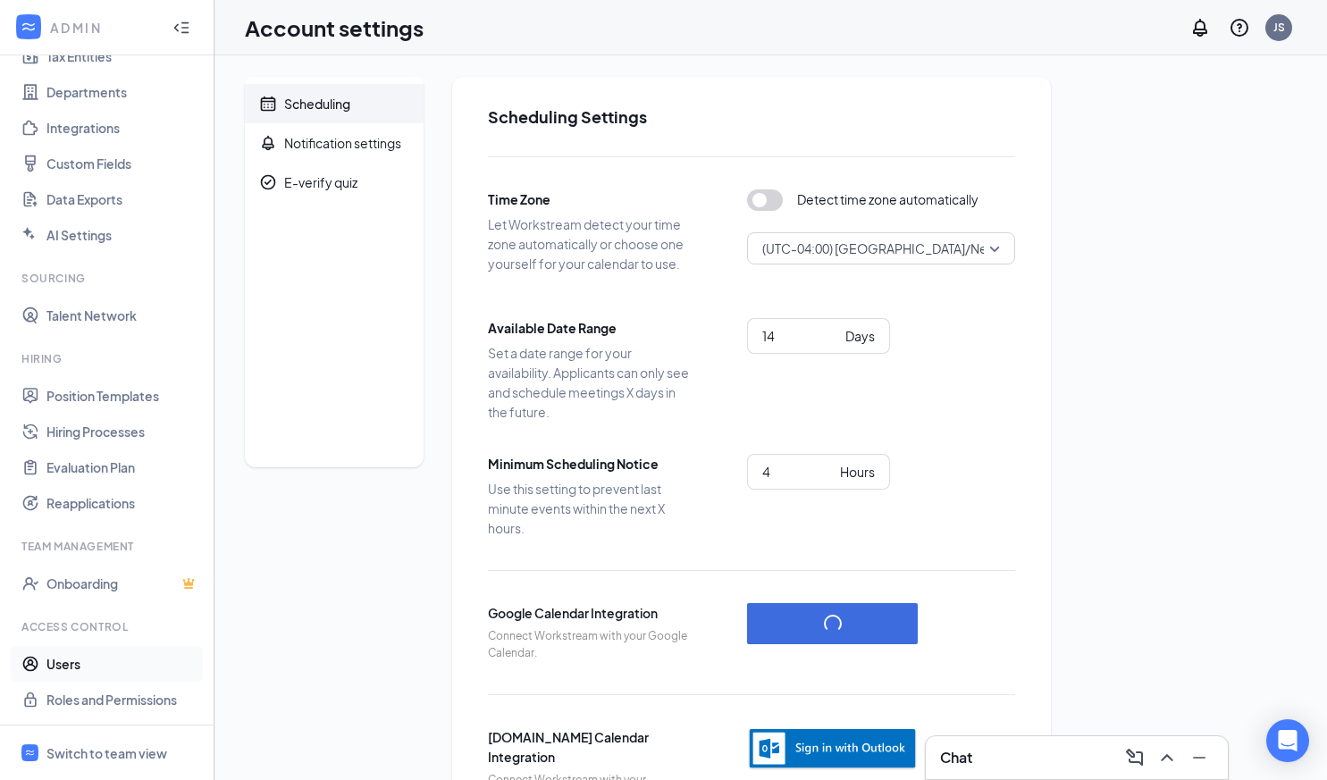
click at [97, 668] on link "Users" at bounding box center [122, 664] width 153 height 36
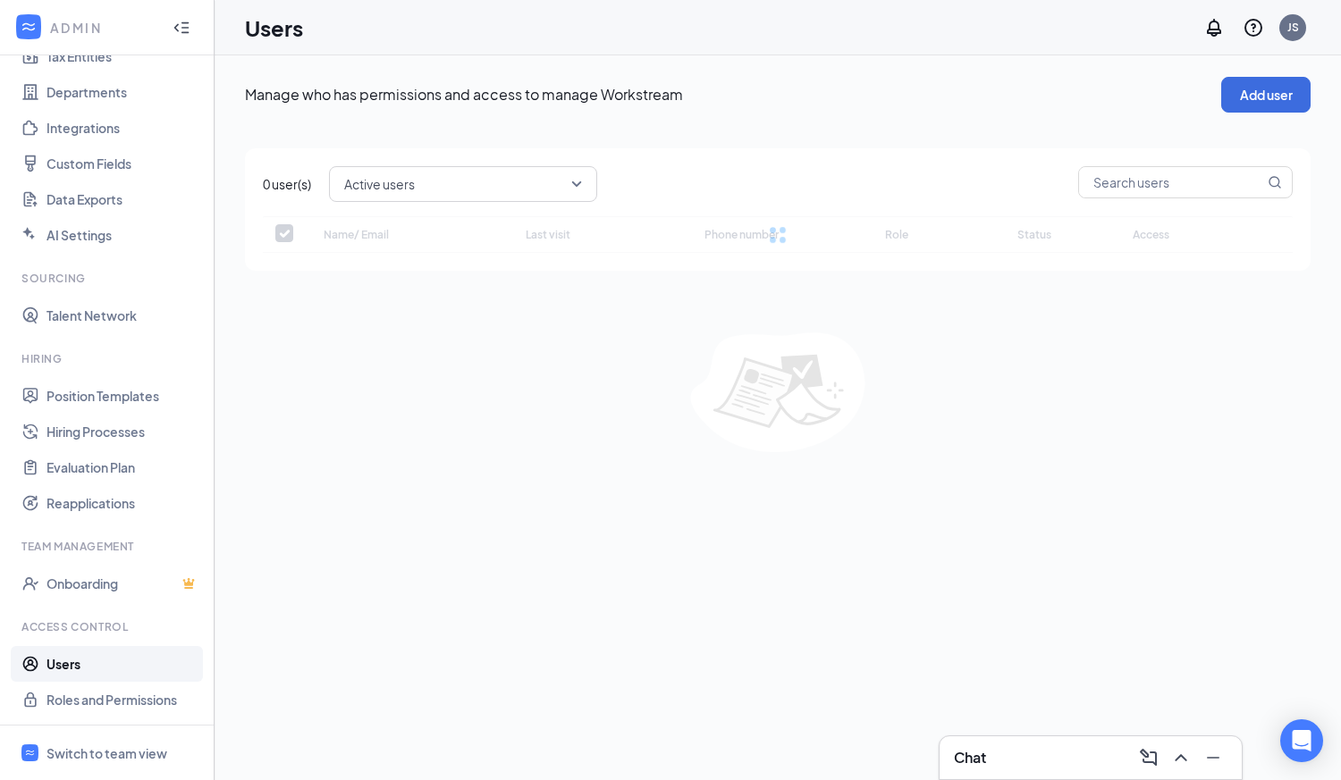
checkbox input "false"
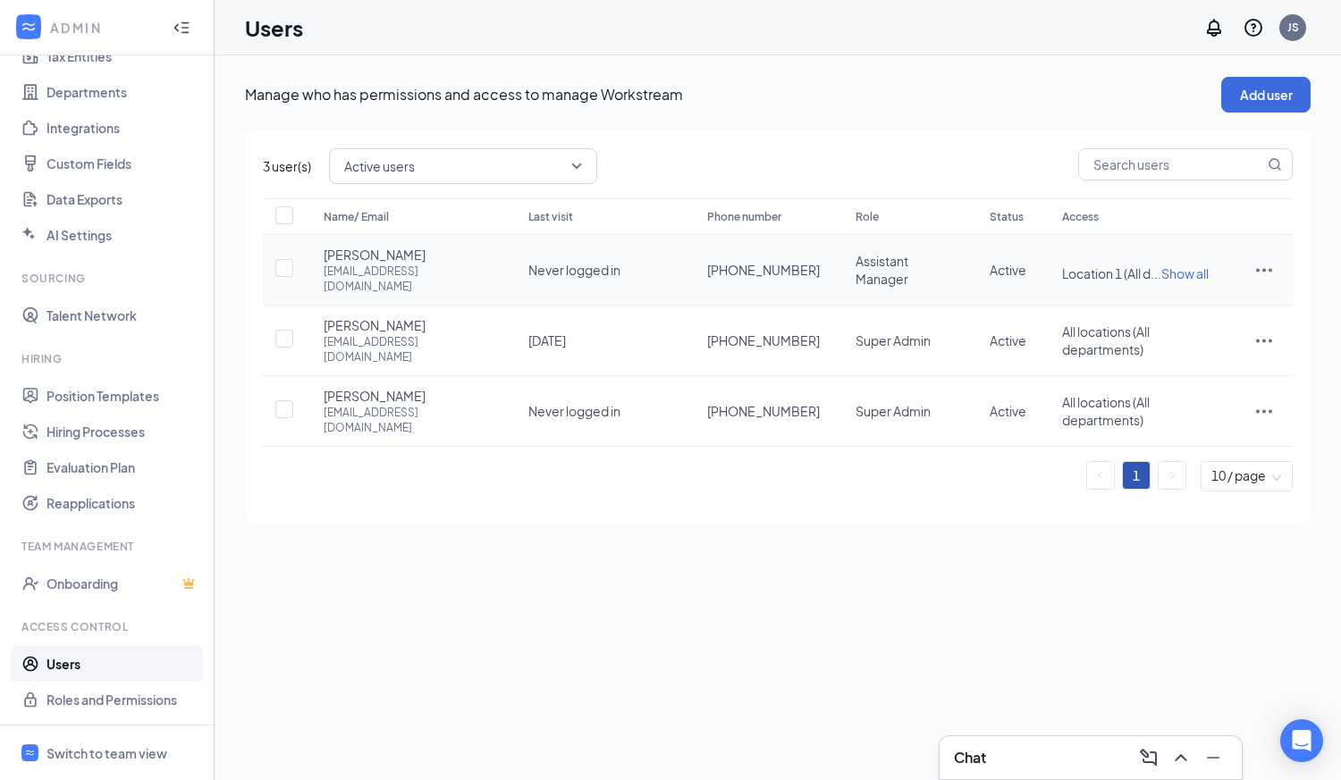
click at [1264, 261] on icon "ActionsIcon" at bounding box center [1263, 269] width 21 height 21
click at [1199, 308] on span "Edit user" at bounding box center [1174, 302] width 51 height 16
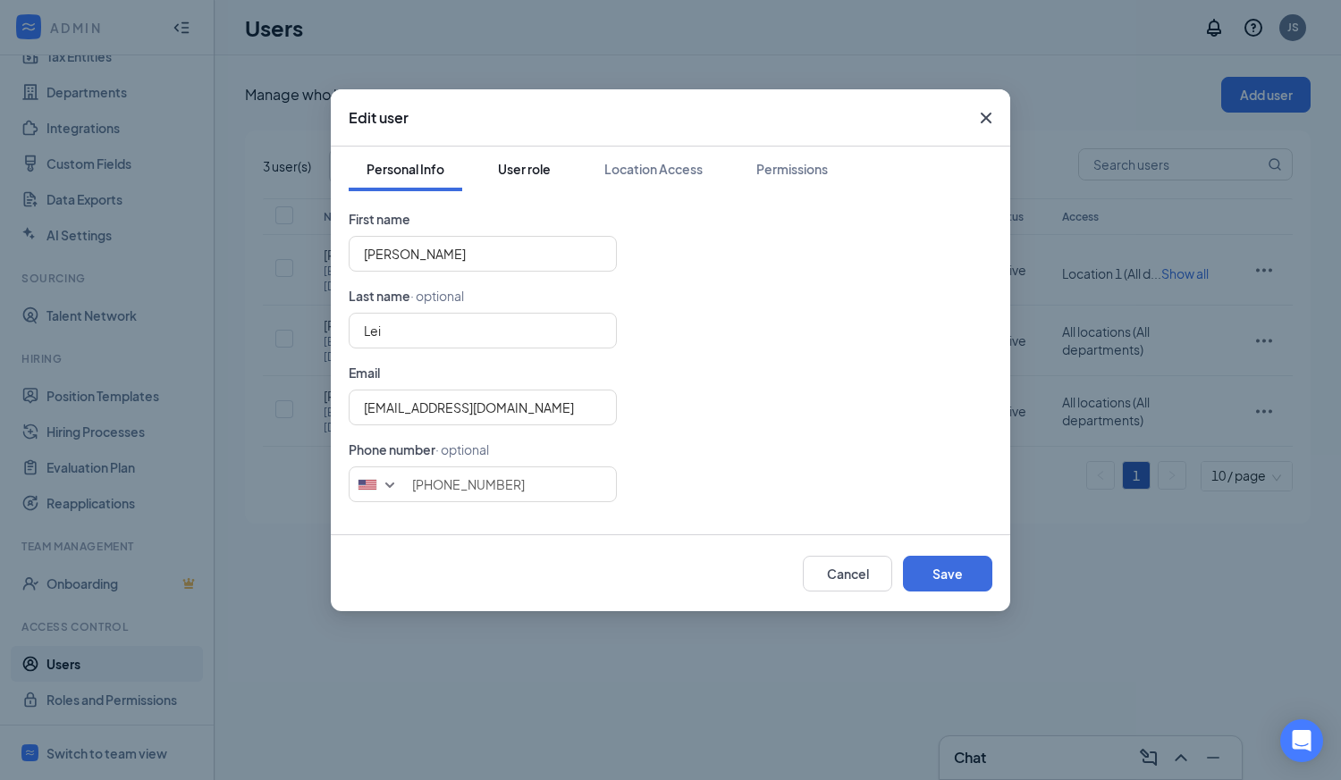
click at [540, 177] on div "User role" at bounding box center [524, 169] width 53 height 18
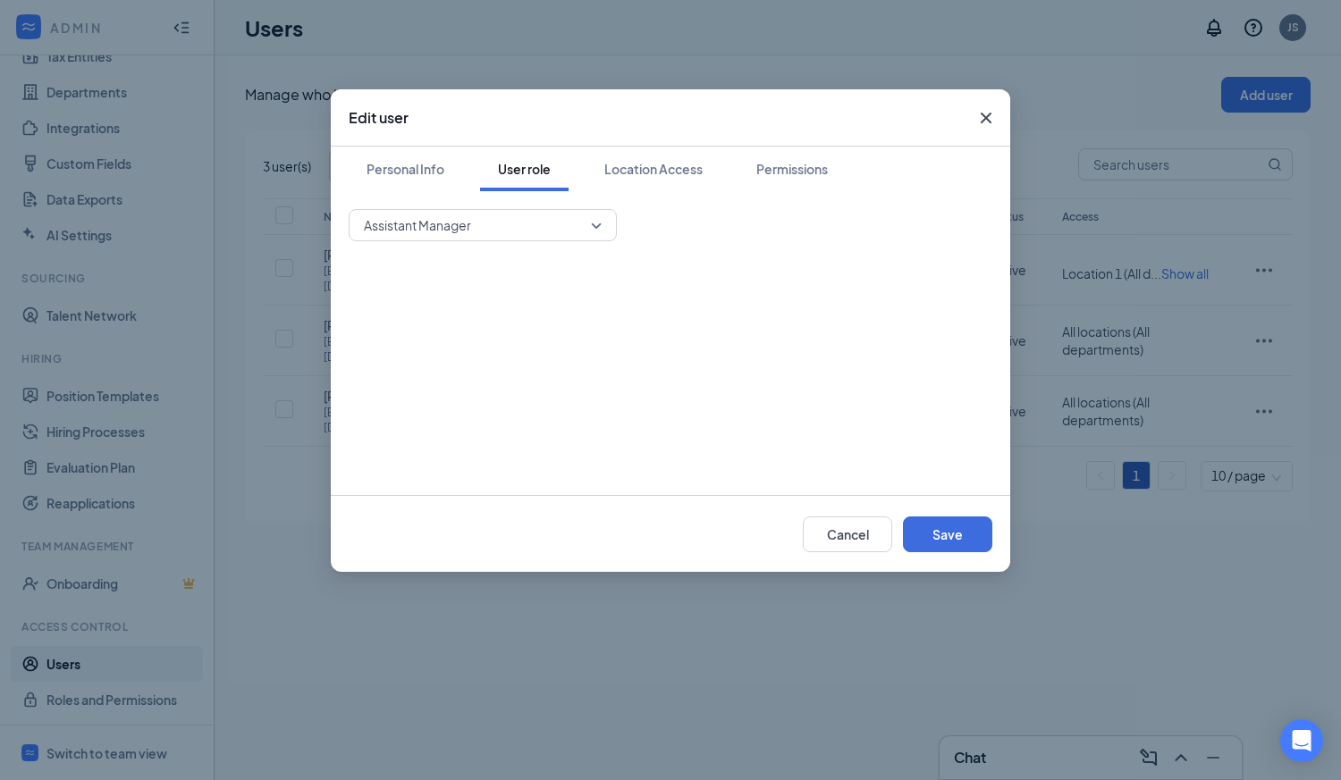
click at [556, 227] on span "Assistant Manager" at bounding box center [475, 225] width 222 height 27
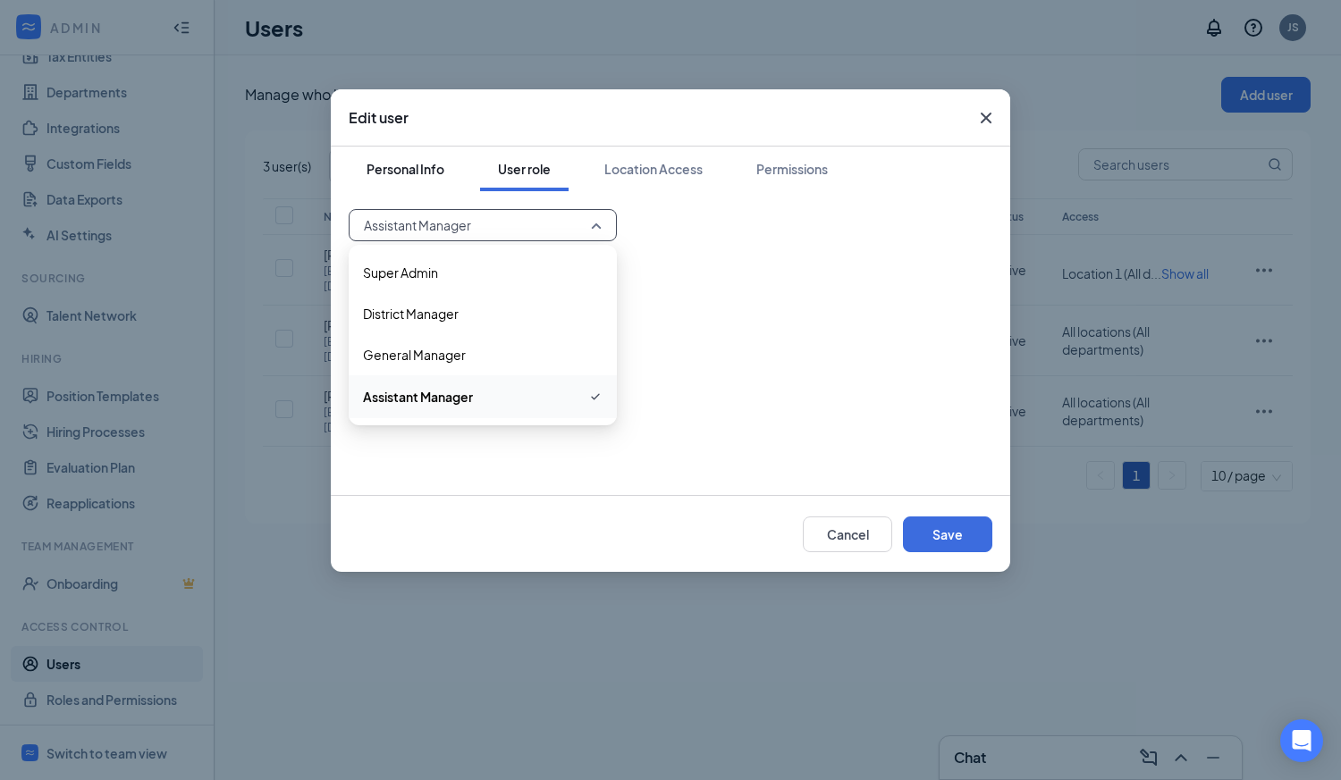
click at [426, 173] on div "Personal Info" at bounding box center [405, 169] width 78 height 18
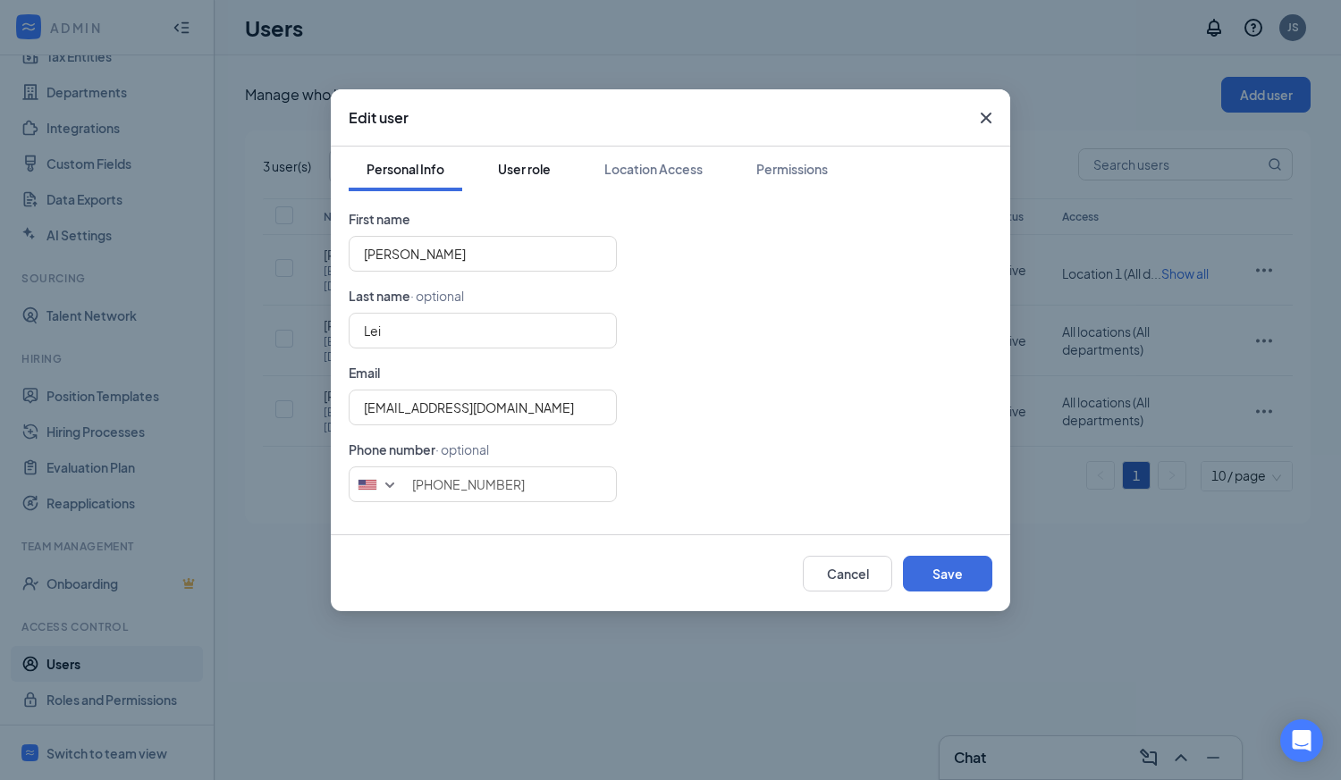
click at [514, 169] on div "User role" at bounding box center [524, 169] width 53 height 18
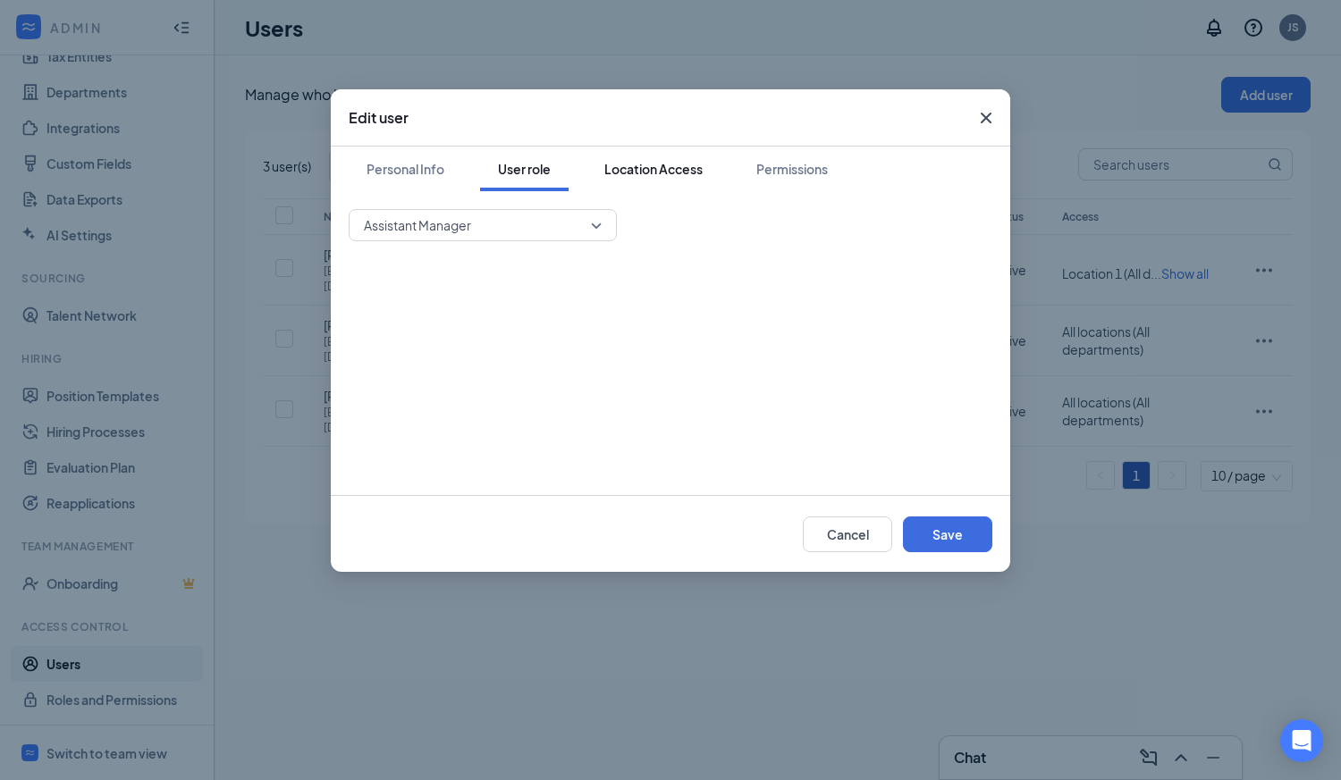
click at [644, 173] on div "Location Access" at bounding box center [653, 169] width 98 height 18
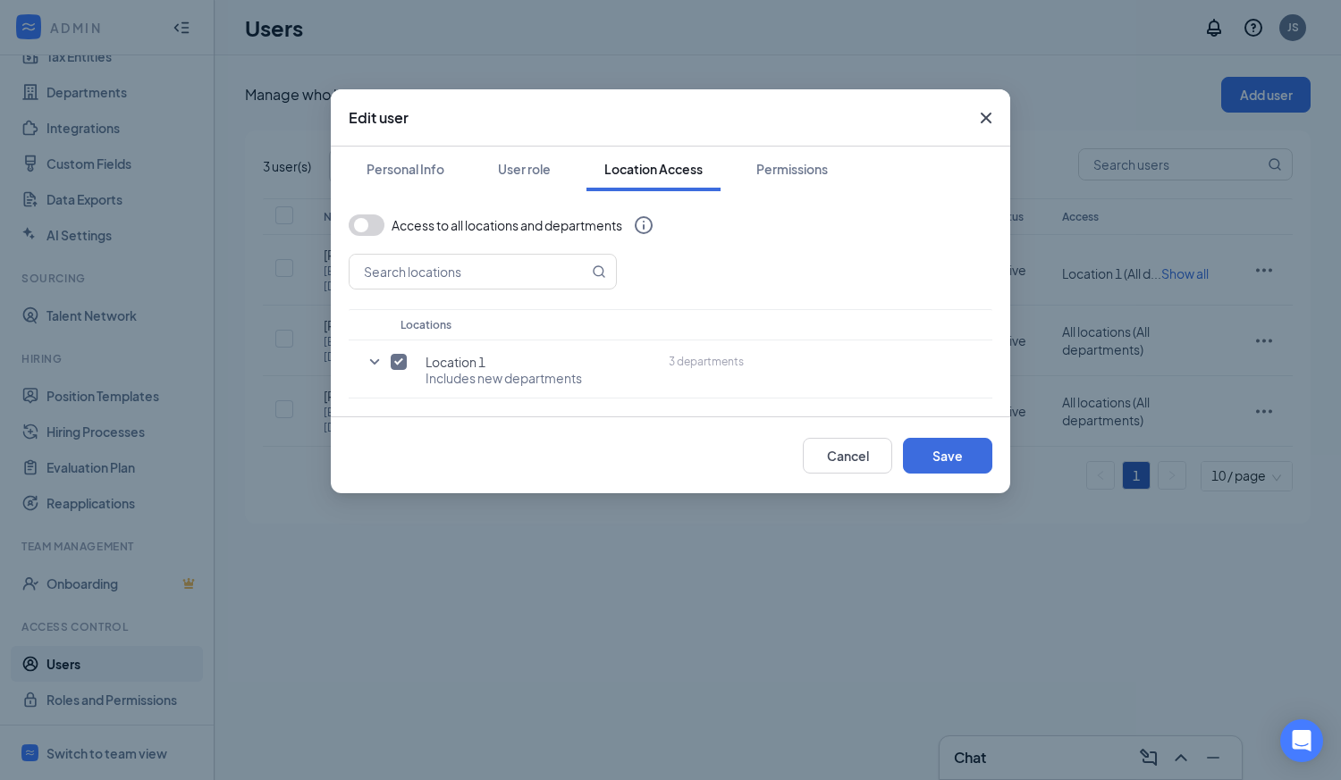
click at [728, 173] on div "Personal Info User role Location Access Permissions" at bounding box center [671, 169] width 644 height 45
click at [787, 175] on div "Permissions" at bounding box center [792, 169] width 72 height 18
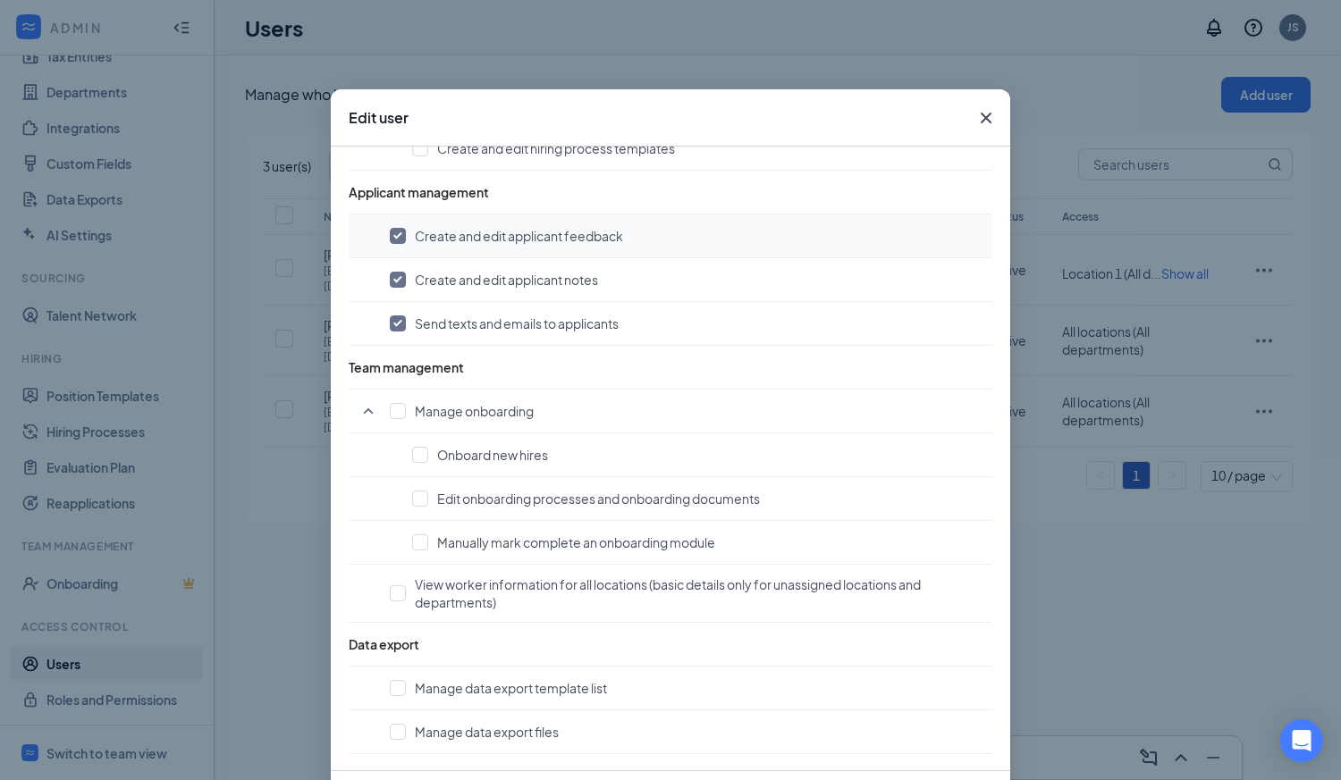
scroll to position [1048, 0]
click at [981, 116] on icon "Cross" at bounding box center [986, 118] width 11 height 11
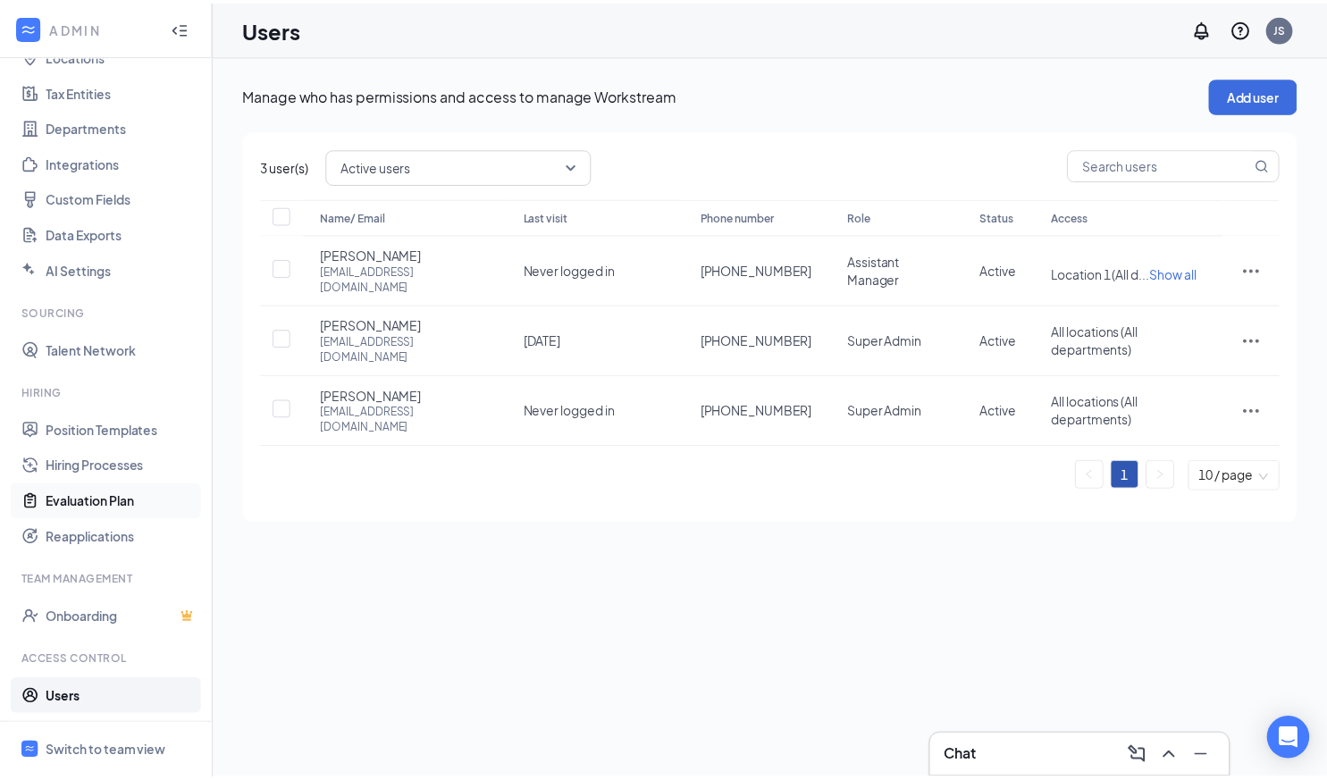
scroll to position [151, 0]
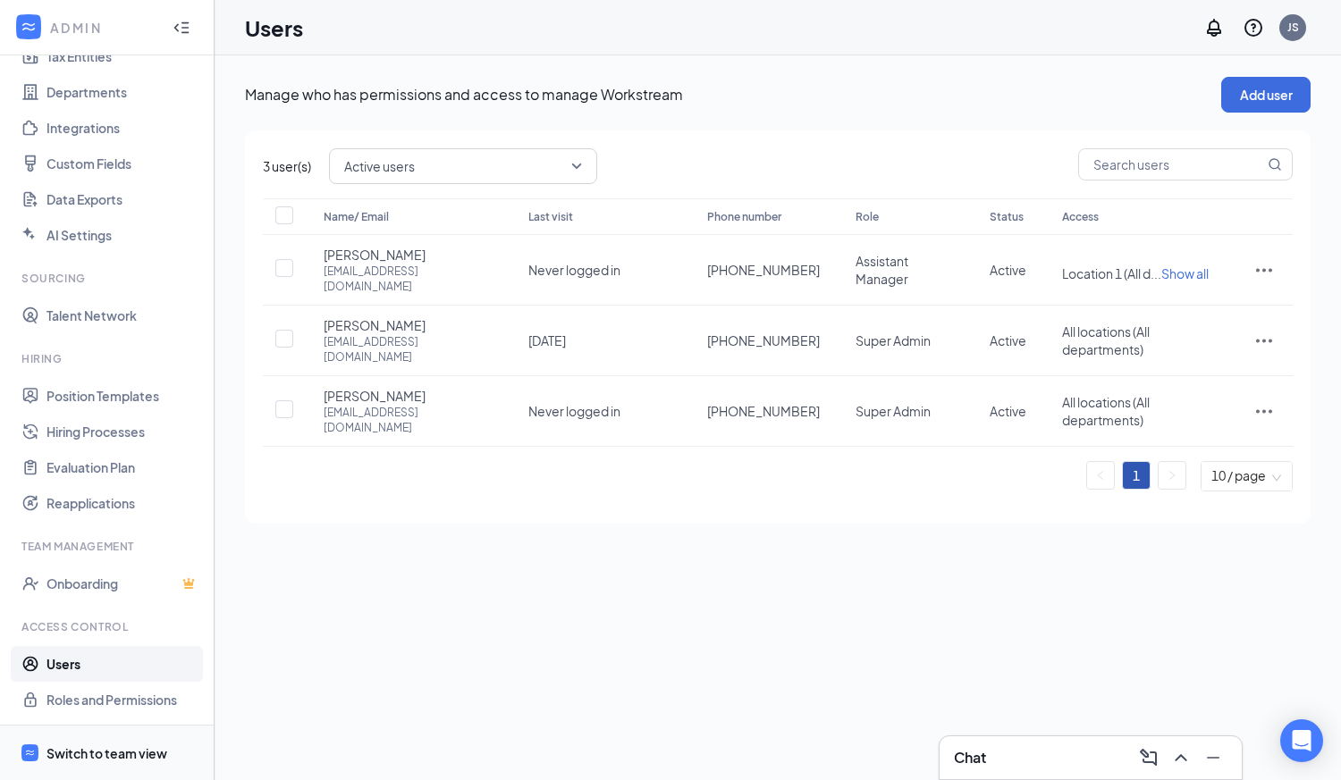
click at [92, 755] on div "Switch to team view" at bounding box center [106, 754] width 121 height 18
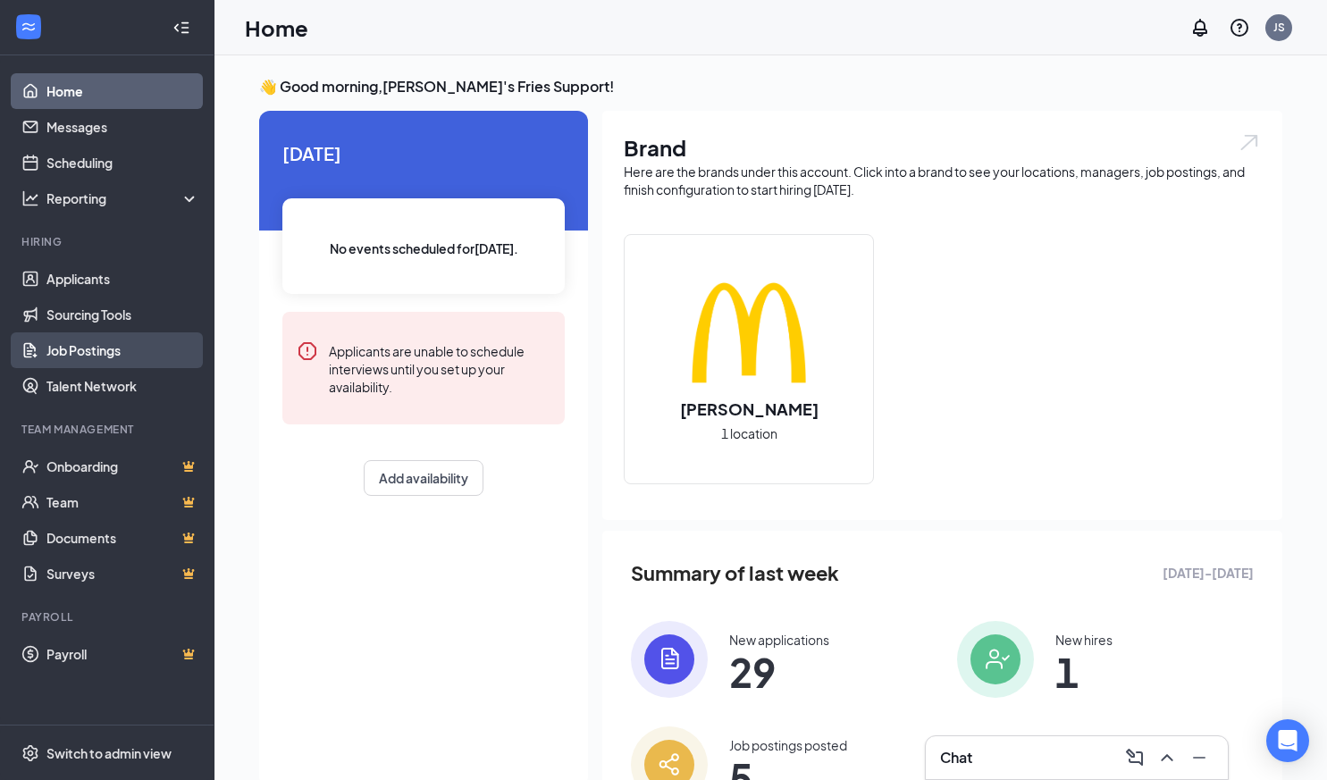
click at [103, 343] on link "Job Postings" at bounding box center [122, 351] width 153 height 36
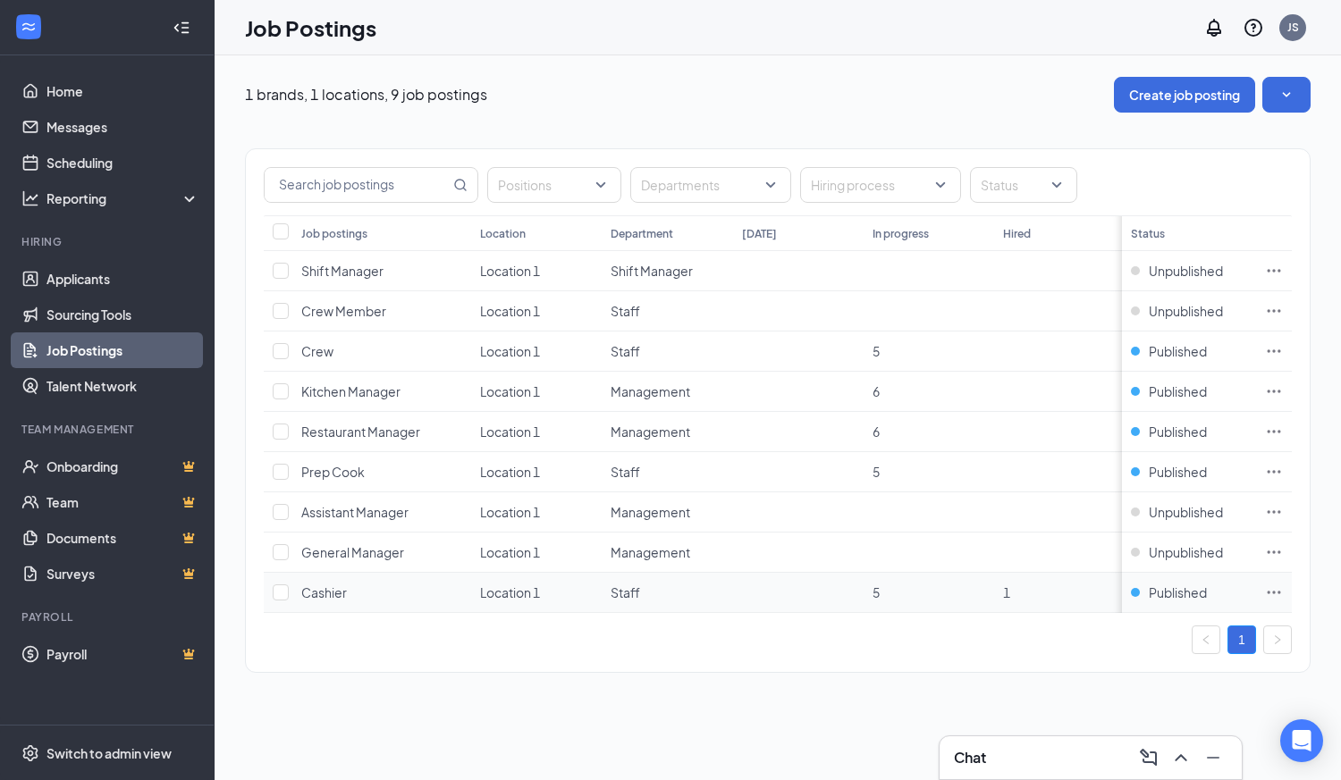
click at [1279, 590] on icon "Ellipses" at bounding box center [1274, 593] width 18 height 18
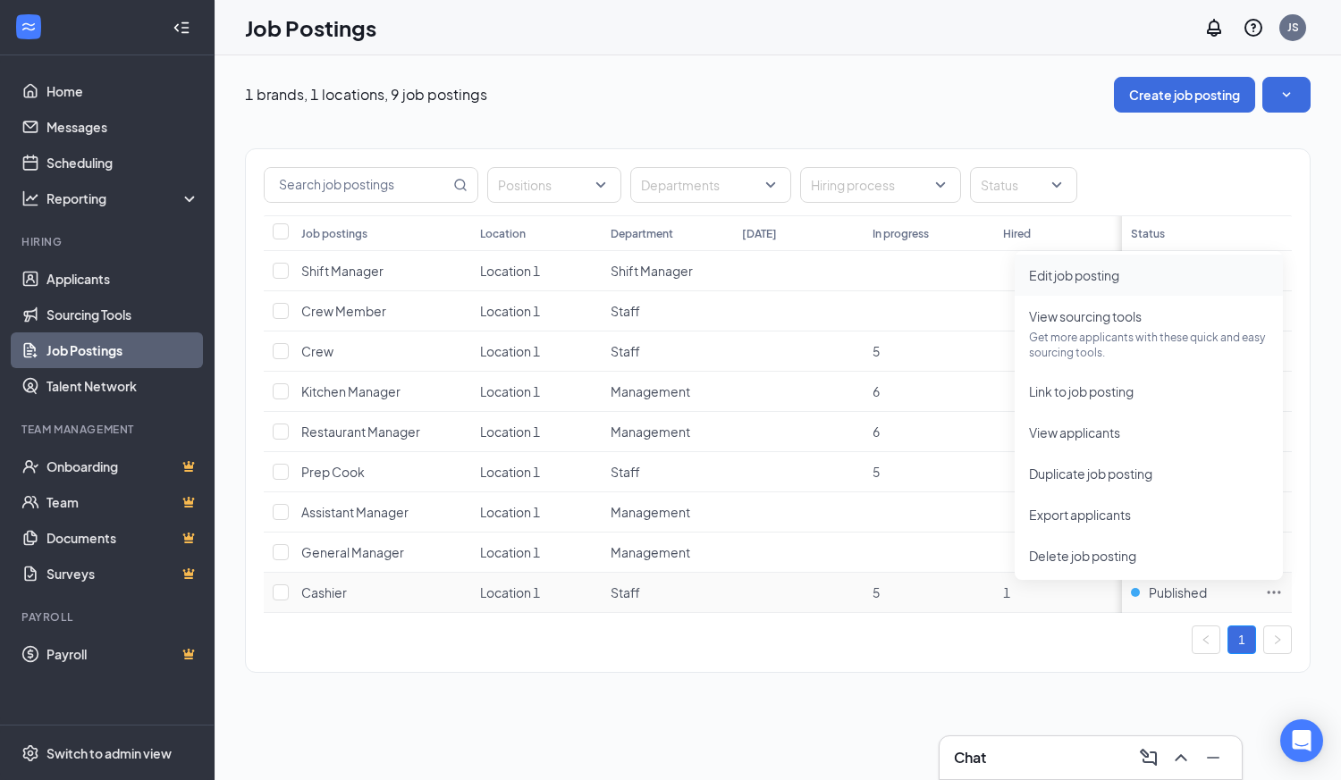
click at [1093, 276] on span "Edit job posting" at bounding box center [1074, 275] width 90 height 16
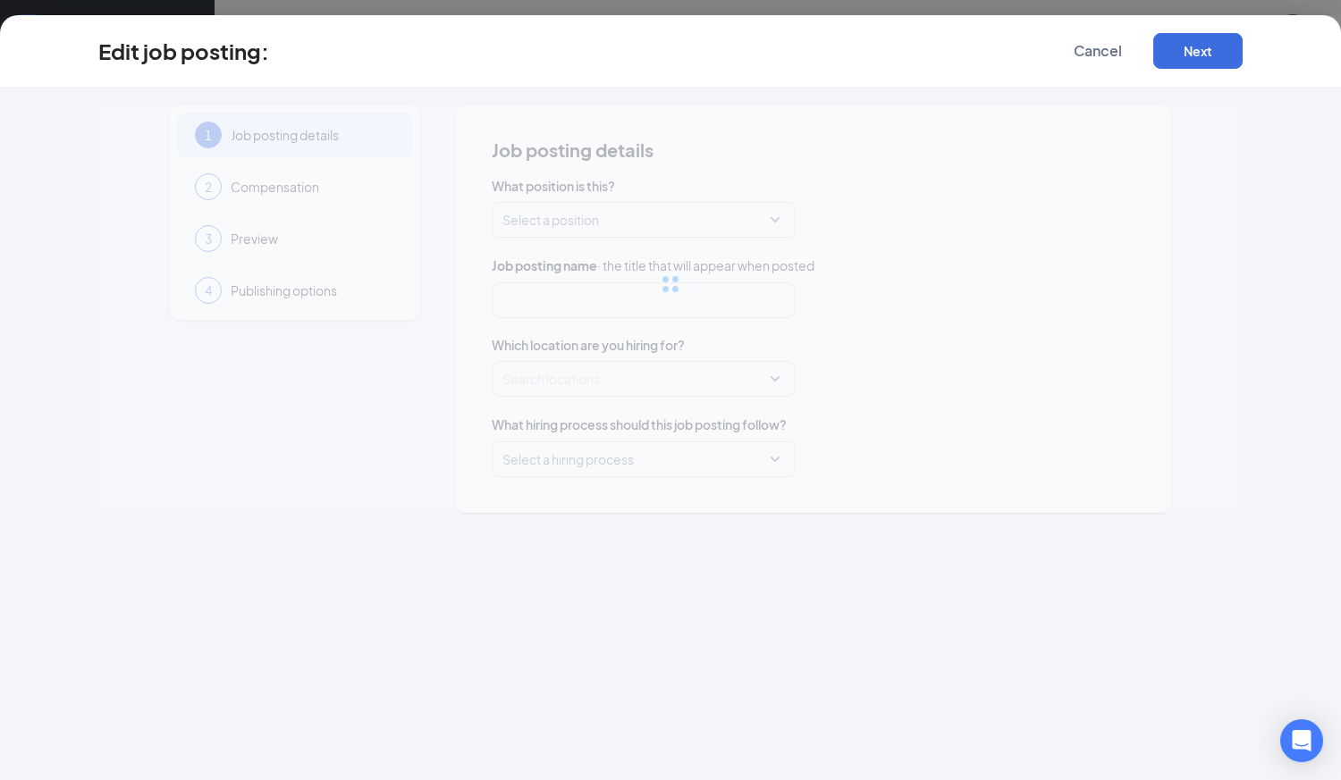
type input "Cashier"
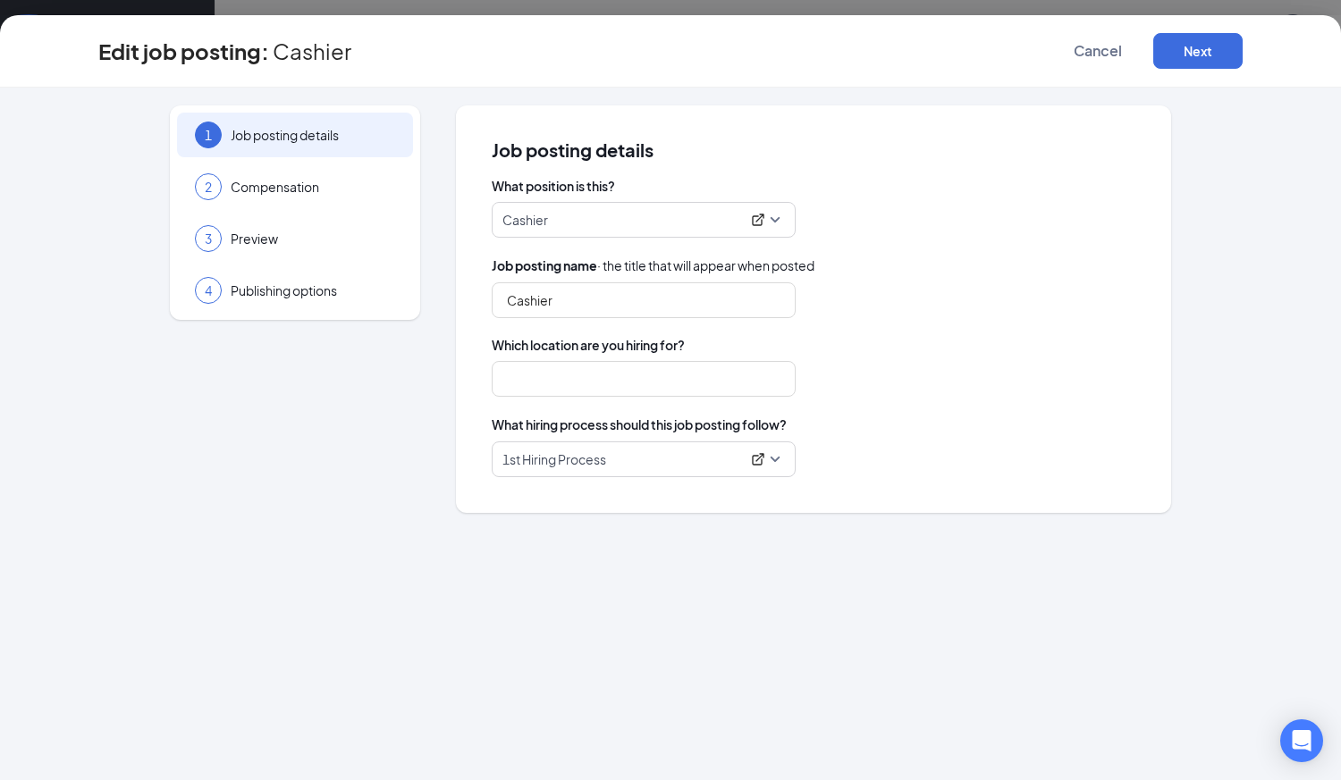
type input "Location 1"
click at [280, 185] on span "Compensation" at bounding box center [313, 187] width 164 height 18
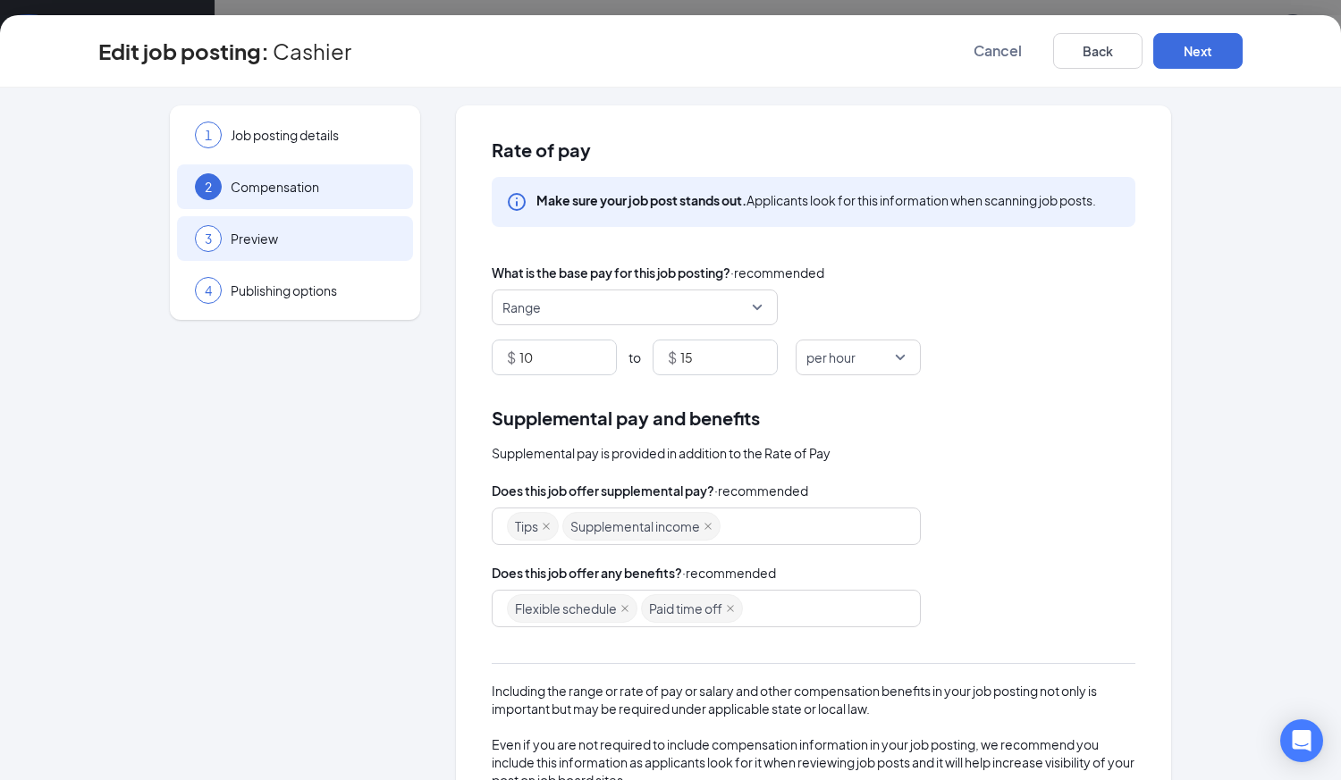
click at [276, 255] on div "3 Preview" at bounding box center [295, 238] width 236 height 45
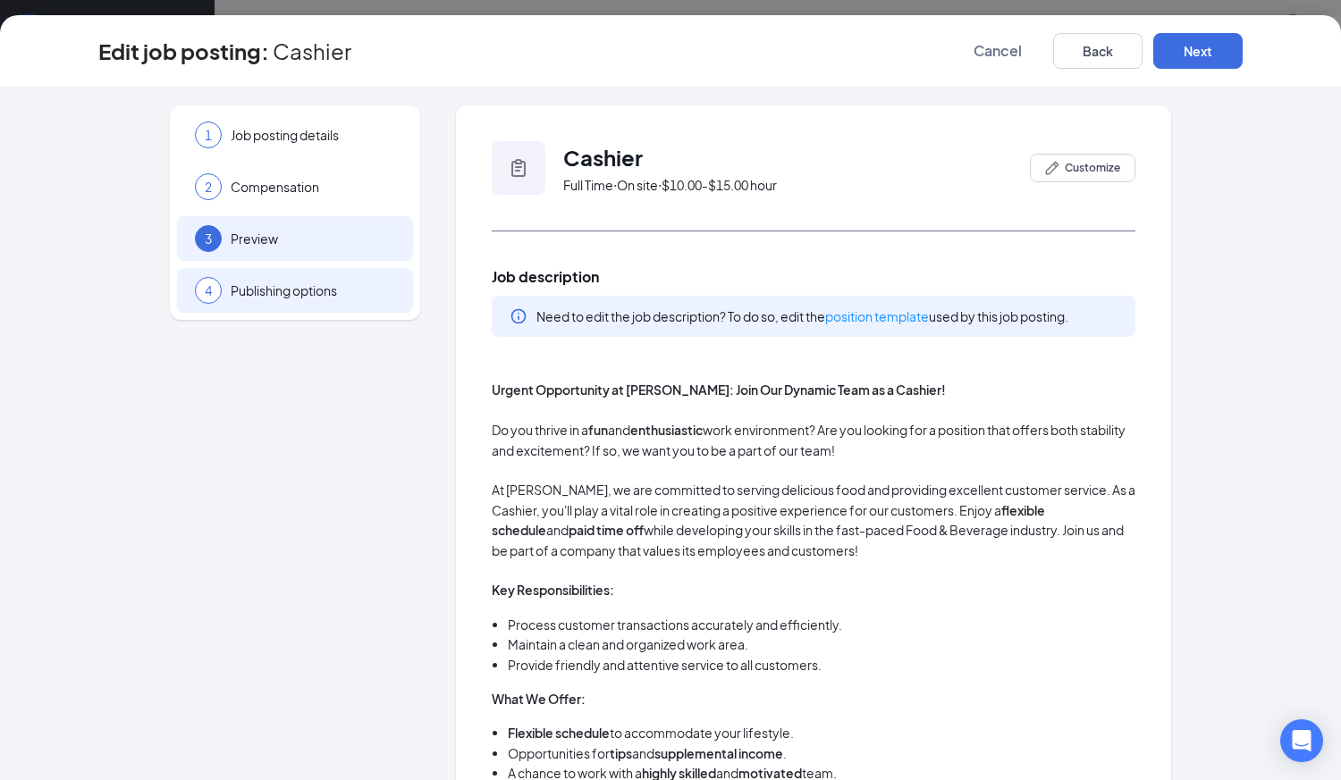
click at [268, 290] on span "Publishing options" at bounding box center [313, 291] width 164 height 18
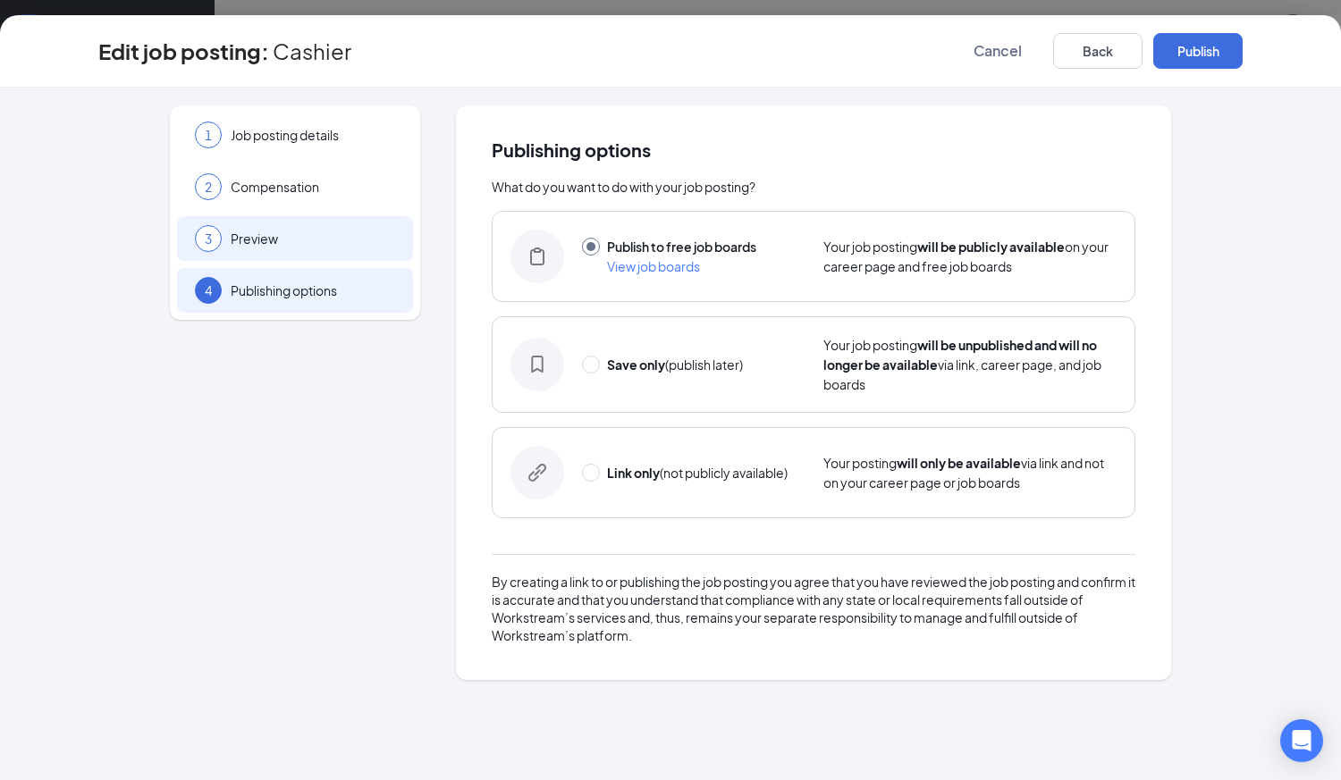
click at [290, 248] on span "Preview" at bounding box center [313, 239] width 164 height 18
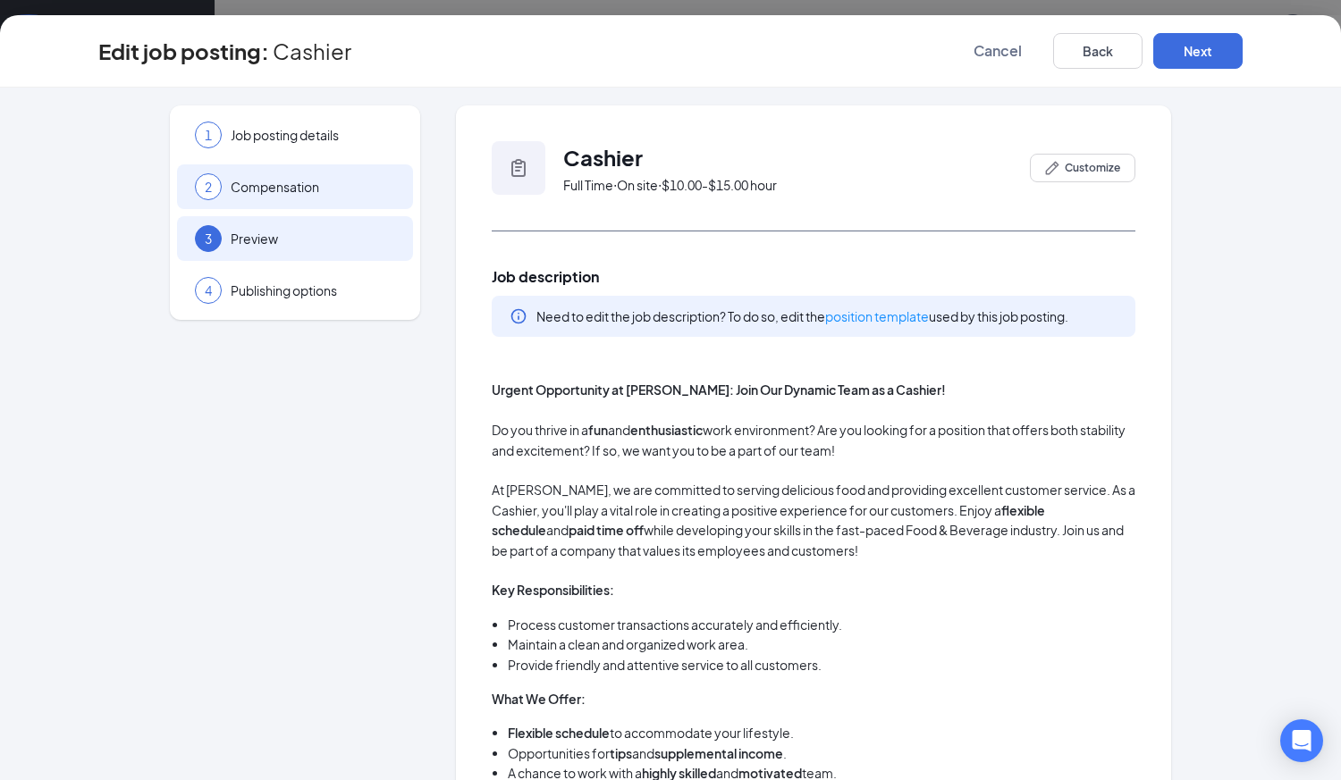
click at [282, 188] on span "Compensation" at bounding box center [313, 187] width 164 height 18
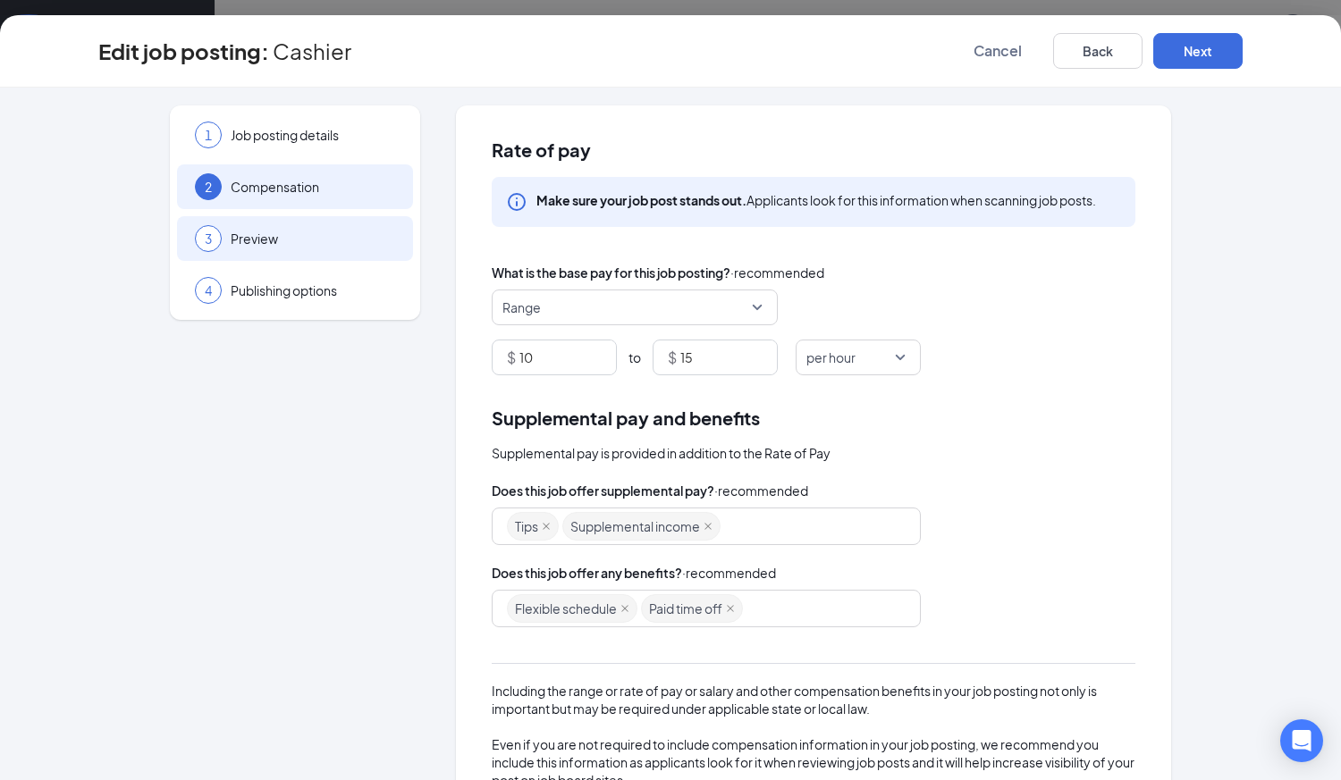
click at [272, 232] on span "Preview" at bounding box center [313, 239] width 164 height 18
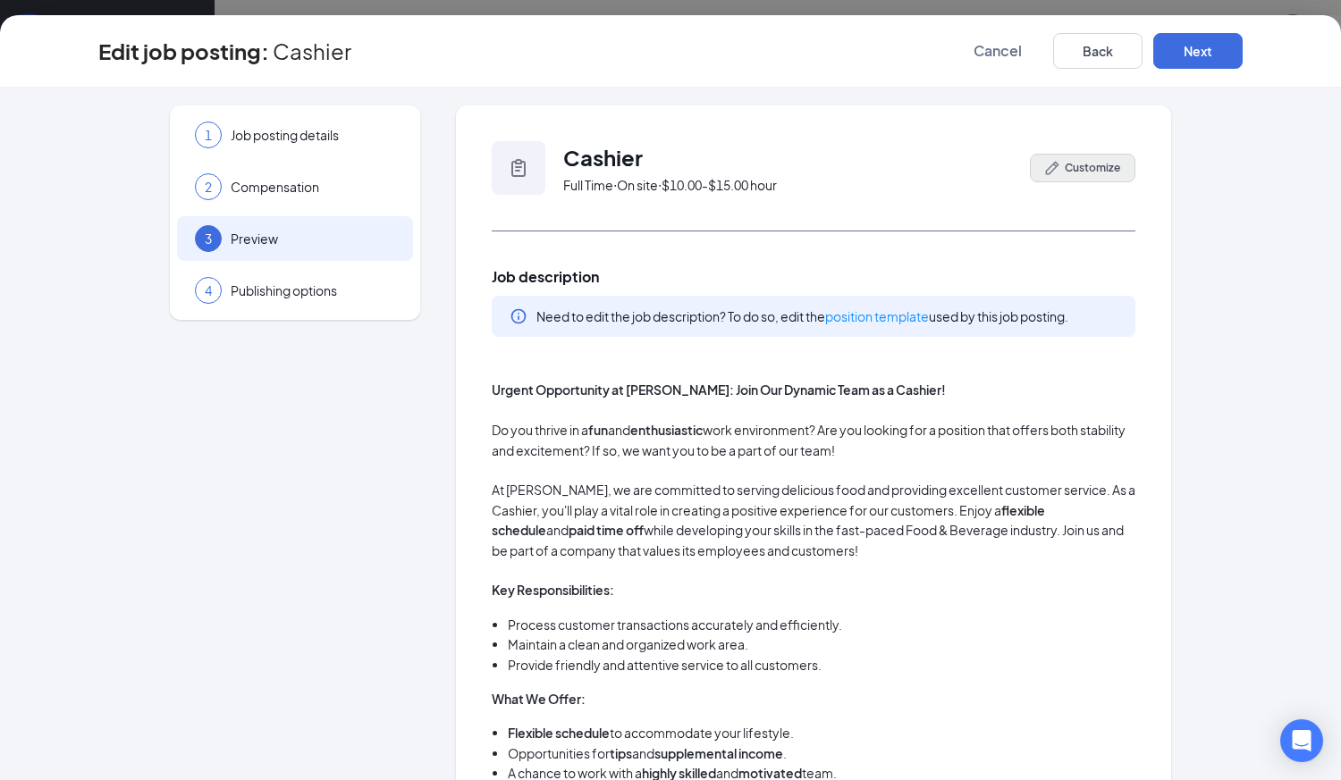
click at [1065, 172] on span "Customize" at bounding box center [1092, 168] width 55 height 16
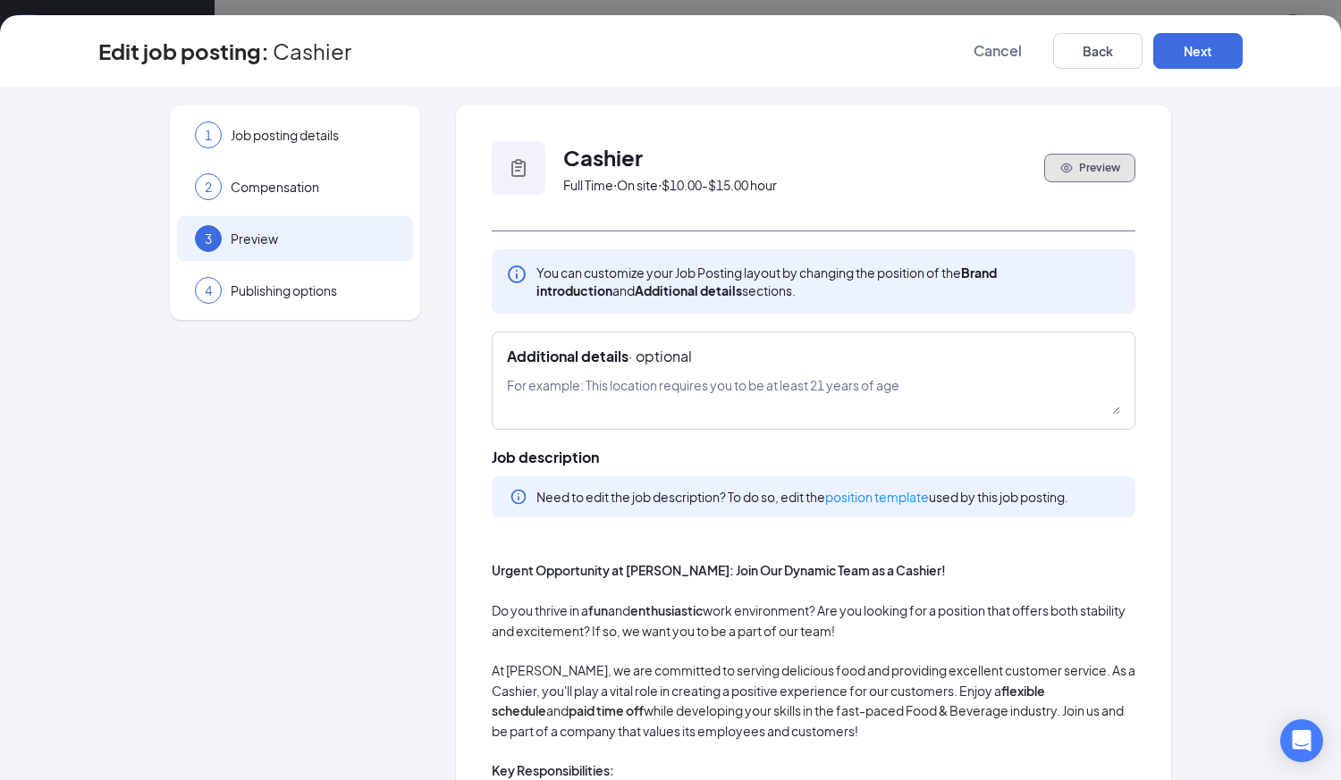
click at [1060, 172] on icon "Eye" at bounding box center [1066, 169] width 12 height 10
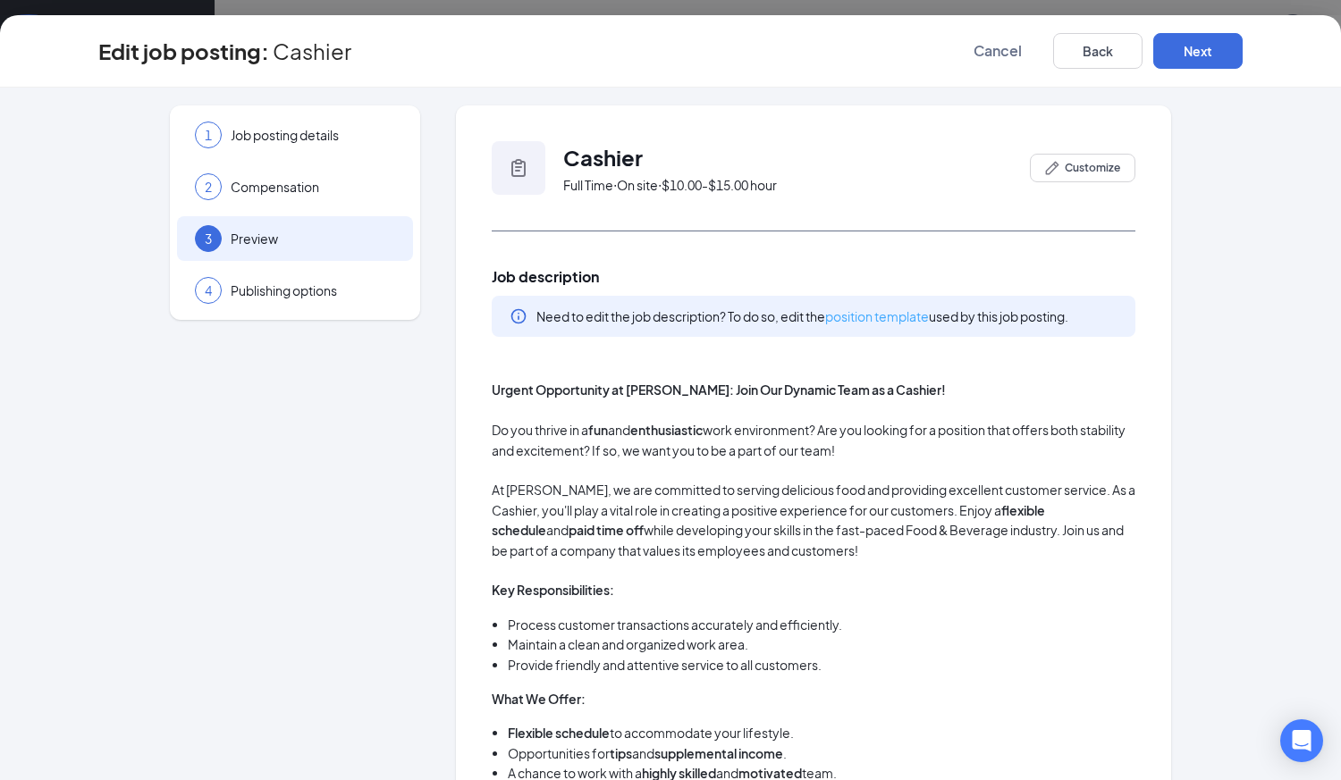
click at [876, 321] on link "position template" at bounding box center [877, 316] width 104 height 16
click at [872, 319] on link "position template" at bounding box center [877, 316] width 104 height 16
click at [989, 47] on span "Cancel" at bounding box center [997, 51] width 48 height 18
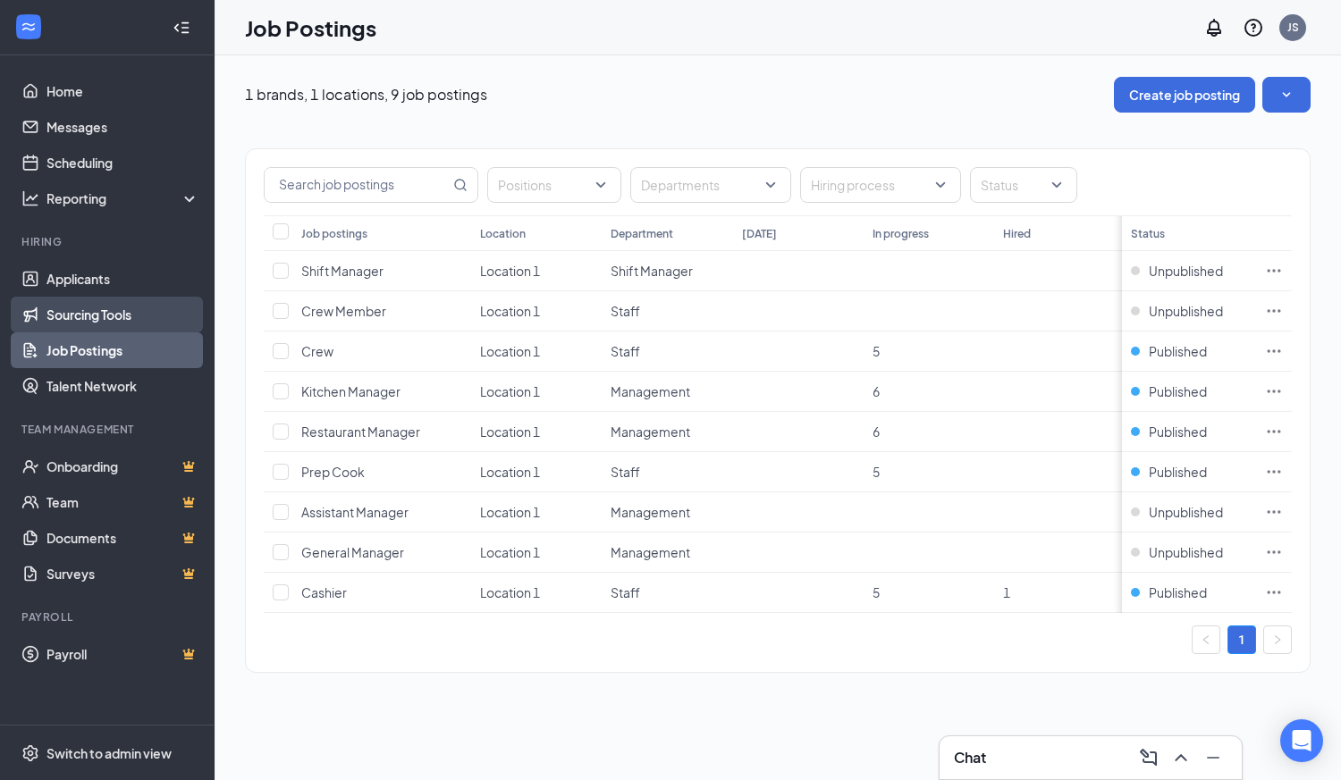
click at [104, 316] on link "Sourcing Tools" at bounding box center [122, 315] width 153 height 36
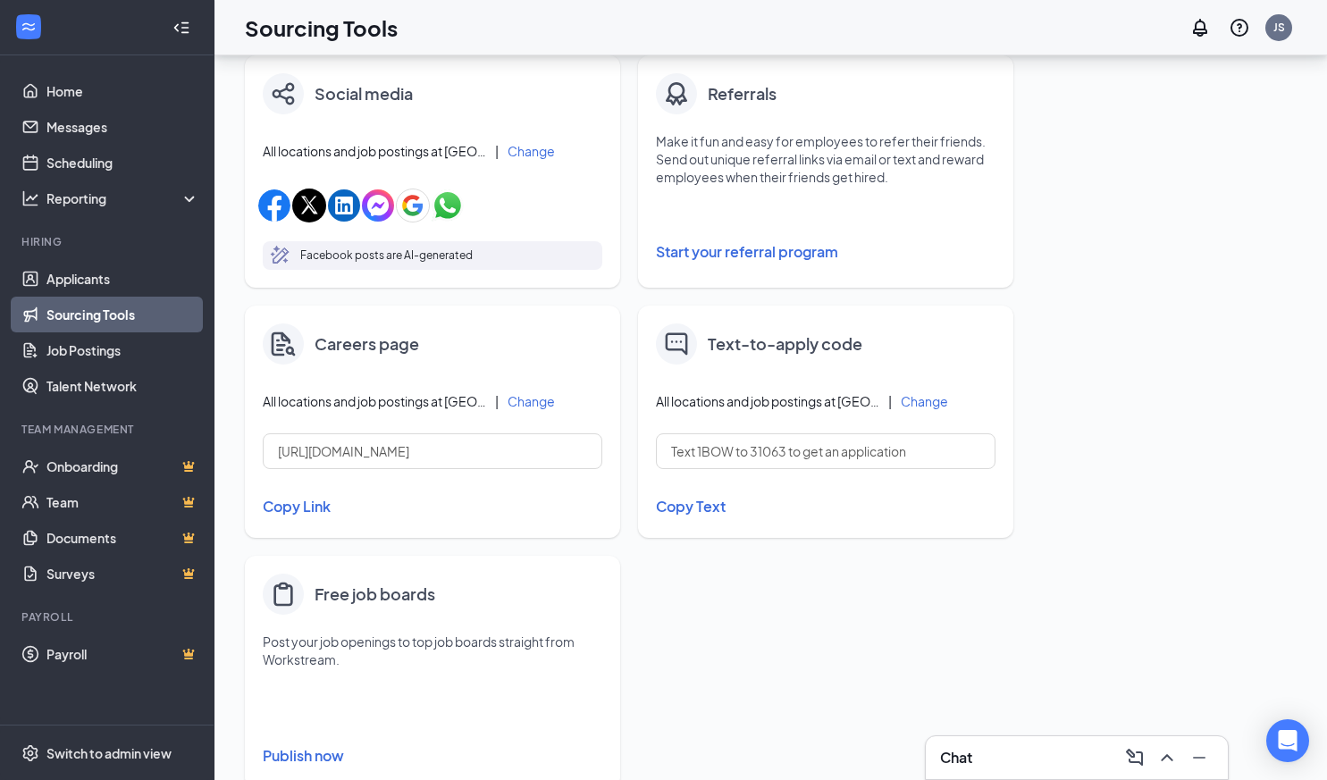
scroll to position [616, 0]
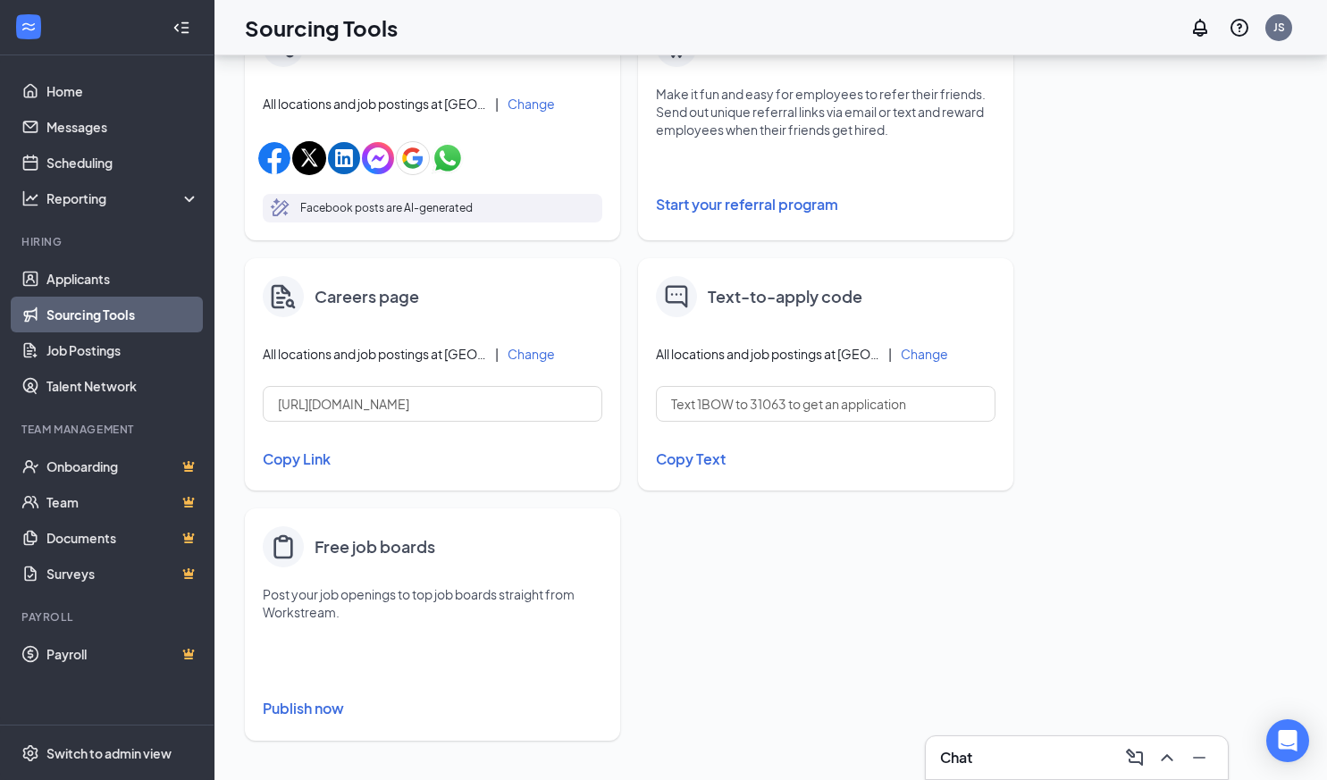
click at [310, 710] on button "Publish now" at bounding box center [433, 709] width 340 height 29
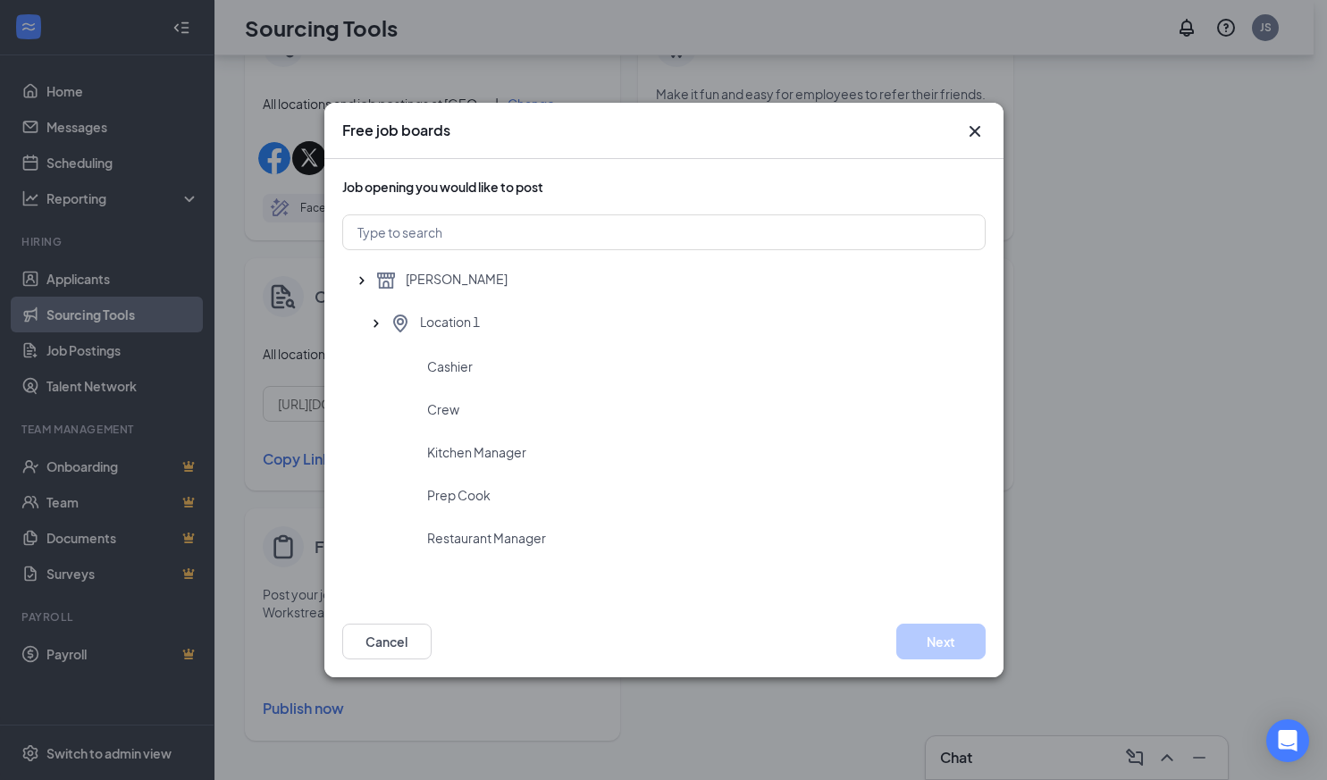
click at [972, 133] on icon "Cross" at bounding box center [974, 131] width 11 height 11
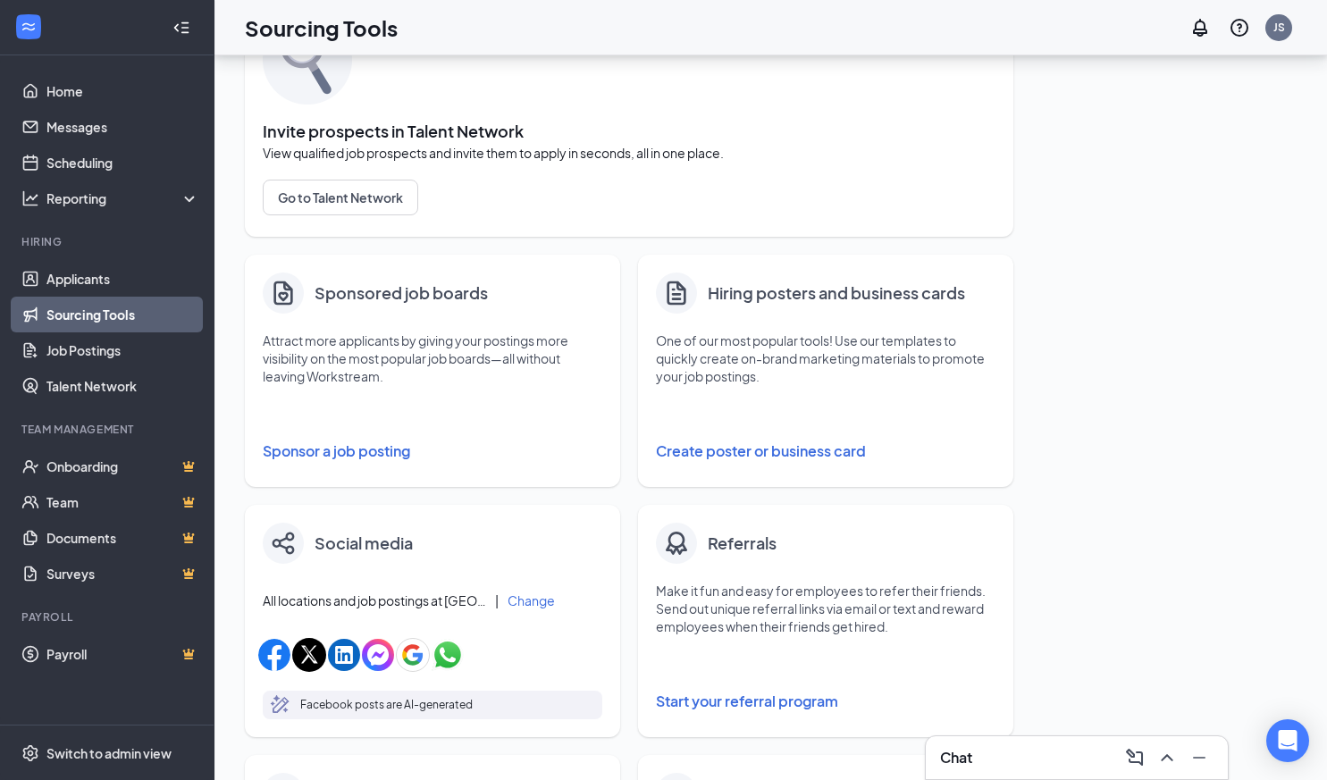
scroll to position [115, 0]
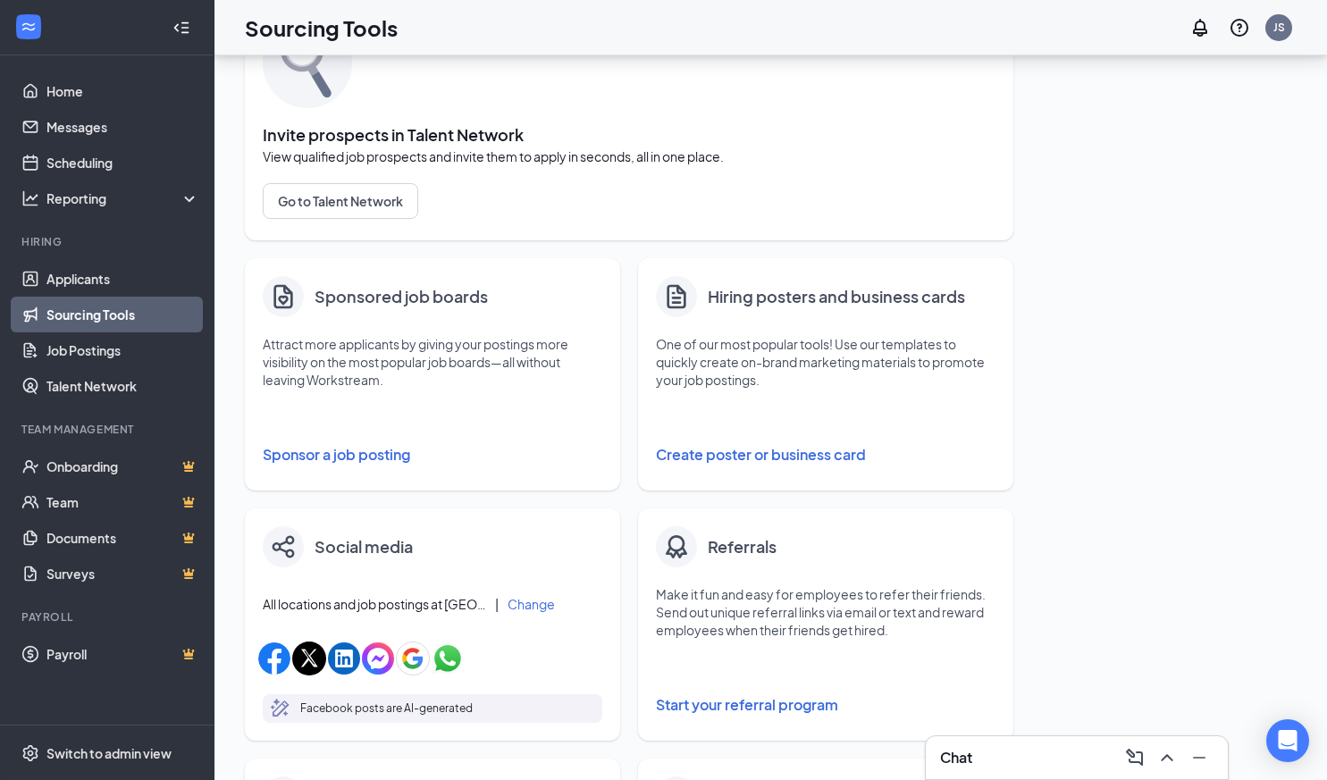
click at [703, 455] on button "Create poster or business card" at bounding box center [826, 455] width 340 height 36
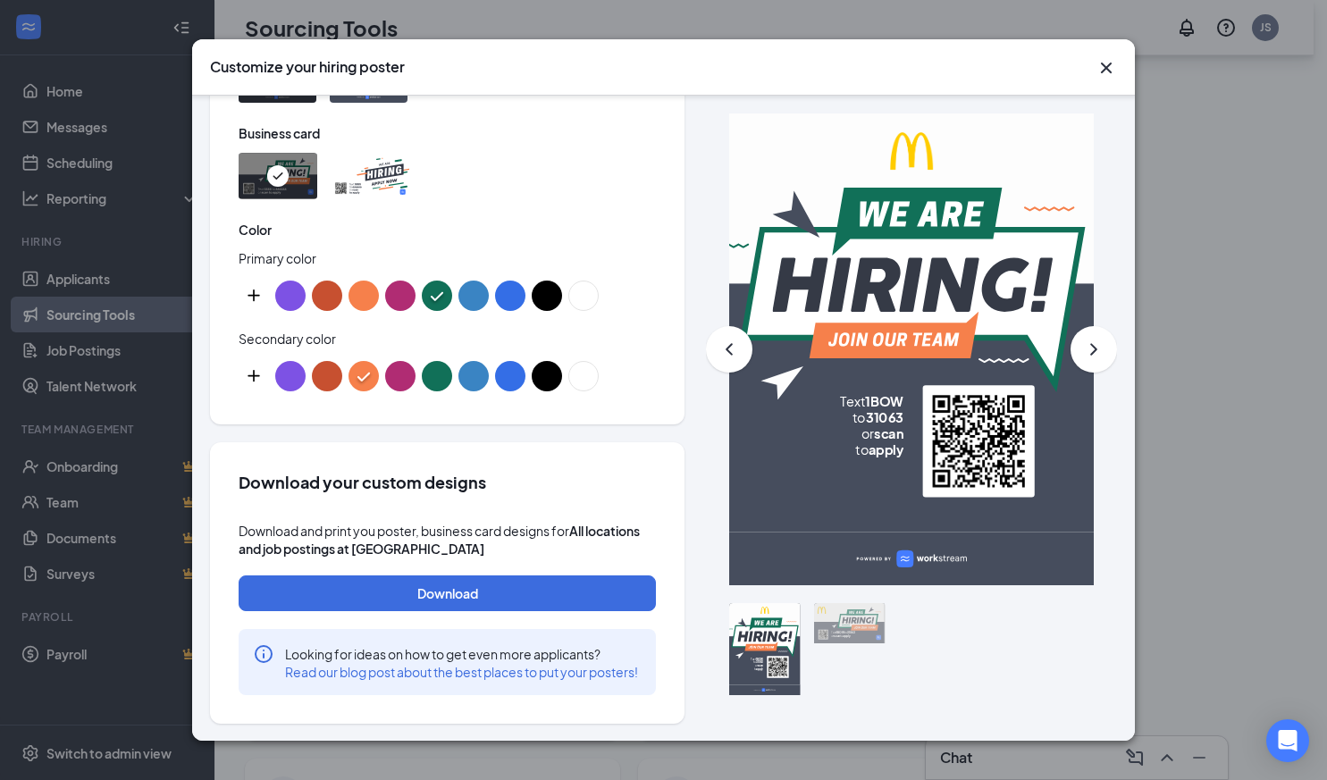
scroll to position [936, 0]
click at [1107, 68] on icon "Cross" at bounding box center [1106, 68] width 11 height 11
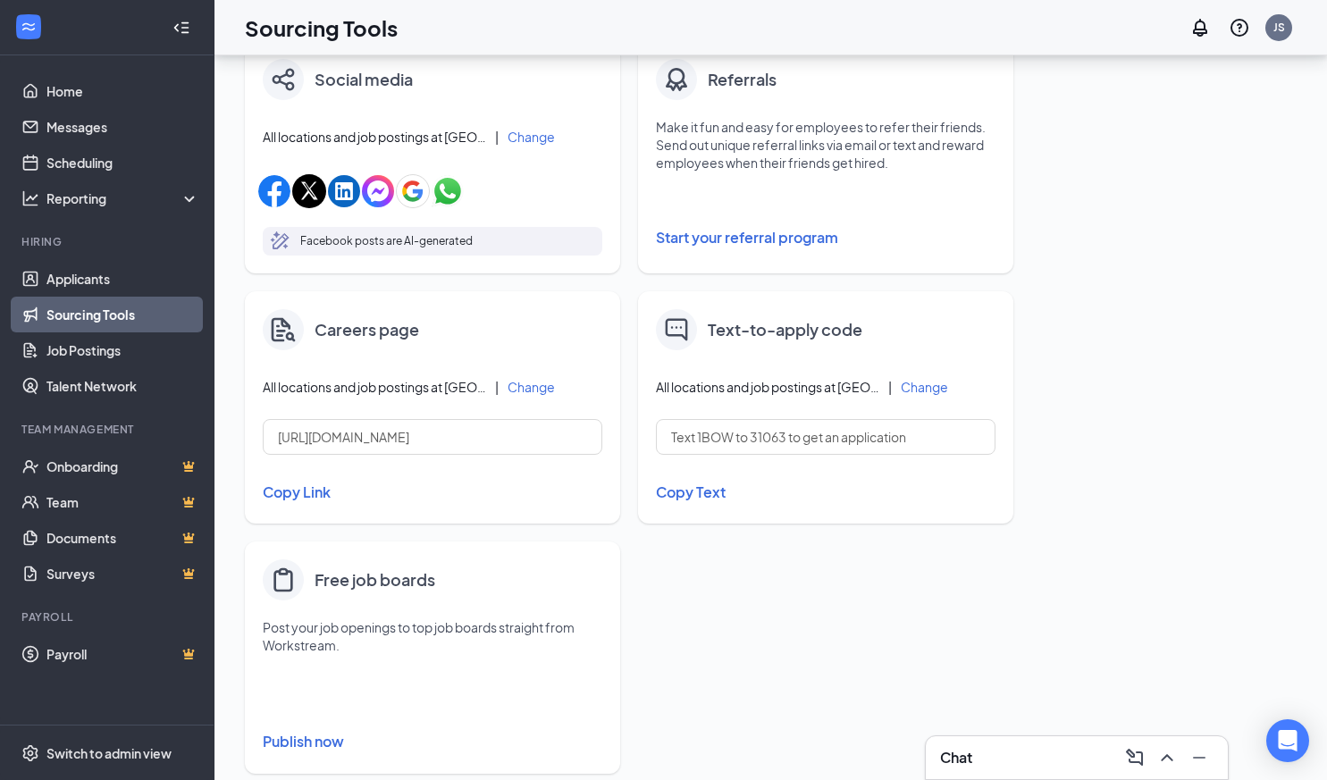
scroll to position [616, 0]
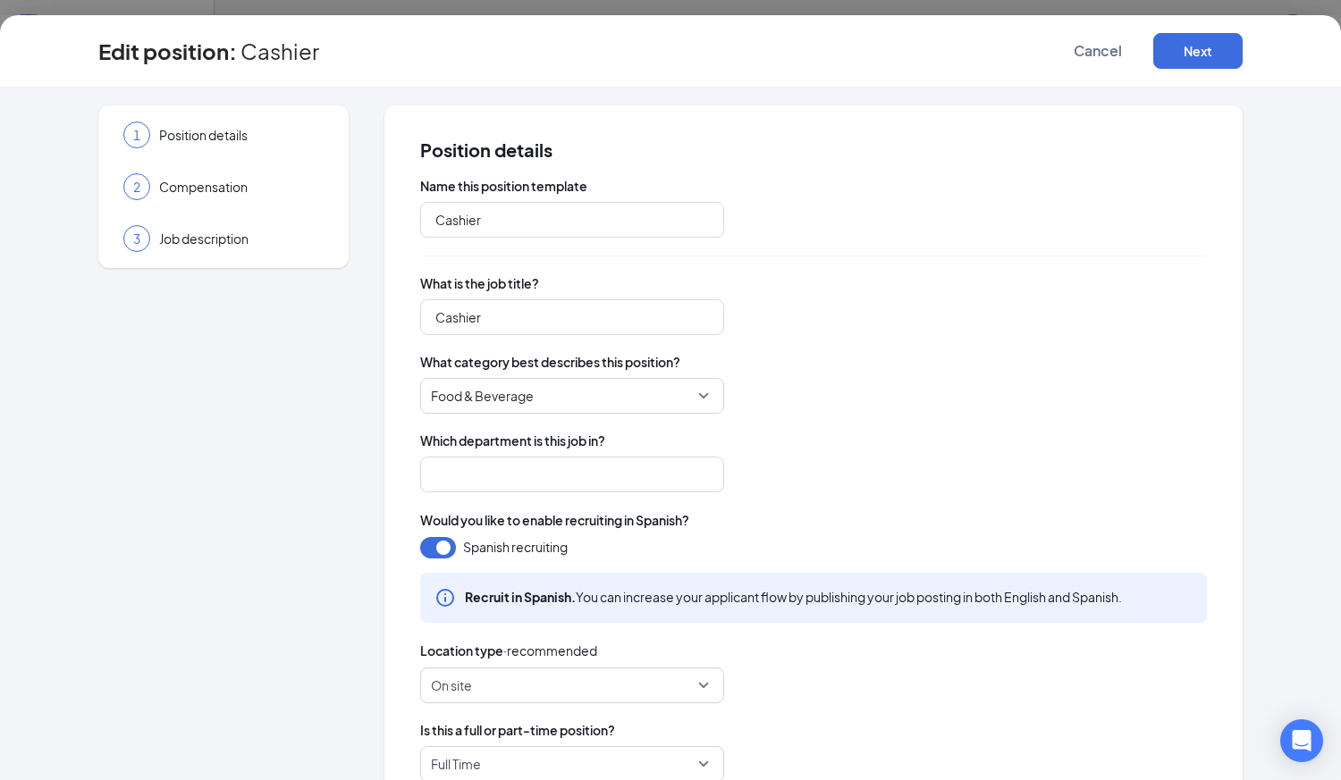
type input "Cashier"
type input "Staff"
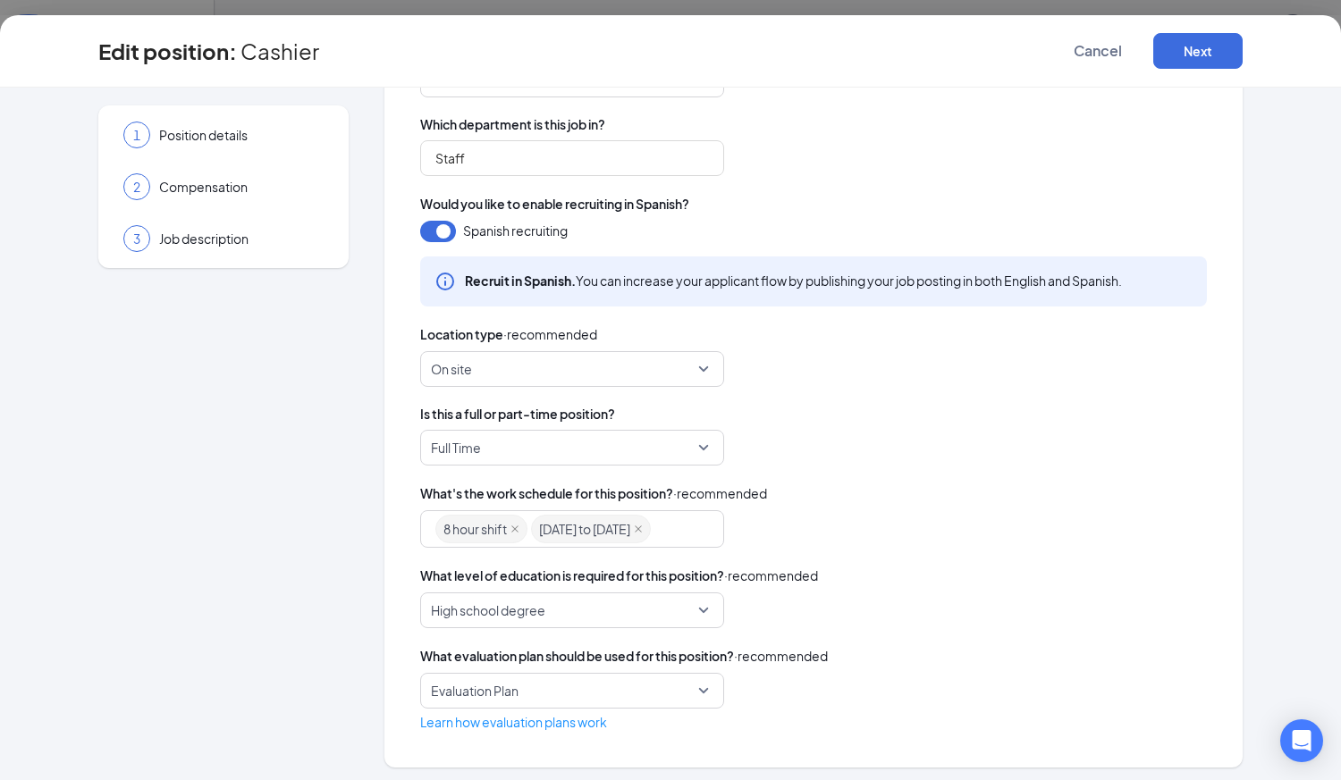
scroll to position [322, 0]
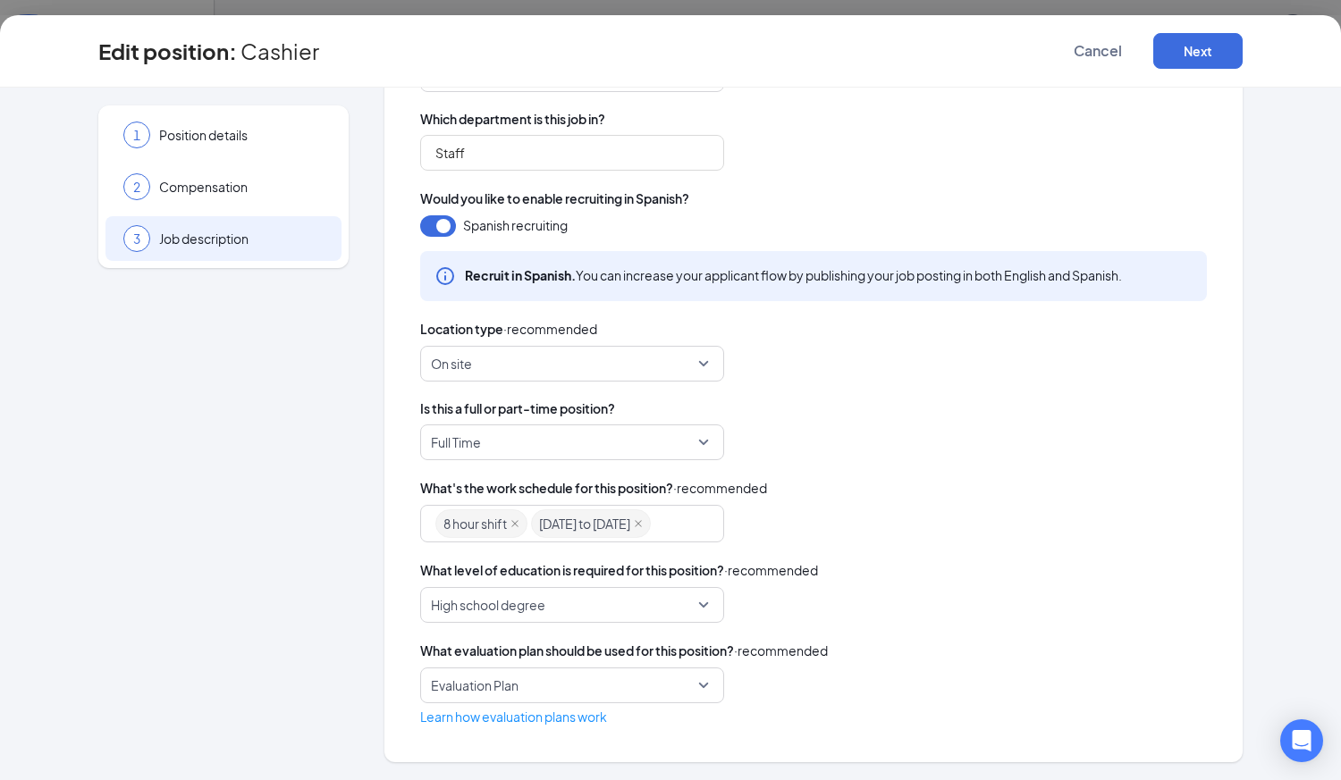
click at [243, 246] on span "Job description" at bounding box center [241, 239] width 164 height 18
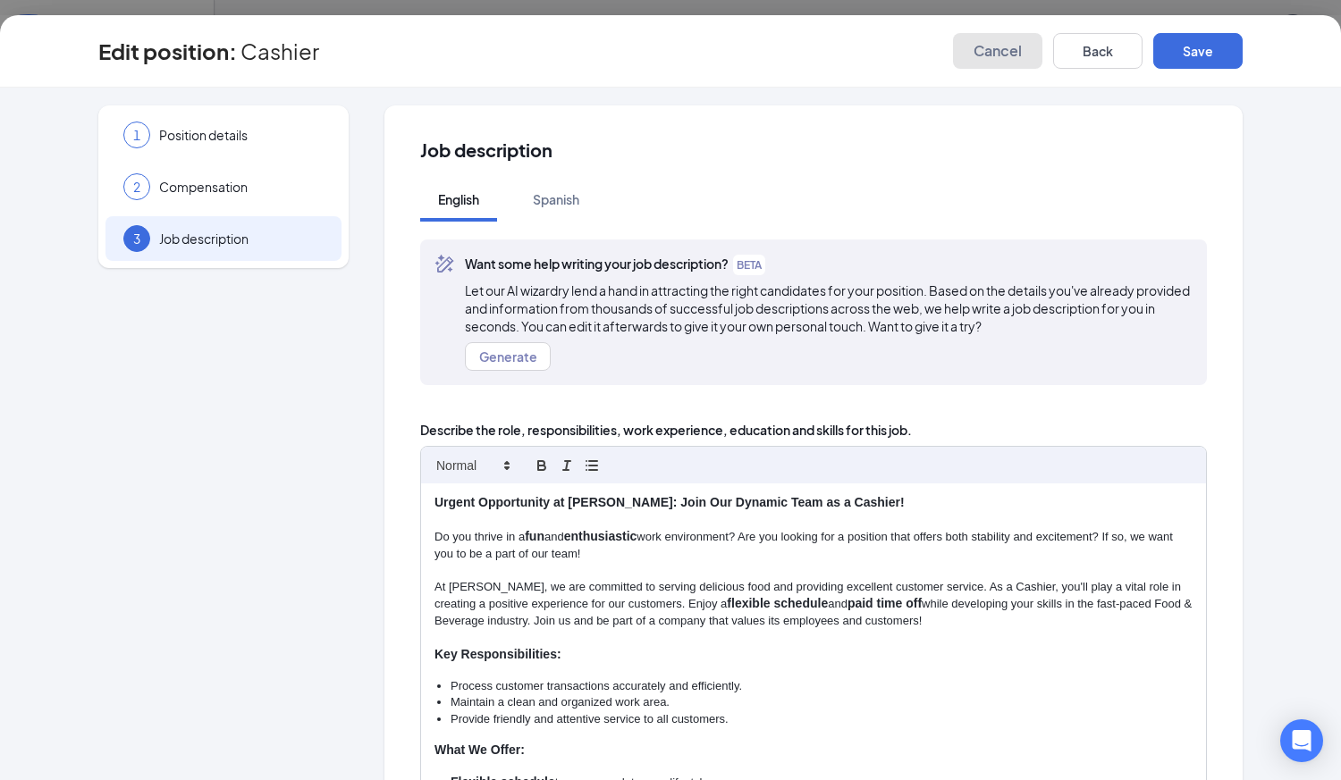
click at [1000, 56] on span "Cancel" at bounding box center [997, 51] width 48 height 18
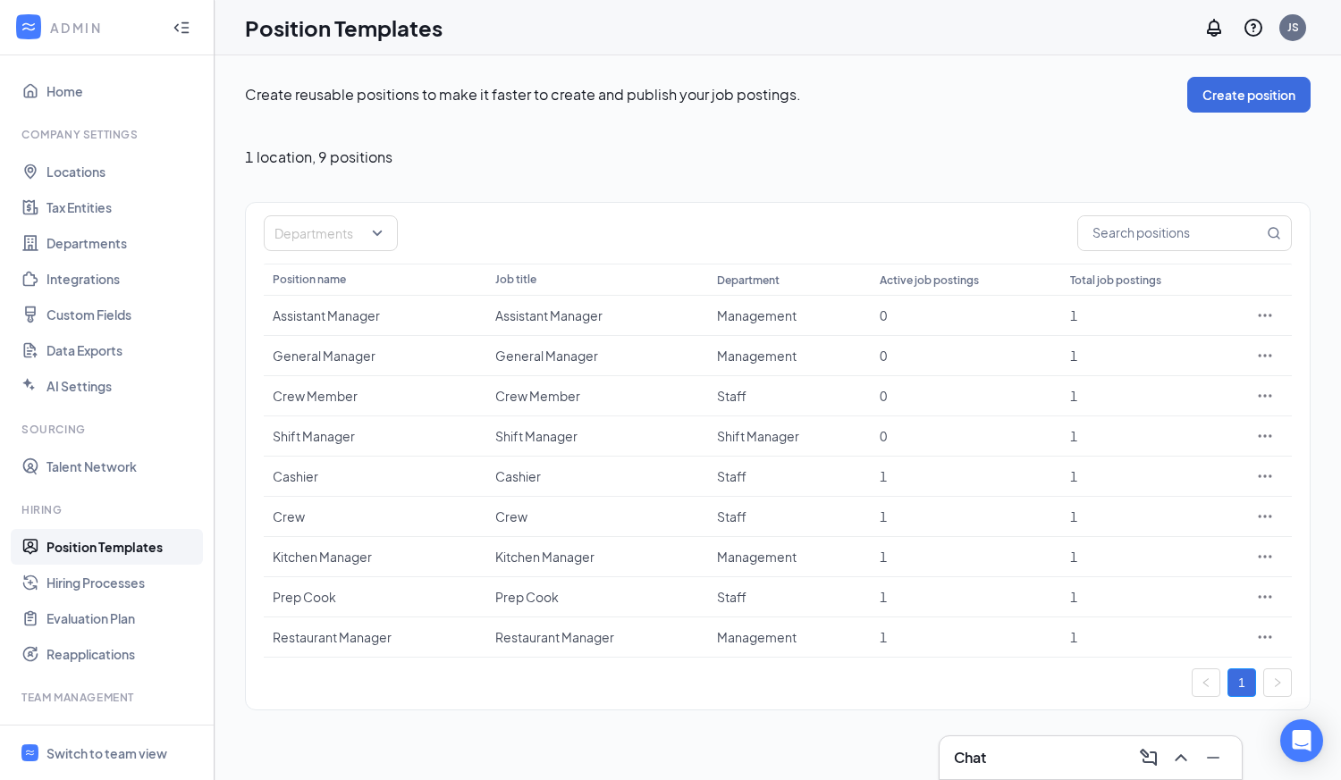
click at [113, 543] on link "Position Templates" at bounding box center [122, 547] width 153 height 36
click at [110, 546] on link "Position Templates" at bounding box center [122, 547] width 153 height 36
click at [1270, 560] on icon "Ellipses" at bounding box center [1265, 557] width 18 height 18
click at [1125, 599] on span "Edit" at bounding box center [1117, 593] width 23 height 16
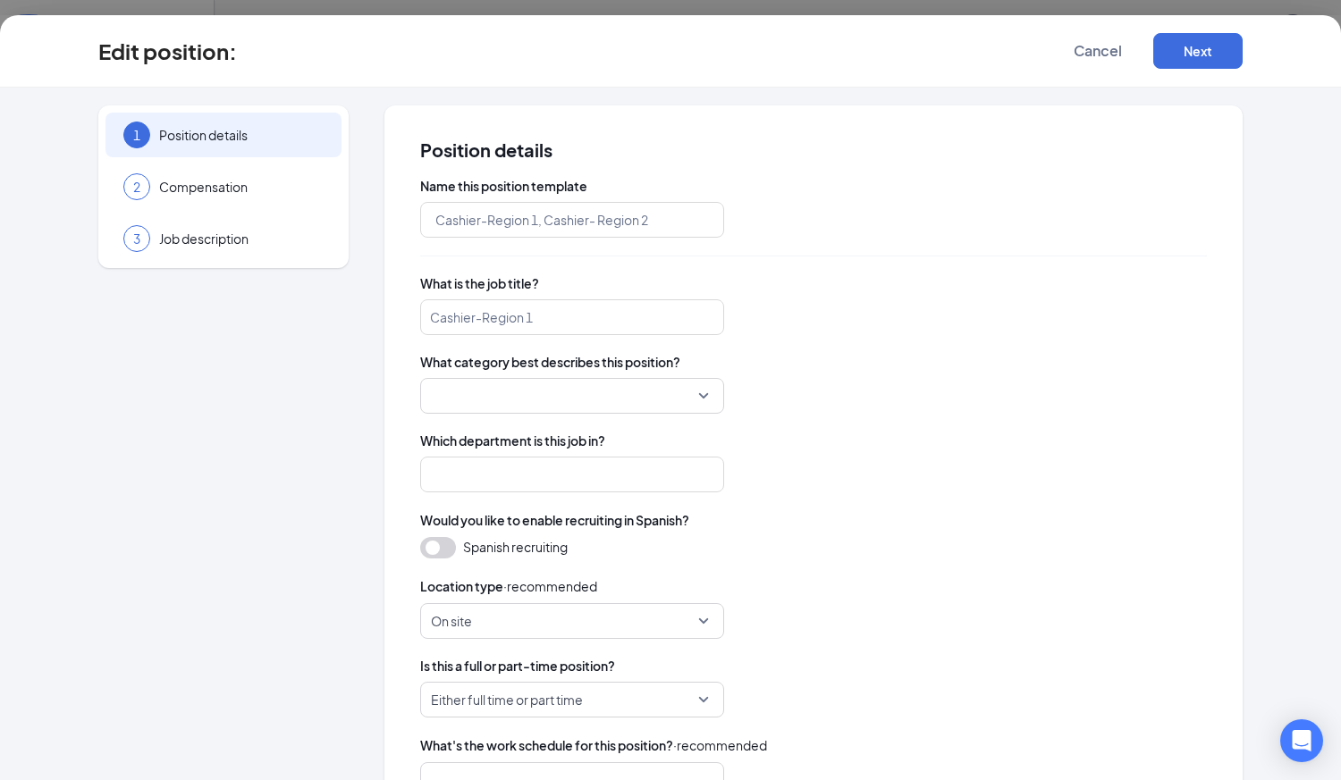
type input "Kitchen Manager"
type input "Management"
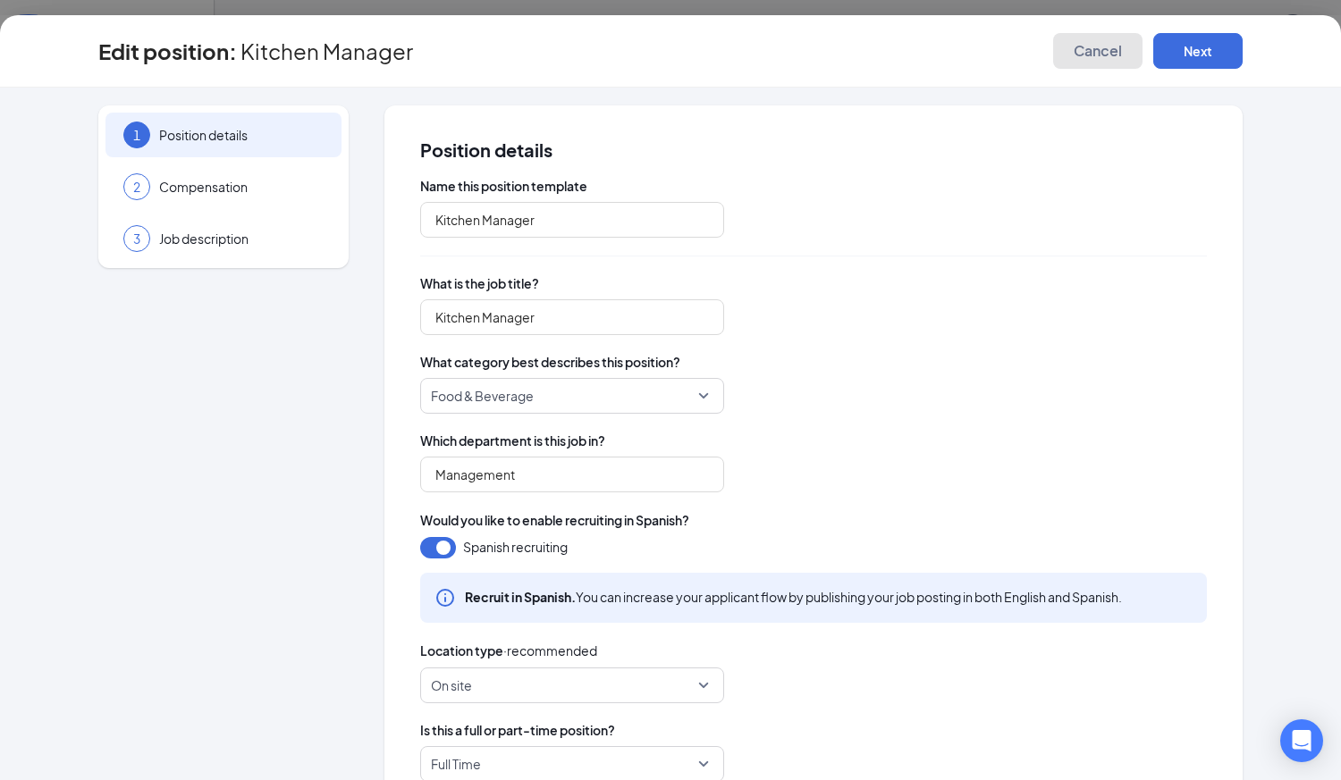
click at [1099, 50] on span "Cancel" at bounding box center [1097, 51] width 48 height 18
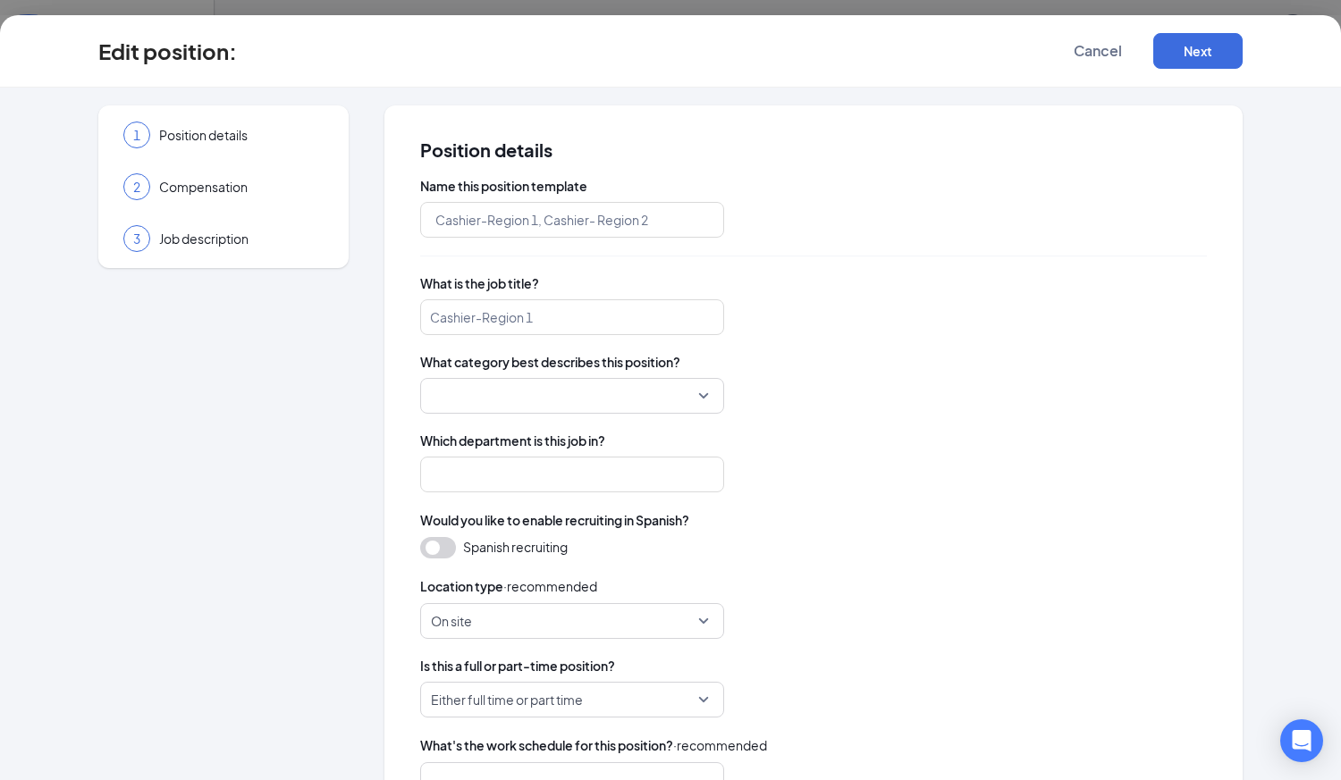
type input "Cashier"
type input "Staff"
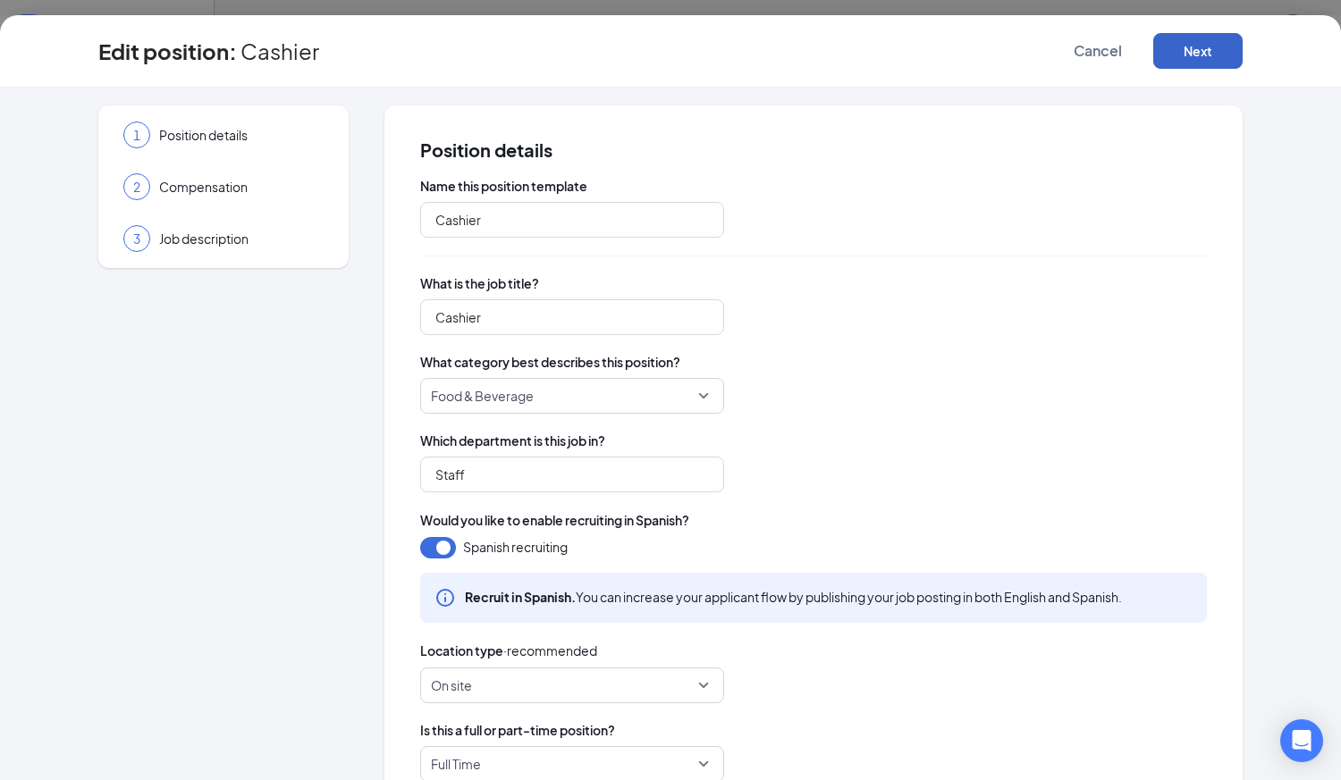
click at [1195, 58] on button "Next" at bounding box center [1197, 51] width 89 height 36
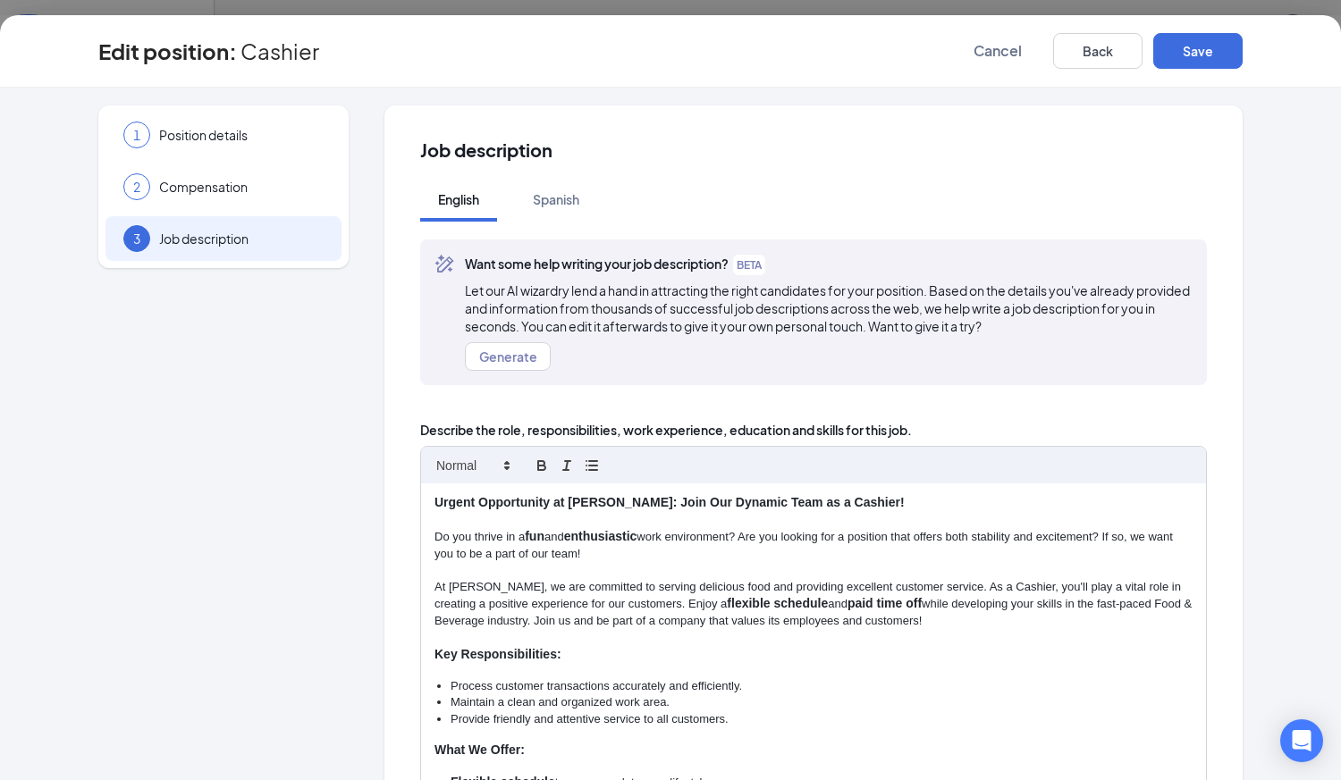
drag, startPoint x: 784, startPoint y: 560, endPoint x: 827, endPoint y: 593, distance: 54.2
click at [824, 588] on div "Urgent Opportunity at [PERSON_NAME]: Join Our Dynamic Team as a Cashier! Do you…" at bounding box center [813, 688] width 785 height 409
click at [833, 617] on p "At [PERSON_NAME], we are committed to serving delicious food and providing exce…" at bounding box center [813, 604] width 758 height 51
click at [1108, 61] on button "Back" at bounding box center [1097, 51] width 89 height 36
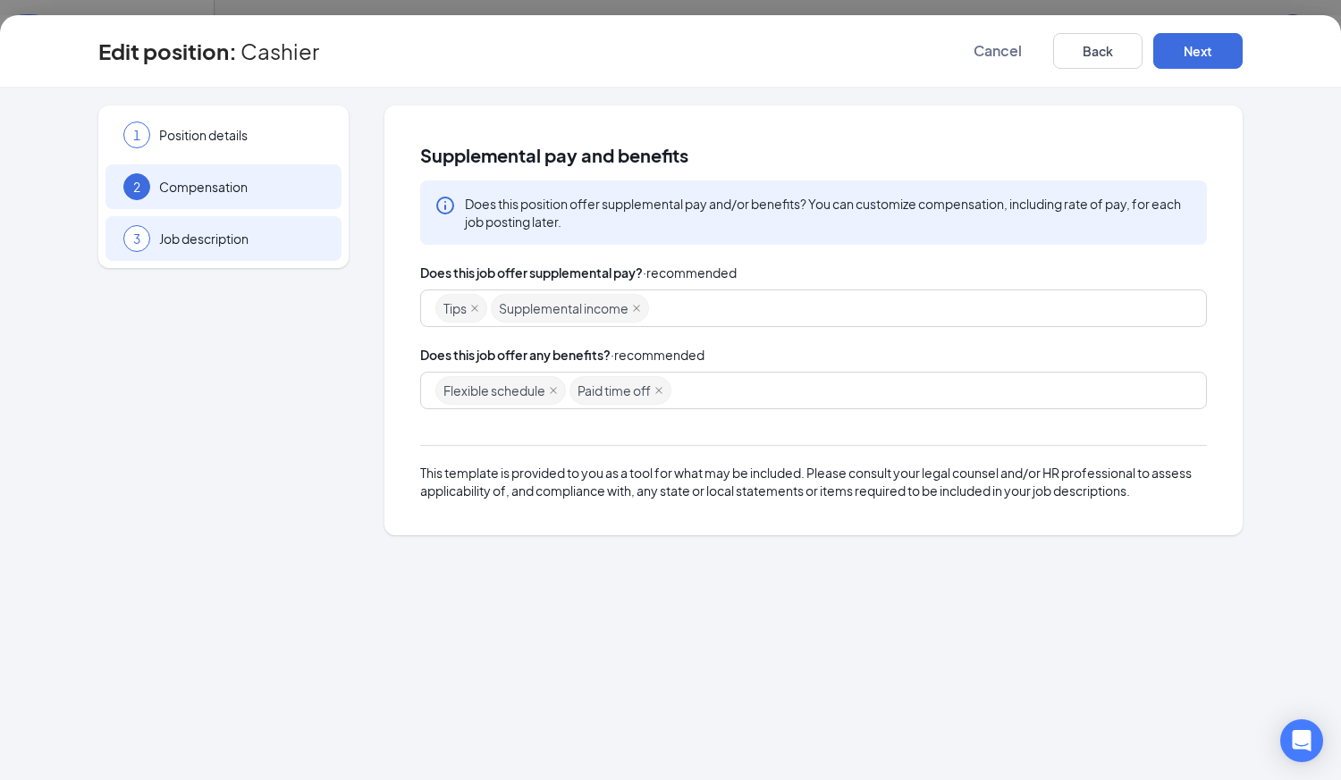
click at [181, 240] on span "Job description" at bounding box center [241, 239] width 164 height 18
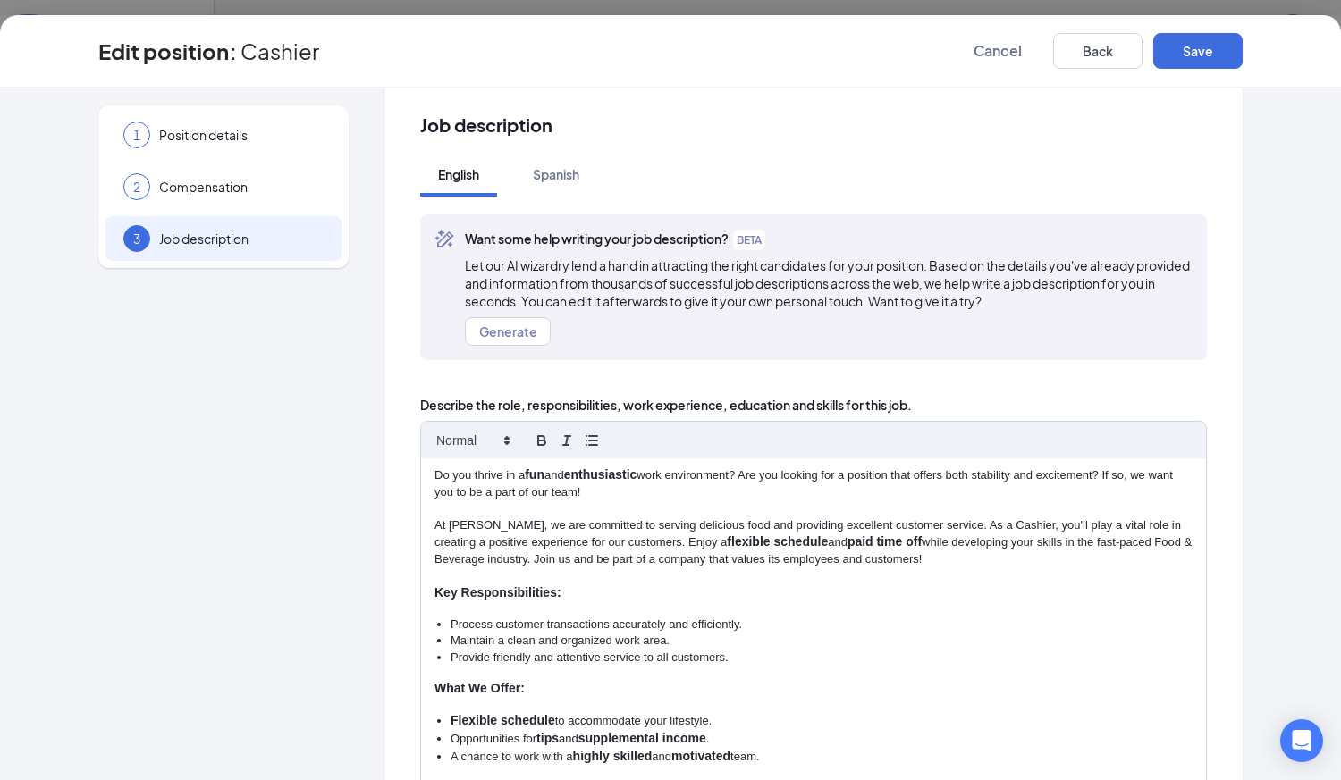
scroll to position [24, 0]
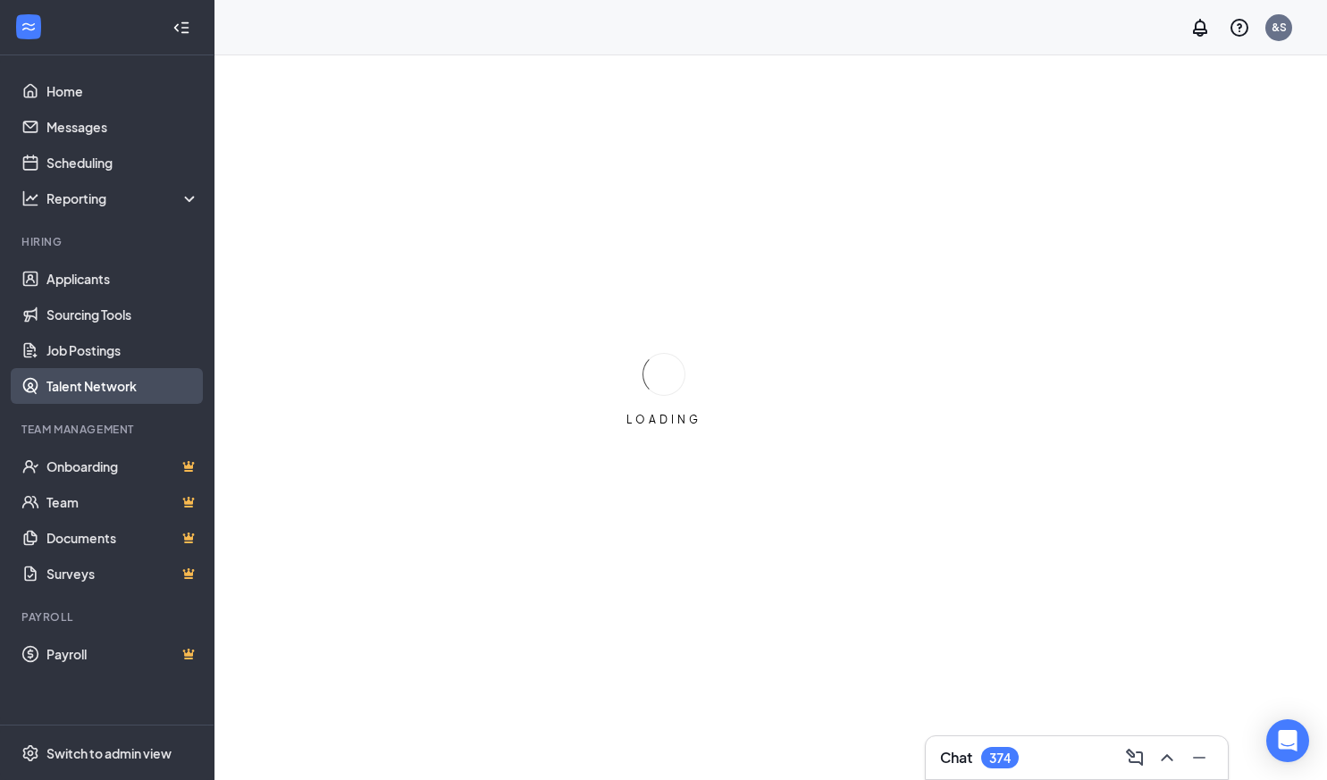
click at [98, 391] on link "Talent Network" at bounding box center [122, 386] width 153 height 36
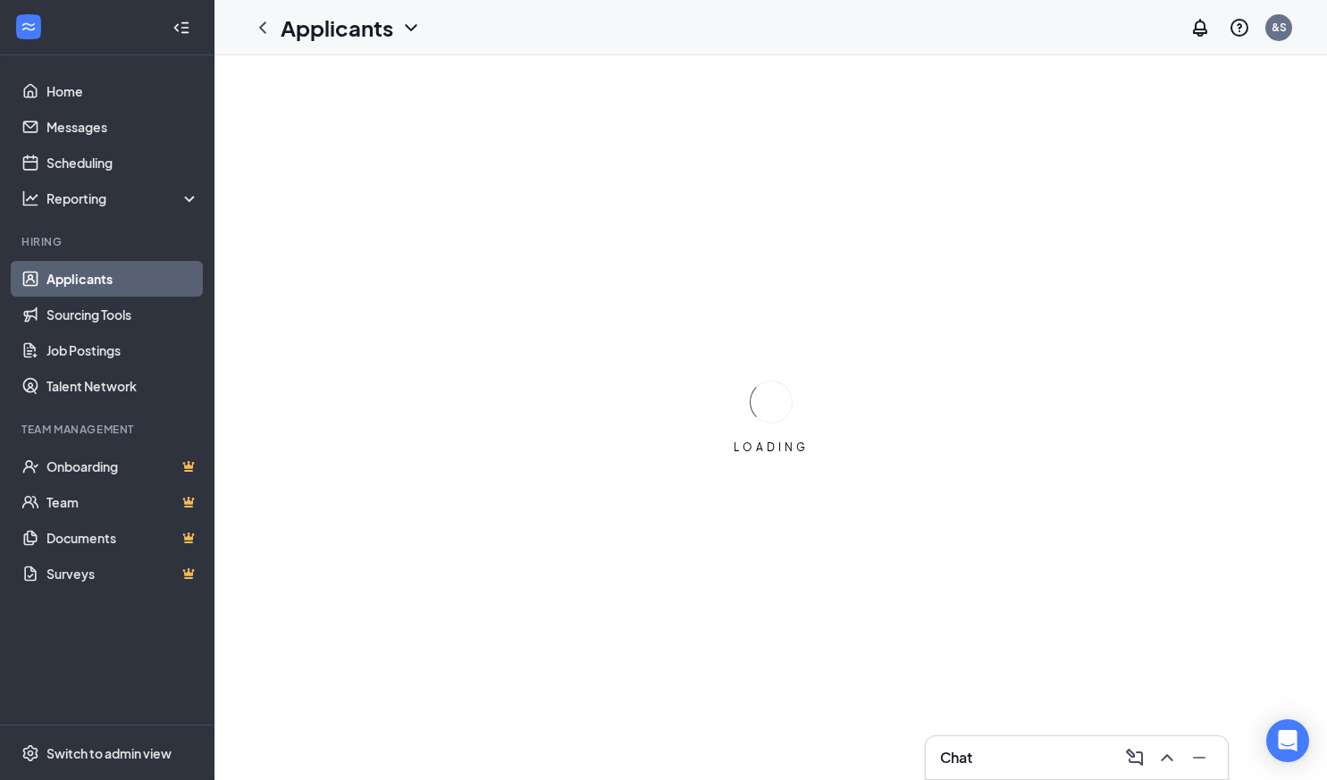
click at [379, 29] on h1 "Applicants" at bounding box center [337, 28] width 113 height 30
click at [401, 29] on icon "ChevronDown" at bounding box center [410, 27] width 21 height 21
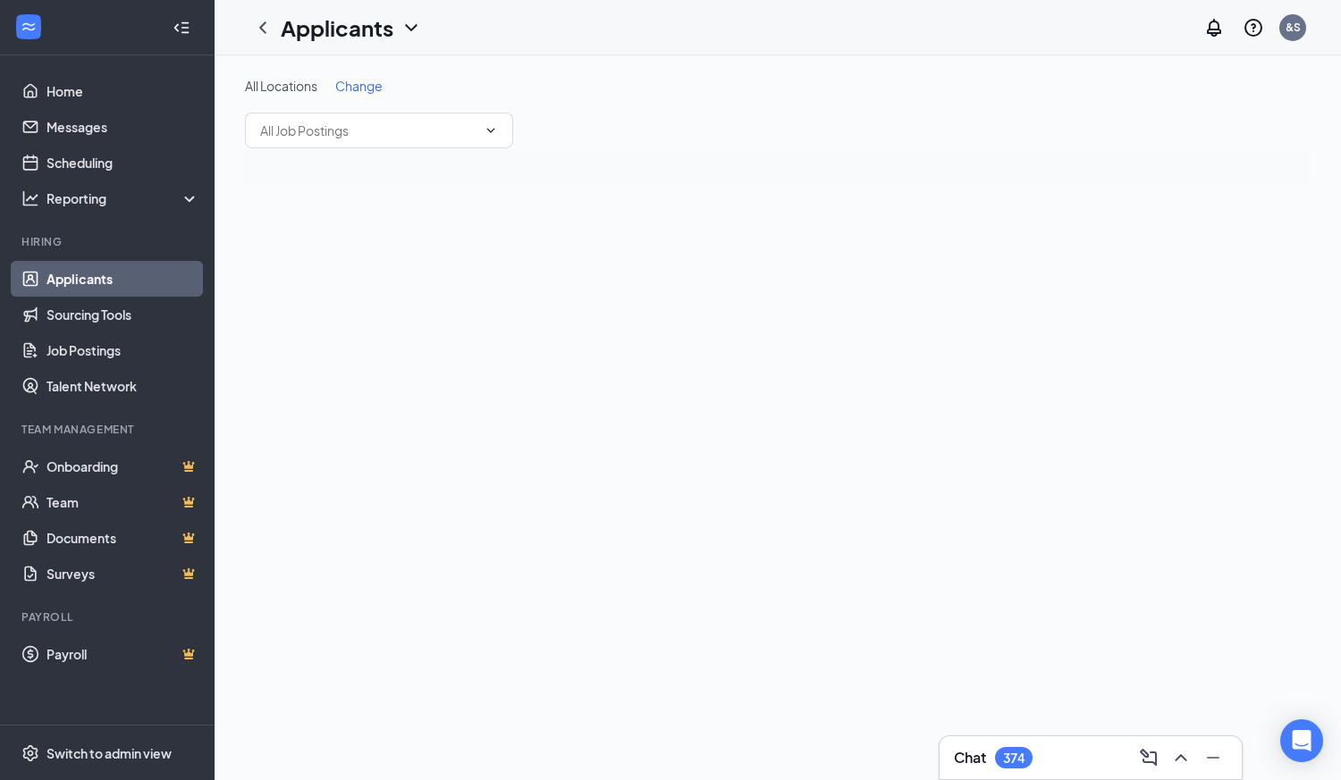
click at [393, 42] on div "Applicants" at bounding box center [333, 28] width 177 height 36
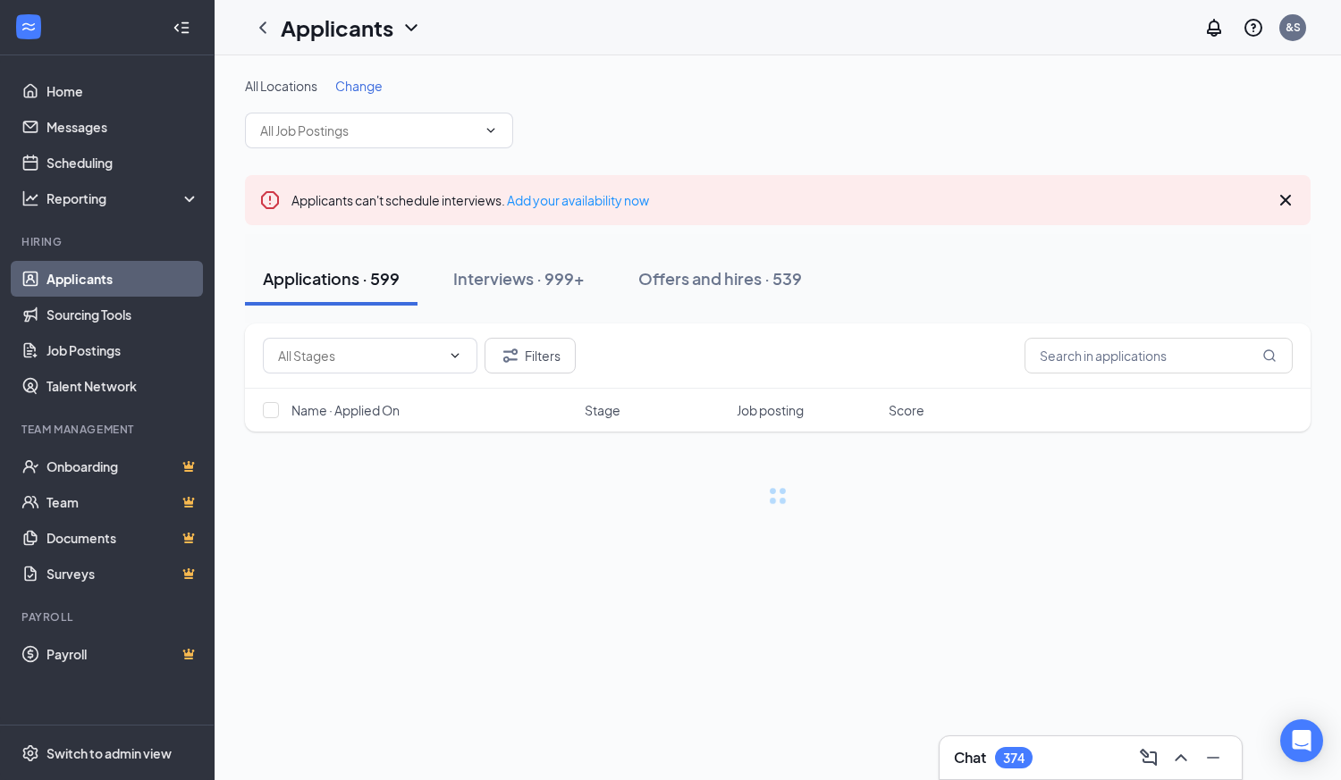
click at [407, 35] on icon "ChevronDown" at bounding box center [410, 27] width 21 height 21
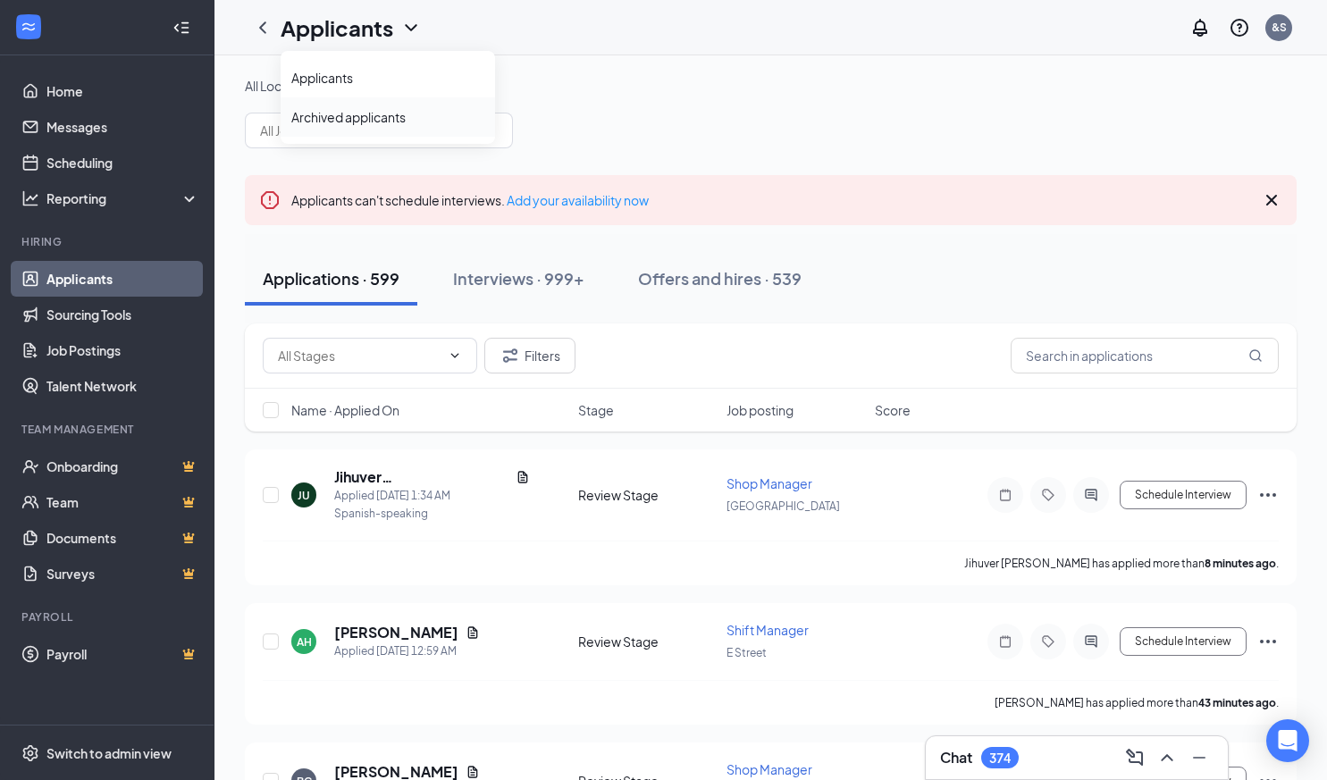
click at [365, 118] on link "Archived applicants" at bounding box center [387, 117] width 193 height 18
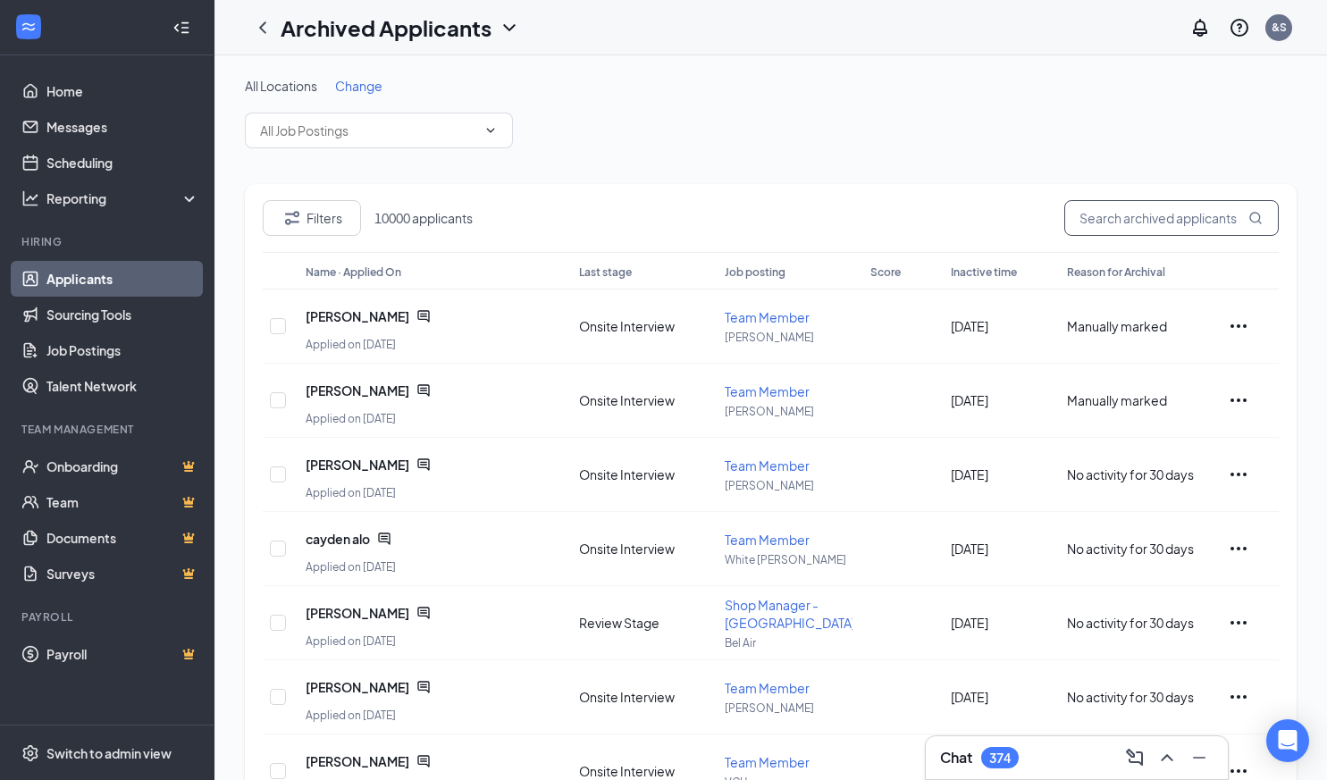
click at [1193, 225] on input "text" at bounding box center [1172, 218] width 215 height 36
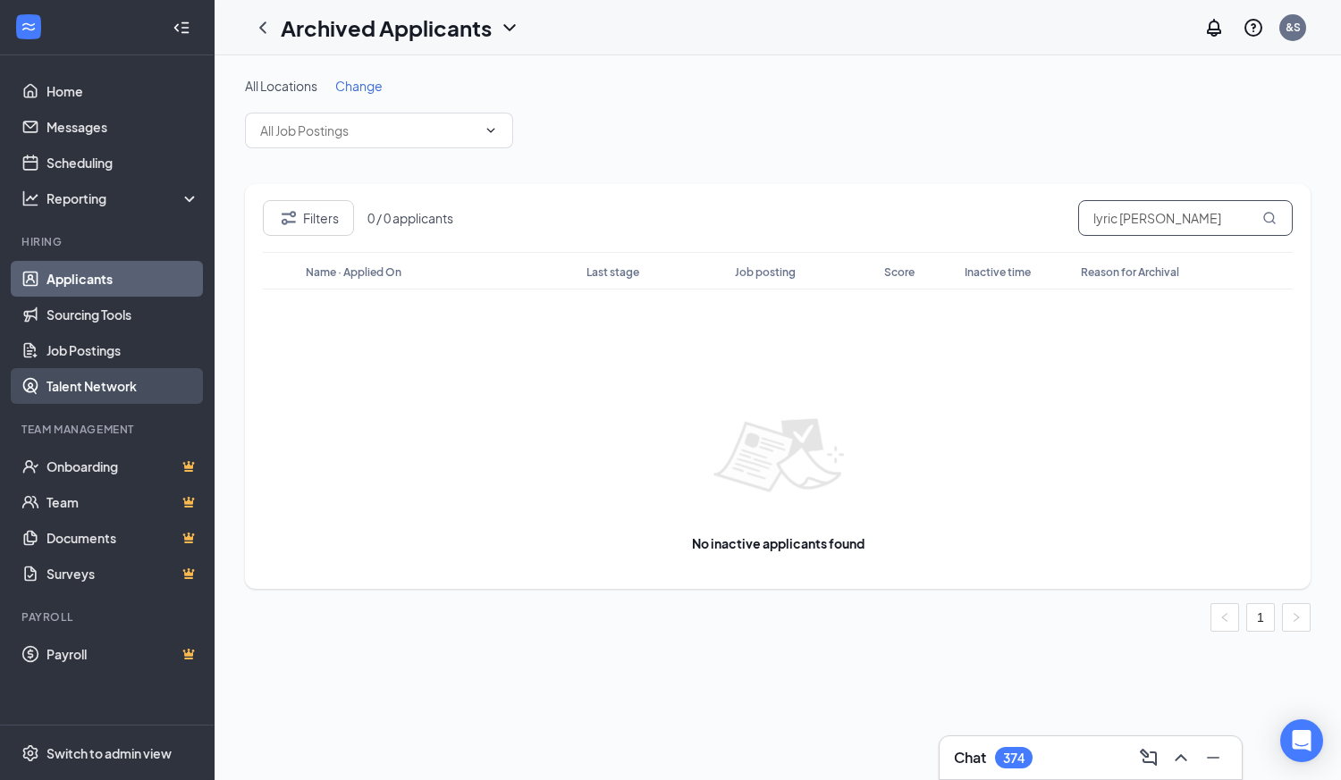
type input "lyric lansford"
click at [101, 388] on link "Talent Network" at bounding box center [122, 386] width 153 height 36
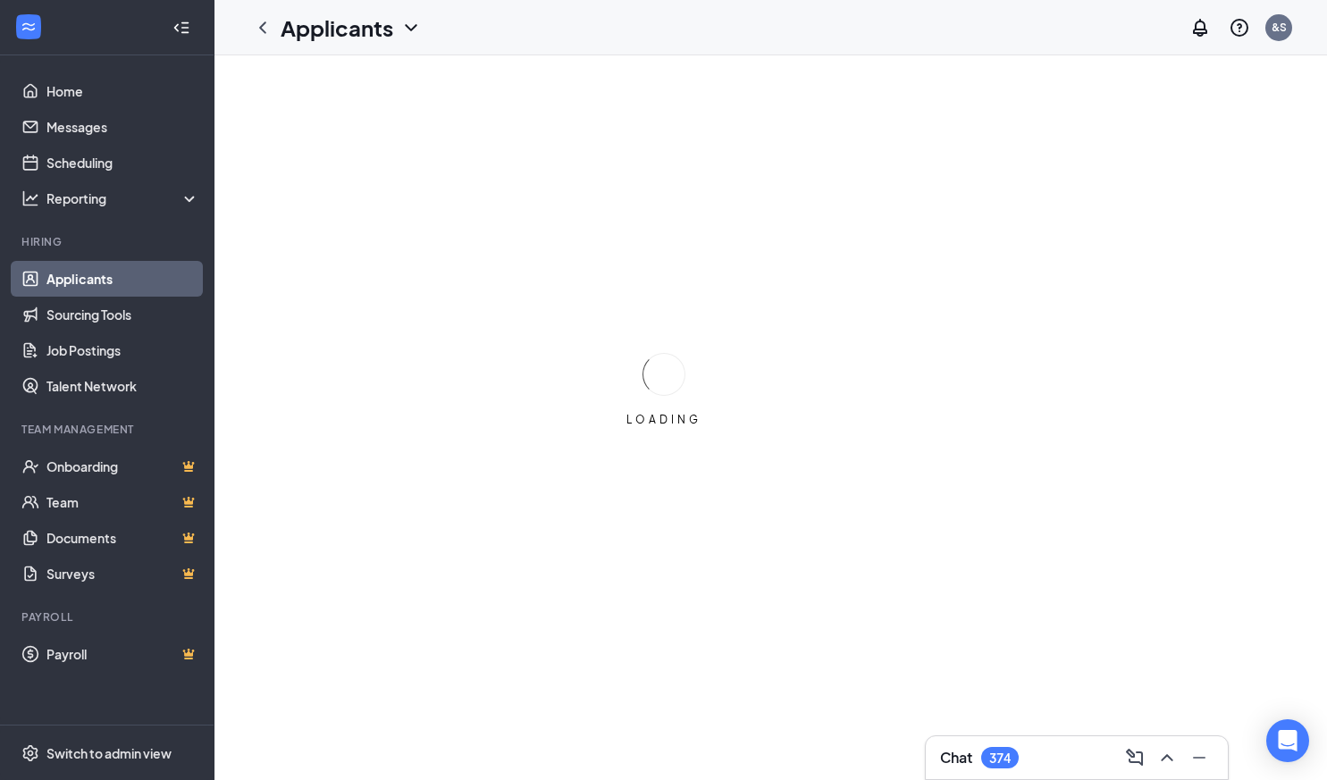
click at [417, 37] on icon "ChevronDown" at bounding box center [410, 27] width 21 height 21
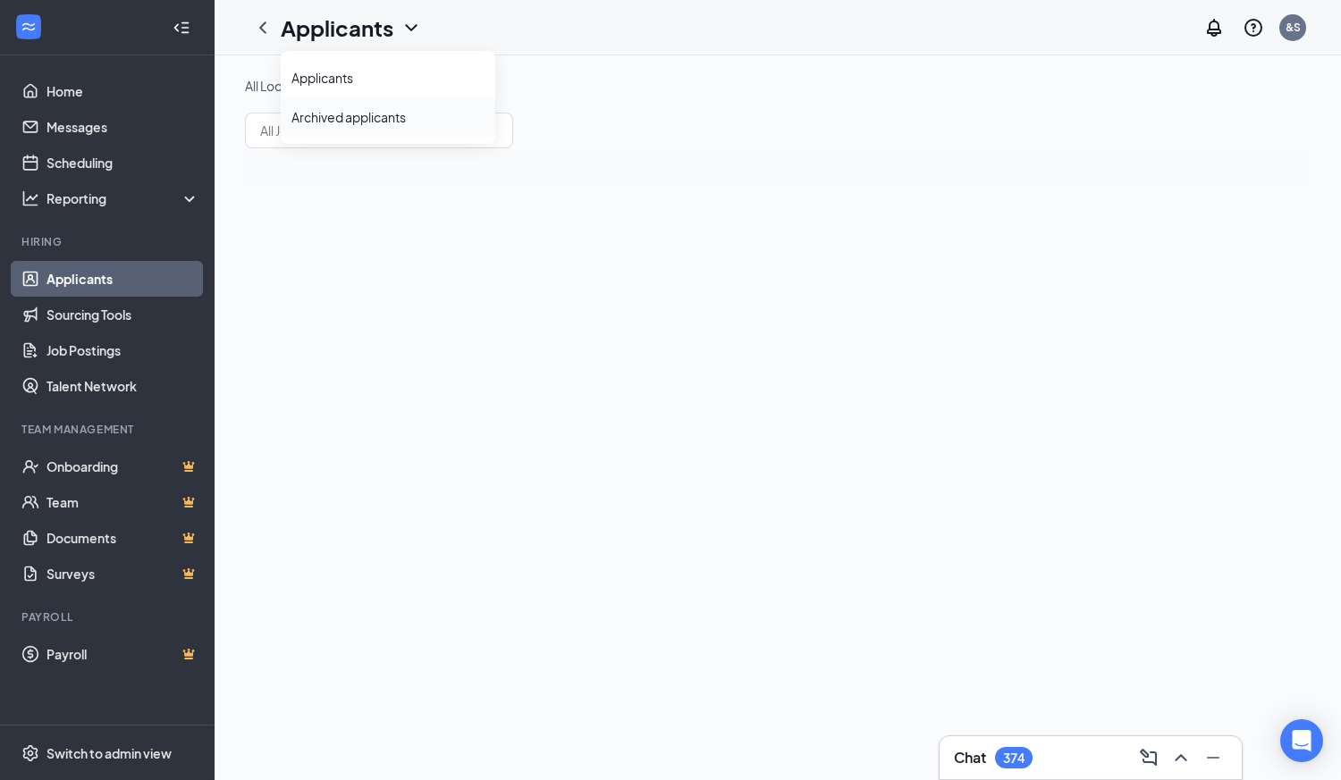
click at [370, 122] on link "Archived applicants" at bounding box center [387, 117] width 193 height 18
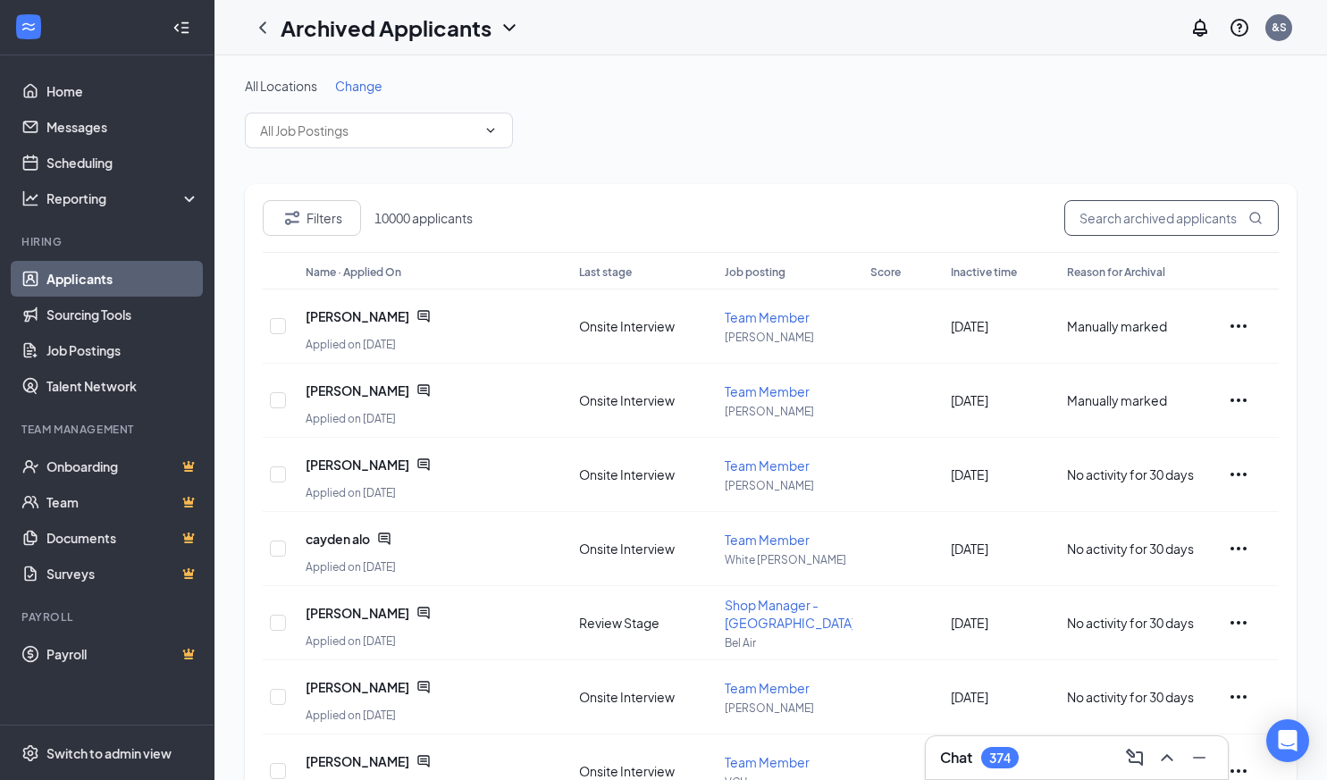
click at [1115, 218] on input "text" at bounding box center [1172, 218] width 215 height 36
paste input "Lyric [PERSON_NAME]"
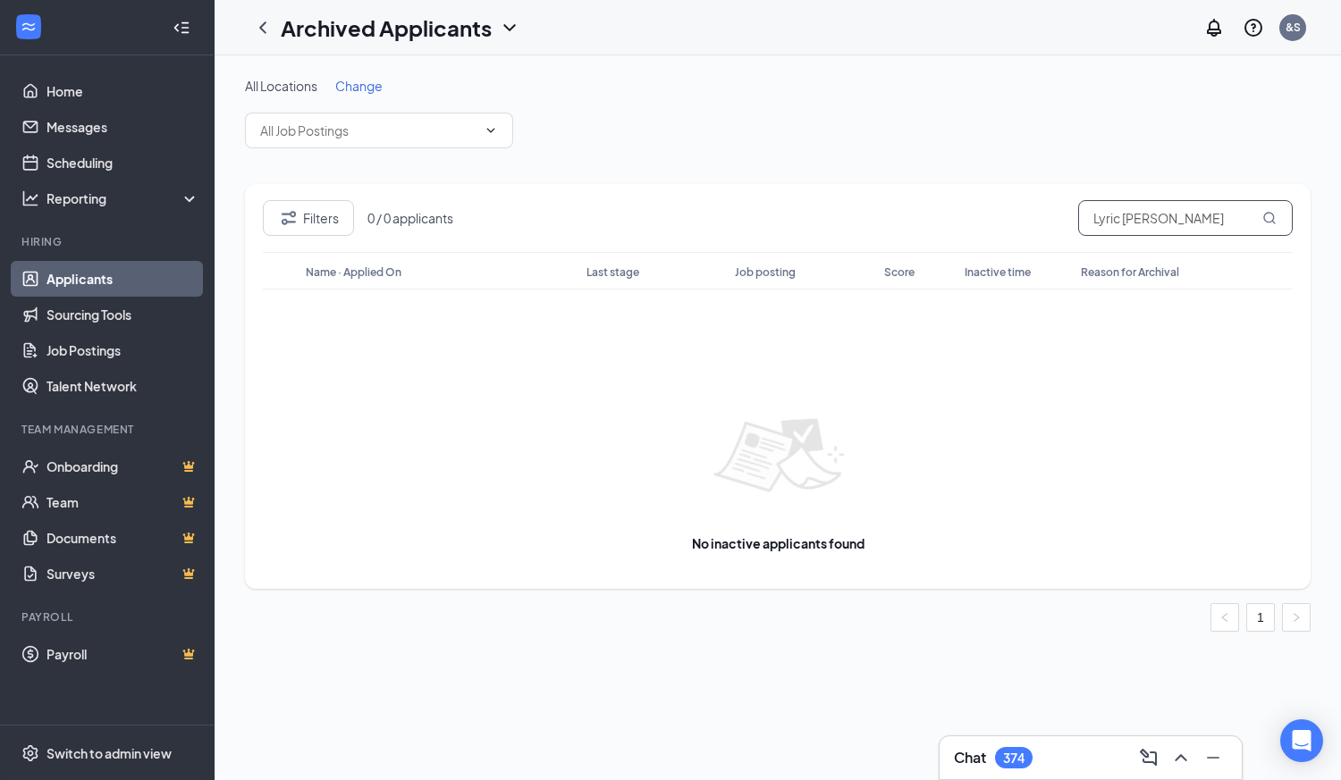
drag, startPoint x: 1161, startPoint y: 227, endPoint x: 1023, endPoint y: 228, distance: 138.5
click at [1023, 228] on div "Filters 0 / 0 applicants Lyric [PERSON_NAME]" at bounding box center [778, 226] width 1030 height 52
drag, startPoint x: 1189, startPoint y: 217, endPoint x: 1052, endPoint y: 215, distance: 136.8
click at [1052, 215] on div "Filters 0 / 0 applicants Lyric [PERSON_NAME]" at bounding box center [778, 226] width 1030 height 52
paste input "c"
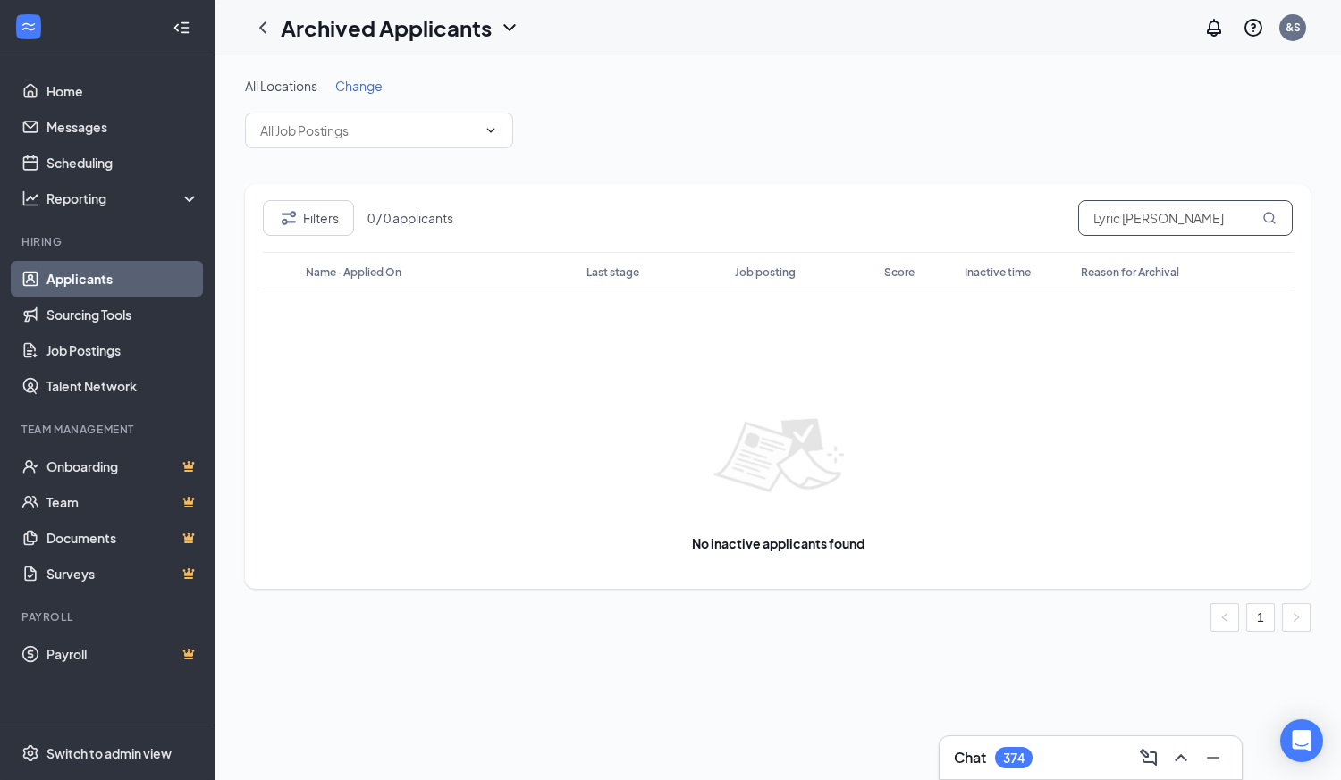
drag, startPoint x: 1185, startPoint y: 222, endPoint x: 1047, endPoint y: 223, distance: 138.6
click at [1047, 223] on div "Filters 0 / 0 applicants Lyric Lunsford" at bounding box center [778, 226] width 1030 height 52
type input "corey lee"
click at [416, 36] on h1 "Archived Applicants" at bounding box center [386, 28] width 211 height 30
click at [373, 116] on link "Archived applicants" at bounding box center [387, 116] width 193 height 21
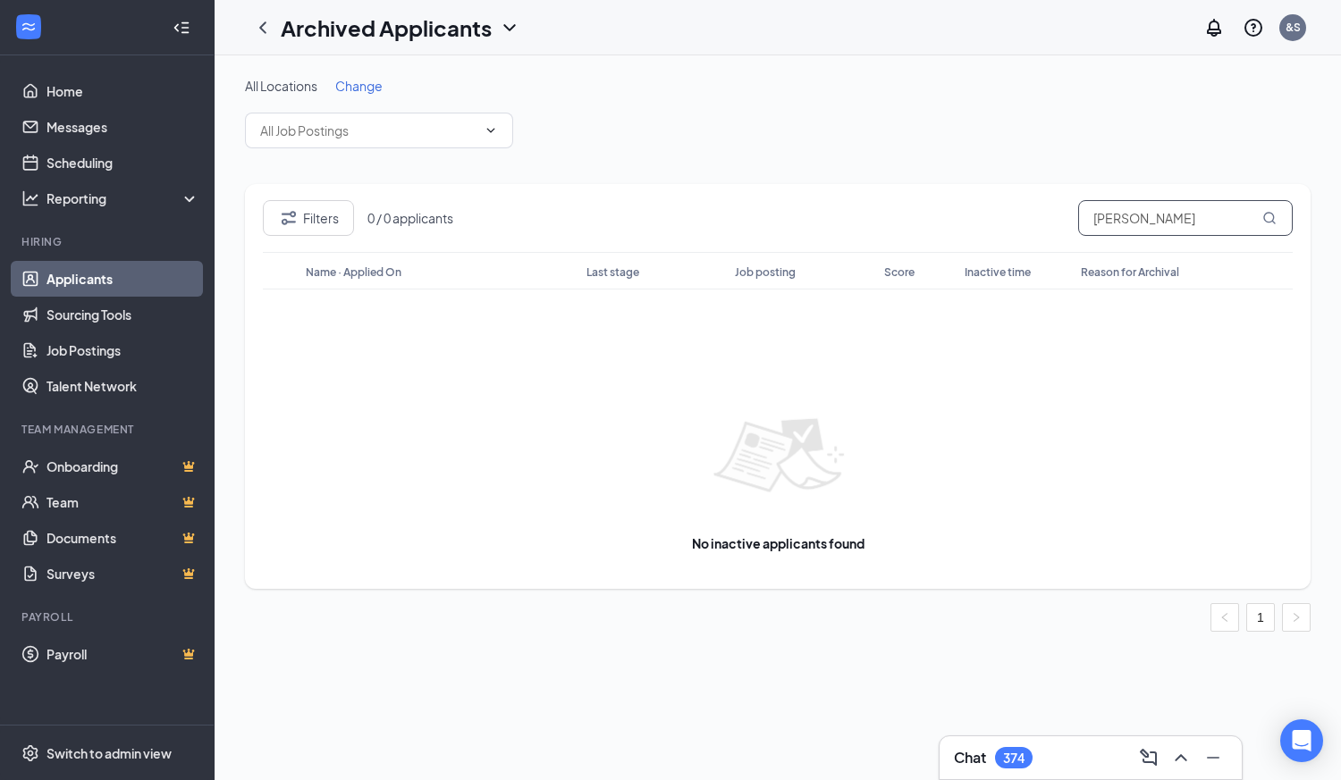
drag, startPoint x: 1183, startPoint y: 225, endPoint x: 1043, endPoint y: 224, distance: 139.4
click at [1043, 224] on div "Filters 0 / 0 applicants corey lee" at bounding box center [778, 226] width 1030 height 52
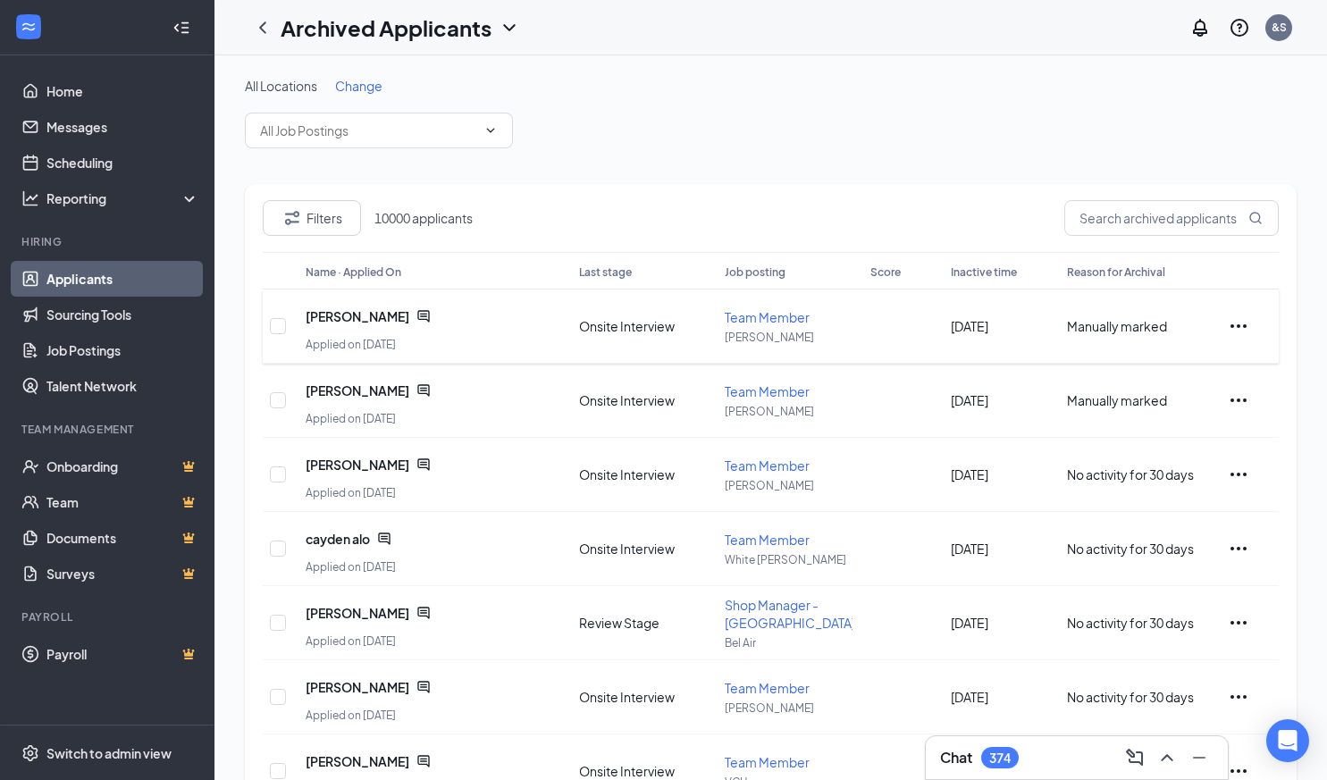
click at [1245, 330] on icon "Ellipses" at bounding box center [1238, 326] width 21 height 21
